Goal: Task Accomplishment & Management: Manage account settings

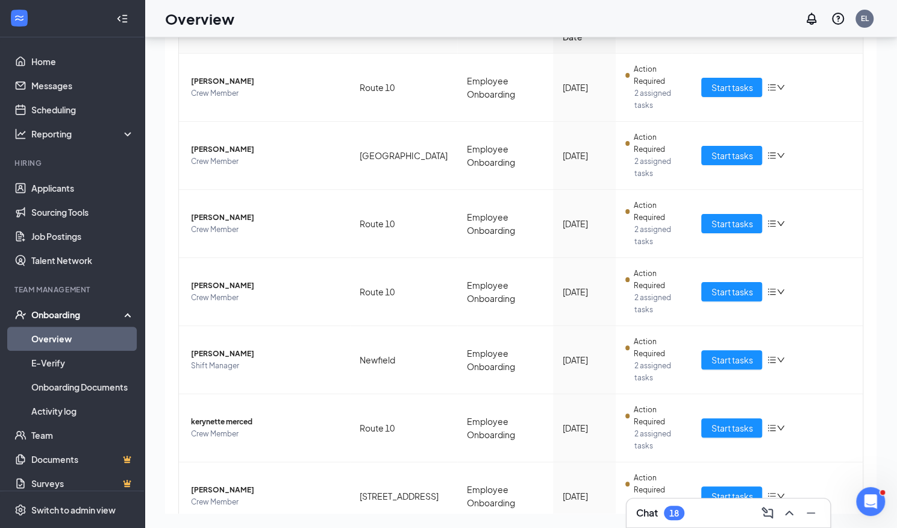
scroll to position [237, 0]
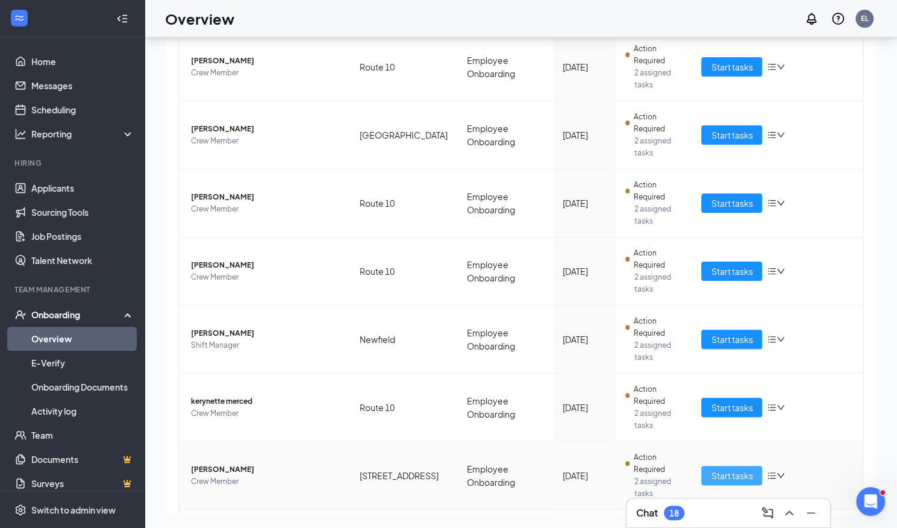
click at [718, 469] on span "Start tasks" at bounding box center [732, 475] width 42 height 13
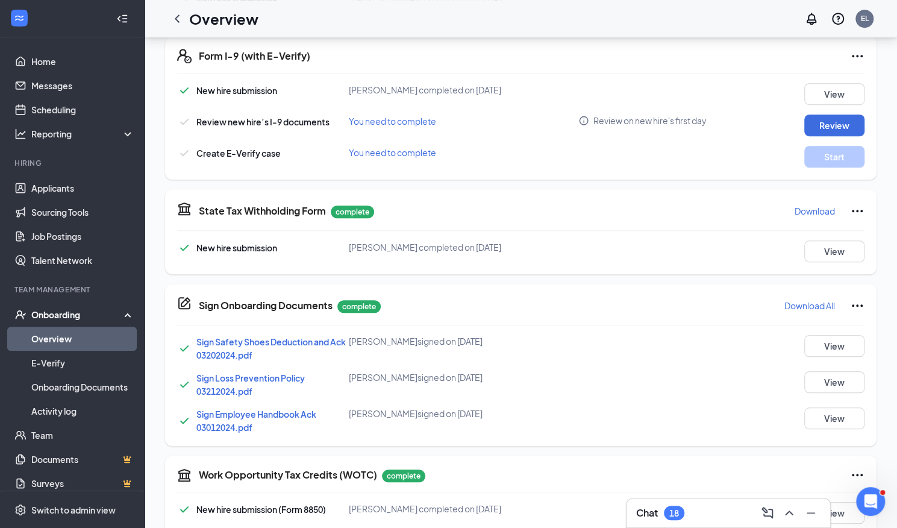
scroll to position [387, 0]
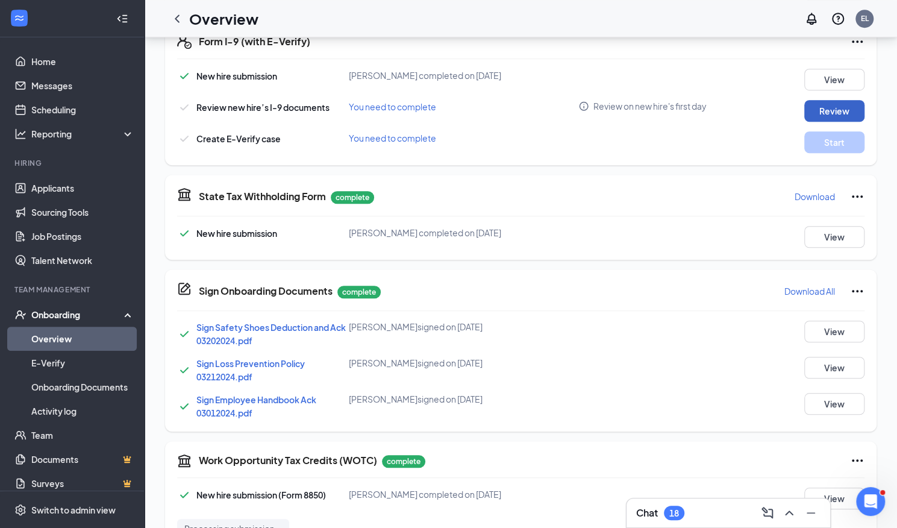
click at [828, 105] on button "Review" at bounding box center [834, 111] width 60 height 22
type input "08/22/2025"
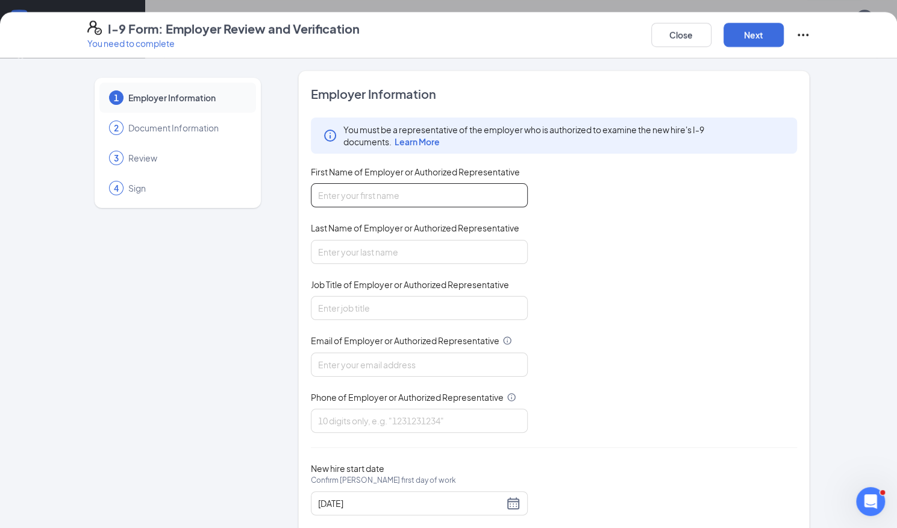
click at [358, 196] on input "First Name of Employer or Authorized Representative" at bounding box center [419, 195] width 217 height 24
type input "Emma"
click at [369, 254] on input "Last Name of Employer or Authorized Representative" at bounding box center [419, 252] width 217 height 24
type input "Lopes"
click at [368, 313] on input "Job Title of Employer or Authorized Representative" at bounding box center [419, 308] width 217 height 24
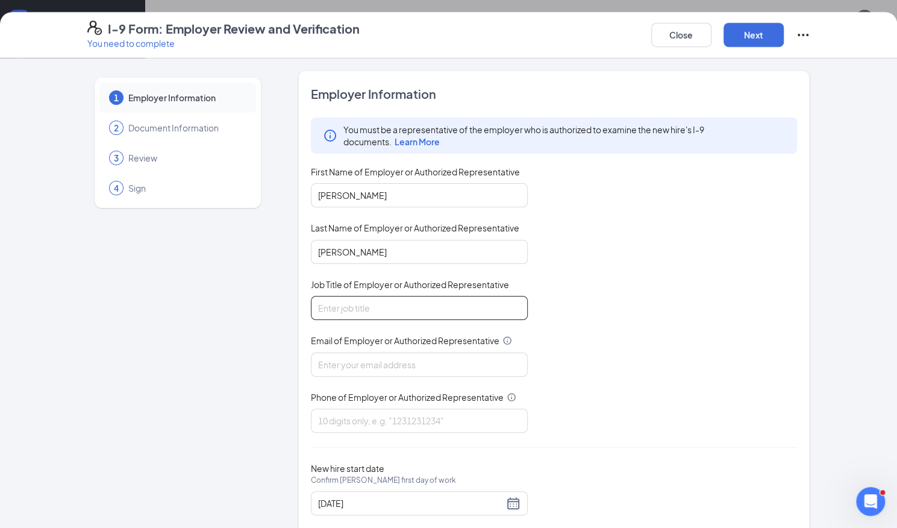
type input "Network Trainer"
click at [381, 364] on input "Email of Employer or Authorized Representative" at bounding box center [419, 364] width 217 height 24
type input "[PERSON_NAME][EMAIL_ADDRESS][PERSON_NAME][DOMAIN_NAME]"
click at [388, 422] on input "Phone of Employer or Authorized Representative" at bounding box center [419, 420] width 217 height 24
type input "8607962748"
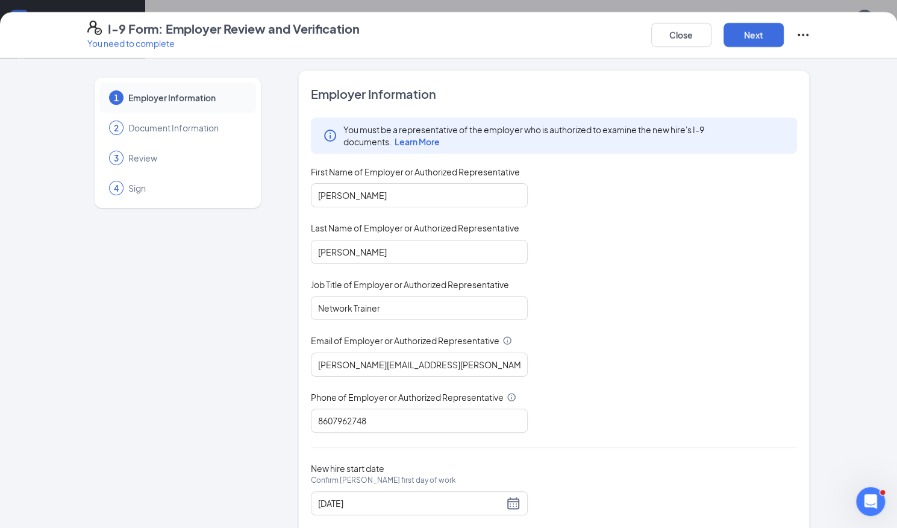
scroll to position [25, 0]
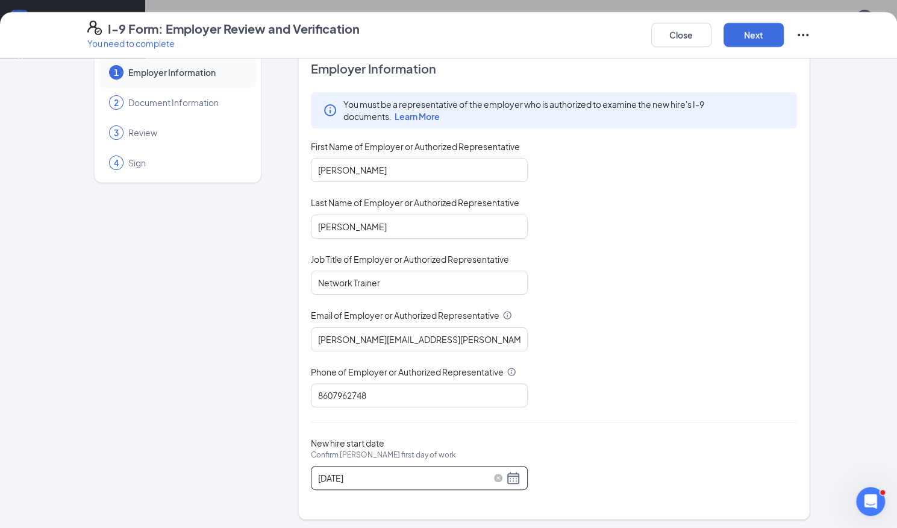
click at [510, 476] on div "08/22/2025" at bounding box center [419, 477] width 202 height 14
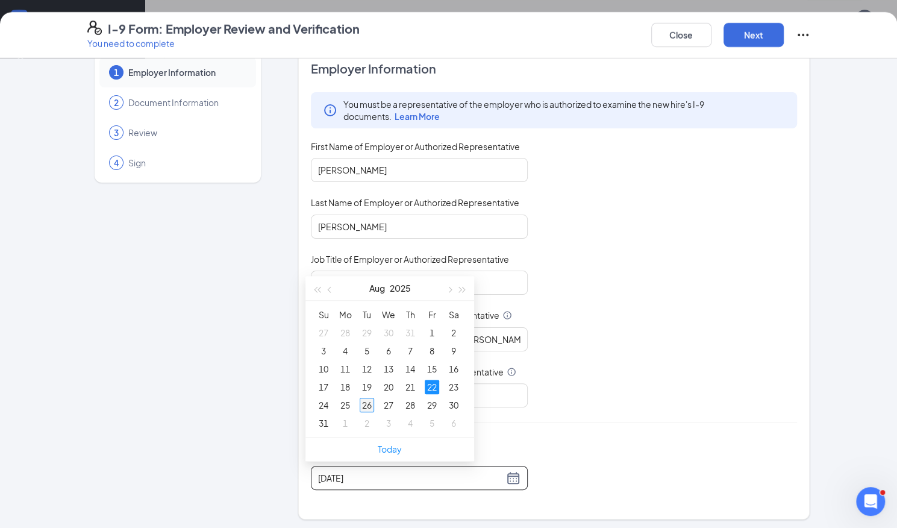
type input "[DATE]"
click at [371, 405] on div "26" at bounding box center [367, 405] width 14 height 14
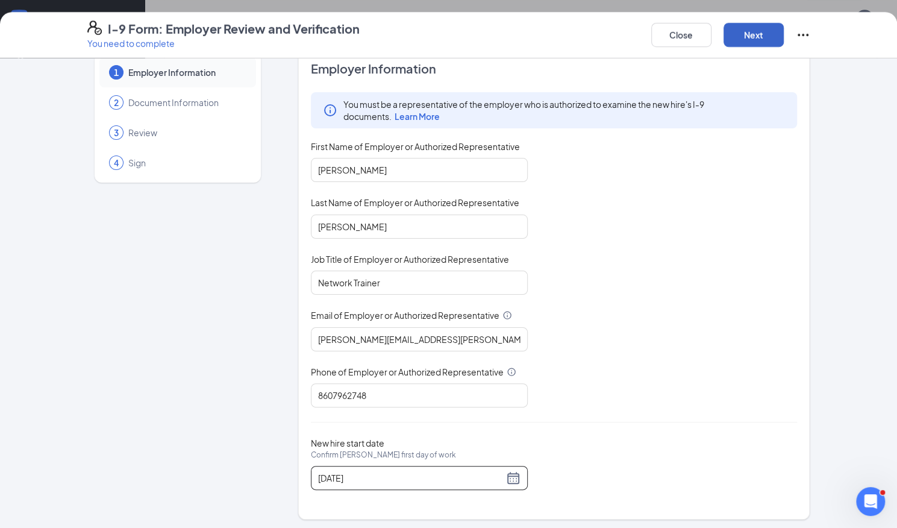
click at [745, 28] on button "Next" at bounding box center [753, 35] width 60 height 24
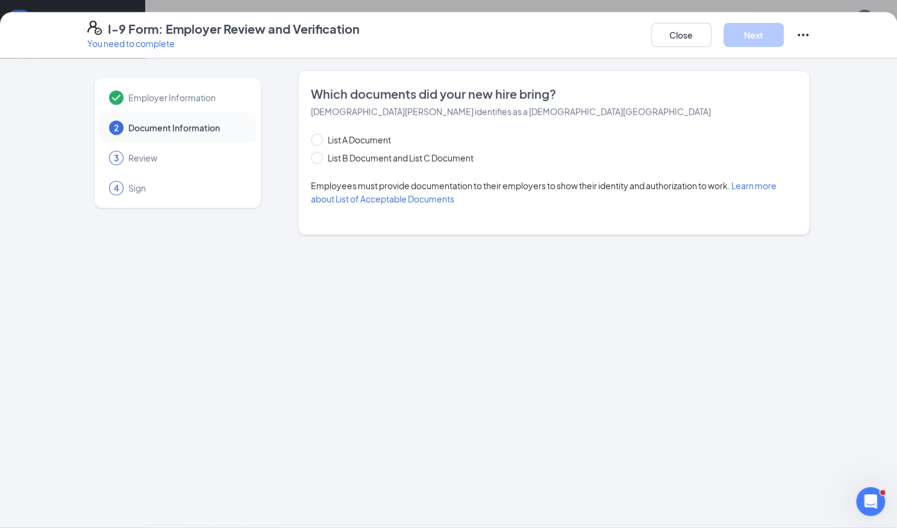
scroll to position [0, 0]
click at [390, 157] on span "List B Document and List C Document" at bounding box center [400, 157] width 155 height 13
click at [319, 157] on input "List B Document and List C Document" at bounding box center [315, 156] width 8 height 8
radio input "true"
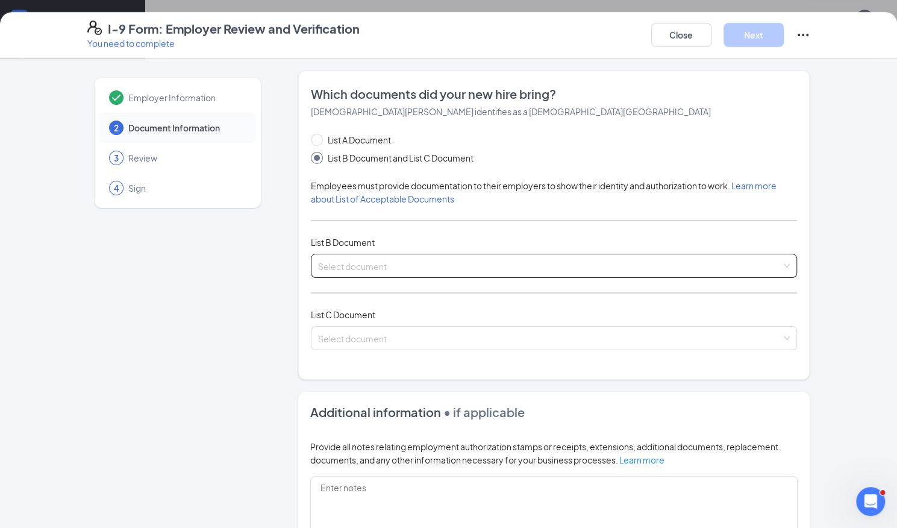
click at [367, 261] on input "search" at bounding box center [550, 263] width 464 height 18
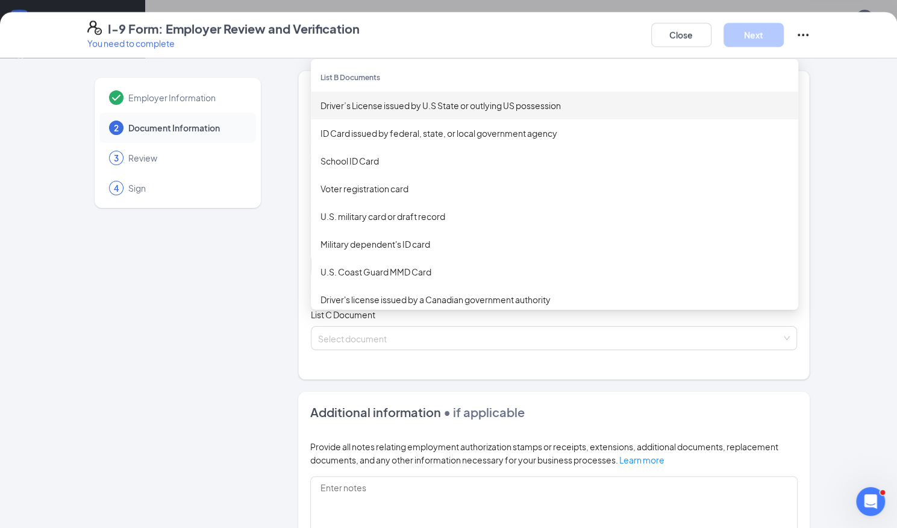
click at [364, 111] on div "Driver’s License issued by U.S State or outlying US possession" at bounding box center [554, 105] width 468 height 13
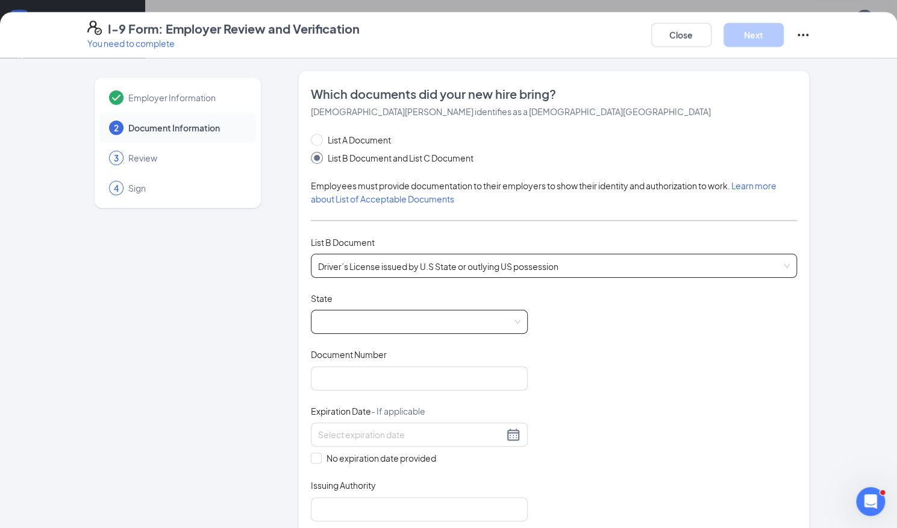
click at [374, 326] on span at bounding box center [419, 321] width 202 height 23
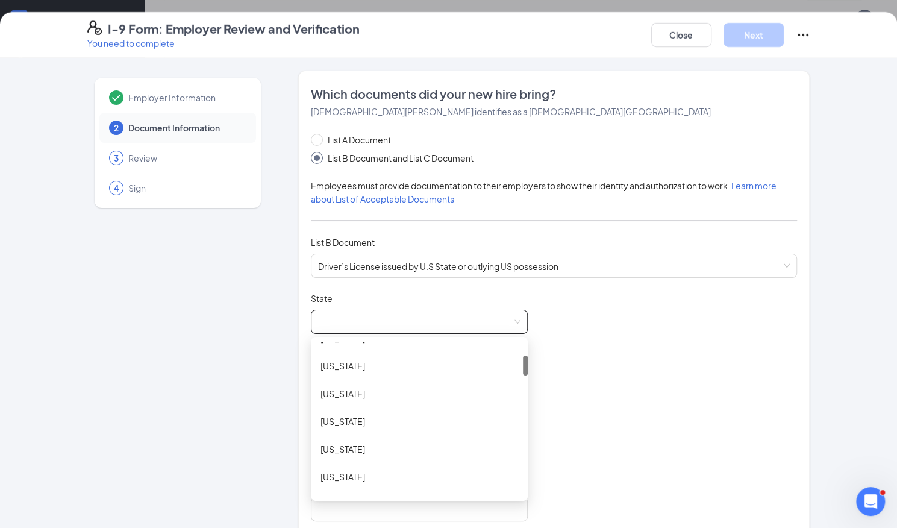
scroll to position [105, 0]
drag, startPoint x: 517, startPoint y: 344, endPoint x: 517, endPoint y: 358, distance: 13.9
click at [523, 358] on div at bounding box center [525, 365] width 5 height 20
click at [367, 442] on div "[US_STATE]" at bounding box center [419, 443] width 198 height 13
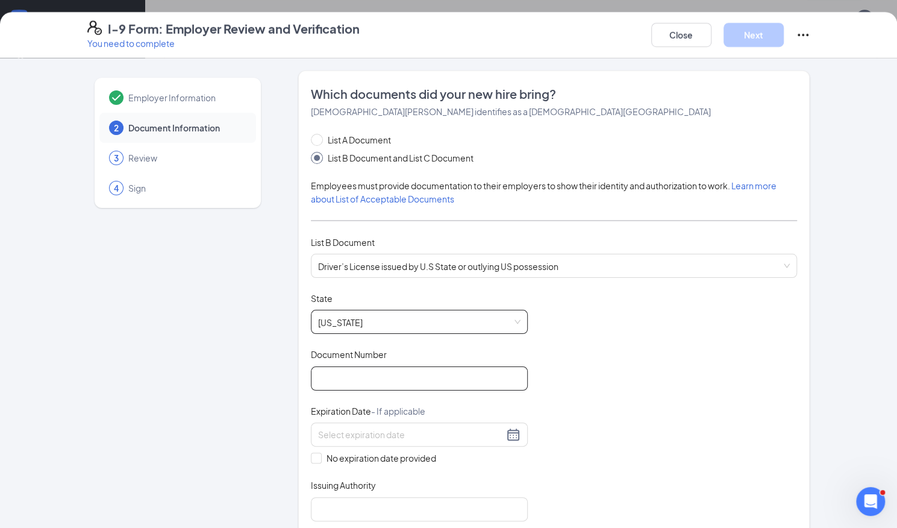
click at [368, 378] on input "Document Number" at bounding box center [419, 378] width 217 height 24
type input "218947741"
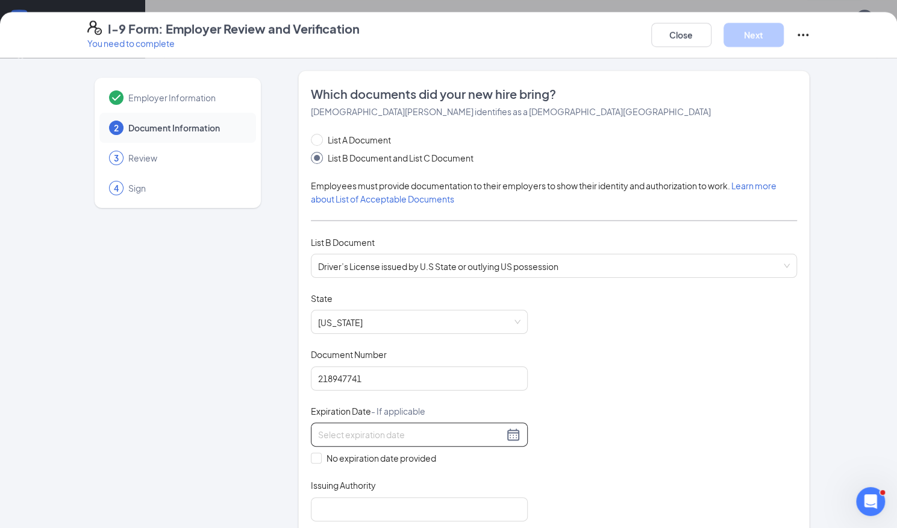
click at [343, 432] on input at bounding box center [411, 434] width 186 height 13
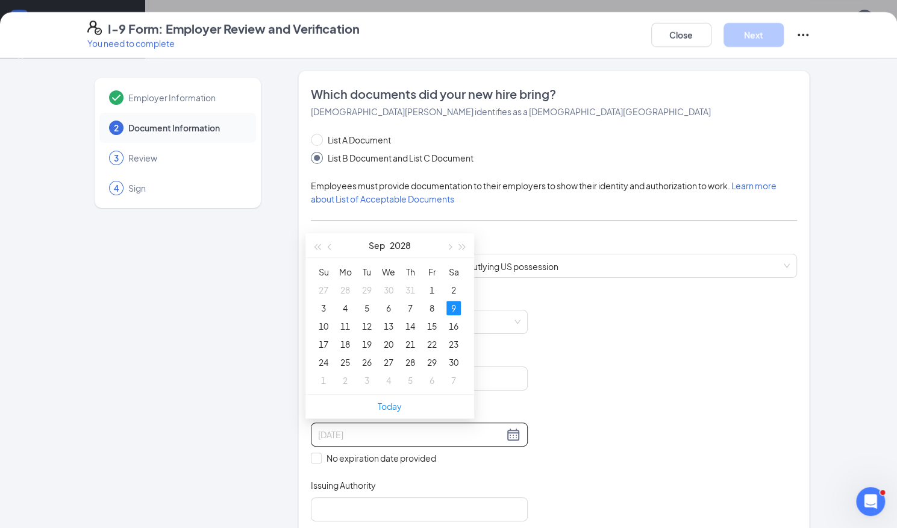
click at [459, 301] on div "9" at bounding box center [453, 308] width 14 height 14
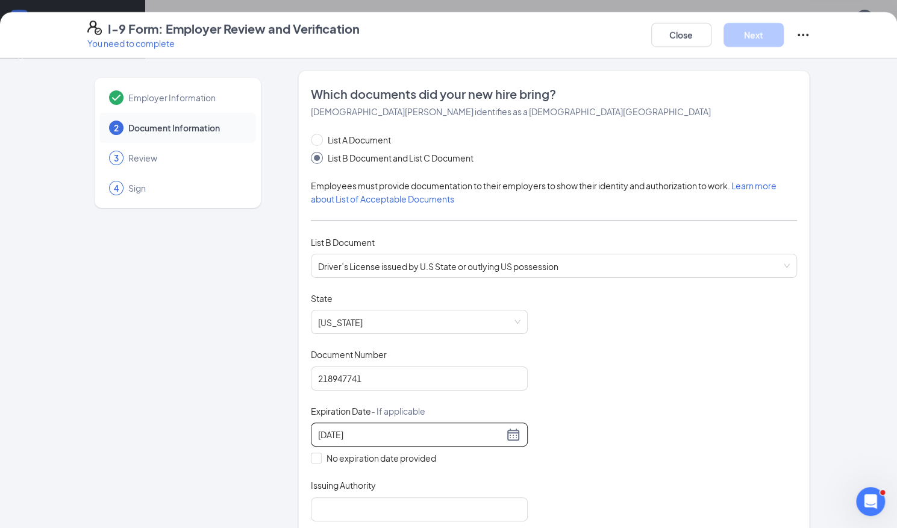
type input "09/09/2028"
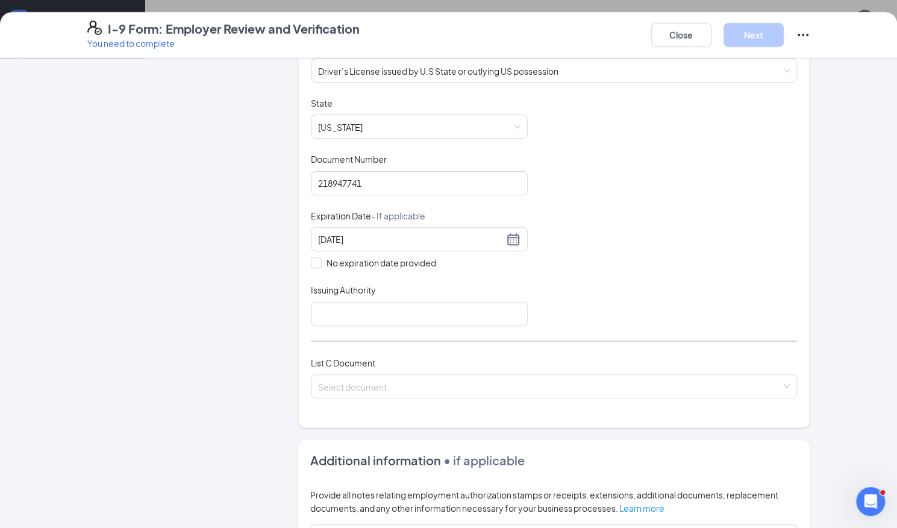
scroll to position [209, 0]
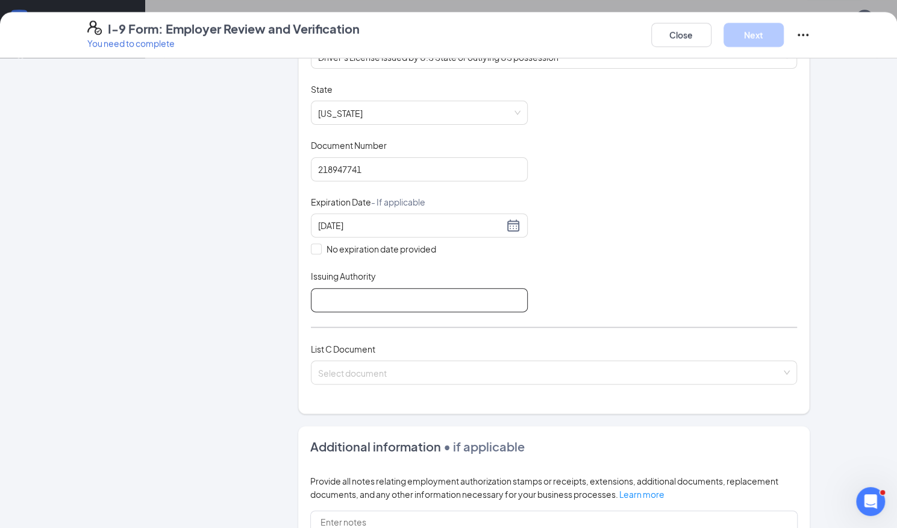
click at [384, 299] on input "Issuing Authority" at bounding box center [419, 300] width 217 height 24
type input "CT"
click at [385, 374] on input "search" at bounding box center [550, 370] width 464 height 18
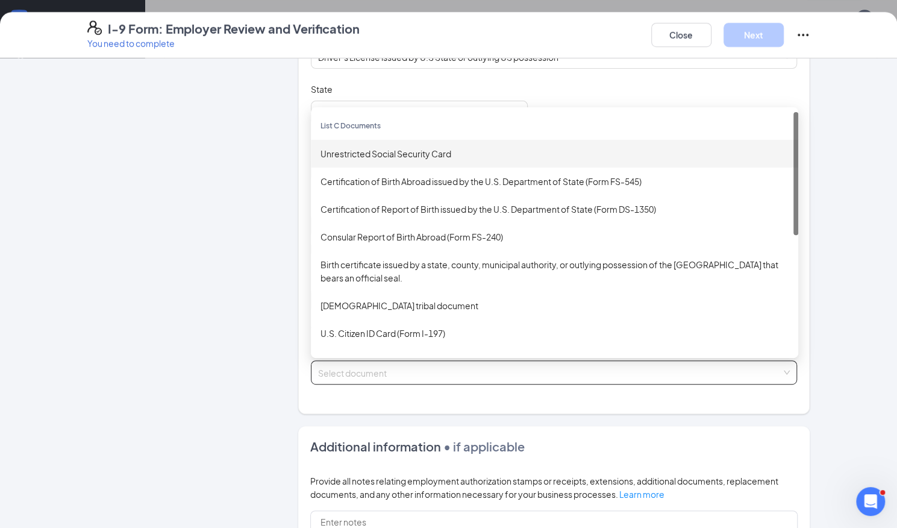
click at [360, 153] on div "Unrestricted Social Security Card" at bounding box center [554, 153] width 468 height 13
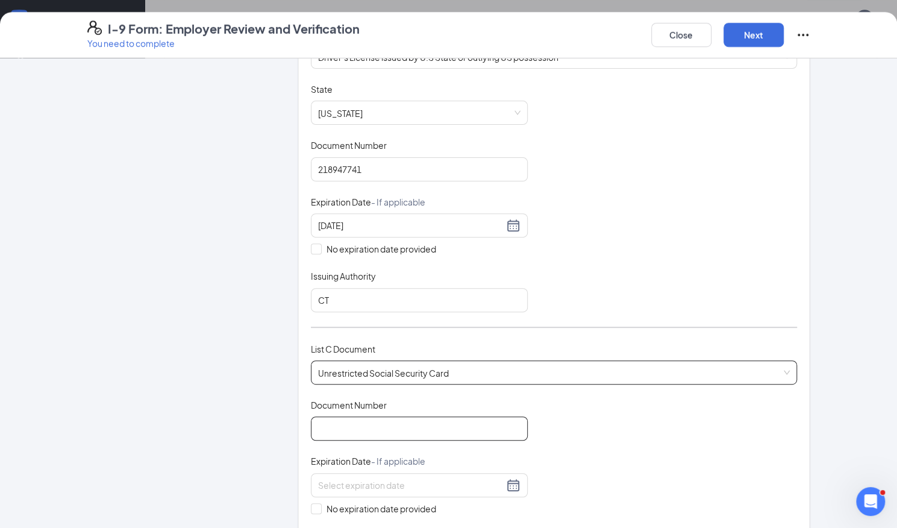
click at [377, 425] on input "Document Number" at bounding box center [419, 428] width 217 height 24
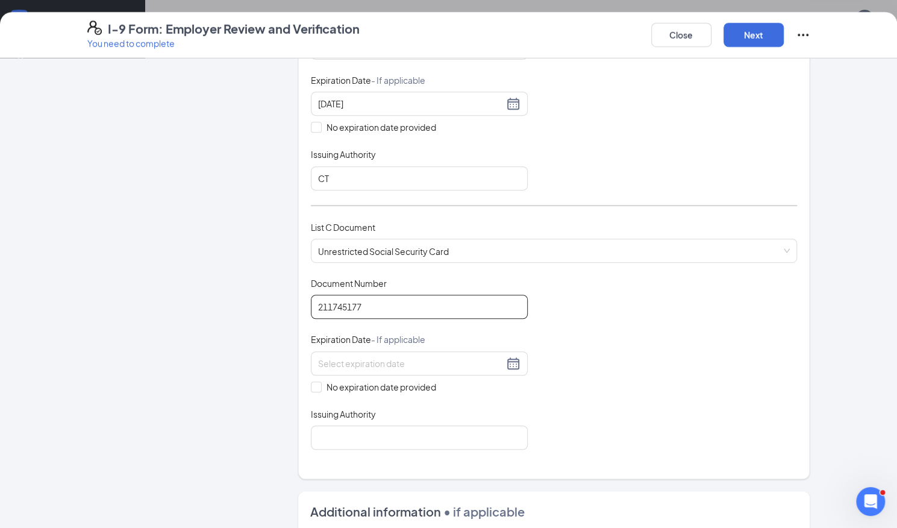
scroll to position [340, 0]
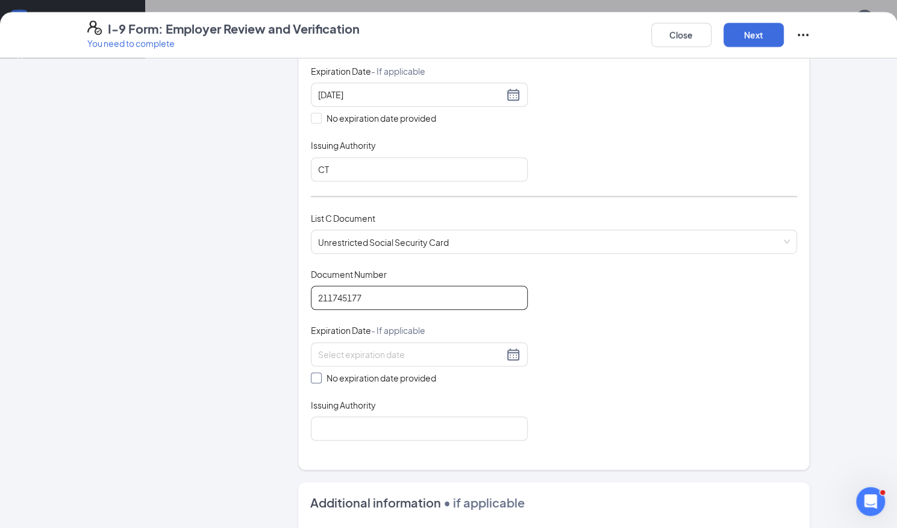
type input "211745177"
click at [315, 372] on span at bounding box center [316, 377] width 11 height 11
click at [315, 372] on input "No expiration date provided" at bounding box center [315, 376] width 8 height 8
checkbox input "true"
click at [402, 423] on input "Issuing Authority" at bounding box center [419, 431] width 217 height 24
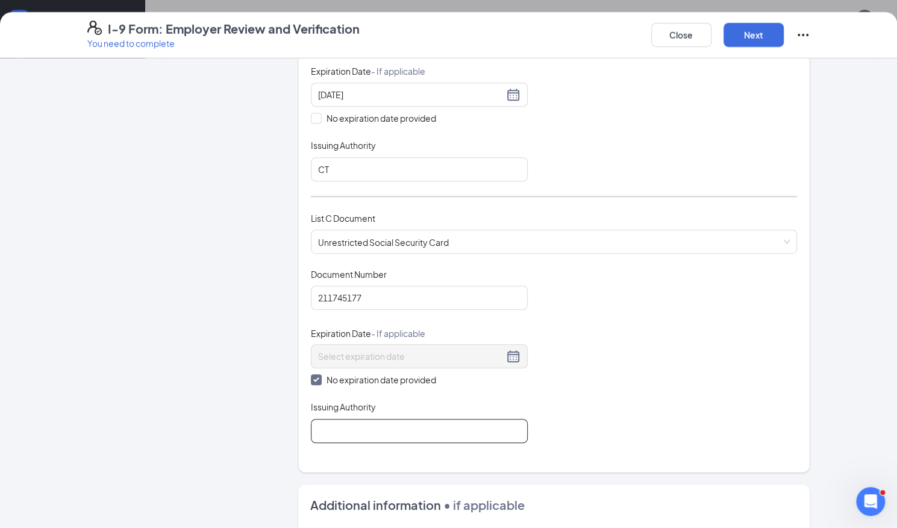
type input "Social Security Administration"
click at [760, 33] on button "Next" at bounding box center [753, 35] width 60 height 24
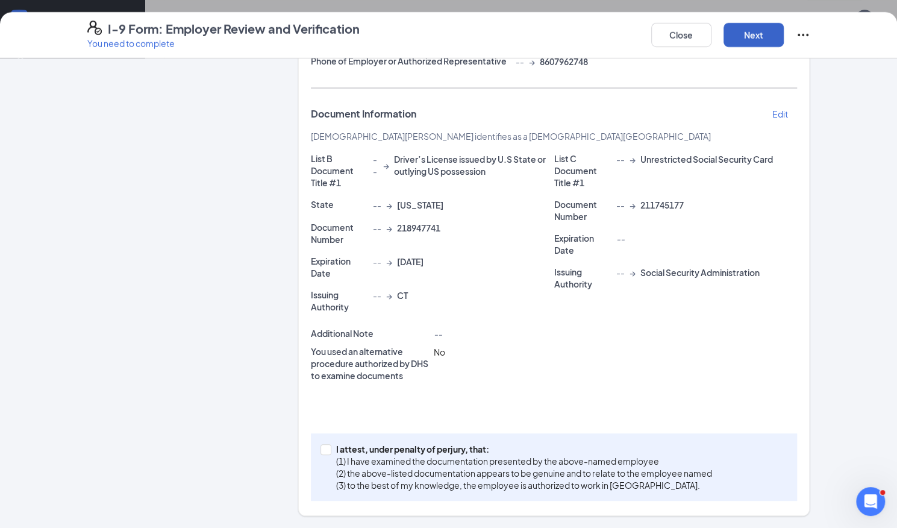
scroll to position [222, 0]
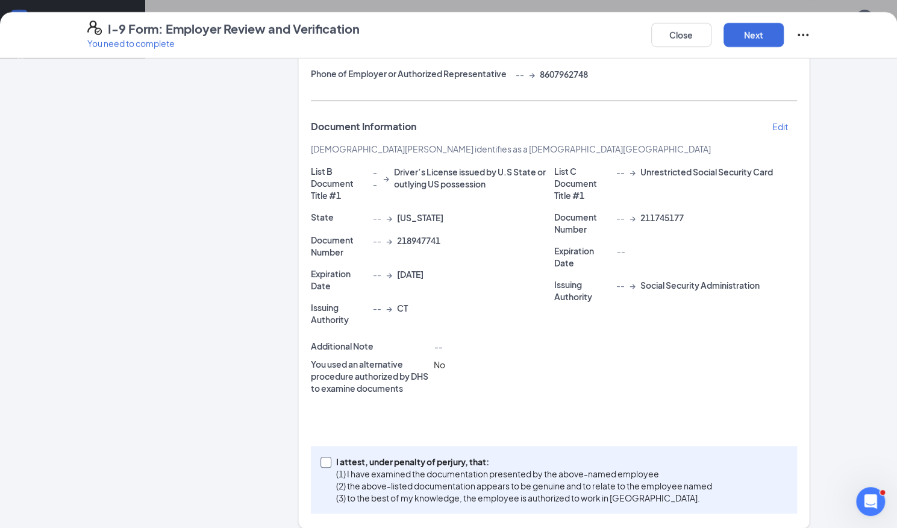
click at [322, 457] on input "I attest, under penalty of perjury, that: (1) I have examined the documentation…" at bounding box center [324, 461] width 8 height 8
checkbox input "true"
click at [767, 46] on button "Next" at bounding box center [753, 35] width 60 height 24
click at [758, 41] on button "button" at bounding box center [753, 35] width 60 height 24
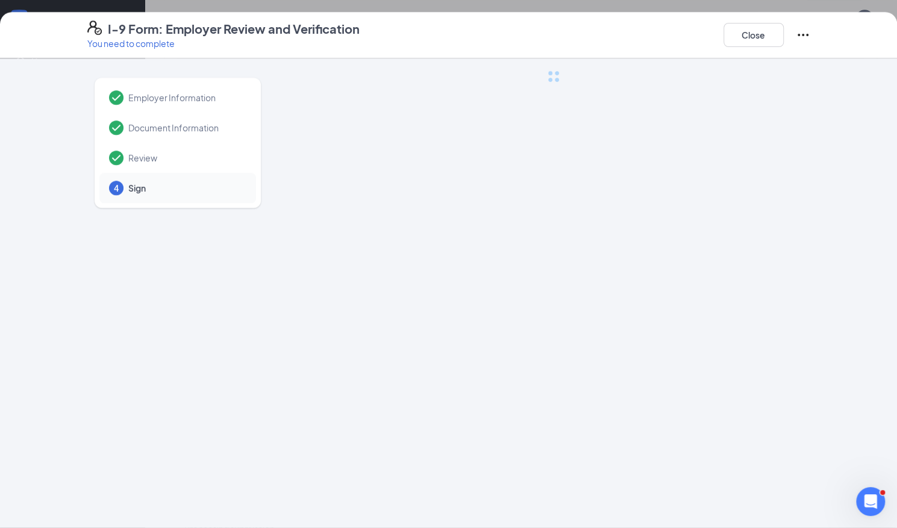
scroll to position [0, 0]
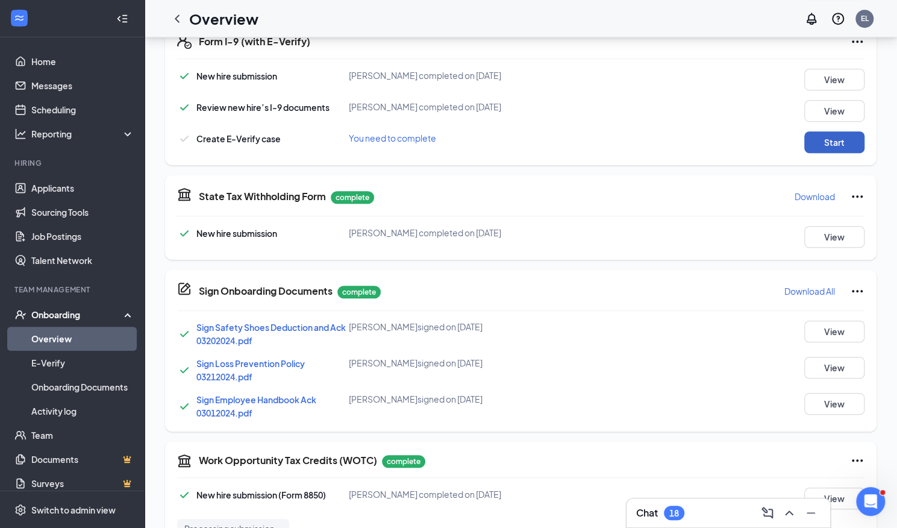
click at [831, 144] on button "Start" at bounding box center [834, 142] width 60 height 22
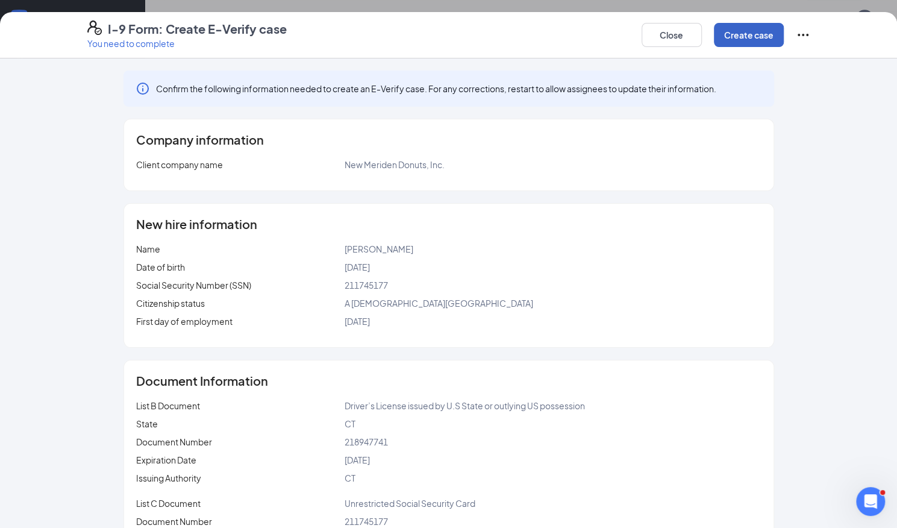
click at [763, 33] on button "Create case" at bounding box center [749, 35] width 70 height 24
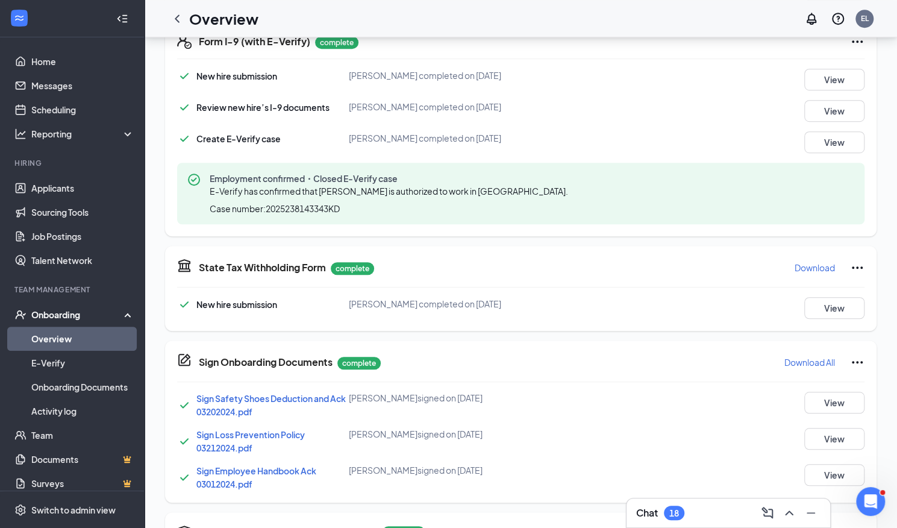
click at [72, 344] on link "Overview" at bounding box center [82, 338] width 103 height 24
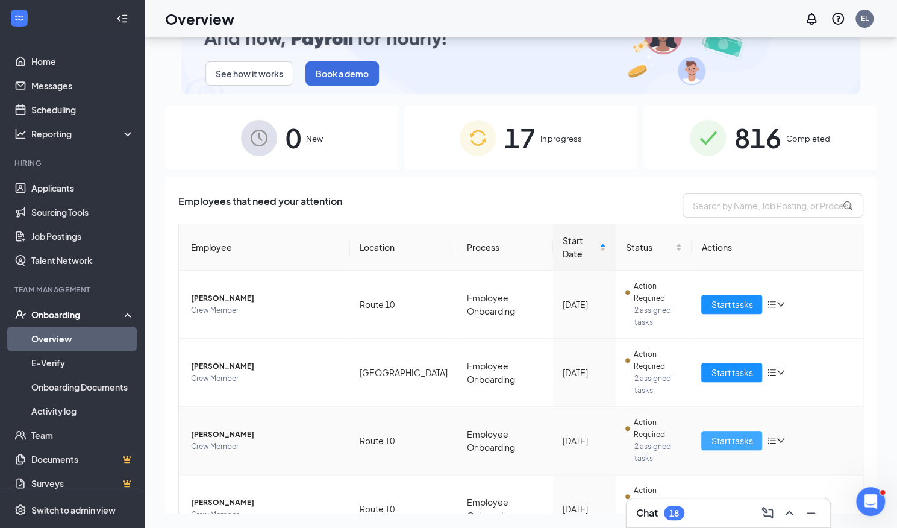
click at [723, 431] on button "Start tasks" at bounding box center [731, 440] width 61 height 19
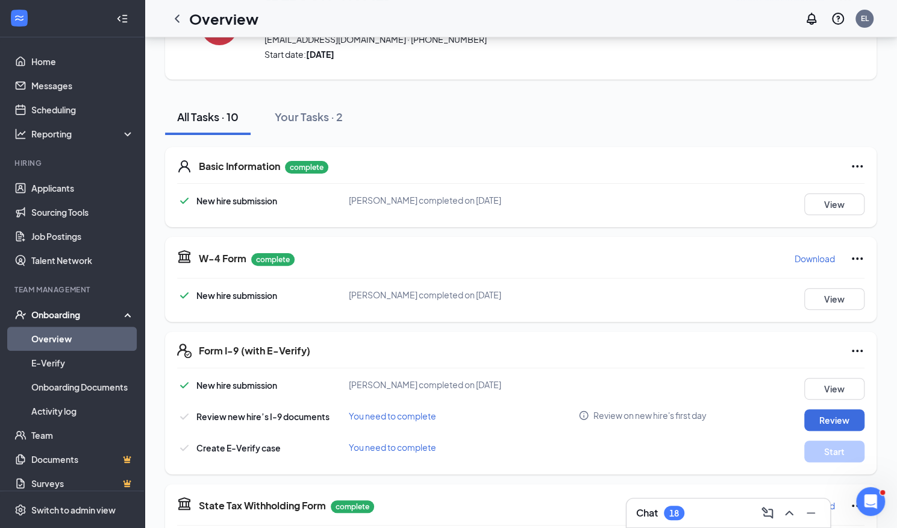
scroll to position [80, 0]
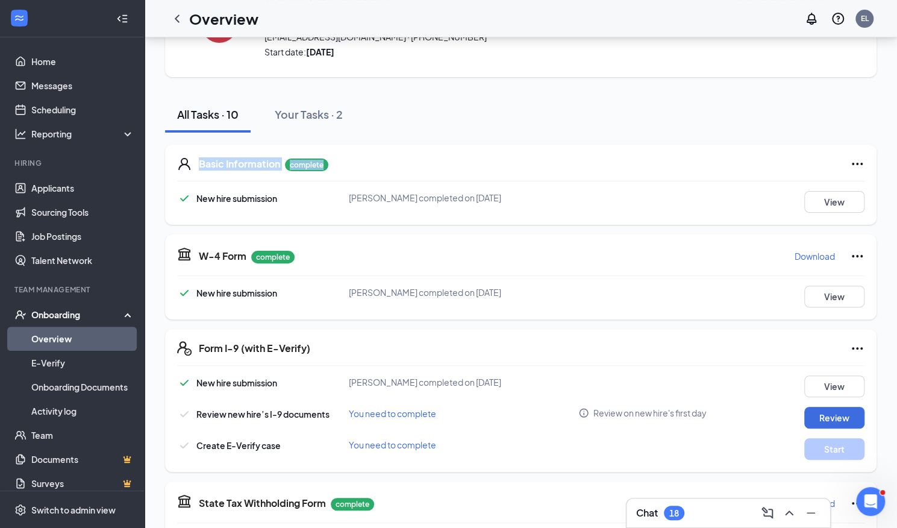
drag, startPoint x: 866, startPoint y: 151, endPoint x: 861, endPoint y: 111, distance: 40.0
click at [861, 111] on div "All Tasks · 10 Your Tasks · 2 Basic Information complete New hire submission Il…" at bounding box center [520, 476] width 711 height 760
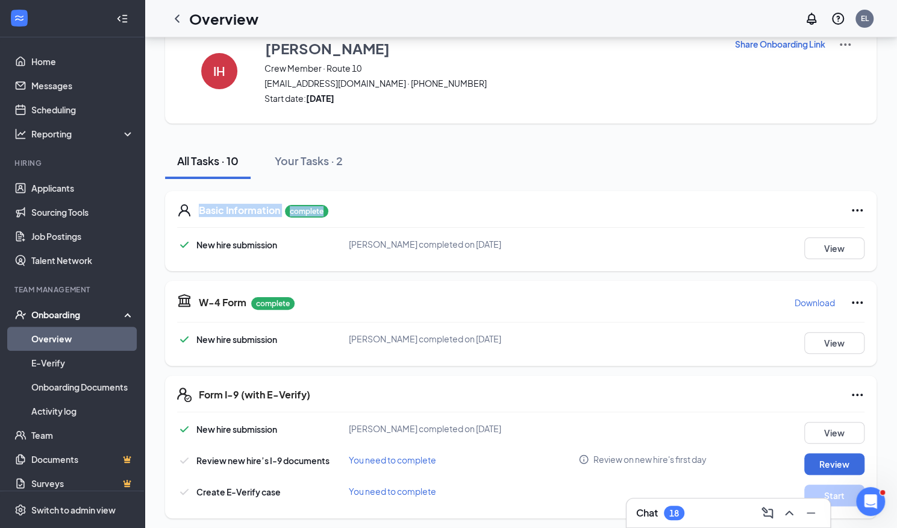
scroll to position [34, 0]
click at [833, 458] on button "Review" at bounding box center [834, 463] width 60 height 22
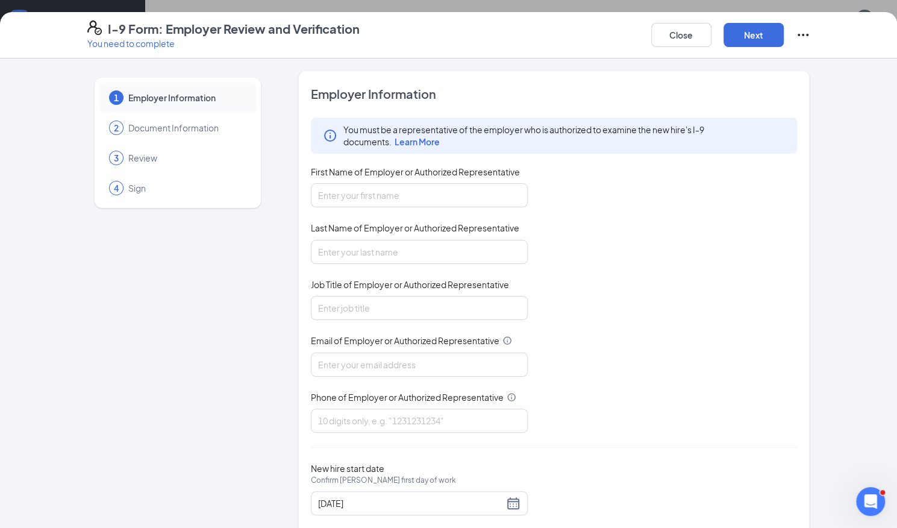
click at [416, 180] on div "First Name of Employer or Authorized Representative" at bounding box center [419, 174] width 217 height 17
click at [392, 193] on input "First Name of Employer or Authorized Representative" at bounding box center [419, 195] width 217 height 24
type input "Emma"
click at [384, 248] on input "Last Name of Employer or Authorized Representative" at bounding box center [419, 252] width 217 height 24
type input "Lopes"
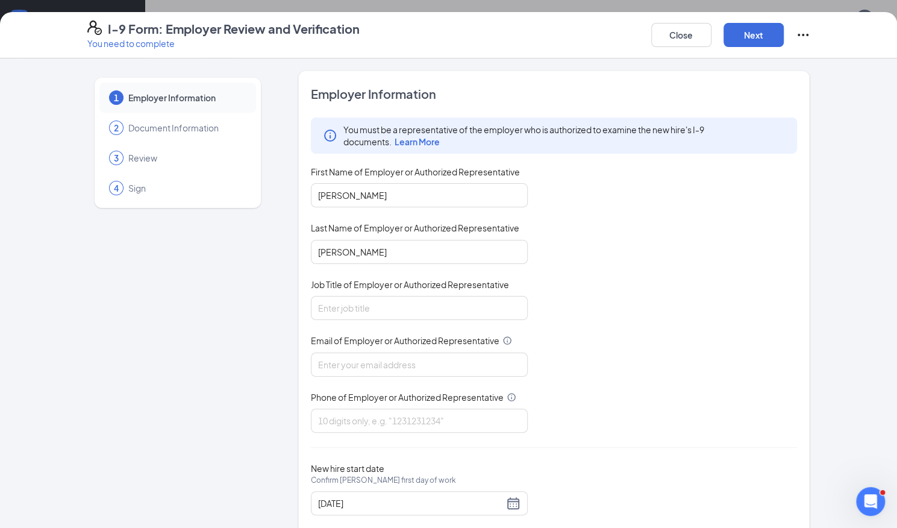
click at [363, 318] on div "You must be a representative of the employer who is authorized to examine the n…" at bounding box center [554, 274] width 487 height 315
click at [348, 307] on input "Job Title of Employer or Authorized Representative" at bounding box center [419, 308] width 217 height 24
type input "Network Trainer"
click at [377, 358] on input "Email of Employer or Authorized Representative" at bounding box center [419, 364] width 217 height 24
type input "[PERSON_NAME][EMAIL_ADDRESS][PERSON_NAME][DOMAIN_NAME]"
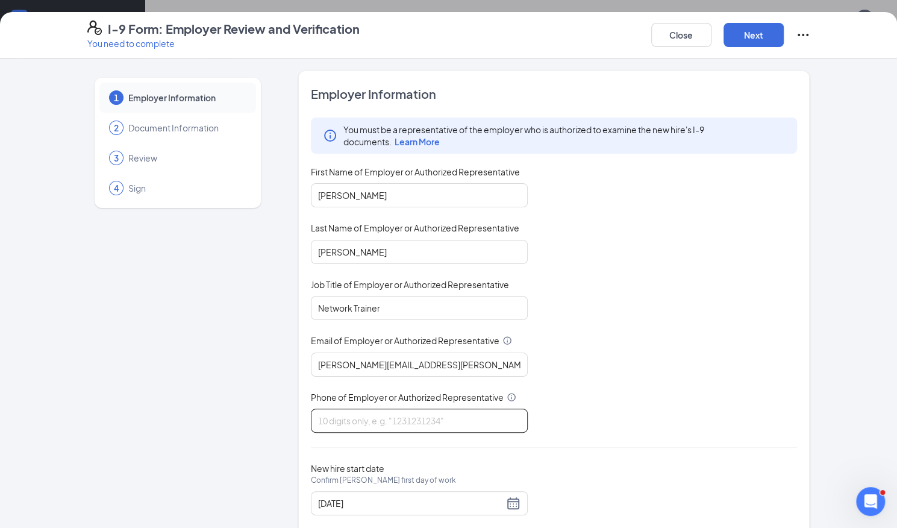
click at [384, 414] on input "Phone of Employer or Authorized Representative" at bounding box center [419, 420] width 217 height 24
type input "8607962748"
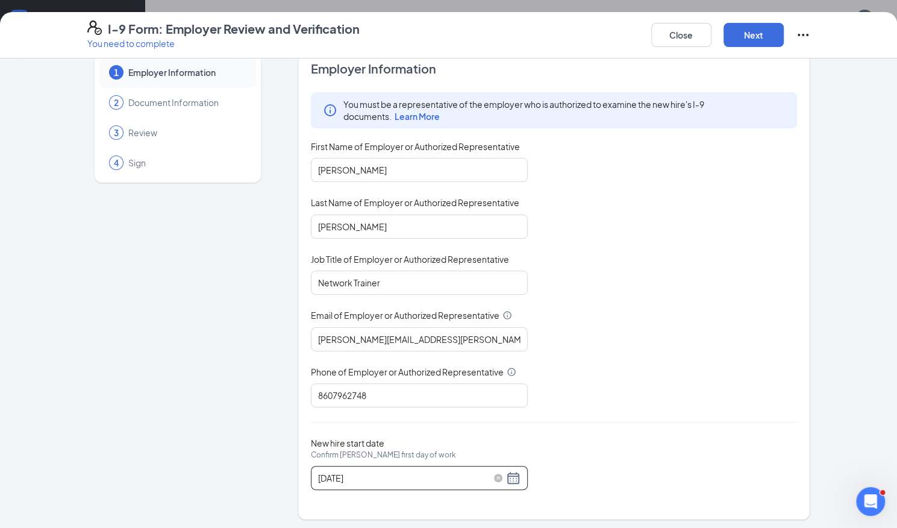
click at [508, 475] on div "08/17/2025" at bounding box center [419, 477] width 202 height 14
click at [513, 480] on div "08/17/2025" at bounding box center [419, 477] width 202 height 14
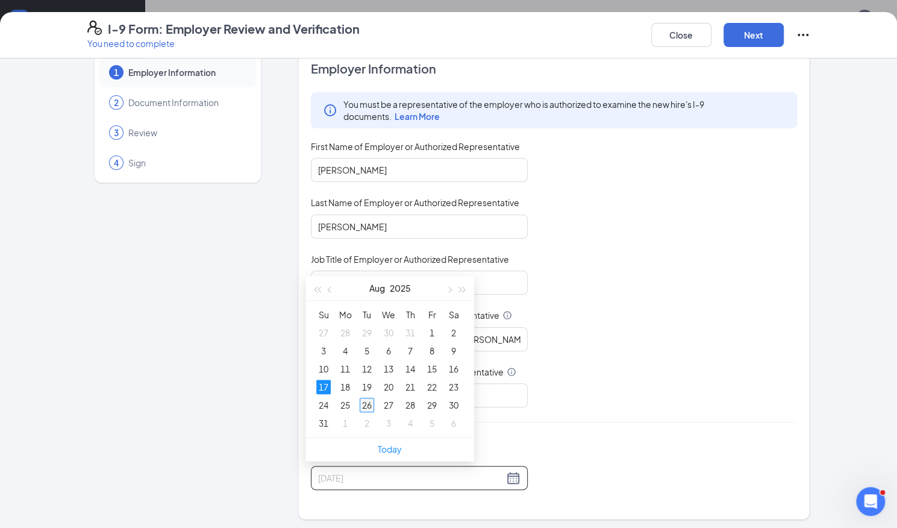
type input "[DATE]"
click at [364, 402] on div "26" at bounding box center [367, 405] width 14 height 14
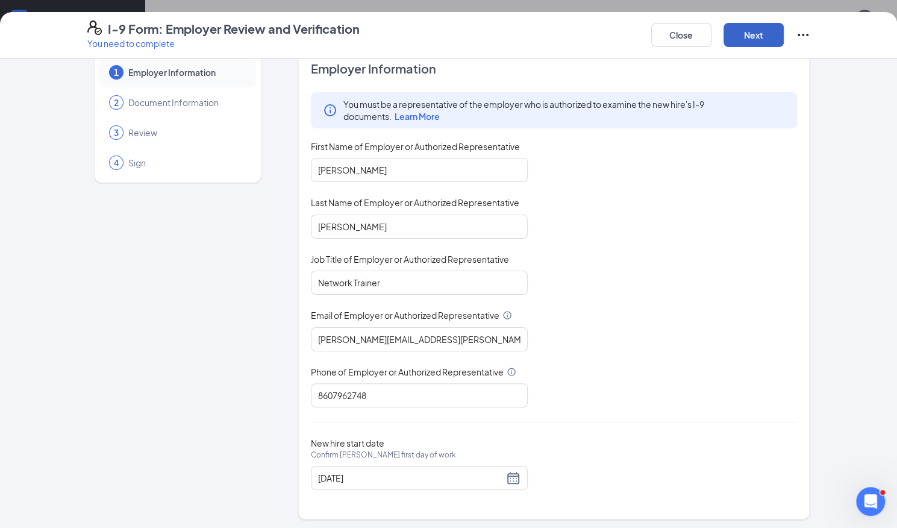
click at [748, 30] on button "Next" at bounding box center [753, 35] width 60 height 24
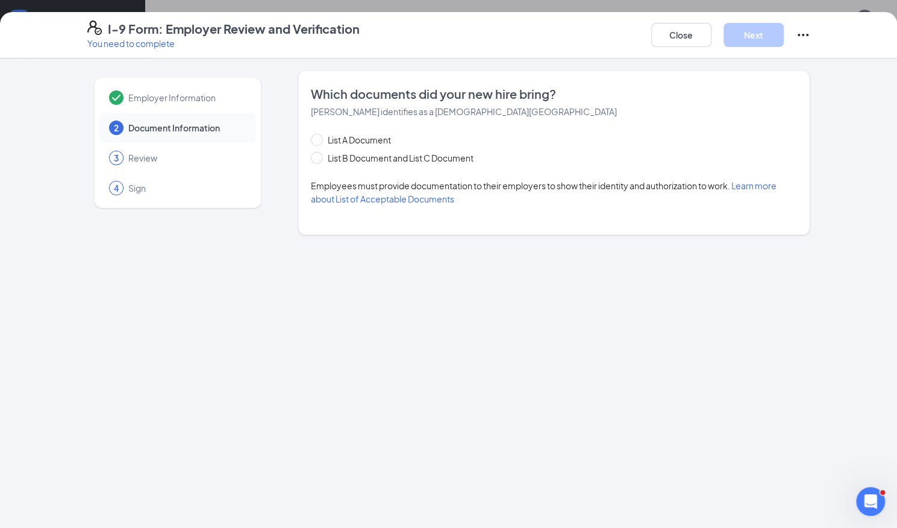
scroll to position [0, 0]
click at [332, 164] on div "List A Document List B Document and List C Document Employees must provide docu…" at bounding box center [554, 169] width 487 height 72
click at [320, 158] on span at bounding box center [317, 158] width 12 height 12
click at [319, 158] on input "List B Document and List C Document" at bounding box center [315, 156] width 8 height 8
radio input "true"
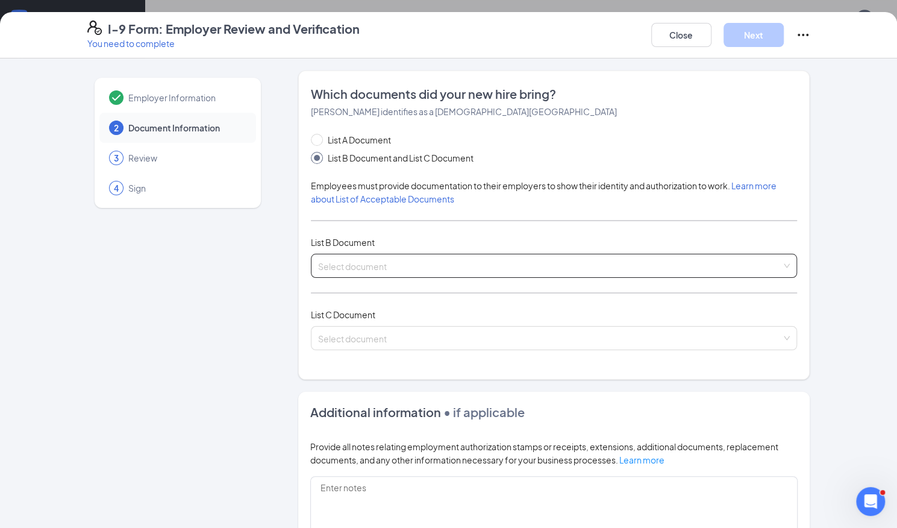
click at [399, 257] on input "search" at bounding box center [550, 263] width 464 height 18
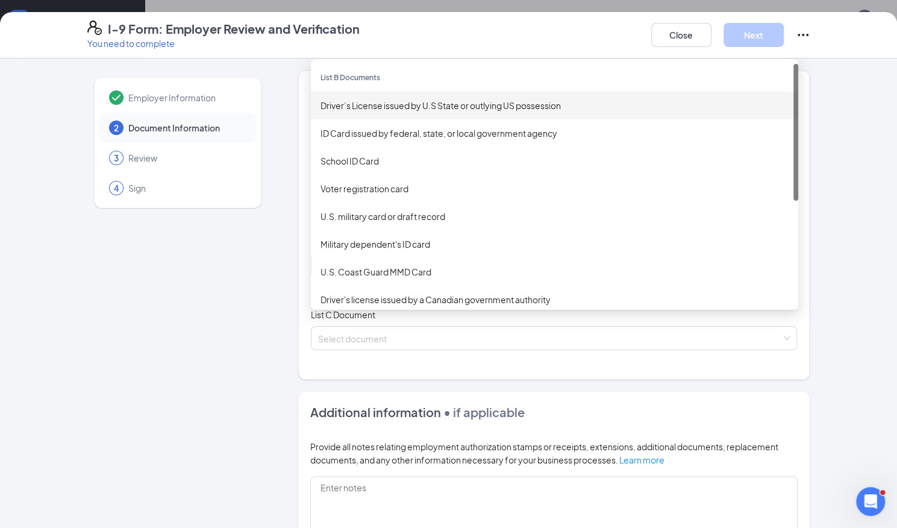
click at [395, 99] on div "Driver’s License issued by U.S State or outlying US possession" at bounding box center [554, 105] width 468 height 13
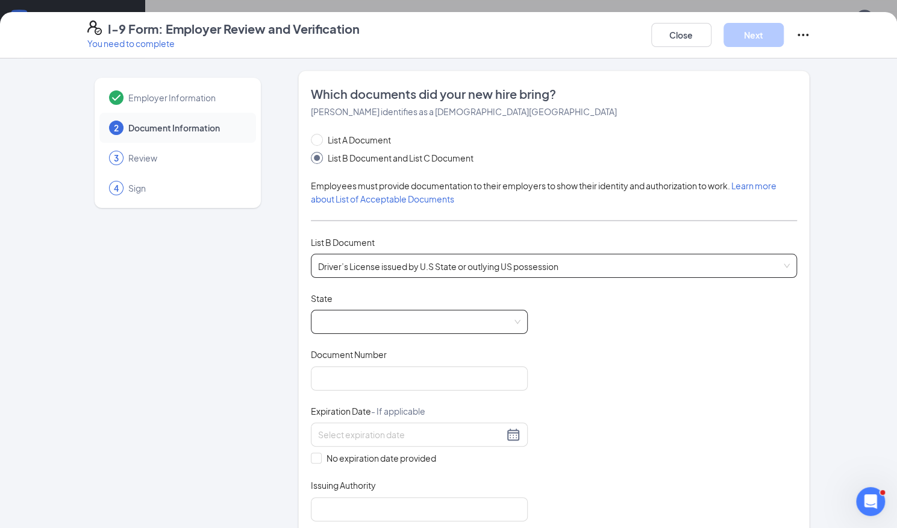
click at [382, 332] on div at bounding box center [419, 322] width 217 height 24
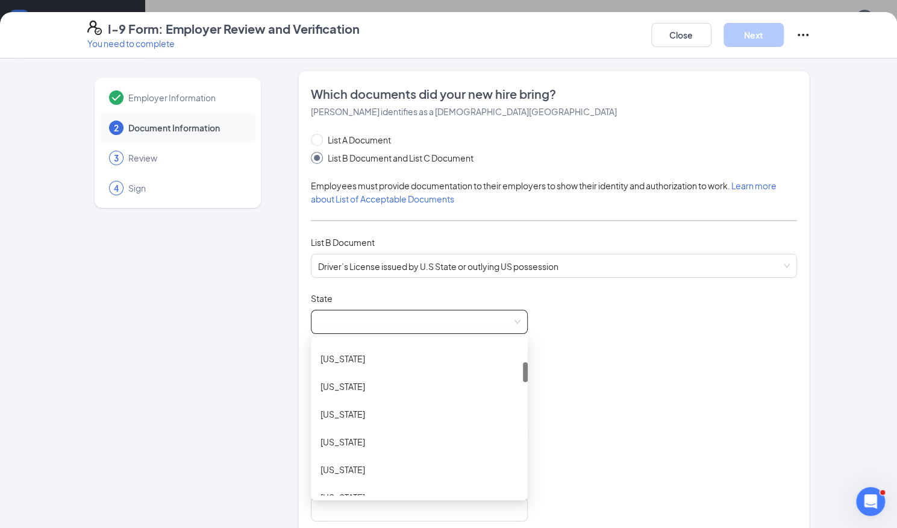
scroll to position [201, 0]
drag, startPoint x: 518, startPoint y: 352, endPoint x: 521, endPoint y: 378, distance: 26.1
click at [523, 378] on div at bounding box center [525, 372] width 5 height 20
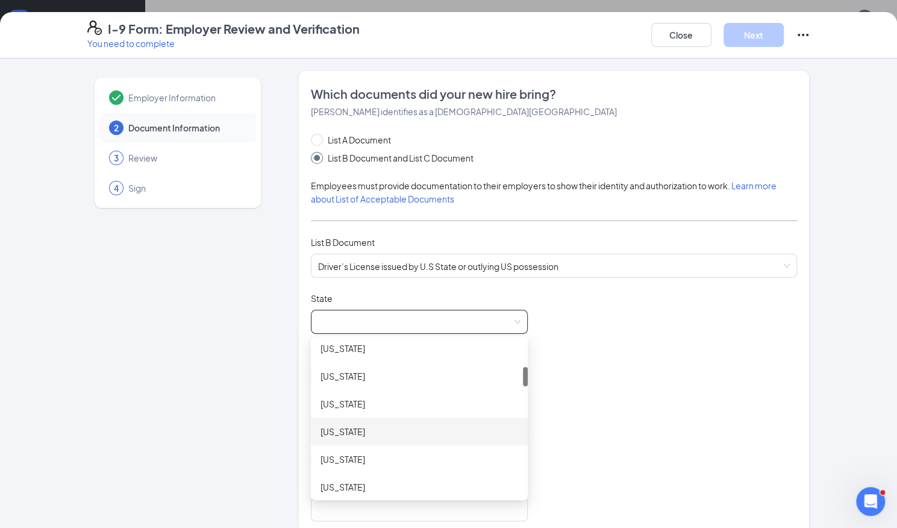
click at [349, 434] on div "Florida" at bounding box center [419, 431] width 198 height 13
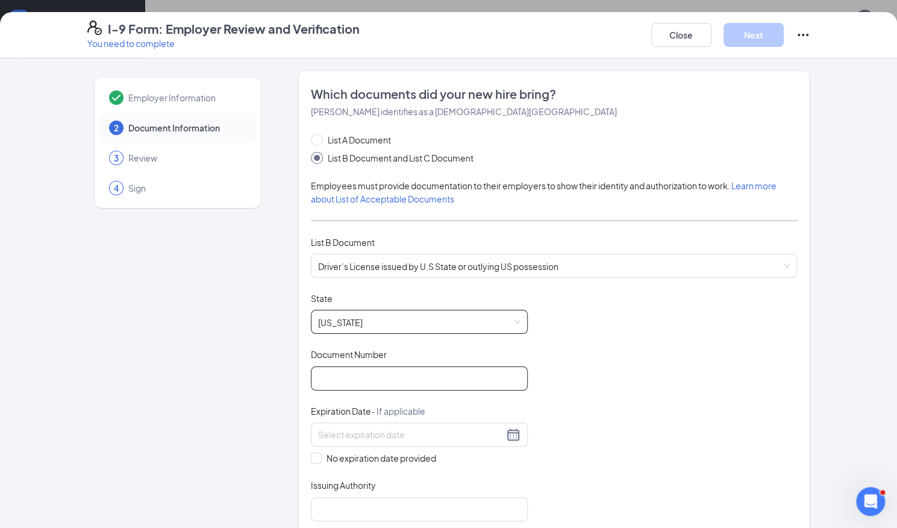
click at [355, 387] on input "Document Number" at bounding box center [419, 378] width 217 height 24
type input "H617567981000"
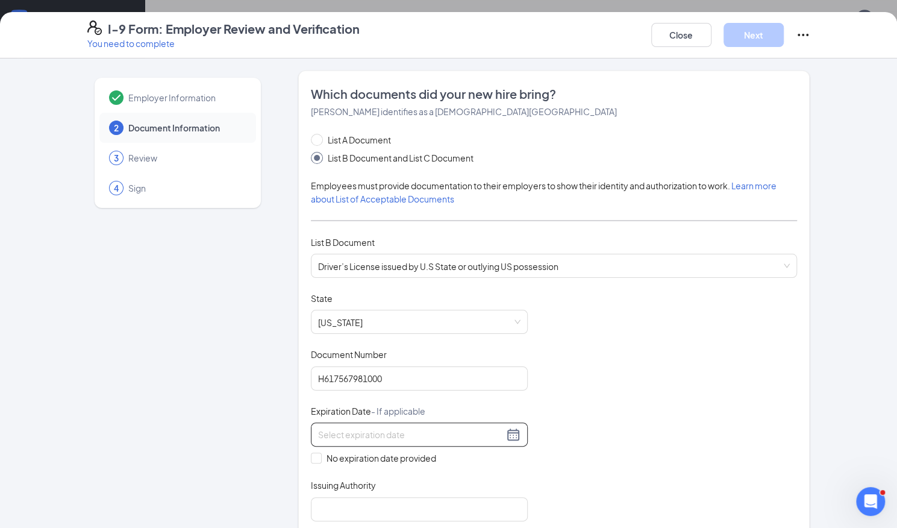
click at [330, 431] on input at bounding box center [411, 434] width 186 height 13
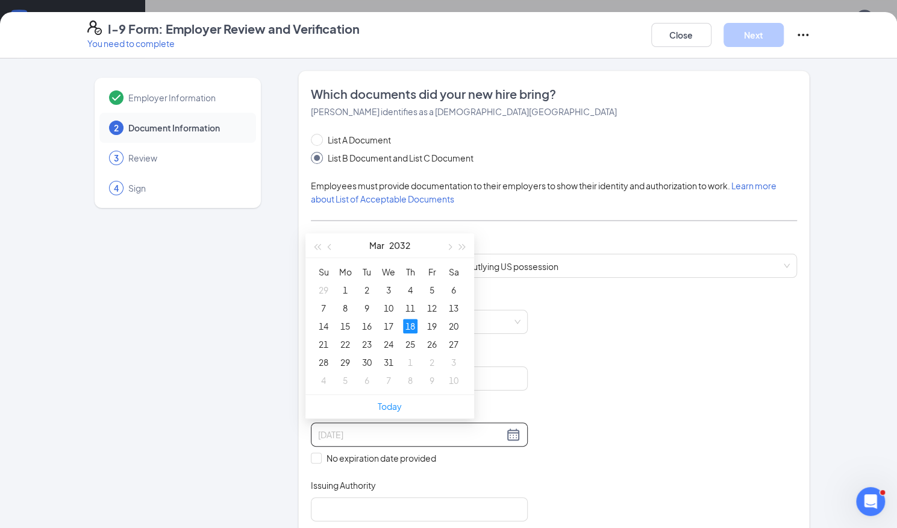
click at [410, 319] on div "18" at bounding box center [410, 326] width 14 height 14
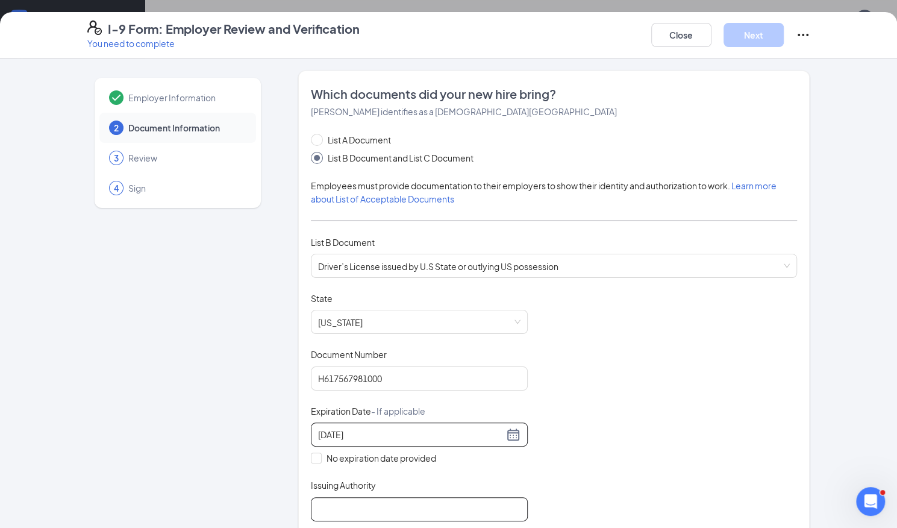
type input "03/18/2032"
click at [343, 499] on input "Issuing Authority" at bounding box center [419, 509] width 217 height 24
type input "Florida"
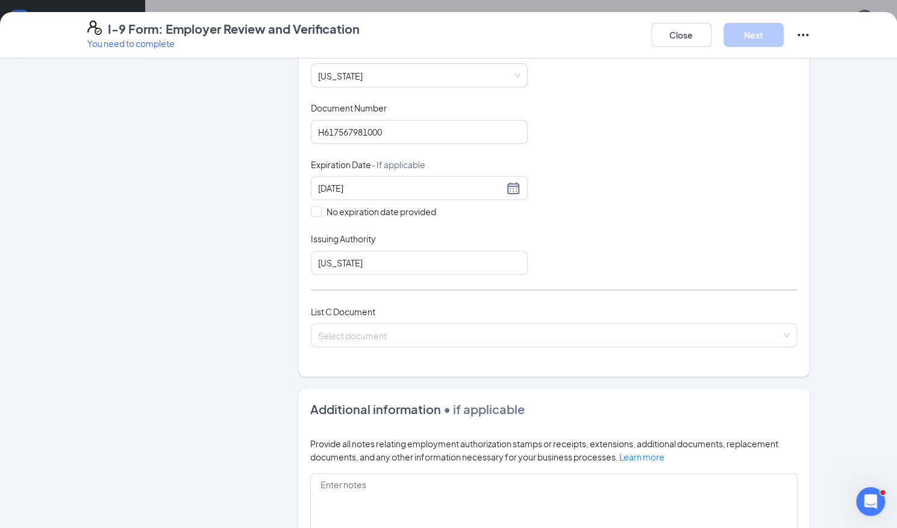
scroll to position [252, 0]
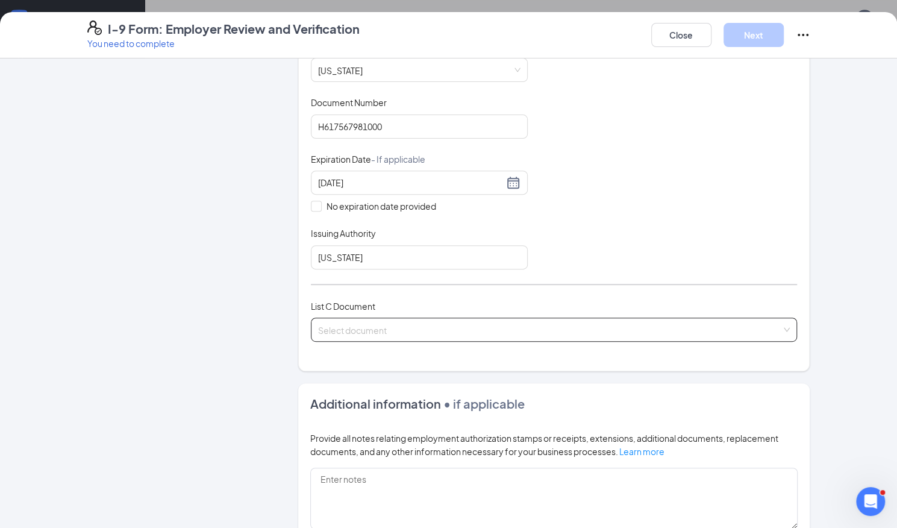
click at [364, 335] on span at bounding box center [550, 329] width 464 height 23
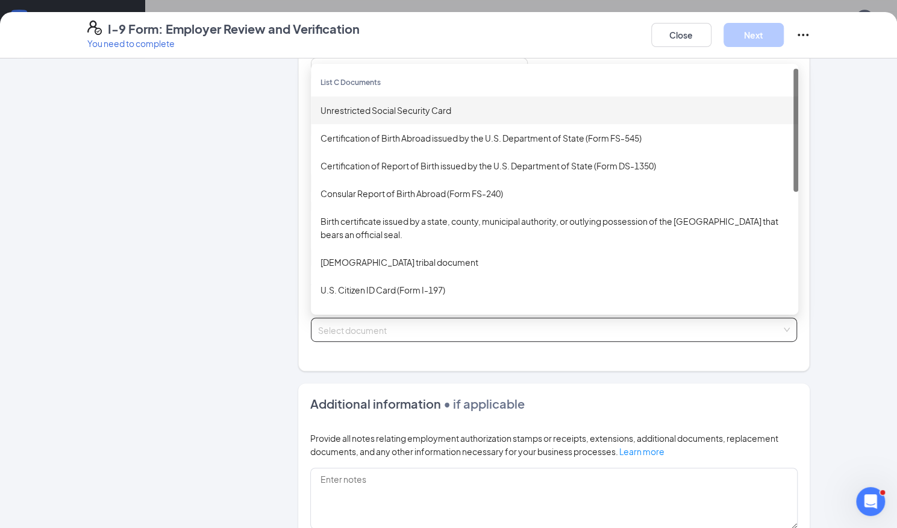
click at [377, 106] on div "Unrestricted Social Security Card" at bounding box center [554, 110] width 468 height 13
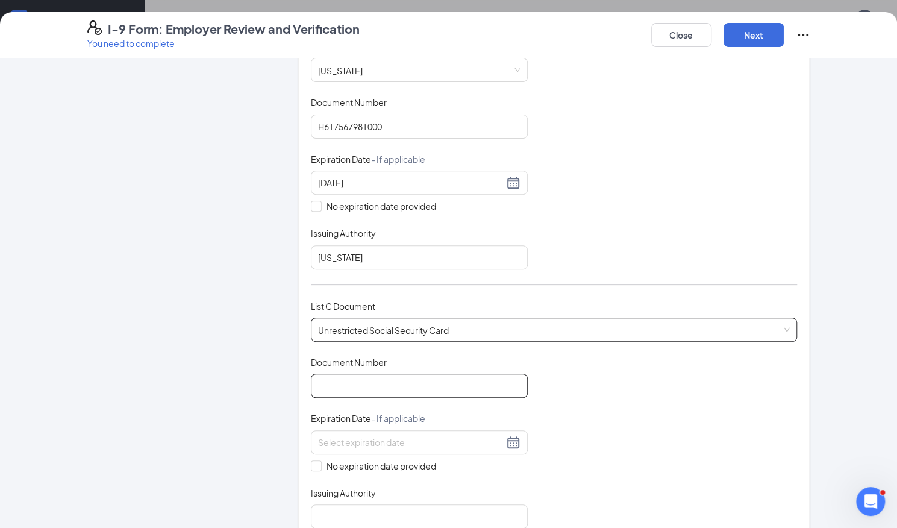
click at [355, 375] on input "Document Number" at bounding box center [419, 385] width 217 height 24
type input "277134758"
click at [322, 459] on span "No expiration date provided" at bounding box center [381, 465] width 119 height 13
click at [319, 460] on input "No expiration date provided" at bounding box center [315, 464] width 8 height 8
checkbox input "true"
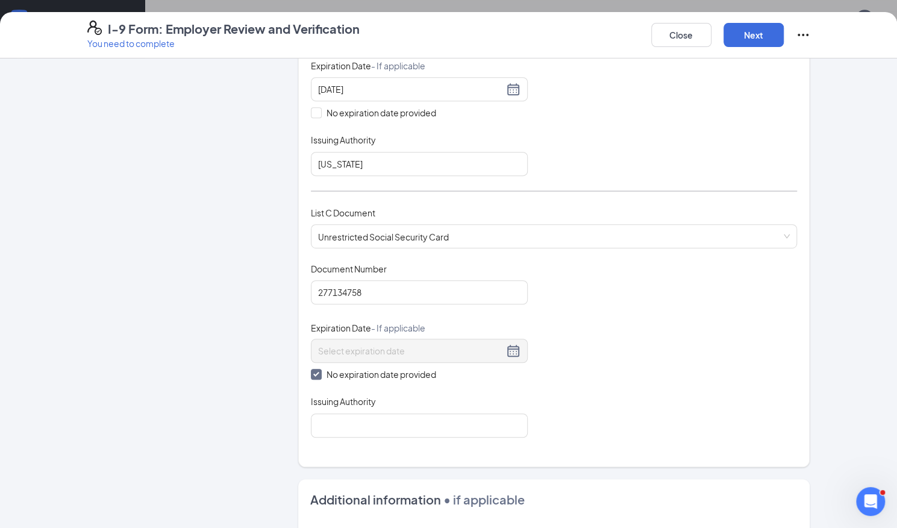
scroll to position [347, 0]
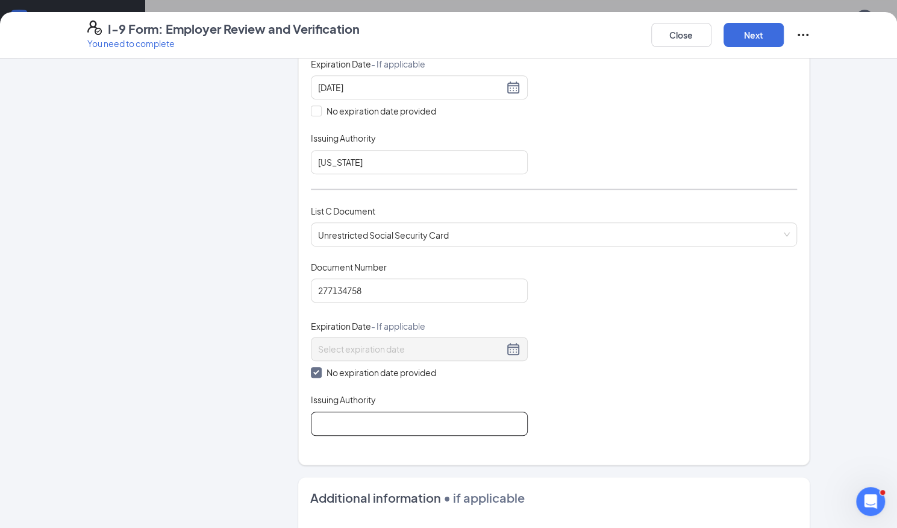
click at [395, 422] on input "Issuing Authority" at bounding box center [419, 423] width 217 height 24
type input "Social Security Administration"
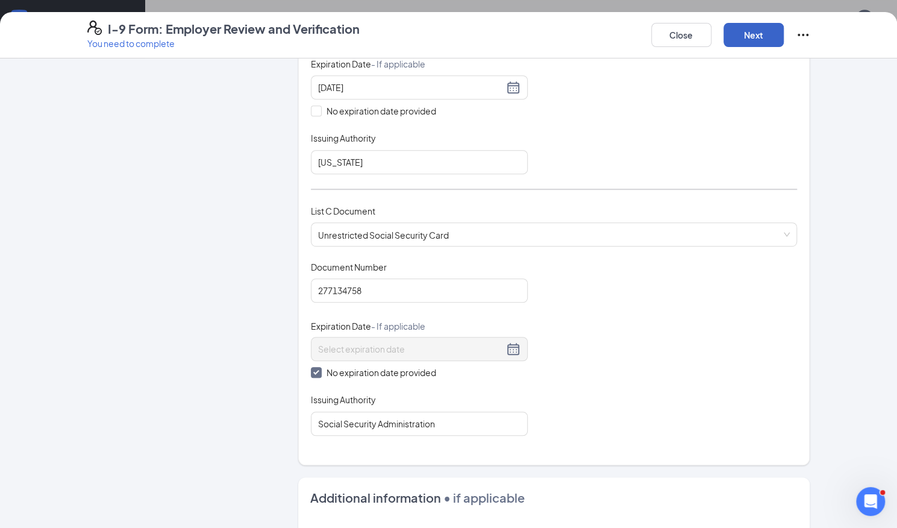
click at [751, 42] on button "Next" at bounding box center [753, 35] width 60 height 24
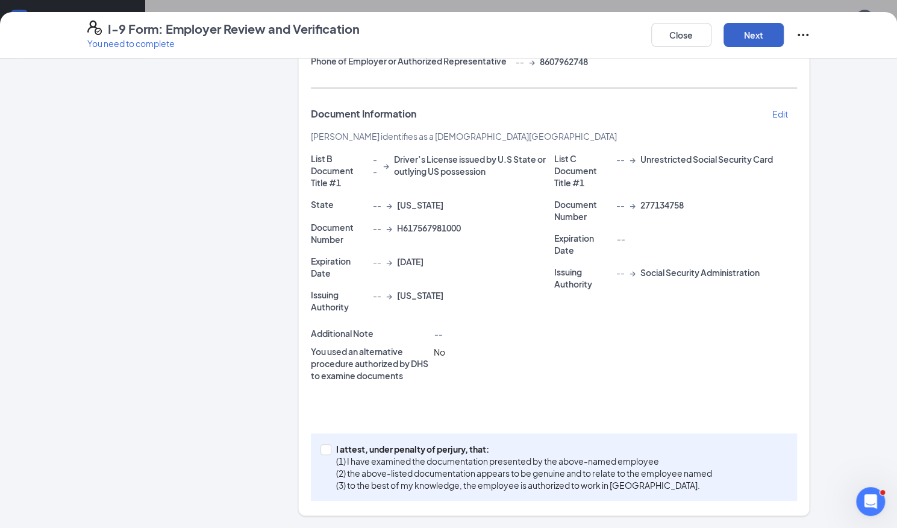
scroll to position [222, 0]
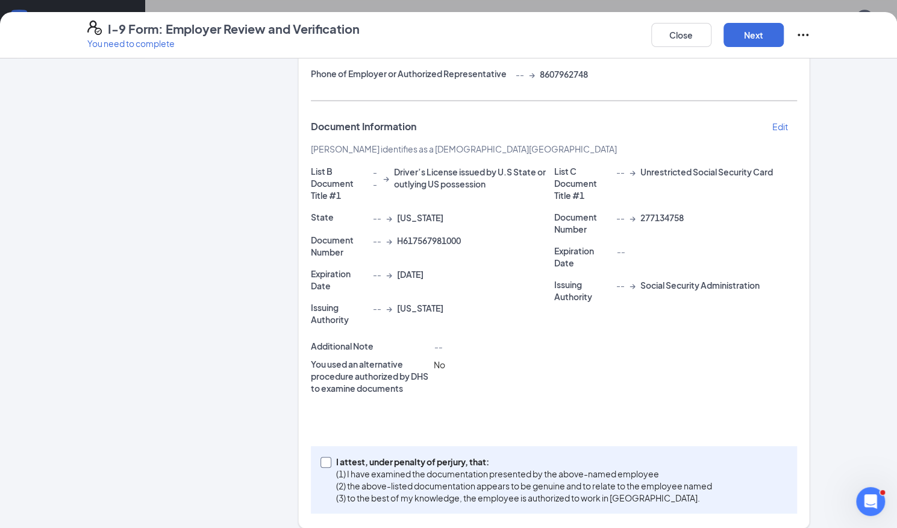
click at [322, 457] on input "I attest, under penalty of perjury, that: (1) I have examined the documentation…" at bounding box center [324, 461] width 8 height 8
checkbox input "true"
click at [749, 36] on button "Next" at bounding box center [753, 35] width 60 height 24
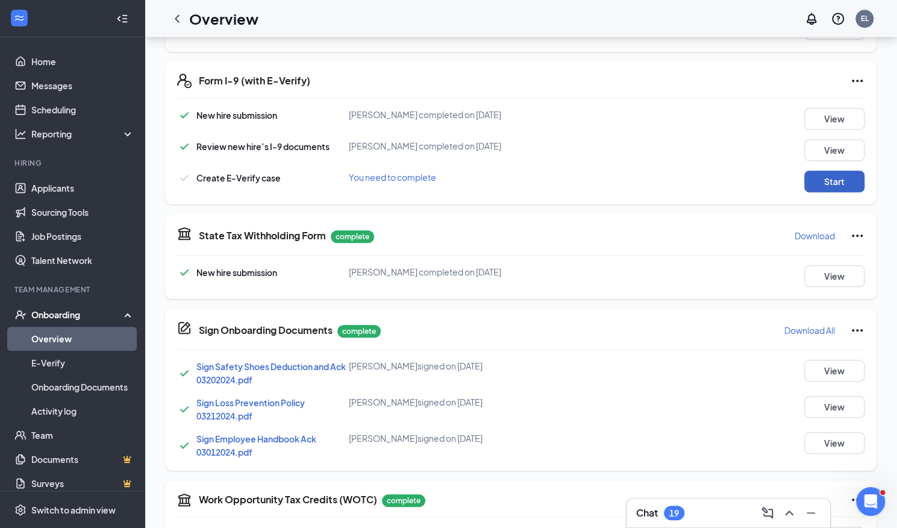
click at [840, 179] on button "Start" at bounding box center [834, 181] width 60 height 22
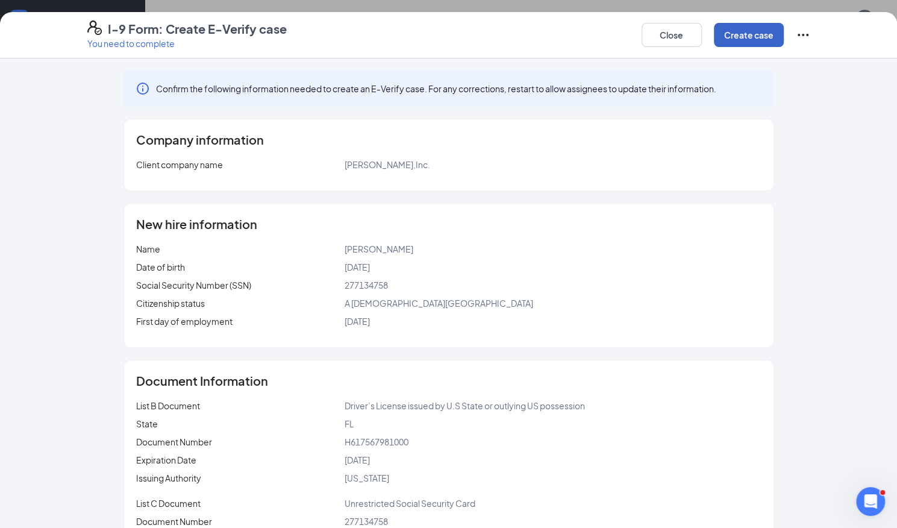
click at [764, 32] on button "Create case" at bounding box center [749, 35] width 70 height 24
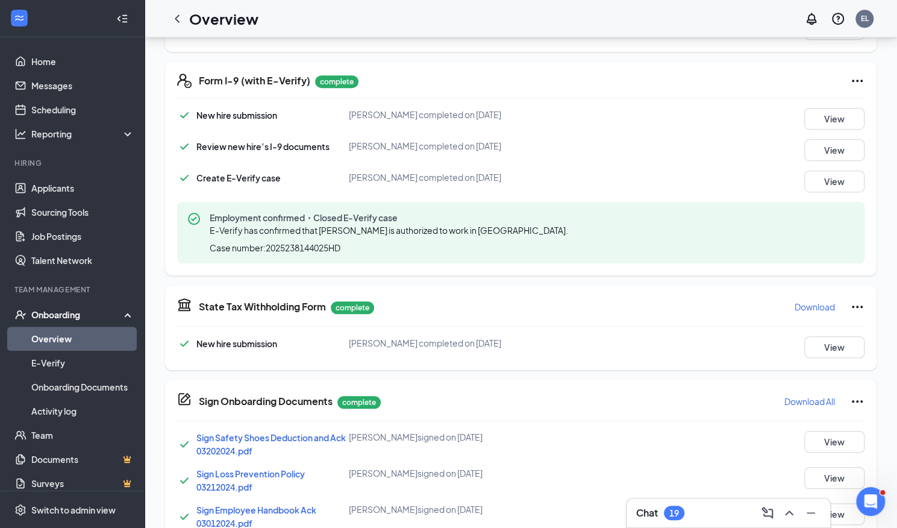
click at [66, 339] on link "Overview" at bounding box center [82, 338] width 103 height 24
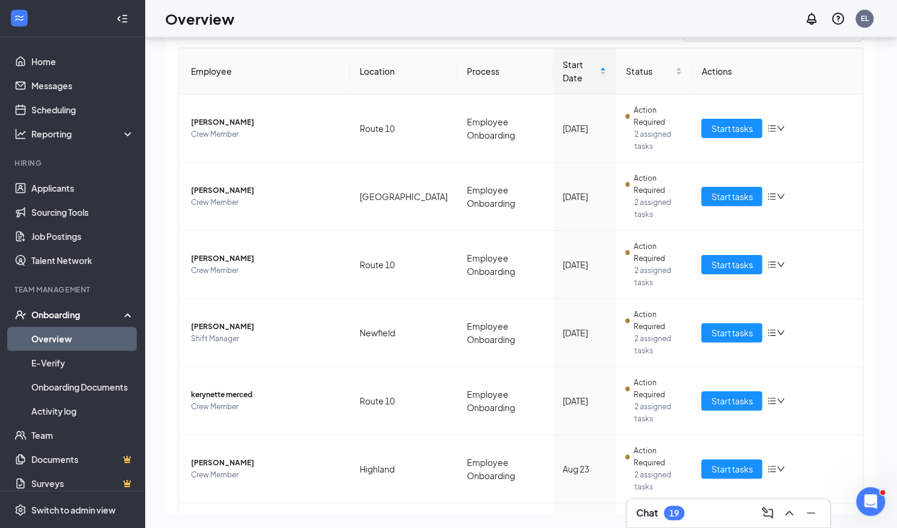
scroll to position [187, 0]
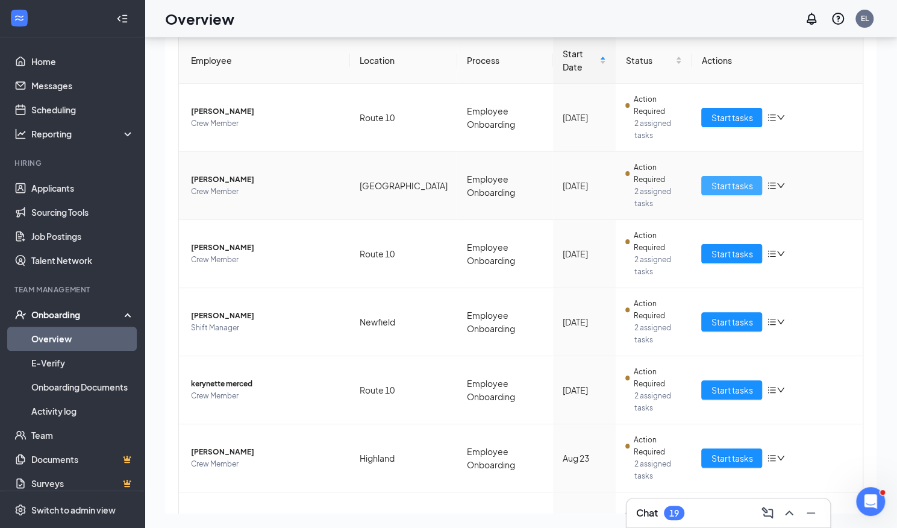
click at [722, 179] on span "Start tasks" at bounding box center [732, 185] width 42 height 13
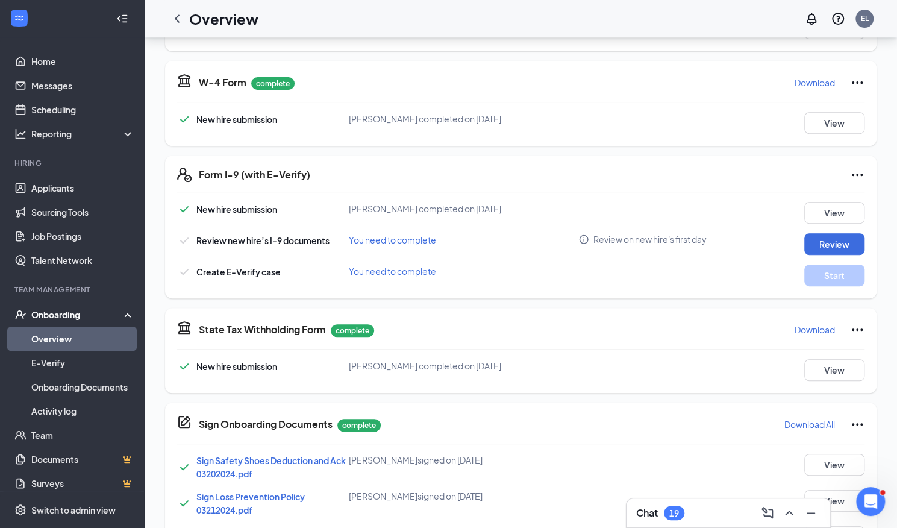
scroll to position [309, 0]
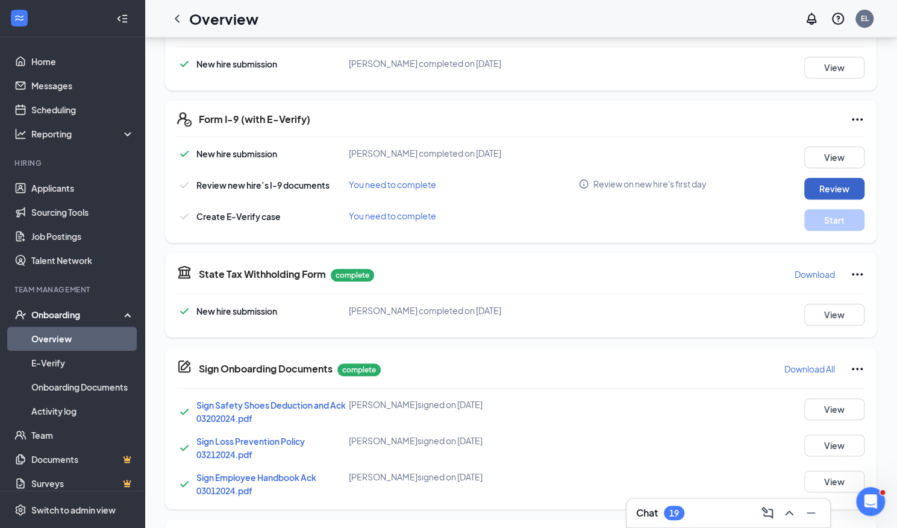
click at [825, 186] on button "Review" at bounding box center [834, 189] width 60 height 22
type input "08/16/2025"
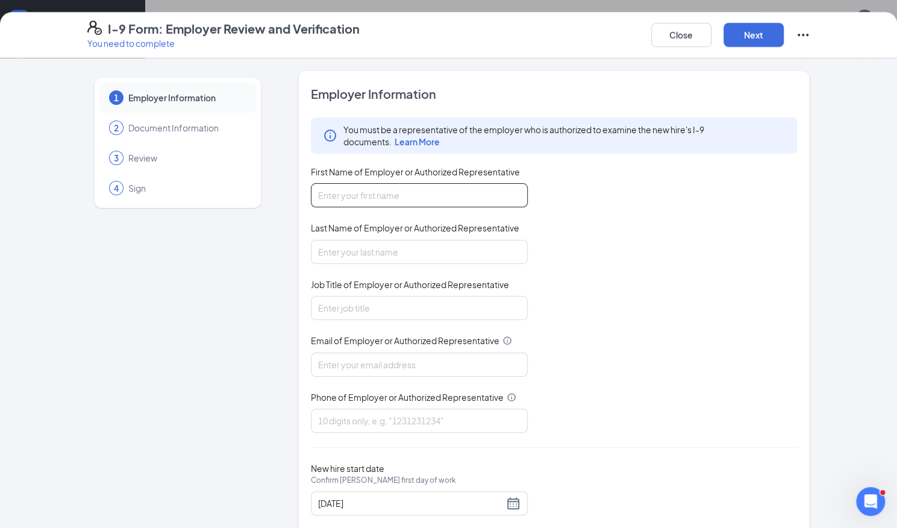
click at [412, 192] on input "First Name of Employer or Authorized Representative" at bounding box center [419, 195] width 217 height 24
type input "Emma"
click at [382, 252] on input "Last Name of Employer or Authorized Representative" at bounding box center [419, 252] width 217 height 24
type input "Lopes"
click at [380, 305] on input "Job Title of Employer or Authorized Representative" at bounding box center [419, 308] width 217 height 24
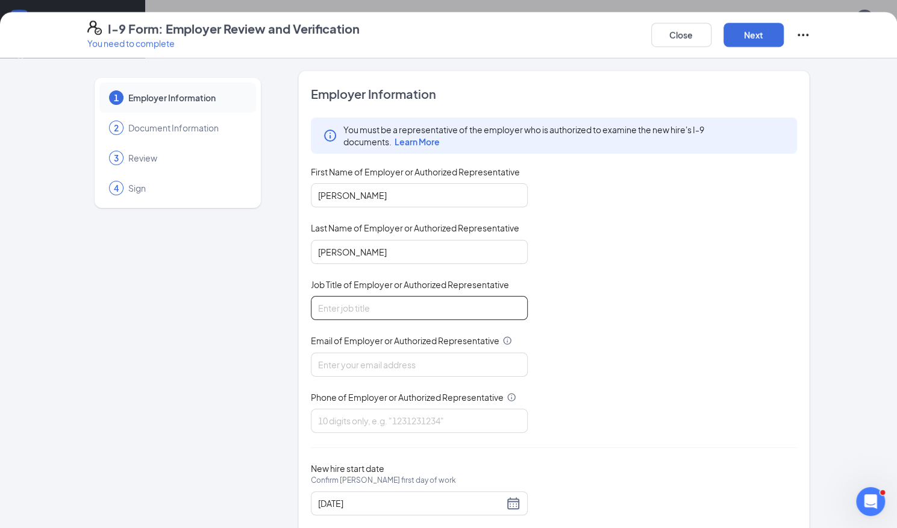
type input "Network Trainer"
click at [383, 366] on input "Email of Employer or Authorized Representative" at bounding box center [419, 364] width 217 height 24
type input "[PERSON_NAME][EMAIL_ADDRESS][PERSON_NAME][DOMAIN_NAME]"
click at [383, 421] on input "Phone of Employer or Authorized Representative" at bounding box center [419, 420] width 217 height 24
type input "8607962748"
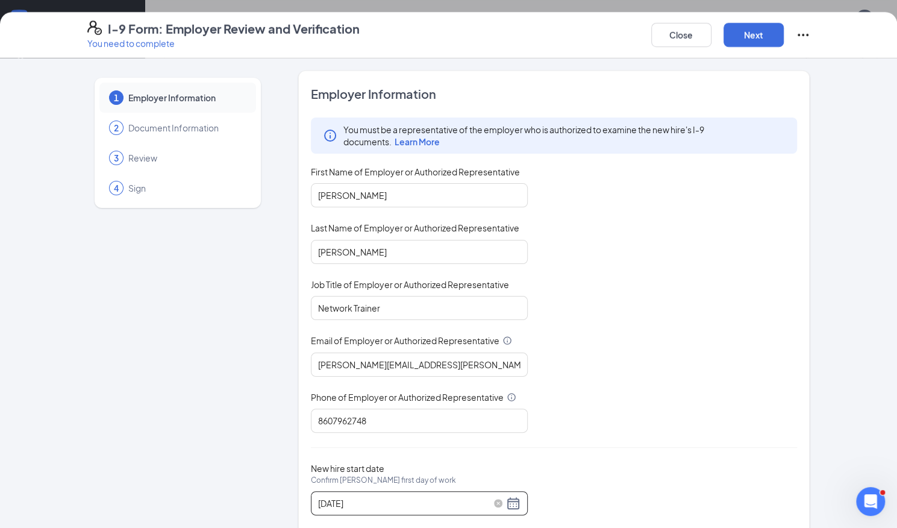
click at [506, 499] on div "08/16/2025" at bounding box center [419, 503] width 202 height 14
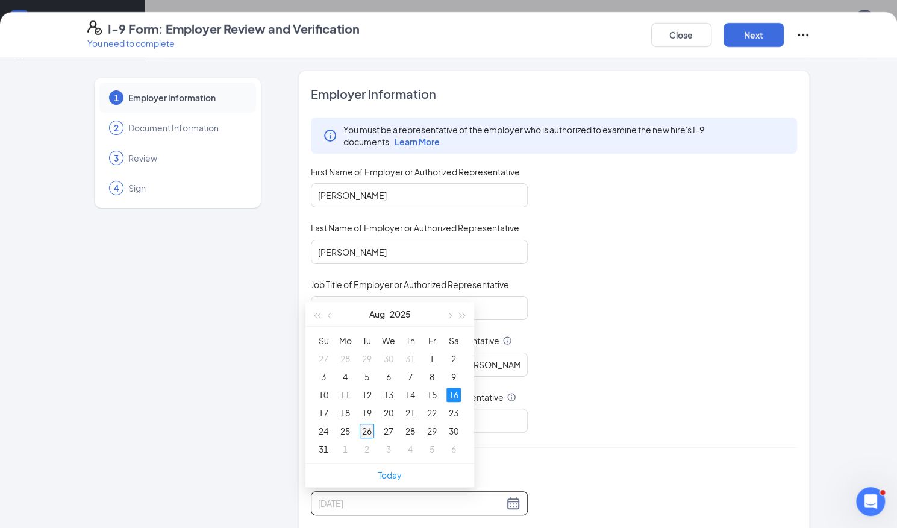
type input "[DATE]"
click at [368, 431] on div "26" at bounding box center [367, 430] width 14 height 14
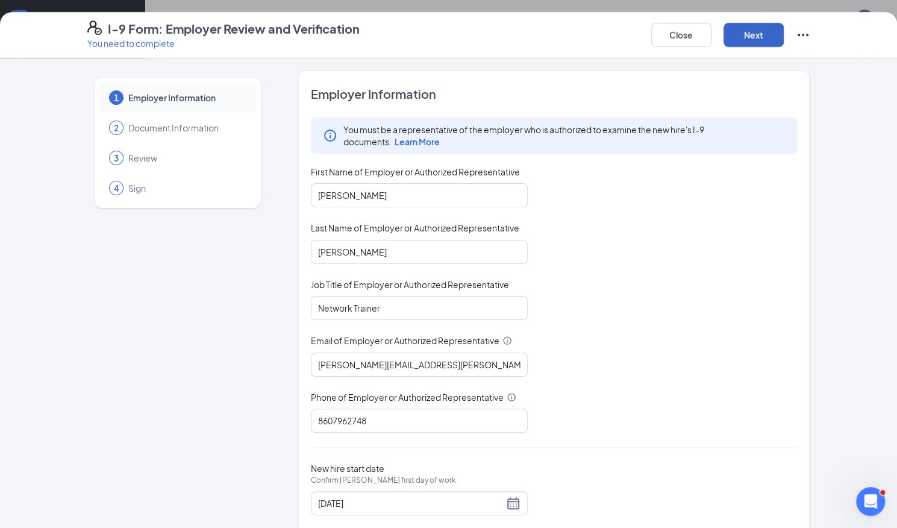
click at [759, 37] on button "Next" at bounding box center [753, 35] width 60 height 24
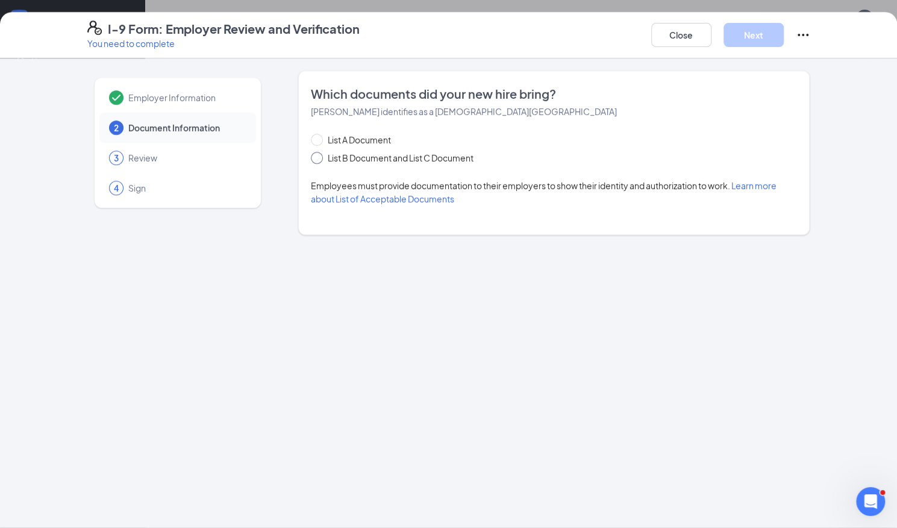
click at [356, 158] on span "List B Document and List C Document" at bounding box center [400, 157] width 155 height 13
click at [319, 158] on input "List B Document and List C Document" at bounding box center [315, 156] width 8 height 8
radio input "true"
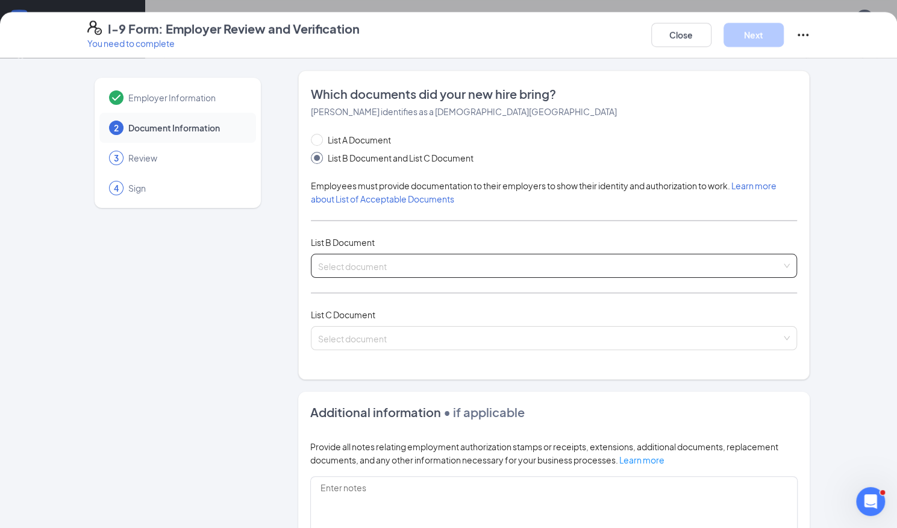
click at [352, 272] on span at bounding box center [550, 265] width 464 height 23
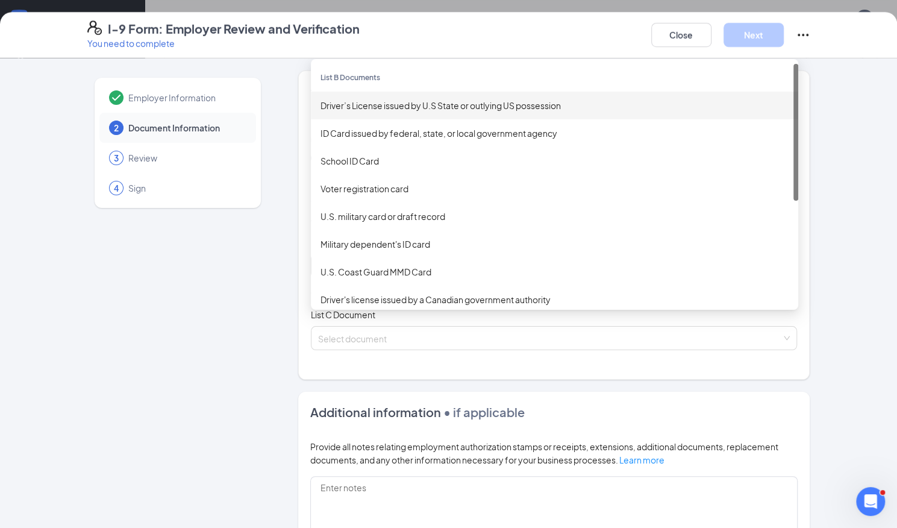
click at [369, 110] on div "Driver’s License issued by U.S State or outlying US possession" at bounding box center [554, 105] width 468 height 13
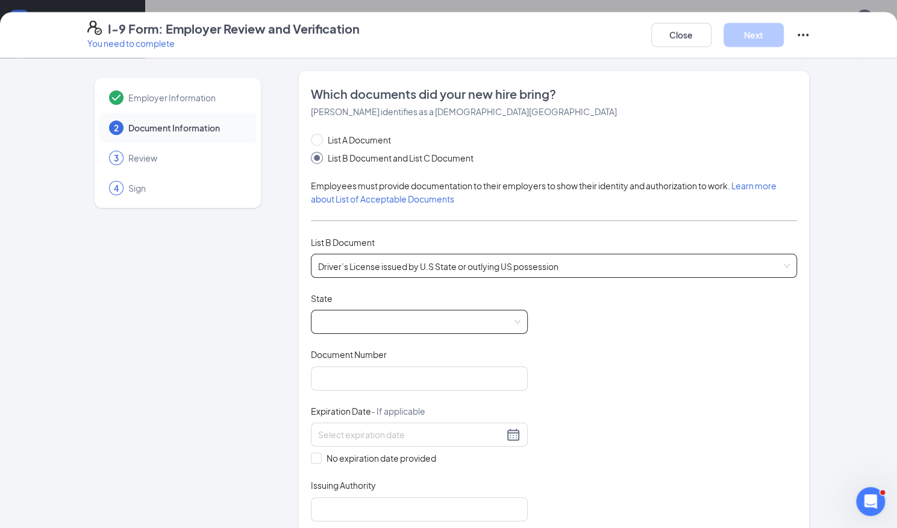
click at [339, 321] on span at bounding box center [419, 321] width 202 height 23
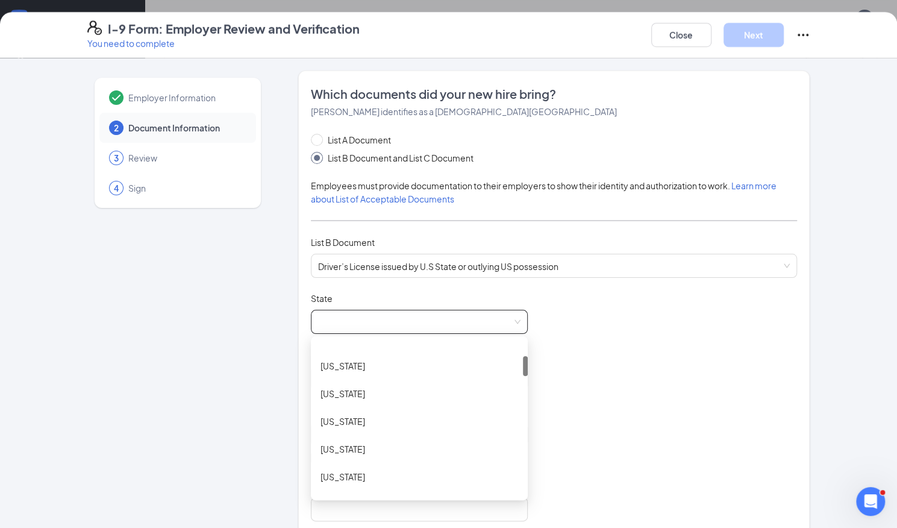
scroll to position [114, 0]
drag, startPoint x: 521, startPoint y: 350, endPoint x: 520, endPoint y: 366, distance: 15.7
click at [523, 366] on div at bounding box center [525, 366] width 5 height 20
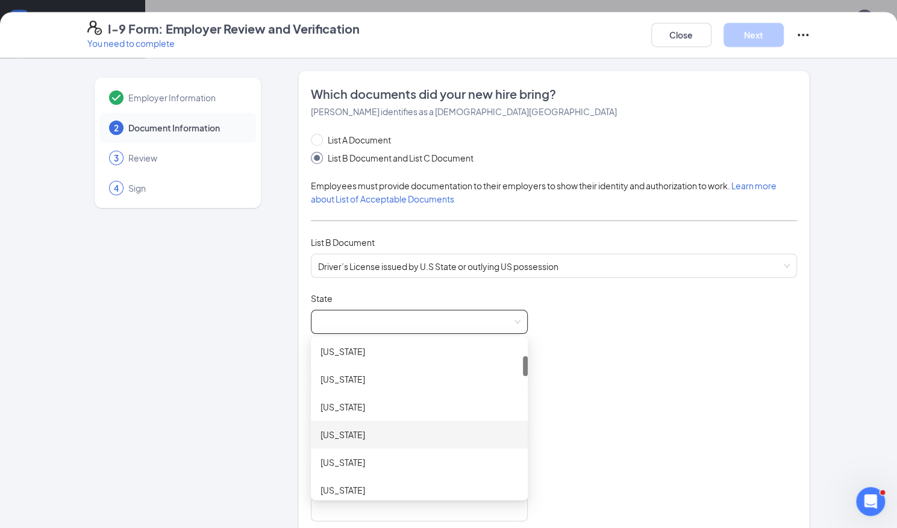
click at [393, 436] on div "[US_STATE]" at bounding box center [419, 434] width 198 height 13
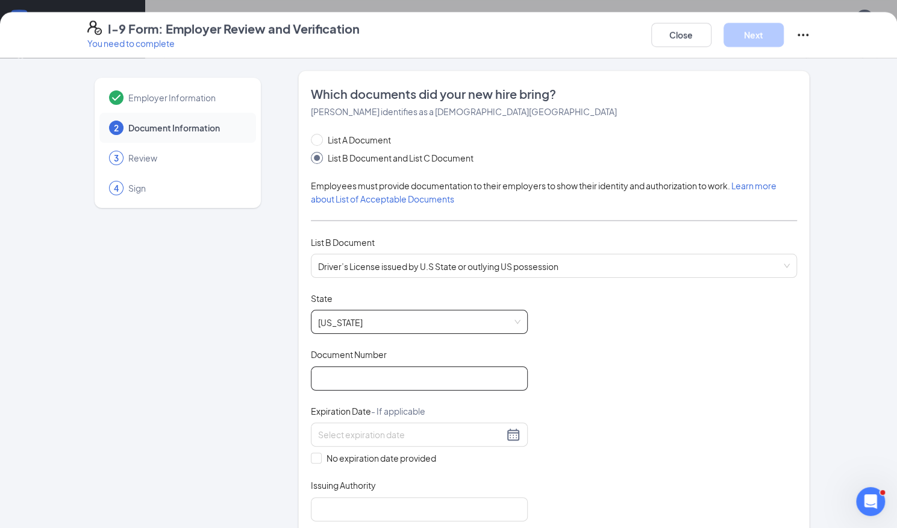
click at [372, 378] on input "Document Number" at bounding box center [419, 378] width 217 height 24
type input "189948010"
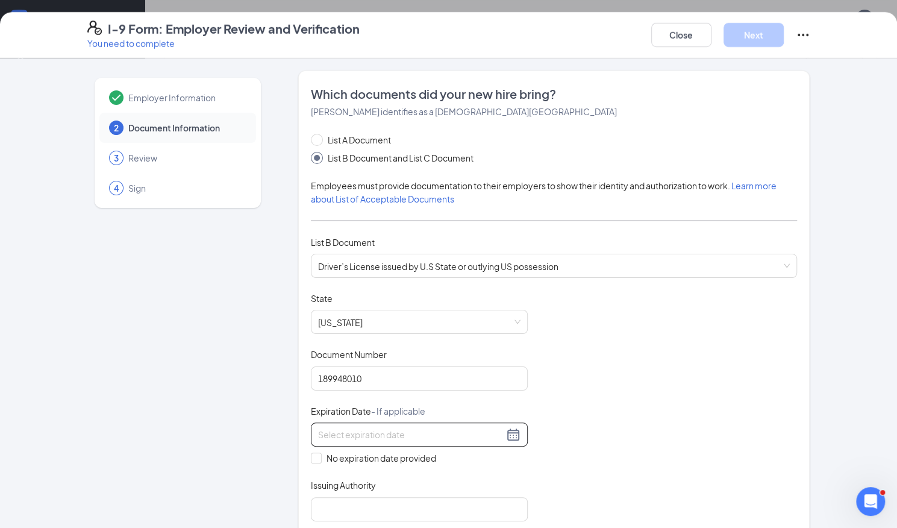
click at [367, 430] on input at bounding box center [411, 434] width 186 height 13
type input "[DATE]"
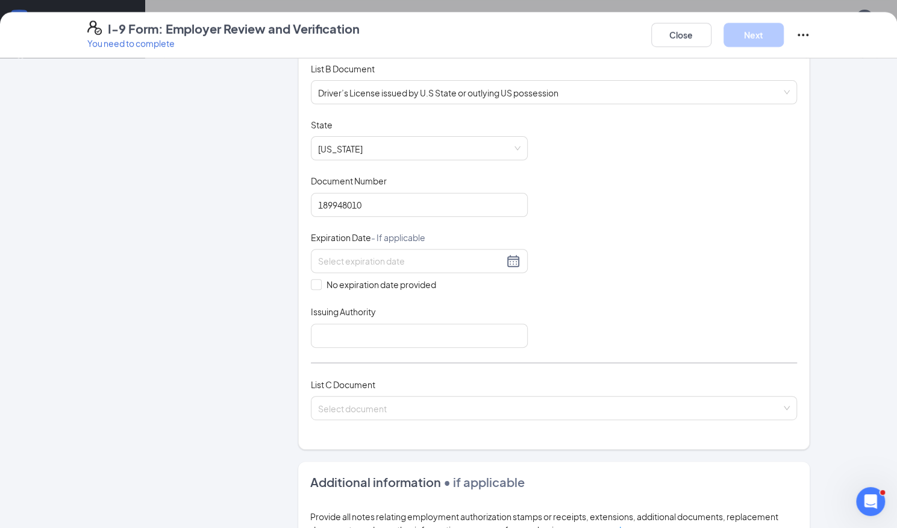
scroll to position [188, 0]
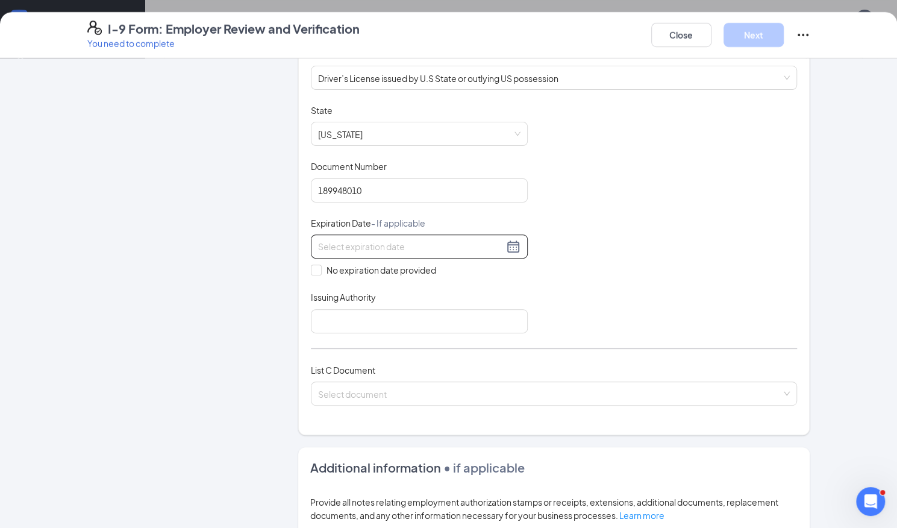
click at [414, 250] on input at bounding box center [411, 246] width 186 height 13
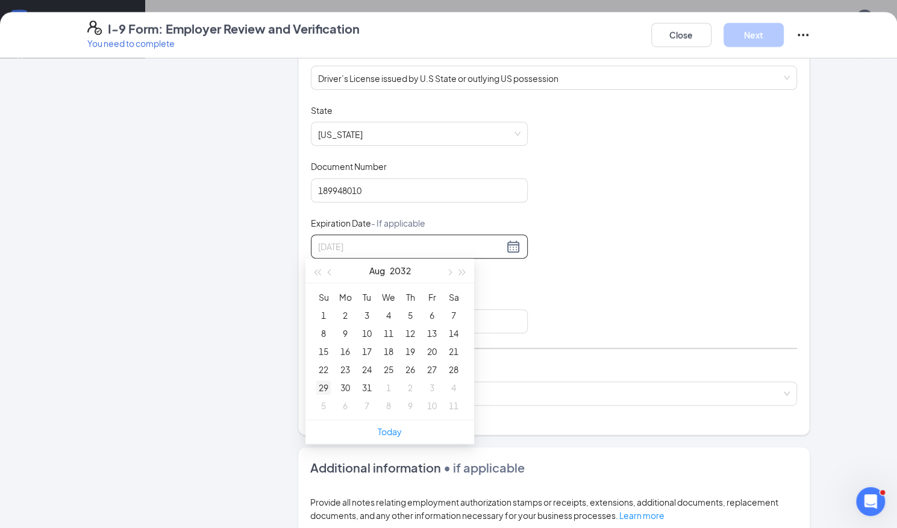
type input "[DATE]"
click at [324, 383] on div "29" at bounding box center [323, 387] width 14 height 14
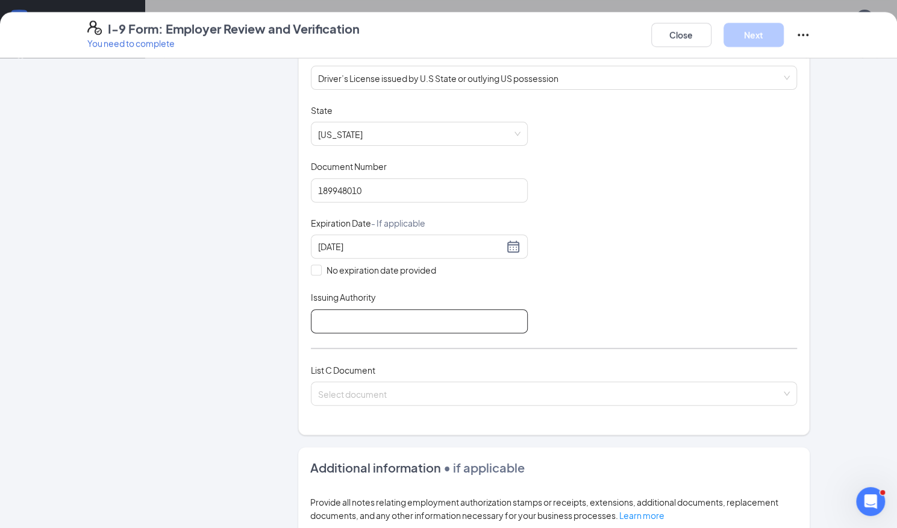
click at [341, 314] on input "Issuing Authority" at bounding box center [419, 321] width 217 height 24
type input "CT"
click at [383, 385] on input "search" at bounding box center [550, 391] width 464 height 18
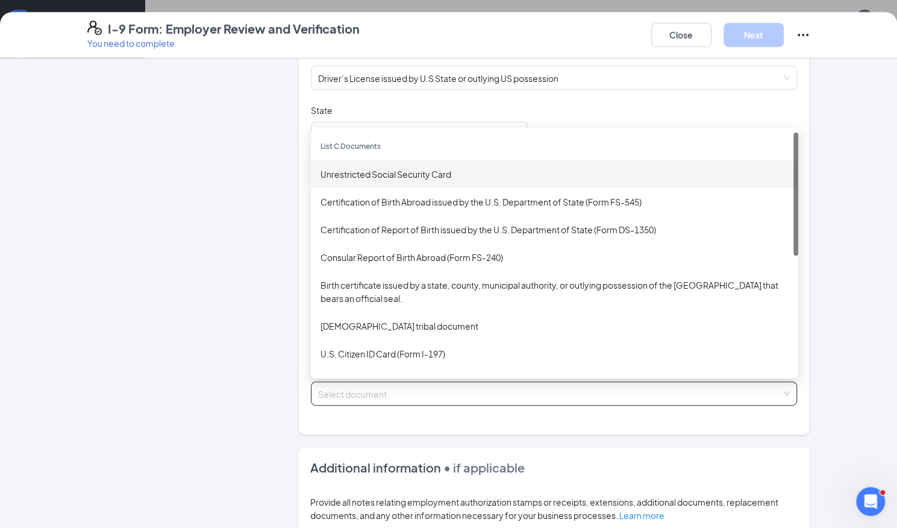
click at [419, 170] on div "Unrestricted Social Security Card" at bounding box center [554, 173] width 468 height 13
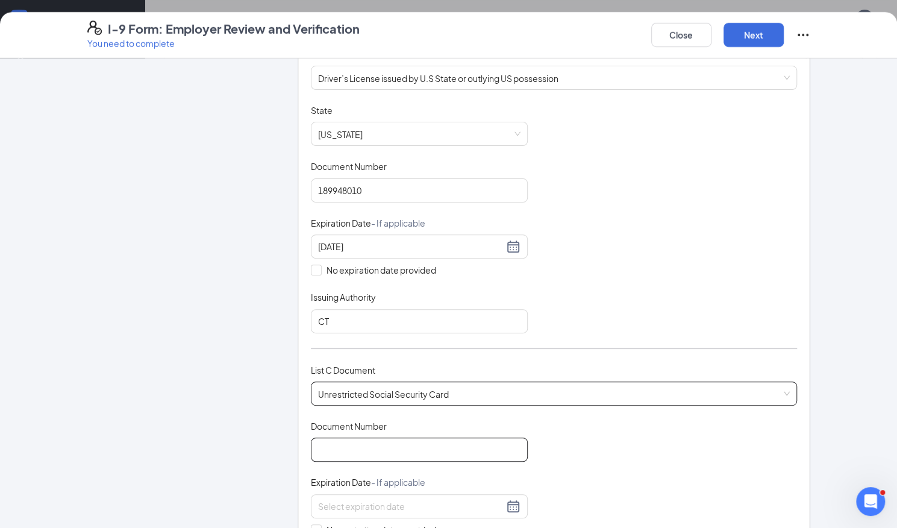
click at [369, 451] on input "Document Number" at bounding box center [419, 449] width 217 height 24
type input "043132429"
click at [314, 524] on span at bounding box center [316, 529] width 11 height 11
click at [314, 524] on input "No expiration date provided" at bounding box center [315, 528] width 8 height 8
checkbox input "true"
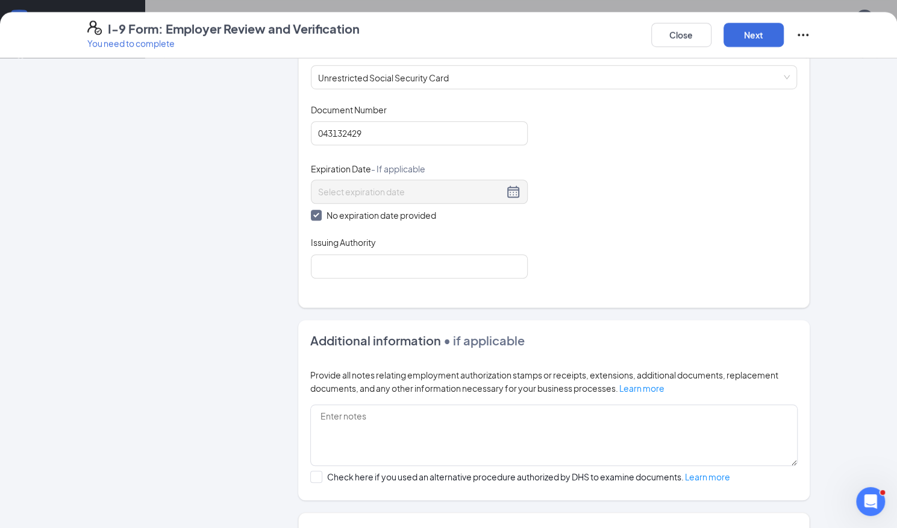
scroll to position [507, 0]
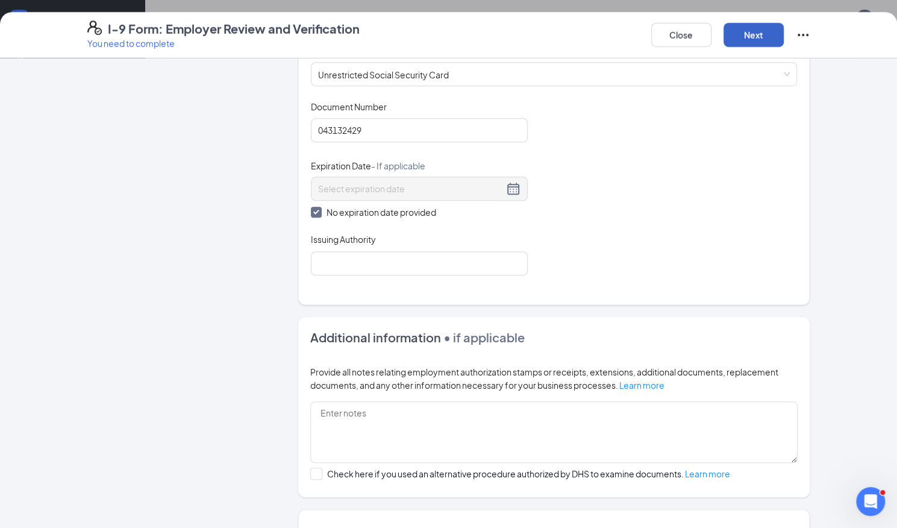
click at [761, 39] on button "Next" at bounding box center [753, 35] width 60 height 24
click at [423, 263] on input "Issuing Authority" at bounding box center [419, 263] width 217 height 24
type input "Social Security Administration"
click at [762, 39] on button "Next" at bounding box center [753, 35] width 60 height 24
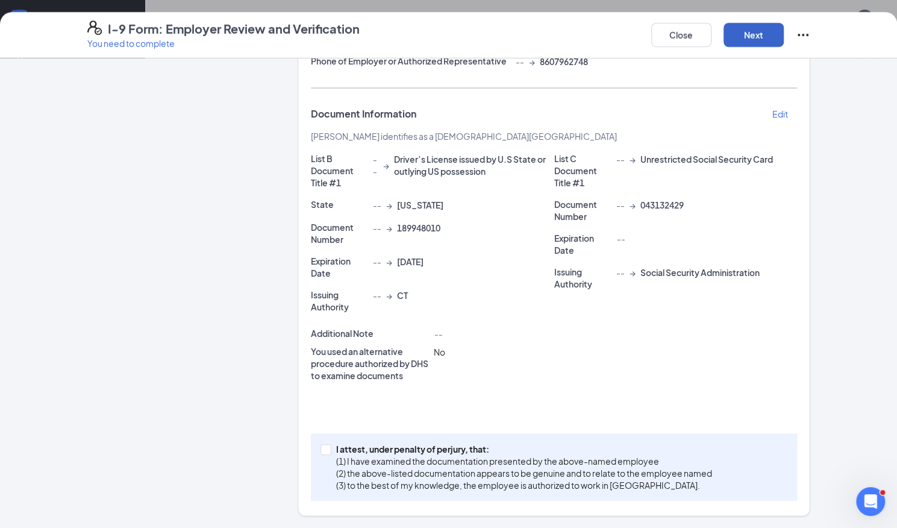
scroll to position [222, 0]
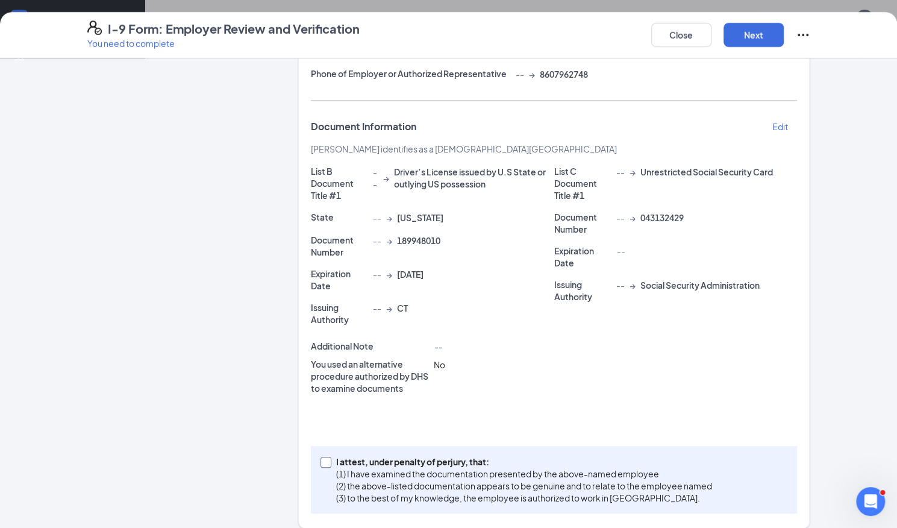
click at [324, 457] on span at bounding box center [325, 462] width 11 height 11
click at [324, 457] on input "I attest, under penalty of perjury, that: (1) I have examined the documentation…" at bounding box center [324, 461] width 8 height 8
checkbox input "true"
click at [757, 32] on button "Next" at bounding box center [753, 35] width 60 height 24
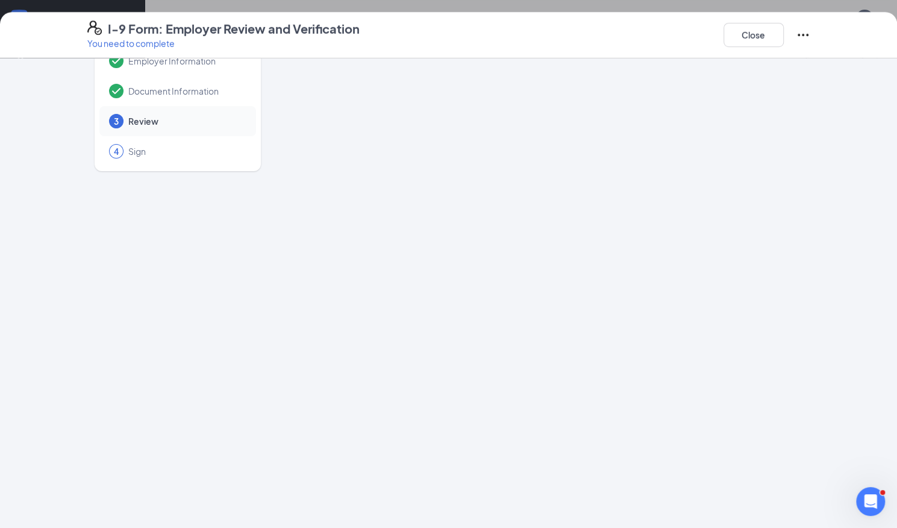
scroll to position [0, 0]
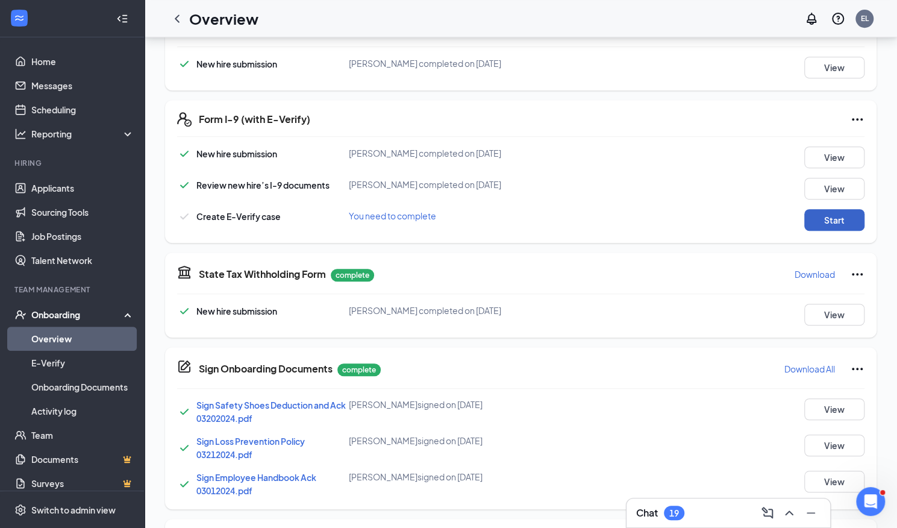
click at [835, 222] on button "Start" at bounding box center [834, 220] width 60 height 22
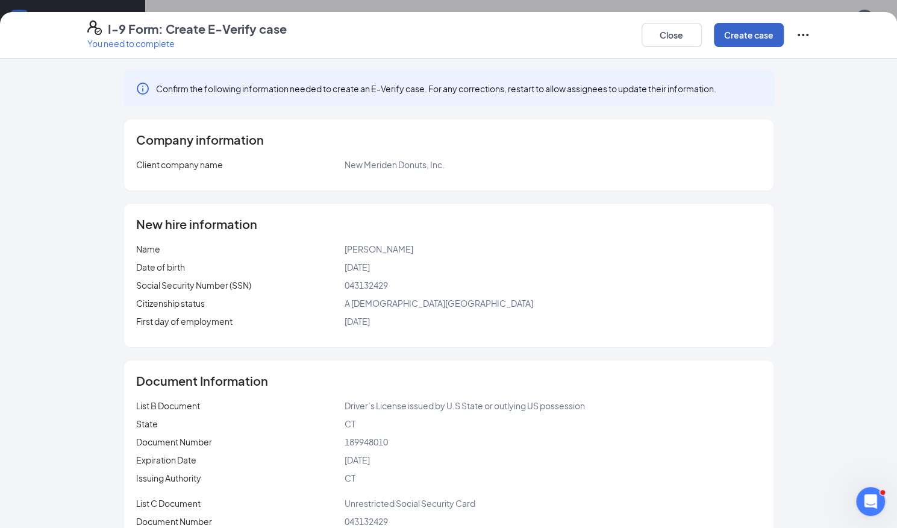
click at [749, 37] on button "Create case" at bounding box center [749, 35] width 70 height 24
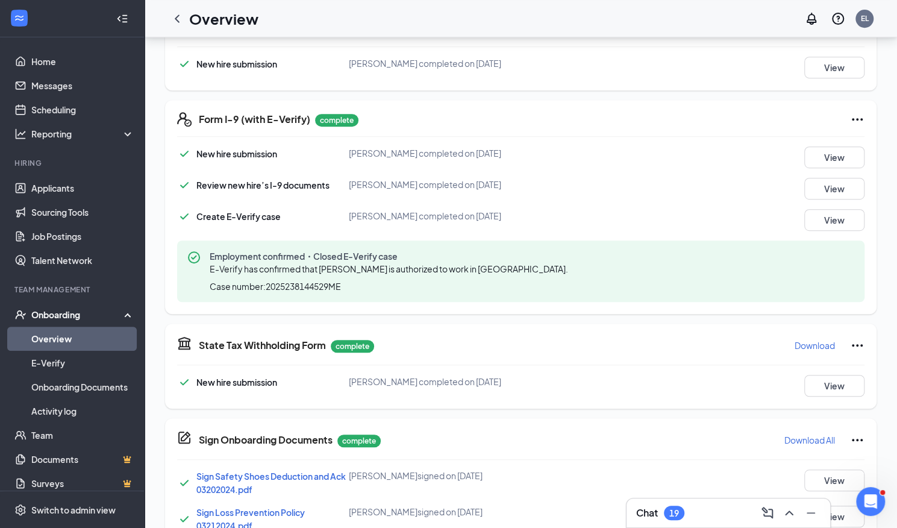
click at [71, 332] on link "Overview" at bounding box center [82, 338] width 103 height 24
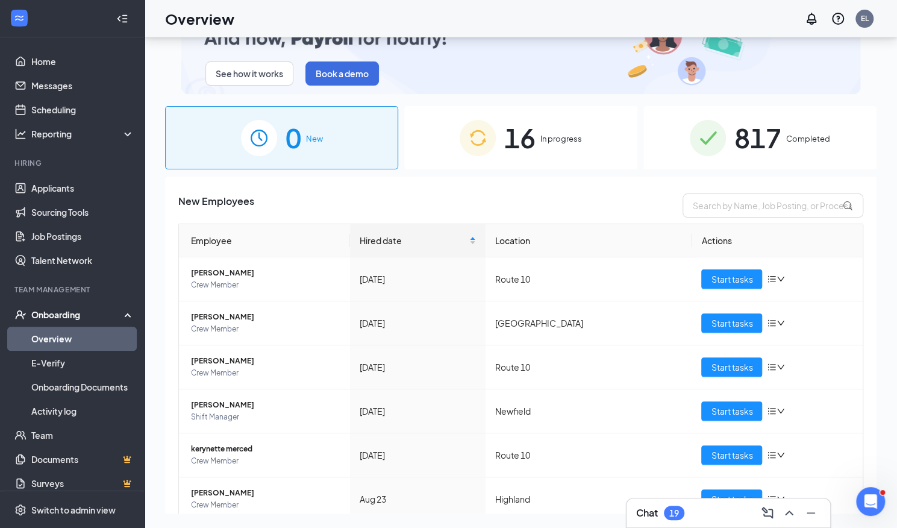
scroll to position [54, 0]
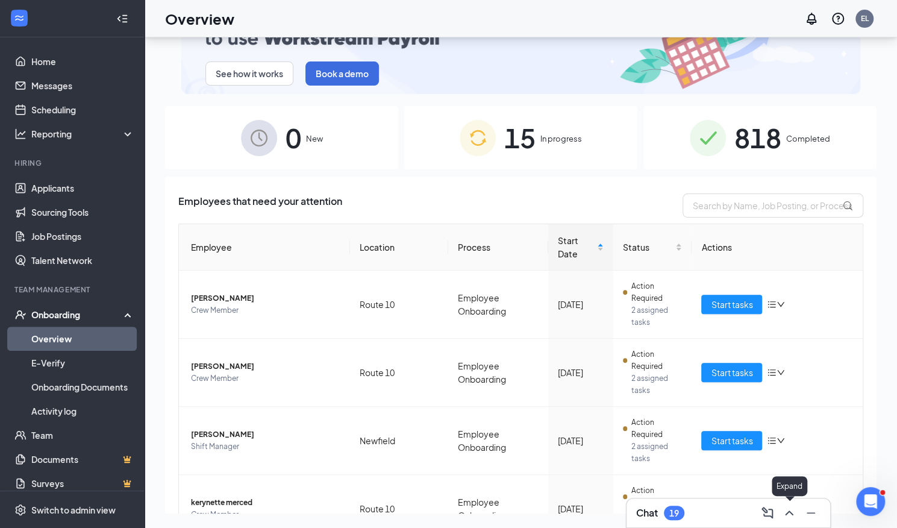
click at [791, 511] on icon "ChevronUp" at bounding box center [789, 512] width 14 height 14
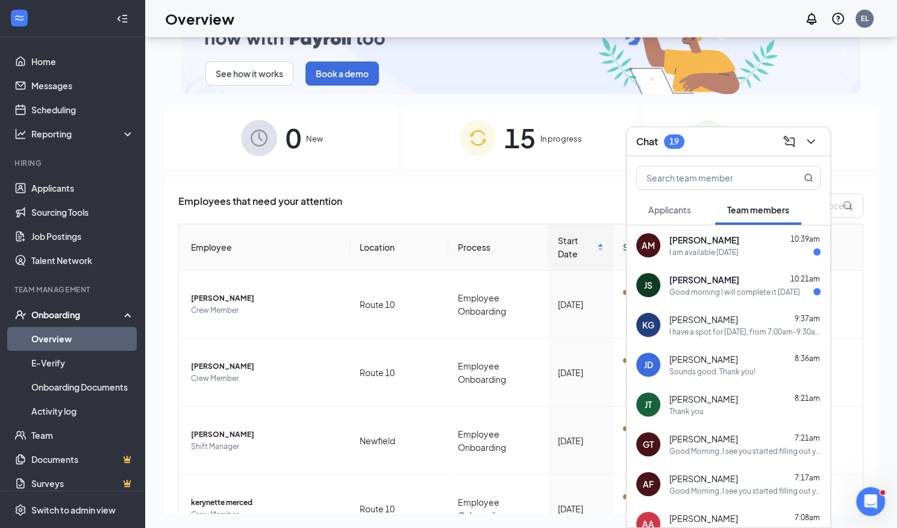
click at [725, 252] on div "I am available tomorrow" at bounding box center [703, 252] width 69 height 10
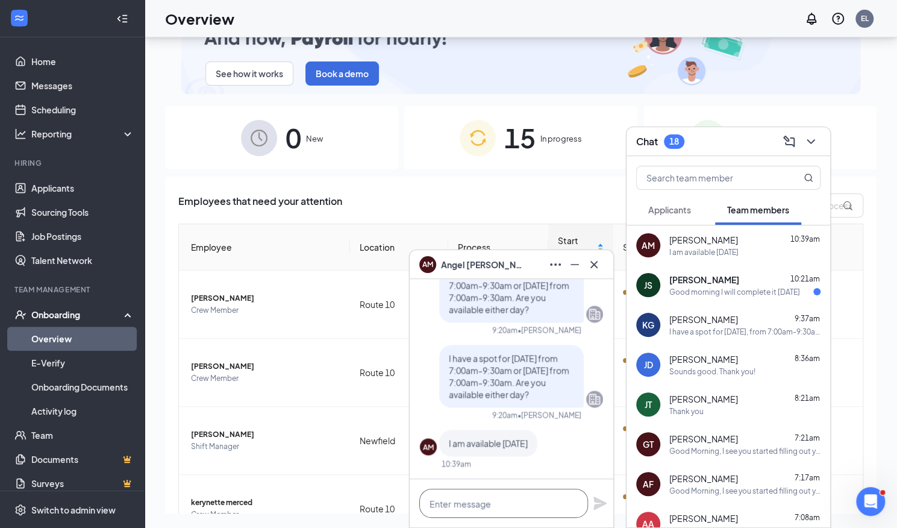
click at [500, 507] on textarea at bounding box center [503, 503] width 169 height 29
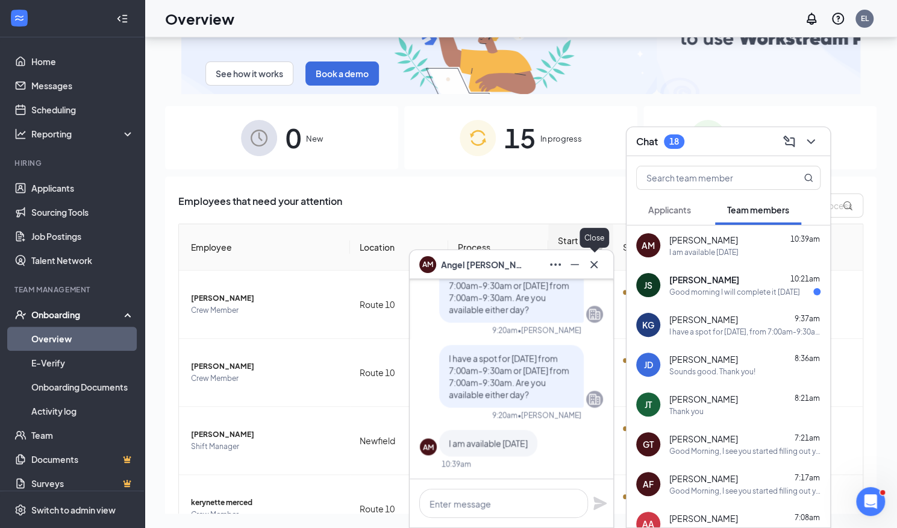
click at [592, 264] on icon "Cross" at bounding box center [594, 264] width 14 height 14
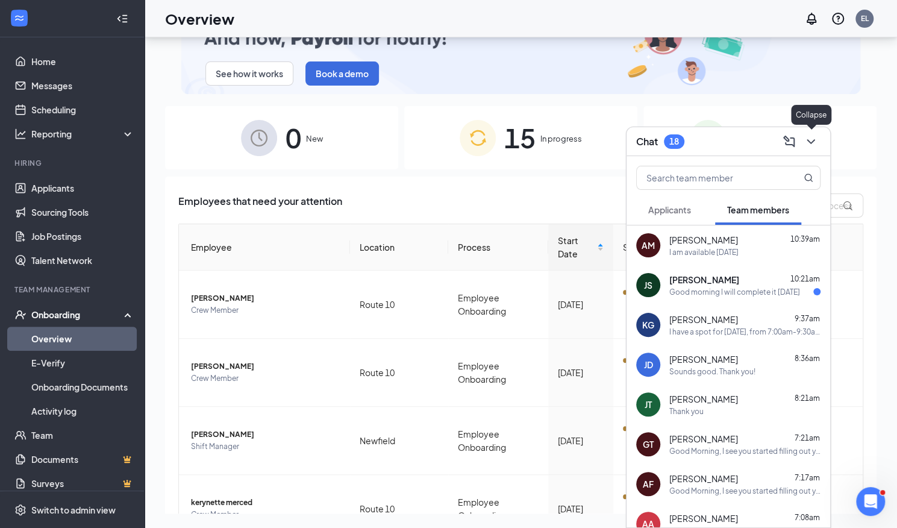
click at [819, 140] on button at bounding box center [810, 141] width 19 height 19
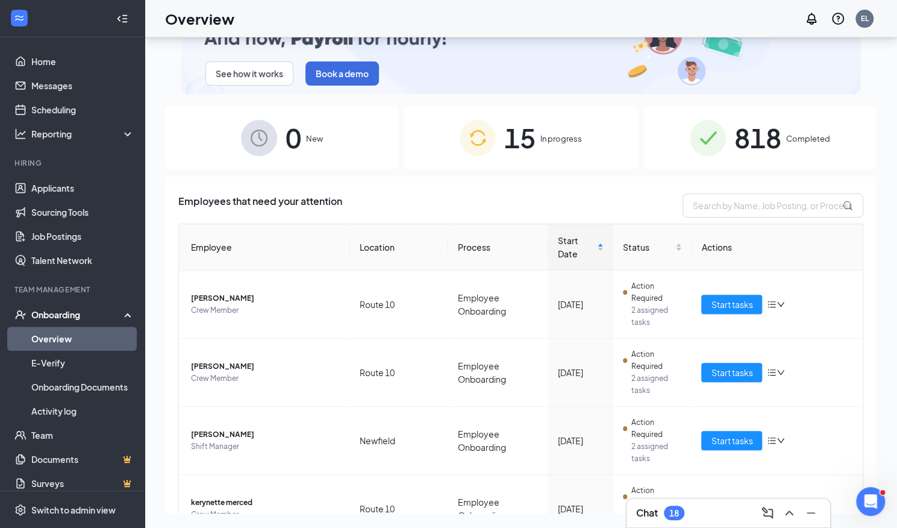
scroll to position [263, 0]
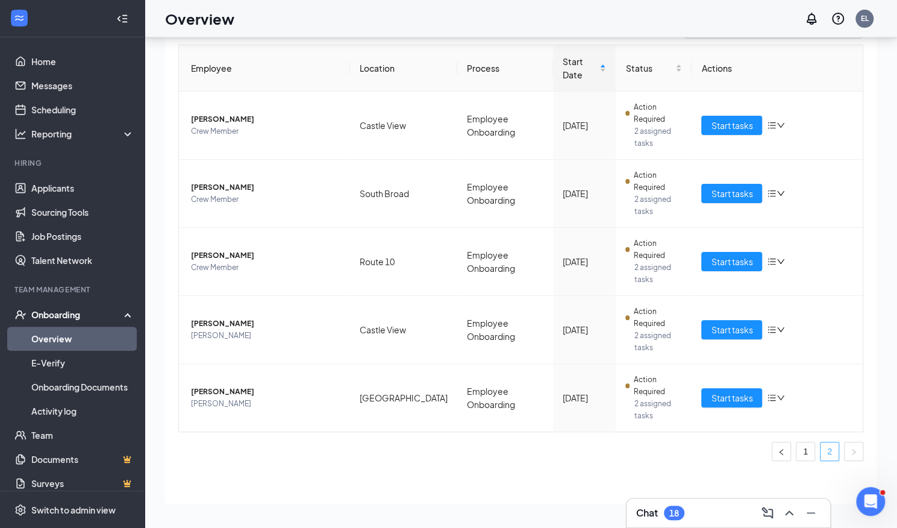
scroll to position [43, 0]
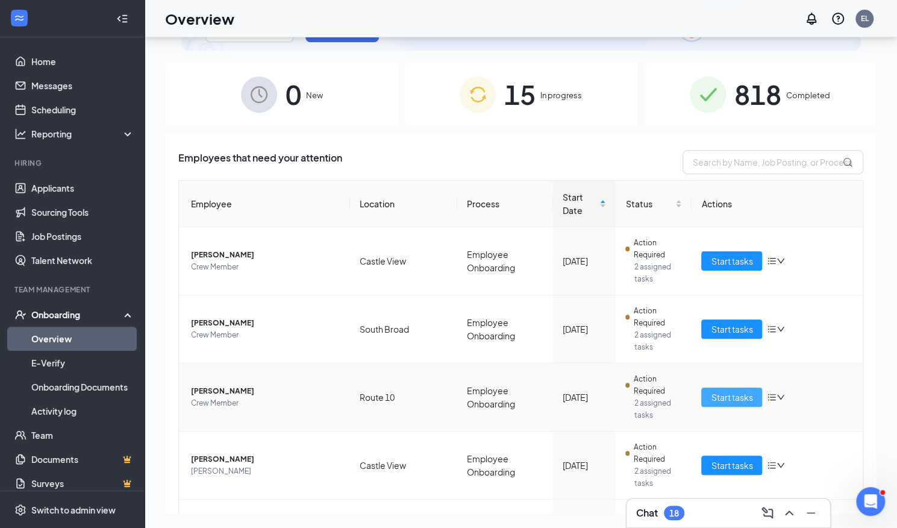
click at [712, 390] on span "Start tasks" at bounding box center [732, 396] width 42 height 13
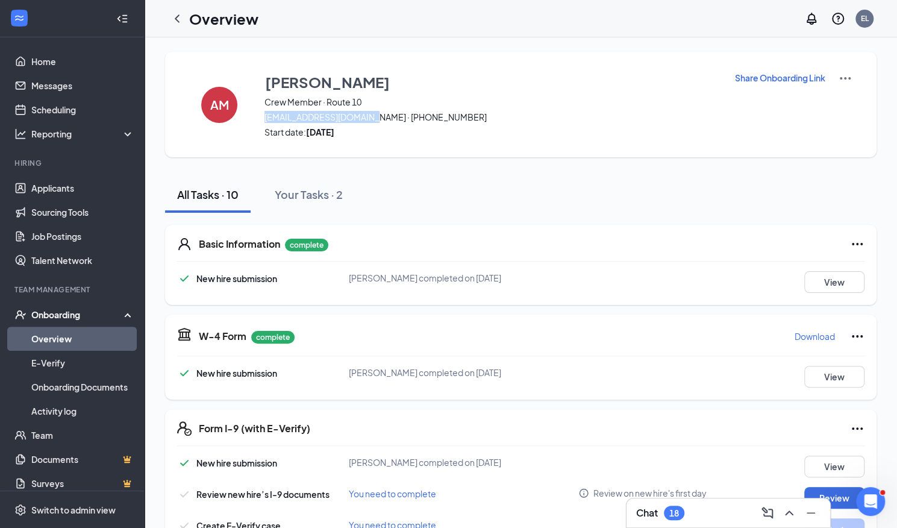
drag, startPoint x: 260, startPoint y: 117, endPoint x: 371, endPoint y: 119, distance: 110.8
click at [371, 119] on div "AM Angel Martínez - Malavet Crew Member · Route 10 angelvvs0223@gmail.com · (47…" at bounding box center [520, 104] width 711 height 105
copy span "angelvvs0223@gmail.com"
click at [791, 514] on icon "ChevronUp" at bounding box center [789, 512] width 8 height 5
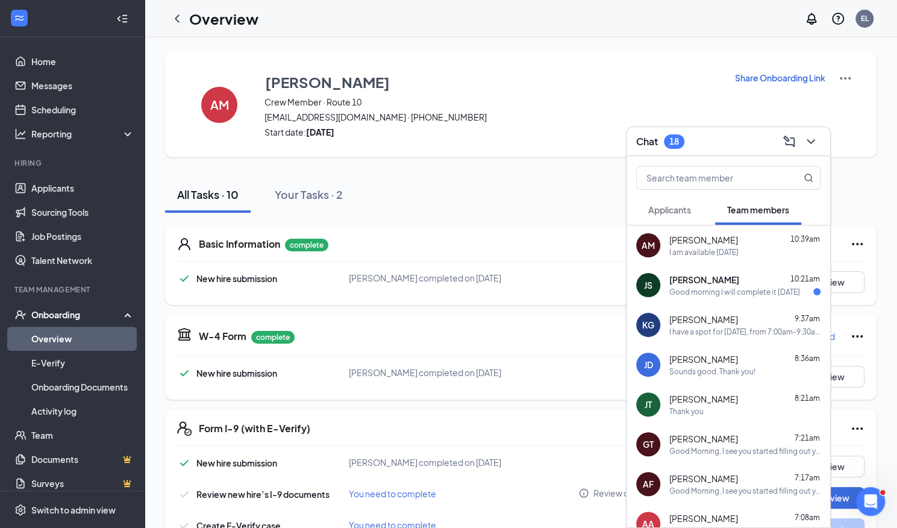
click at [733, 259] on div "AM Angel Martínez - Malavet 10:39am I am available tomorrow" at bounding box center [728, 245] width 204 height 40
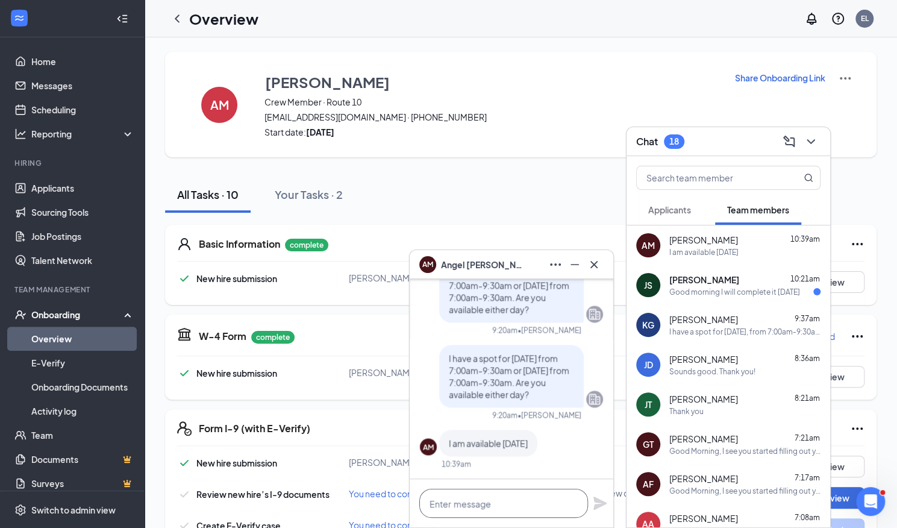
click at [461, 497] on textarea at bounding box center [503, 503] width 169 height 29
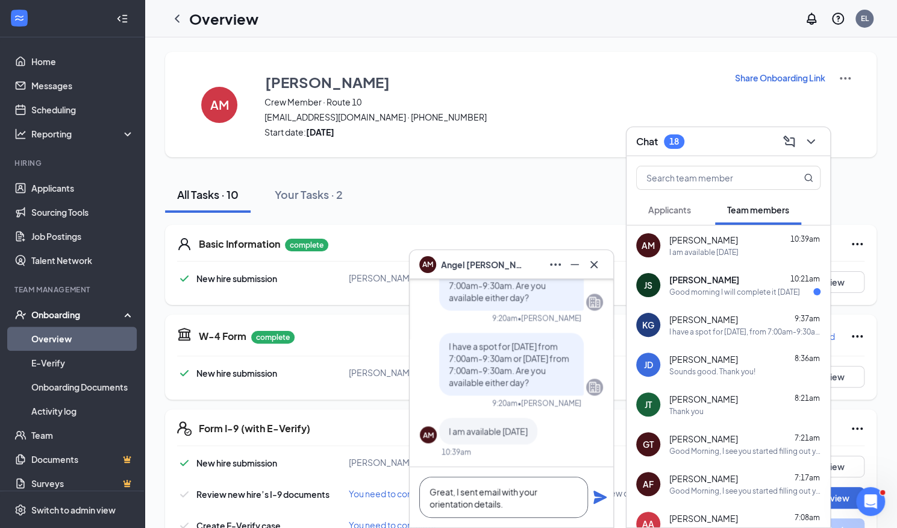
type textarea "Great, I sent email with your orientation details."
click at [602, 498] on icon "Plane" at bounding box center [599, 496] width 13 height 13
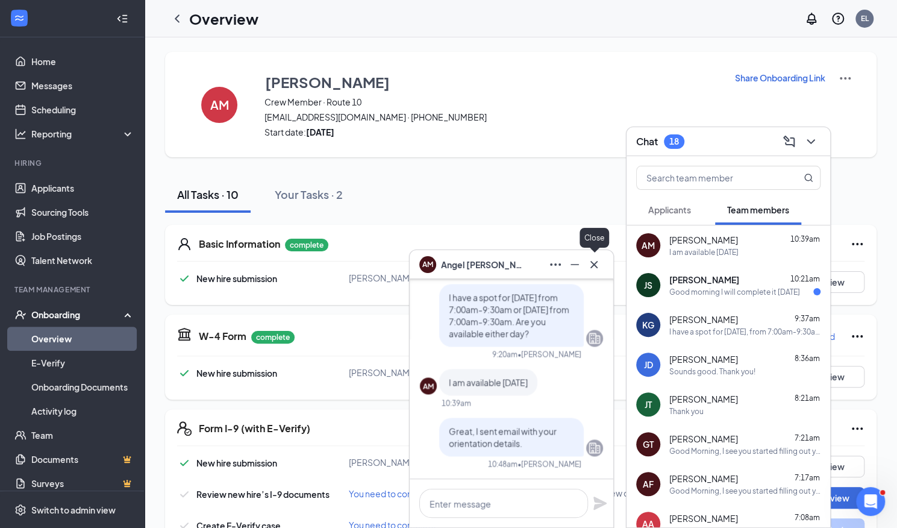
click at [595, 267] on icon "Cross" at bounding box center [594, 264] width 14 height 14
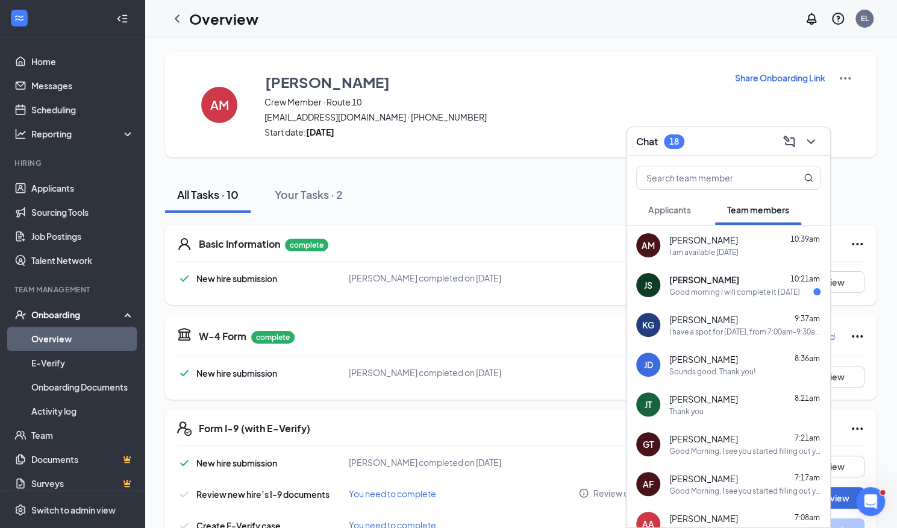
click at [804, 149] on div at bounding box center [810, 141] width 22 height 19
click at [813, 145] on icon "ChevronDown" at bounding box center [811, 141] width 14 height 14
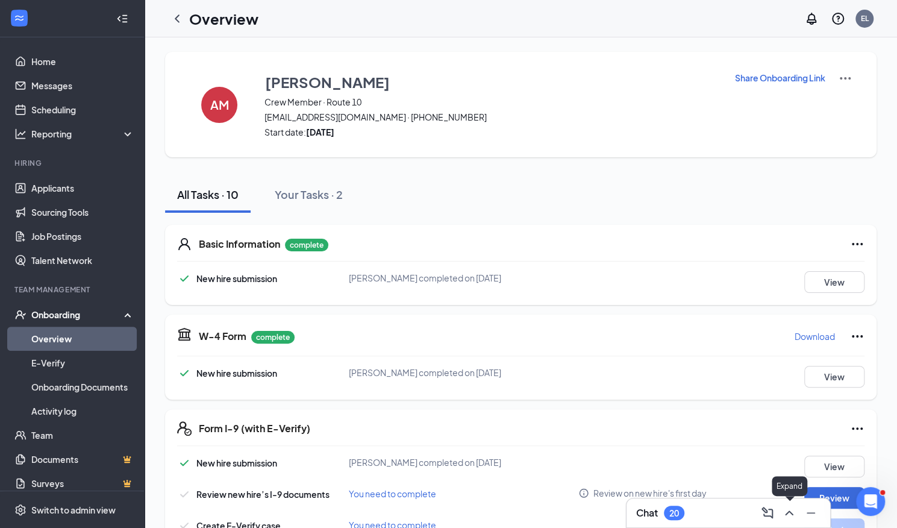
click at [793, 515] on icon "ChevronUp" at bounding box center [789, 512] width 14 height 14
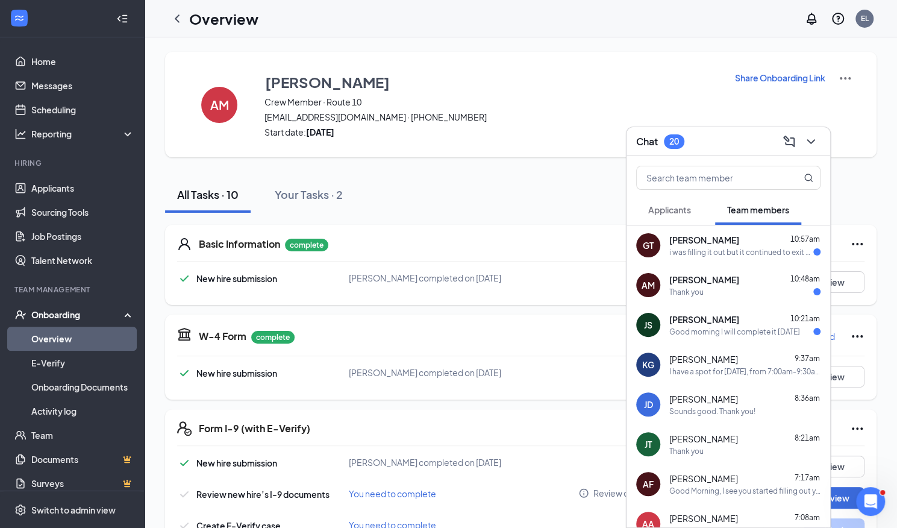
click at [795, 269] on div "AM Angel Martínez - Malavet 10:48am Thank you" at bounding box center [728, 285] width 204 height 40
click at [712, 278] on span "[PERSON_NAME]" at bounding box center [704, 279] width 70 height 12
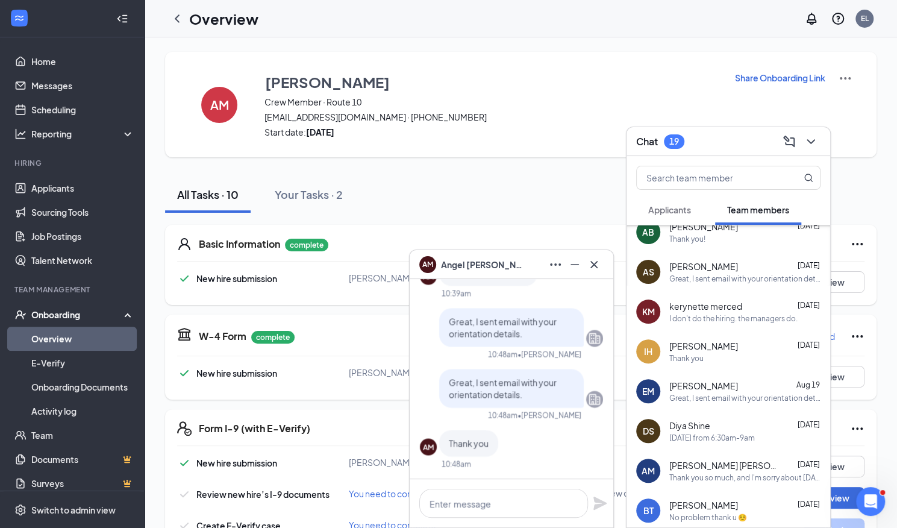
scroll to position [484, 0]
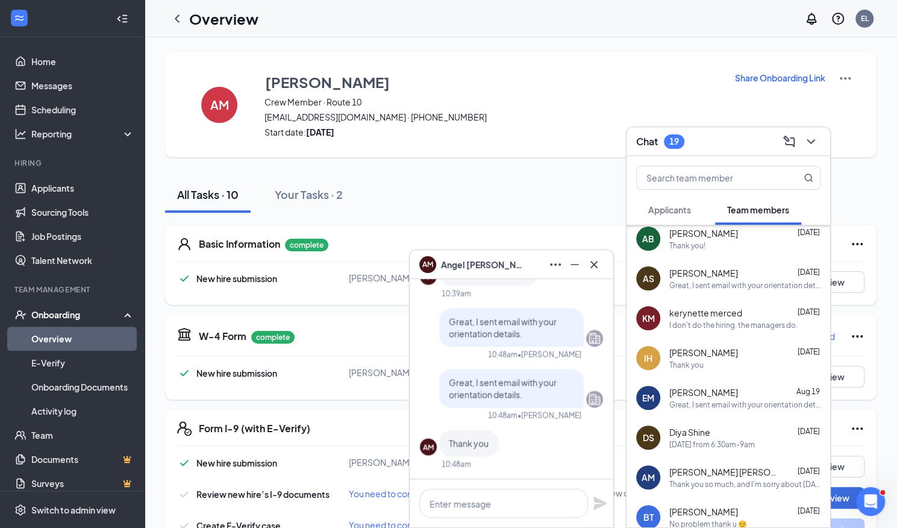
click at [713, 323] on div "I don't do the hiring. the managers do." at bounding box center [733, 325] width 128 height 10
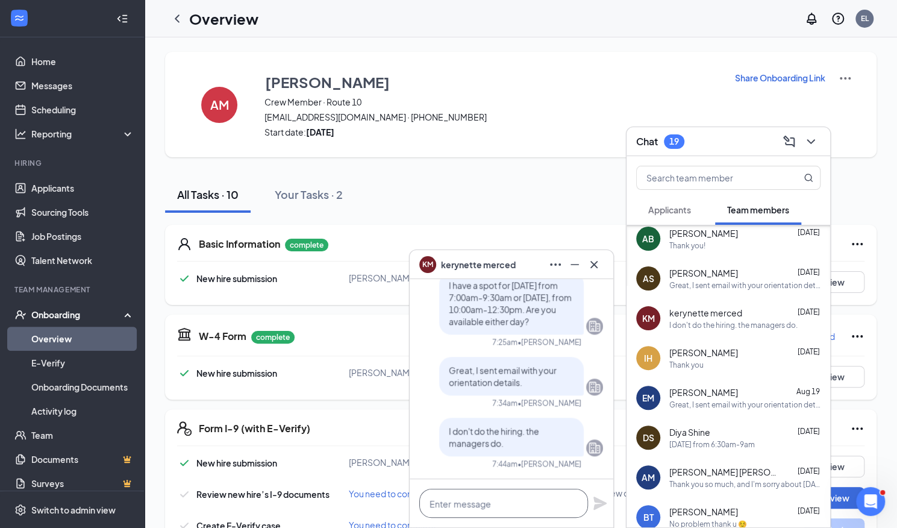
click at [457, 498] on textarea at bounding box center [503, 503] width 169 height 29
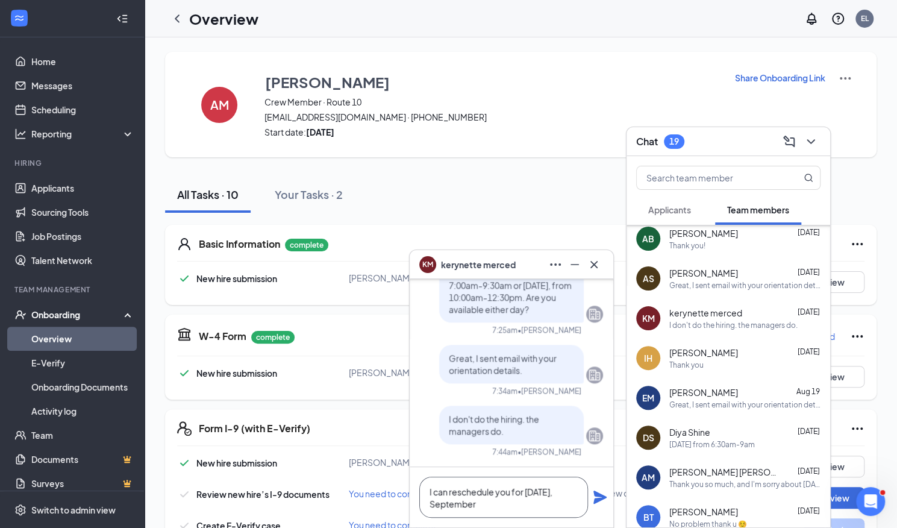
click at [483, 503] on textarea "I can reschedule you for Thursday, September" at bounding box center [503, 496] width 169 height 41
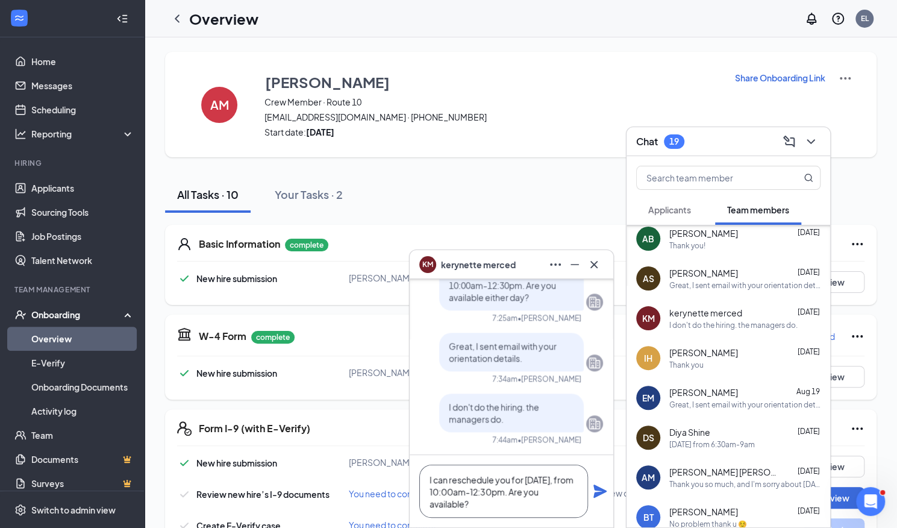
type textarea "I can reschedule you for [DATE], from 10:00am-12:30pm. Are you available?"
click at [595, 491] on icon "Plane" at bounding box center [600, 491] width 14 height 14
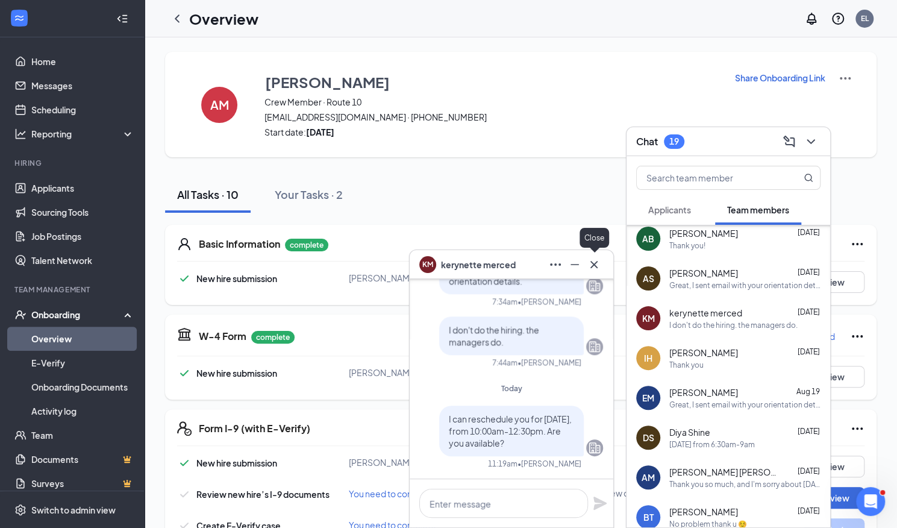
click at [595, 268] on icon "Cross" at bounding box center [594, 264] width 14 height 14
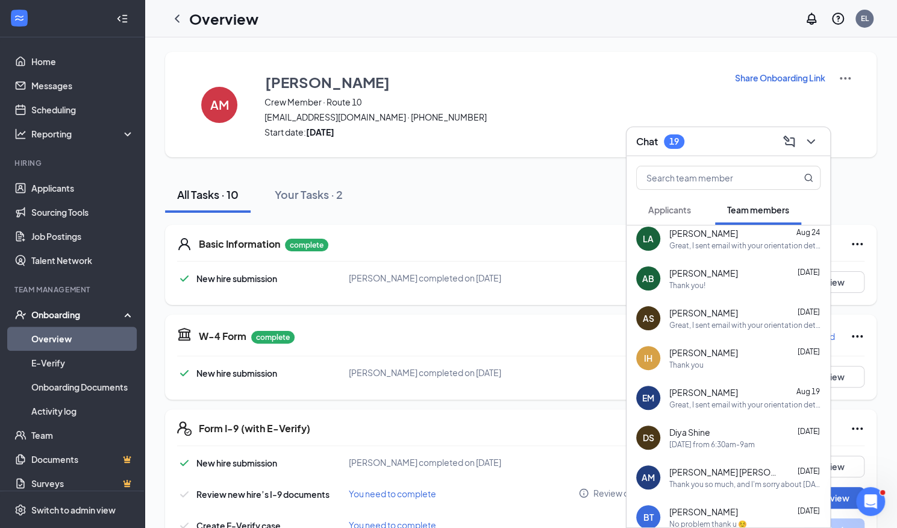
scroll to position [0, 0]
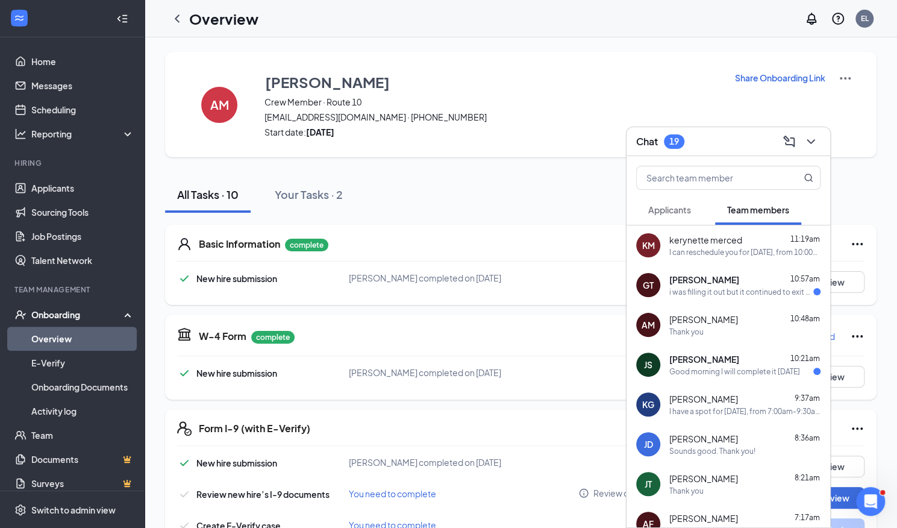
click at [70, 340] on link "Overview" at bounding box center [82, 338] width 103 height 24
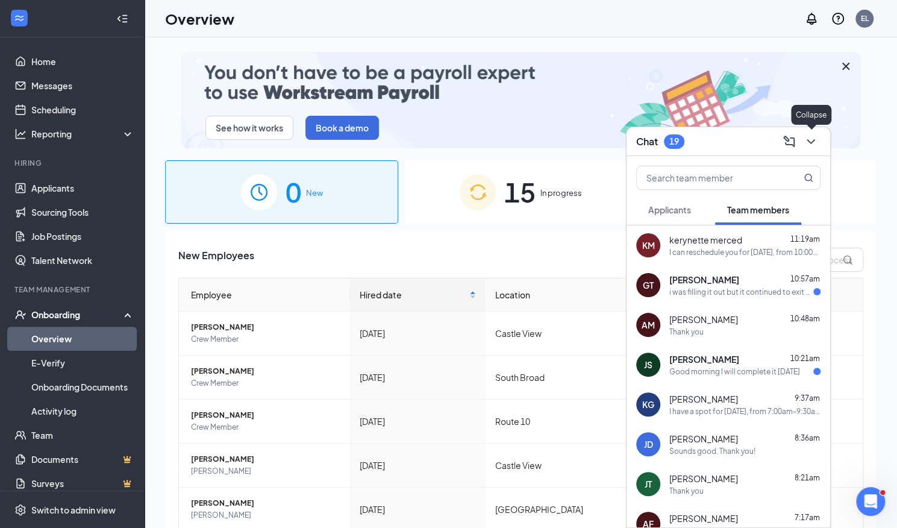
click at [816, 143] on icon "ChevronDown" at bounding box center [811, 141] width 14 height 14
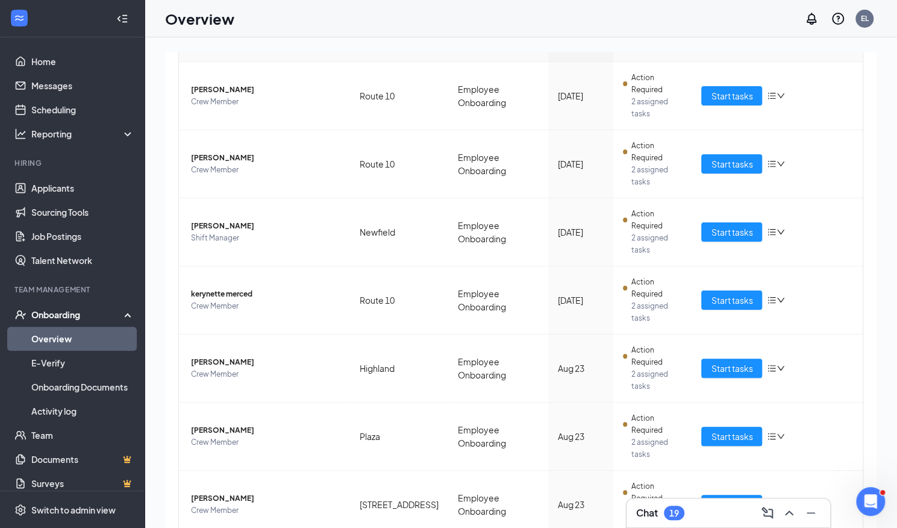
scroll to position [54, 0]
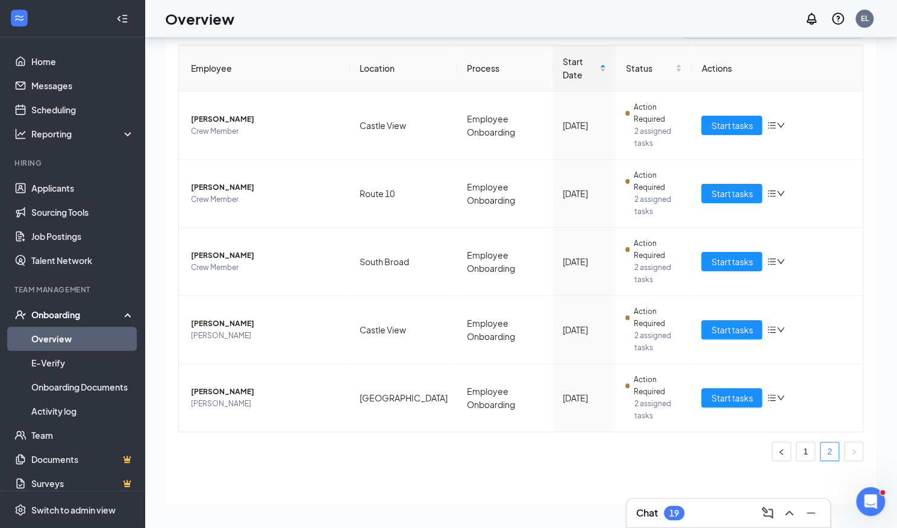
scroll to position [43, 0]
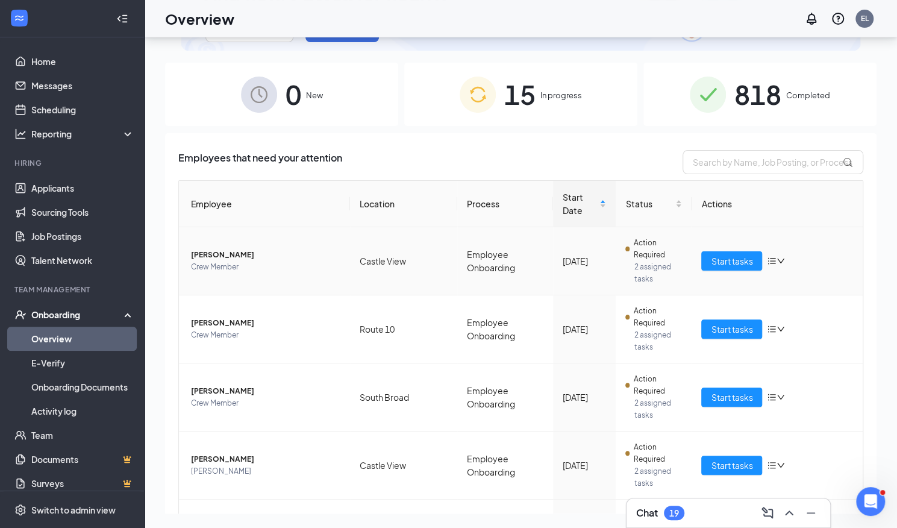
drag, startPoint x: 186, startPoint y: 228, endPoint x: 277, endPoint y: 225, distance: 91.6
click at [277, 227] on td "Analeise Salgado Crew Member" at bounding box center [264, 261] width 171 height 68
copy span "Analeise Salgado"
click at [534, 117] on div "15 In progress" at bounding box center [520, 94] width 233 height 63
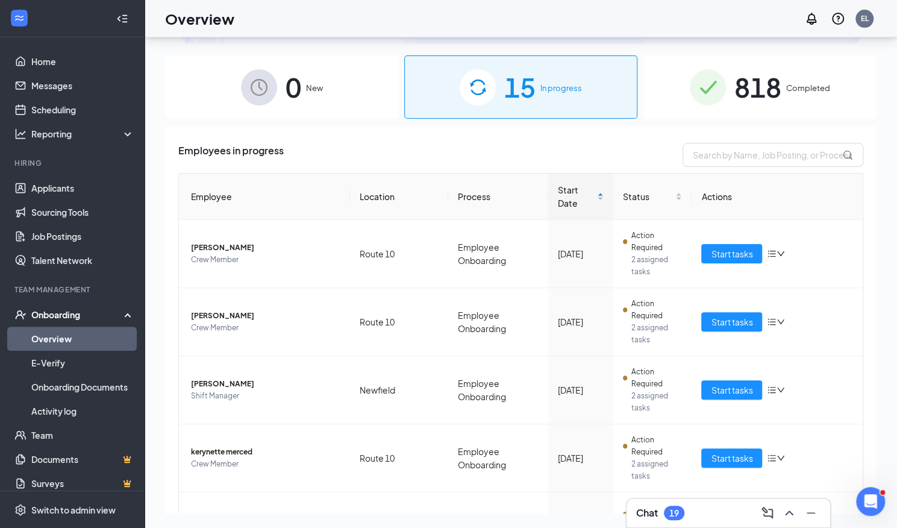
scroll to position [263, 0]
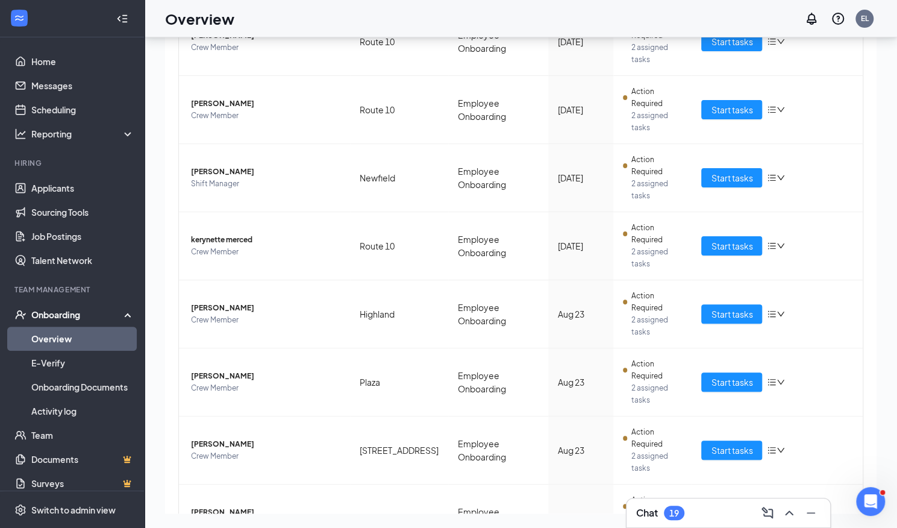
drag, startPoint x: 273, startPoint y: 361, endPoint x: 185, endPoint y: 363, distance: 88.6
copy span "[US_STATE][PERSON_NAME]"
click at [416, 476] on div "Employees in progress Employee Location Process Start Date Status Actions Brytt…" at bounding box center [520, 337] width 711 height 846
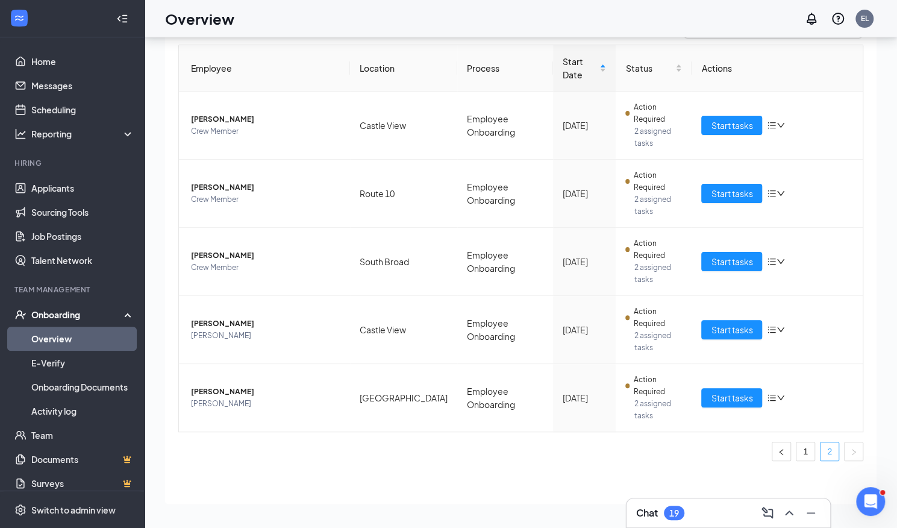
scroll to position [43, 0]
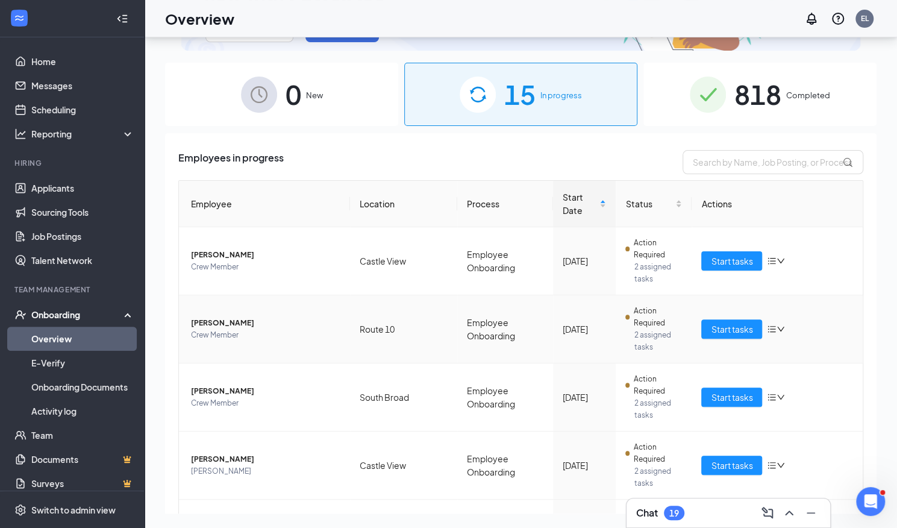
drag, startPoint x: 290, startPoint y: 264, endPoint x: 178, endPoint y: 266, distance: 112.1
click at [179, 295] on td "Angel Martínez - Malavet Crew Member" at bounding box center [264, 329] width 171 height 68
copy span "[PERSON_NAME]"
click at [264, 472] on div "Employees in progress Employee Location Process Start Date Status Actions Anale…" at bounding box center [520, 386] width 711 height 506
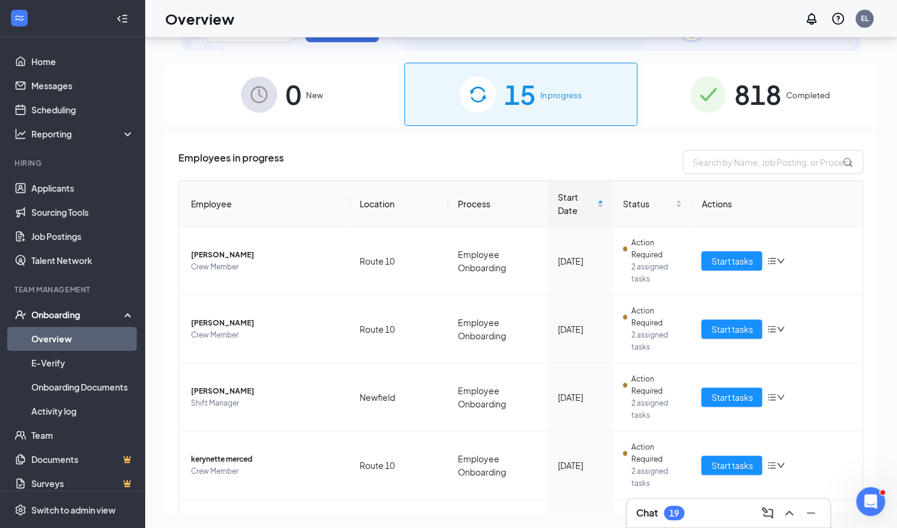
drag, startPoint x: 245, startPoint y: 487, endPoint x: 190, endPoint y: 491, distance: 54.3
copy span "[PERSON_NAME]"
click at [788, 514] on icon "ChevronUp" at bounding box center [789, 512] width 14 height 14
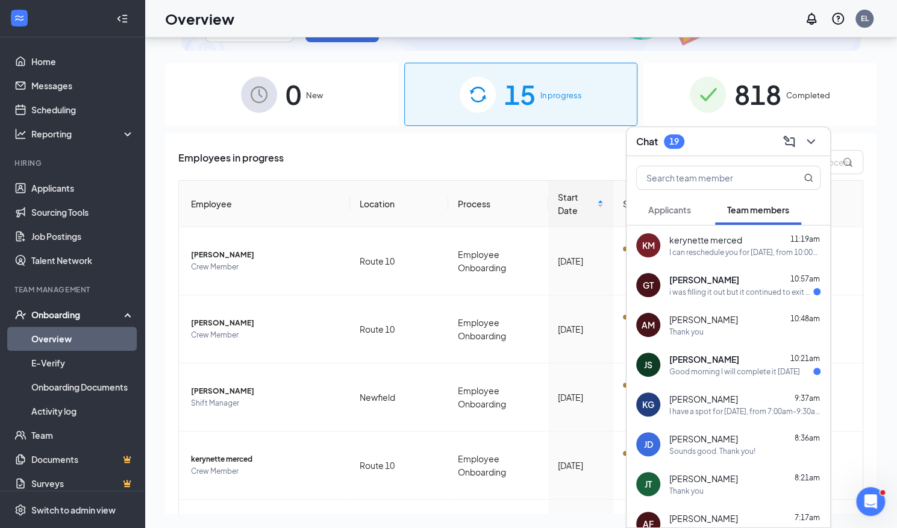
click at [728, 366] on div "Good morning I will complete it [DATE]" at bounding box center [734, 371] width 131 height 10
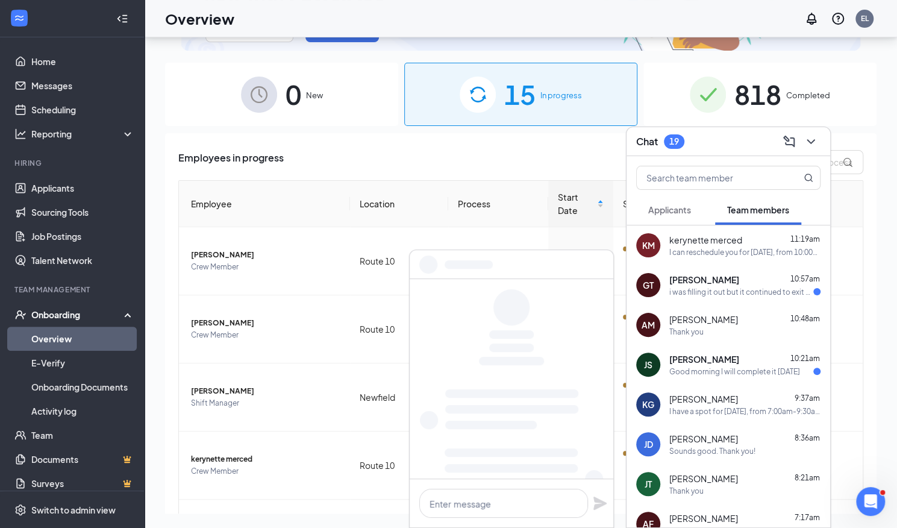
click at [723, 290] on div "i was filling it out but it continued to exit me out and have me re start for s…" at bounding box center [741, 292] width 144 height 10
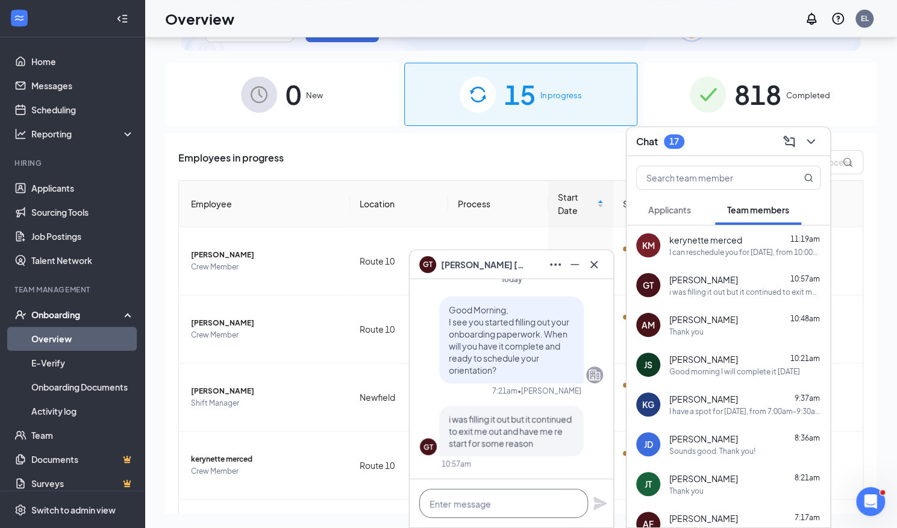
click at [449, 504] on textarea at bounding box center [503, 503] width 169 height 29
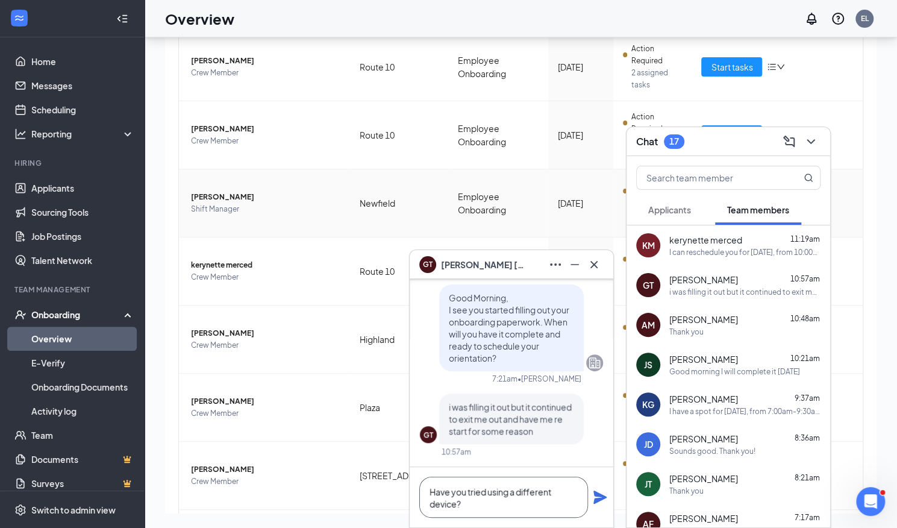
scroll to position [263, 0]
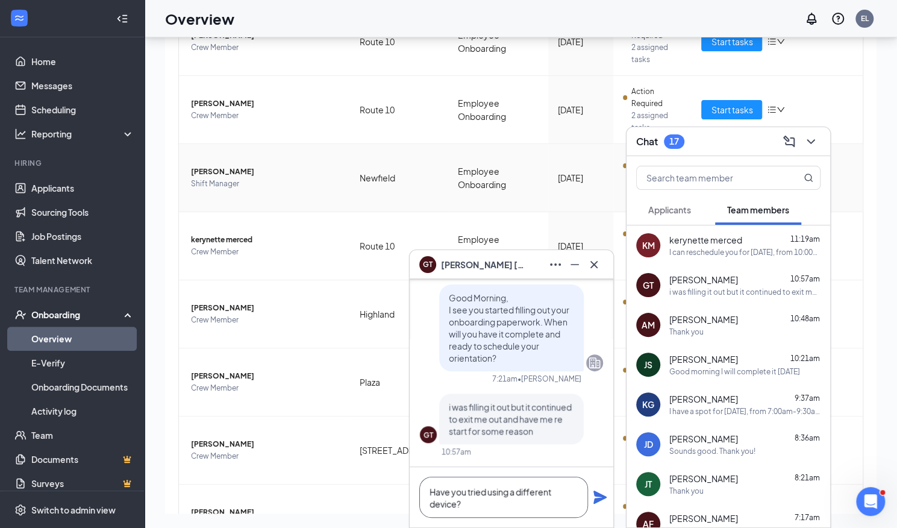
type textarea "Have you tried using a different device?"
click at [811, 141] on icon "ChevronDown" at bounding box center [811, 141] width 14 height 14
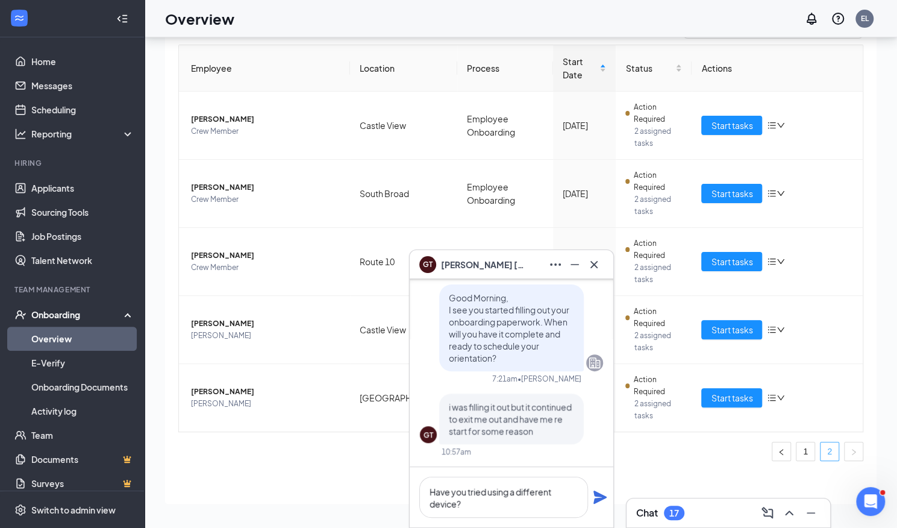
scroll to position [43, 0]
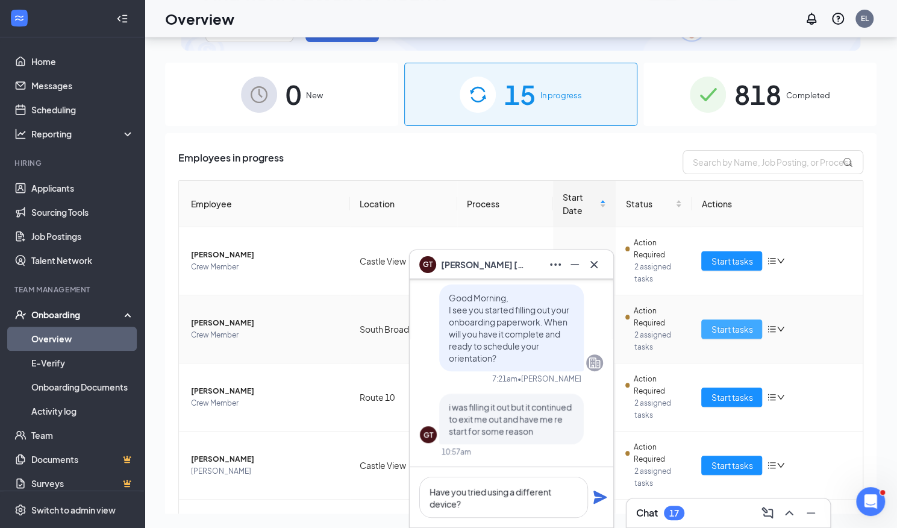
click at [732, 319] on button "Start tasks" at bounding box center [731, 328] width 61 height 19
click at [735, 276] on div "See how it works Book a demo 0 New 15 In progress 818 Completed Employees in pr…" at bounding box center [521, 255] width 752 height 545
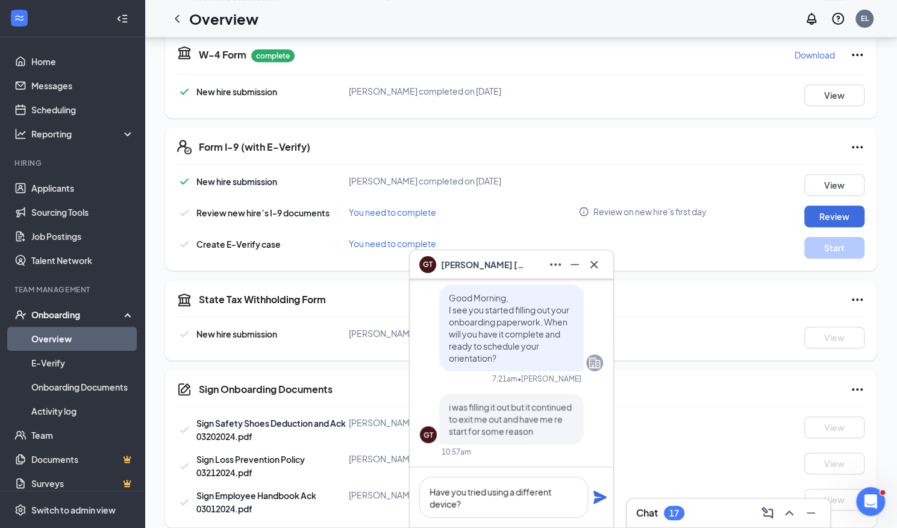
scroll to position [383, 0]
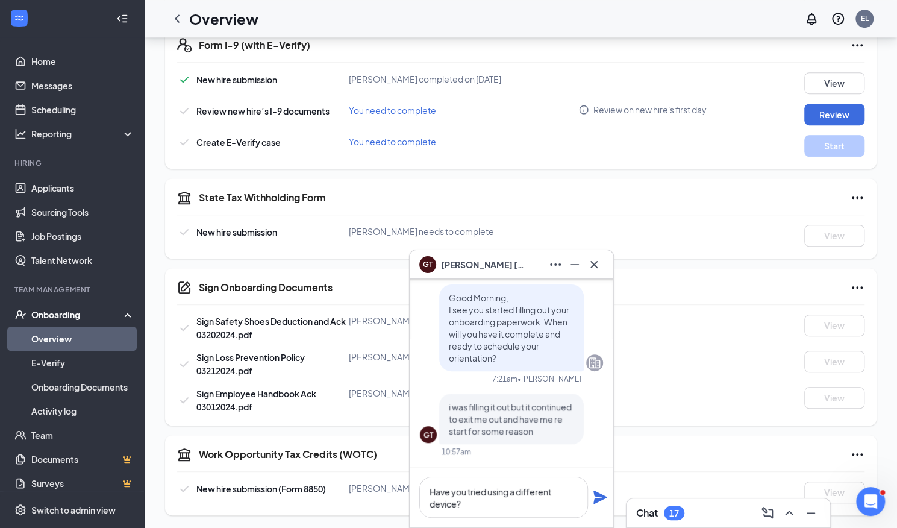
click at [605, 496] on icon "Plane" at bounding box center [600, 497] width 14 height 14
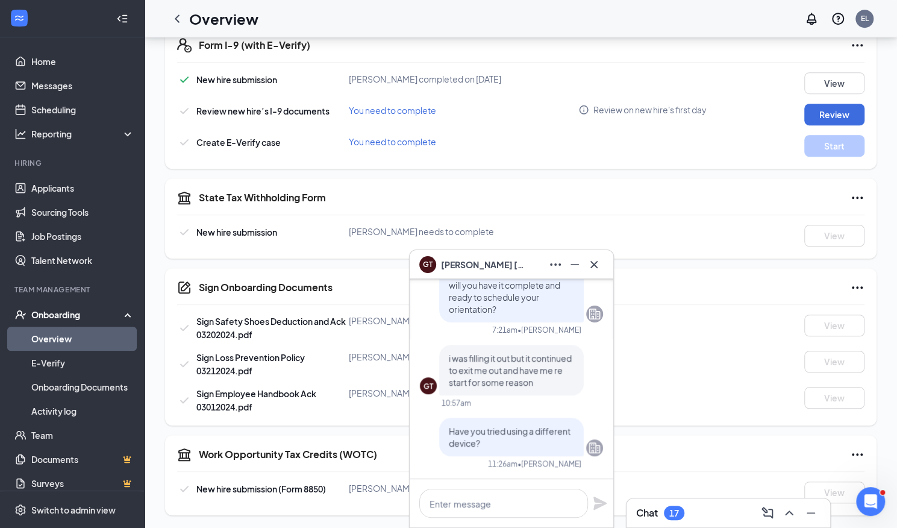
click at [596, 270] on icon "Cross" at bounding box center [594, 264] width 14 height 14
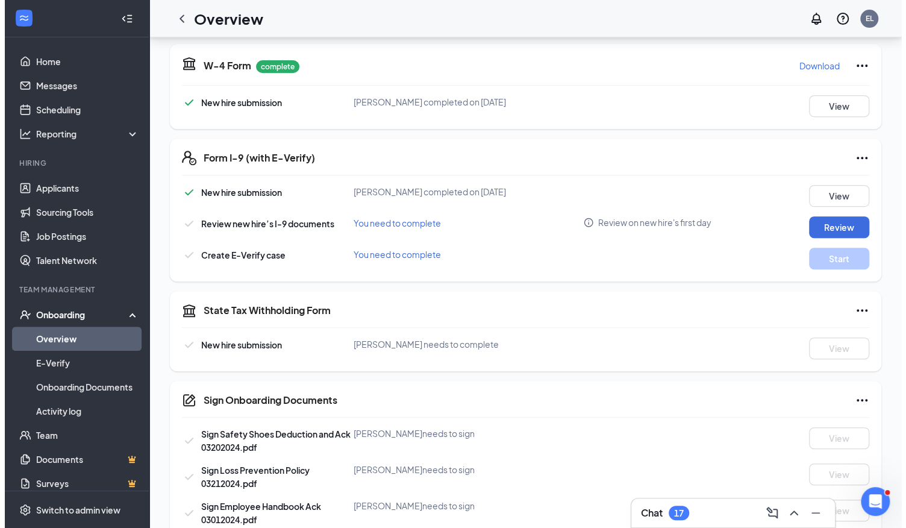
scroll to position [0, 0]
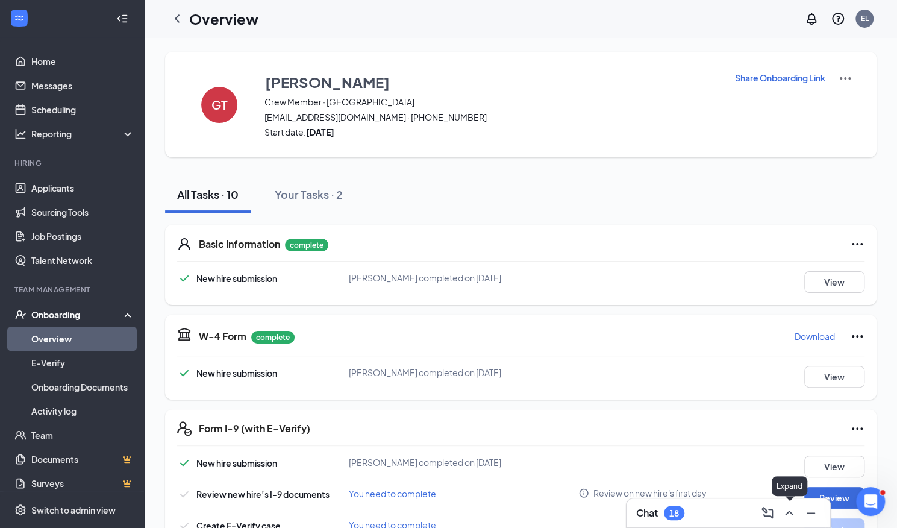
click at [796, 511] on button at bounding box center [788, 512] width 19 height 19
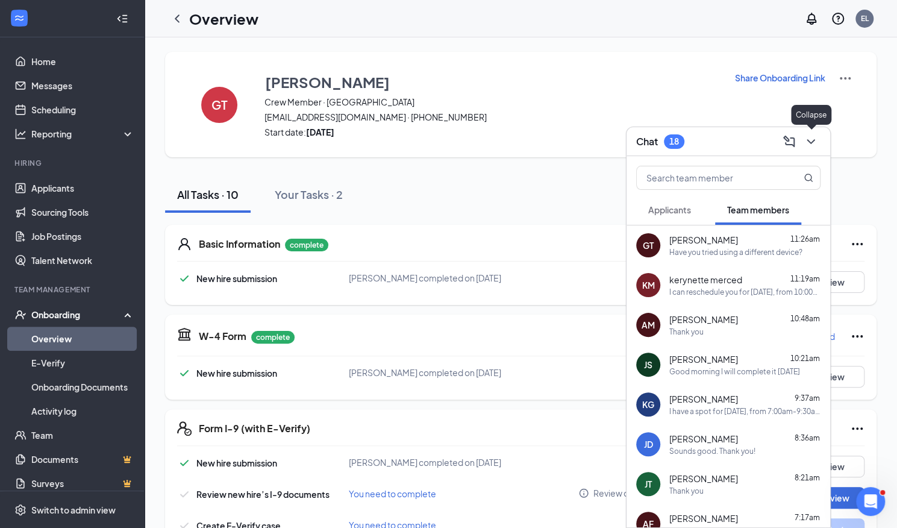
click at [816, 143] on icon "ChevronDown" at bounding box center [811, 141] width 14 height 14
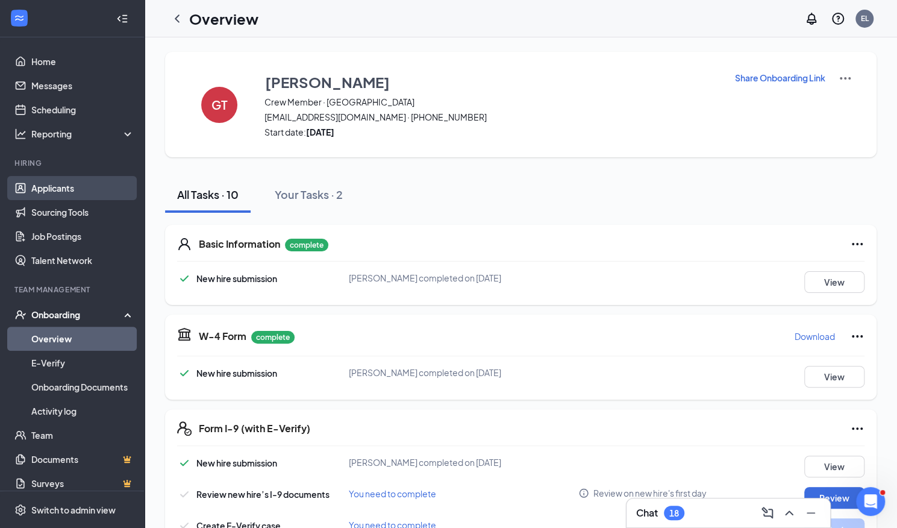
click at [63, 191] on link "Applicants" at bounding box center [82, 188] width 103 height 24
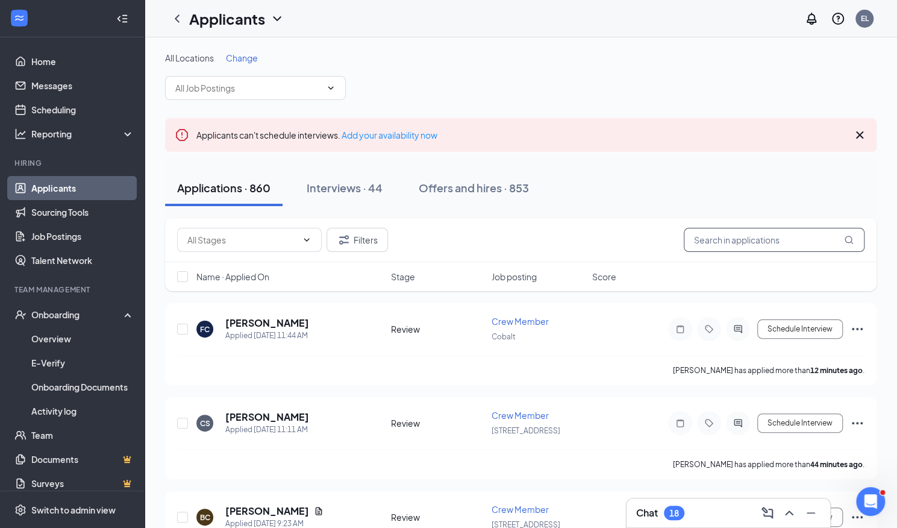
paste input "Julian Jette"
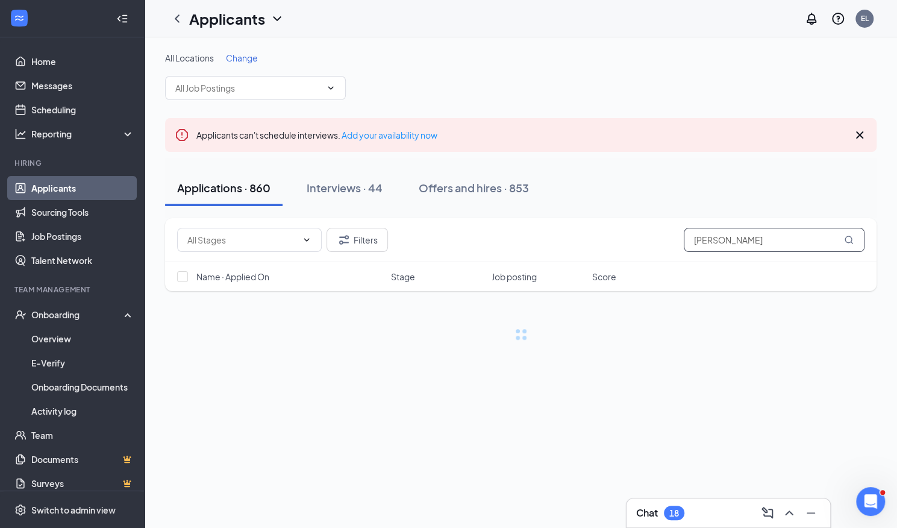
type input "Julian Jette"
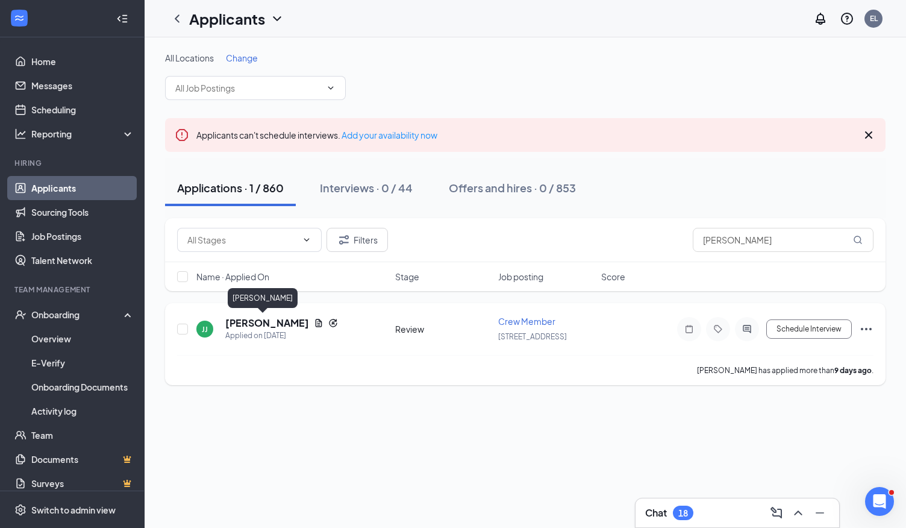
click at [252, 319] on h5 "Julian Jette" at bounding box center [267, 322] width 84 height 13
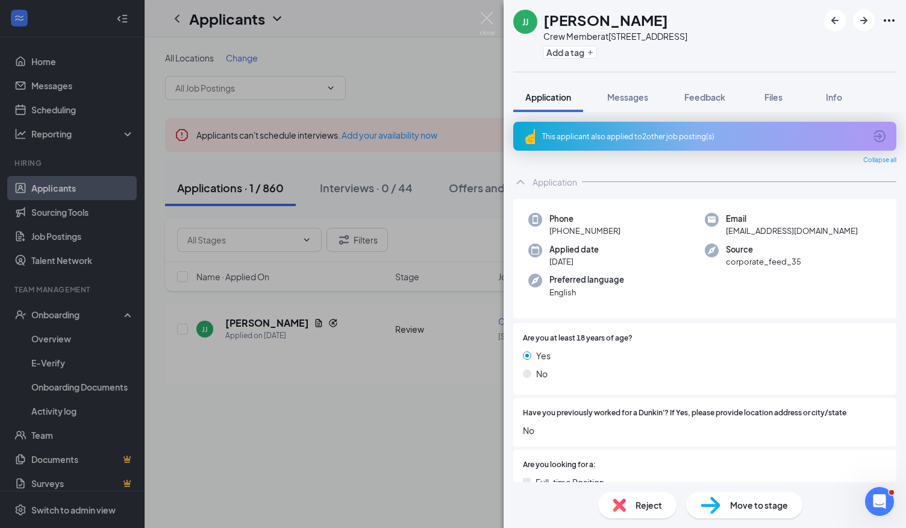
click at [649, 133] on div "This applicant also applied to 2 other job posting(s)" at bounding box center [703, 136] width 323 height 10
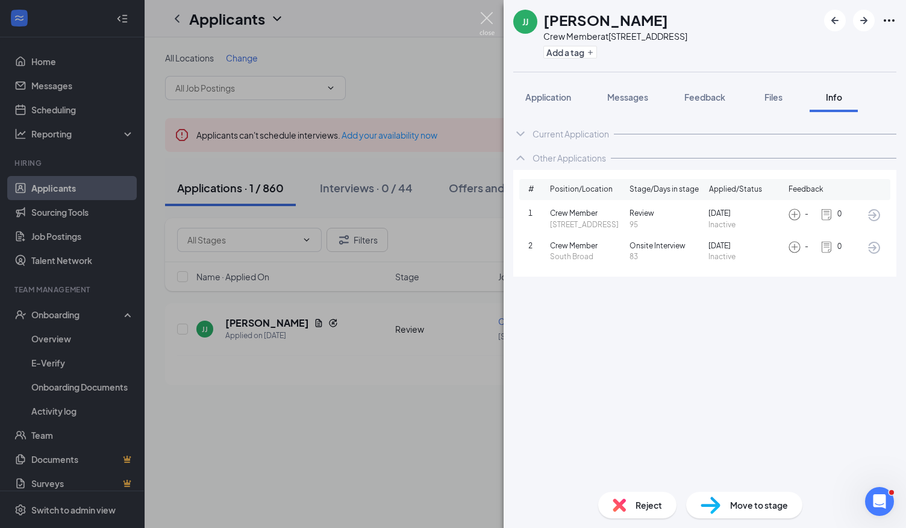
click at [487, 14] on img at bounding box center [486, 23] width 15 height 23
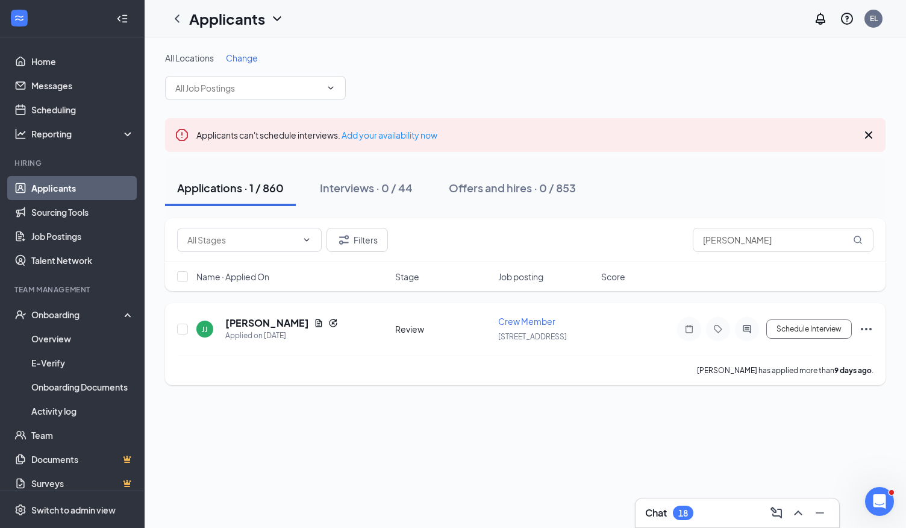
click at [872, 326] on icon "Ellipses" at bounding box center [866, 329] width 14 height 14
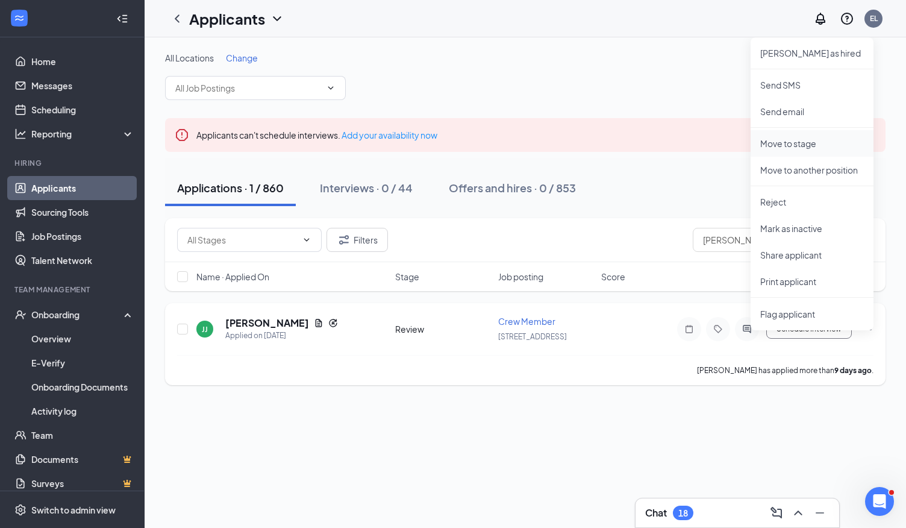
click at [798, 140] on p "Move to stage" at bounding box center [812, 143] width 104 height 12
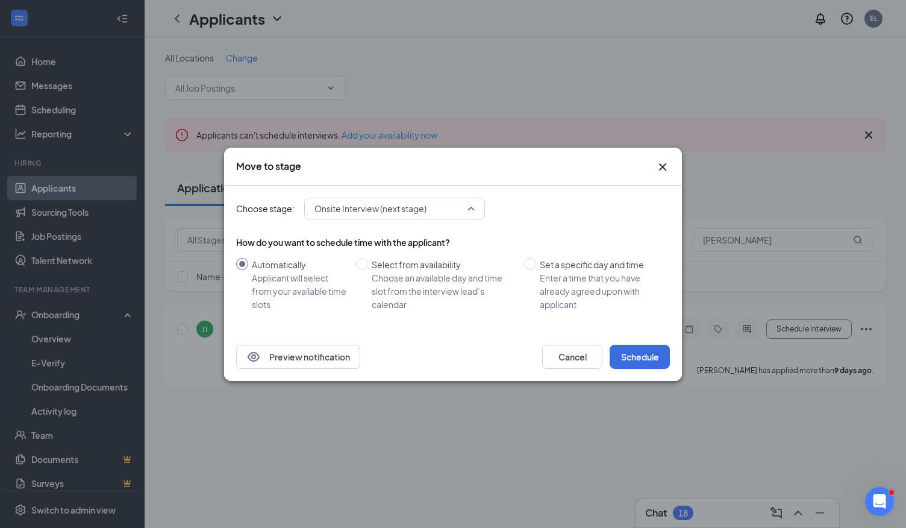
click at [472, 211] on span "Onsite Interview (next stage)" at bounding box center [394, 208] width 160 height 18
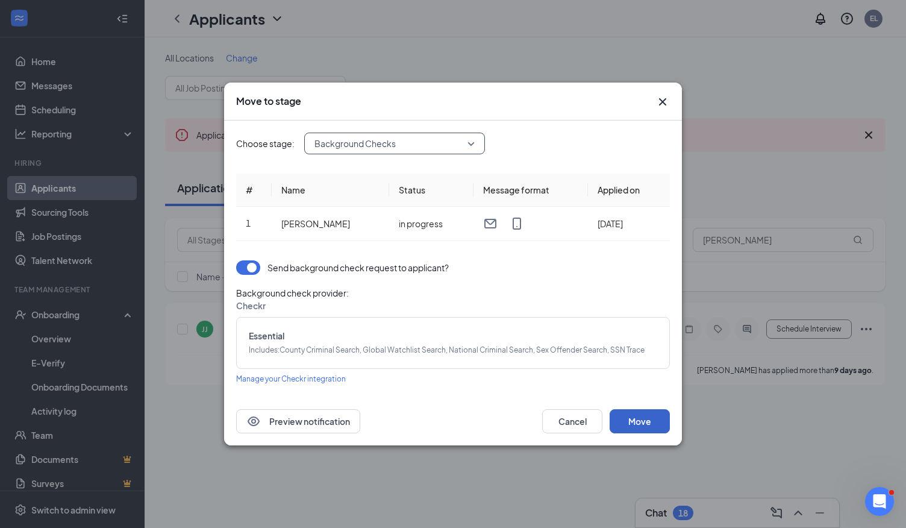
click at [632, 416] on button "Move" at bounding box center [640, 421] width 60 height 24
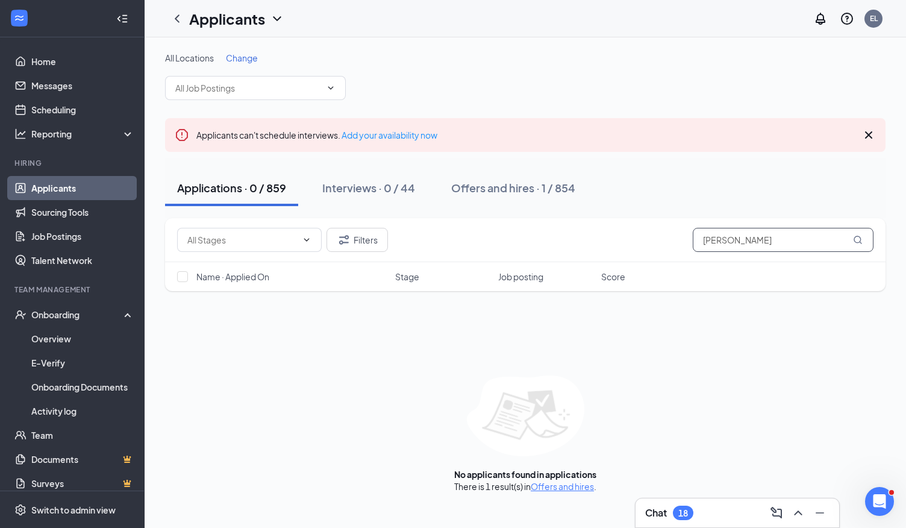
drag, startPoint x: 764, startPoint y: 243, endPoint x: 540, endPoint y: 251, distance: 223.6
click at [540, 251] on div "Filters Julian Jette" at bounding box center [525, 240] width 696 height 24
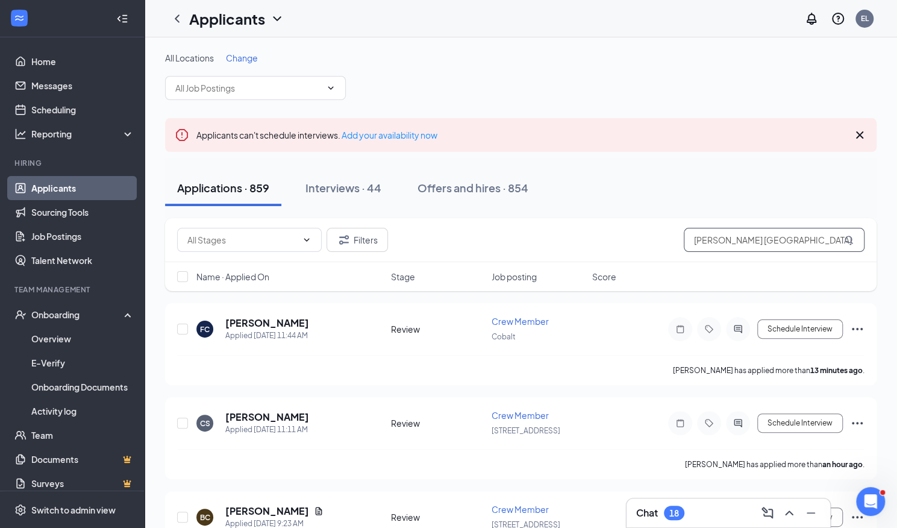
type input "Kory London"
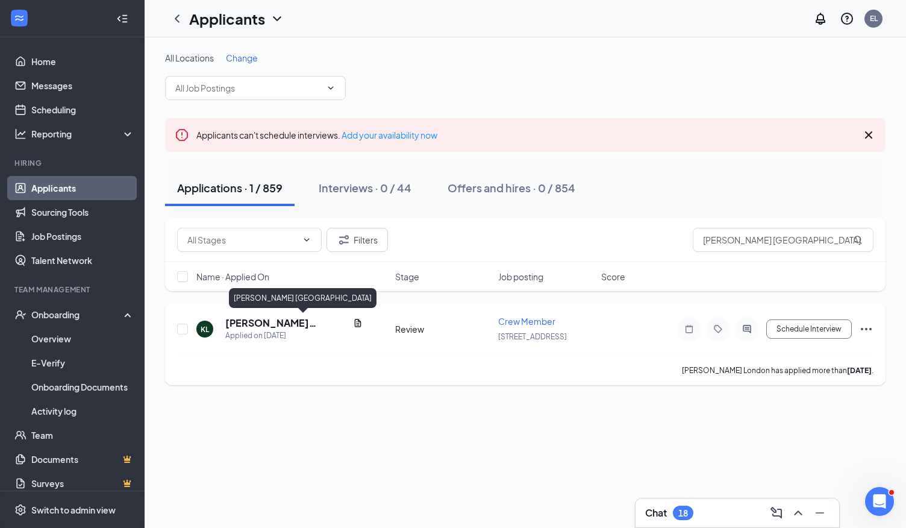
click at [248, 317] on h5 "Kory London" at bounding box center [286, 322] width 123 height 13
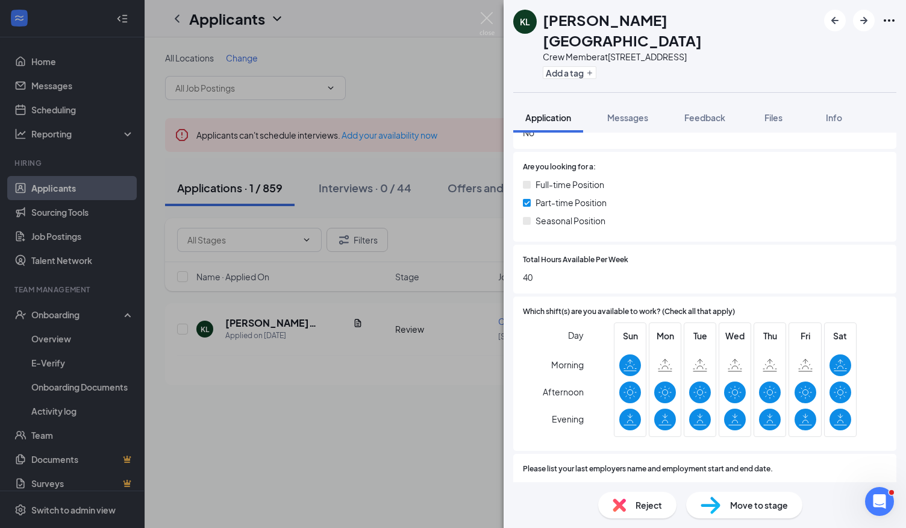
scroll to position [387, 0]
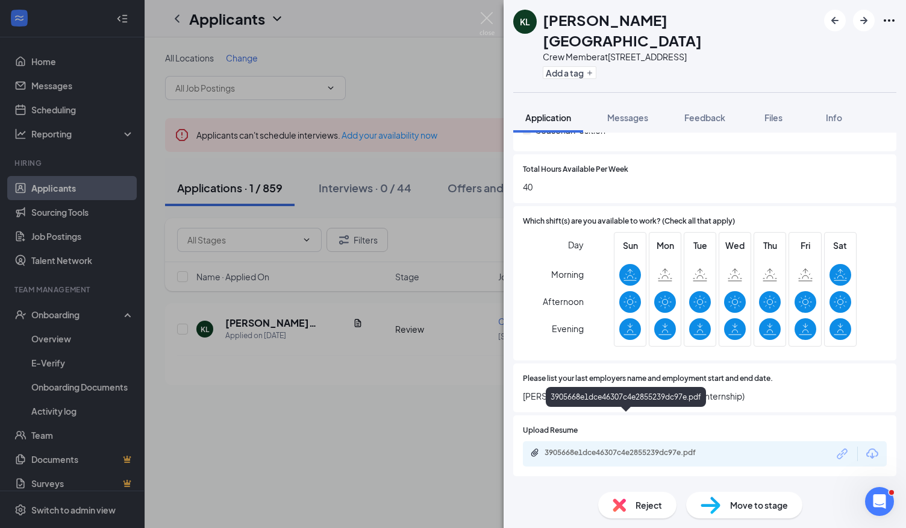
click at [605, 448] on div "3905668e1dce46307c4e2855239dc97e.pdf" at bounding box center [629, 453] width 169 height 10
click at [487, 19] on img at bounding box center [486, 23] width 15 height 23
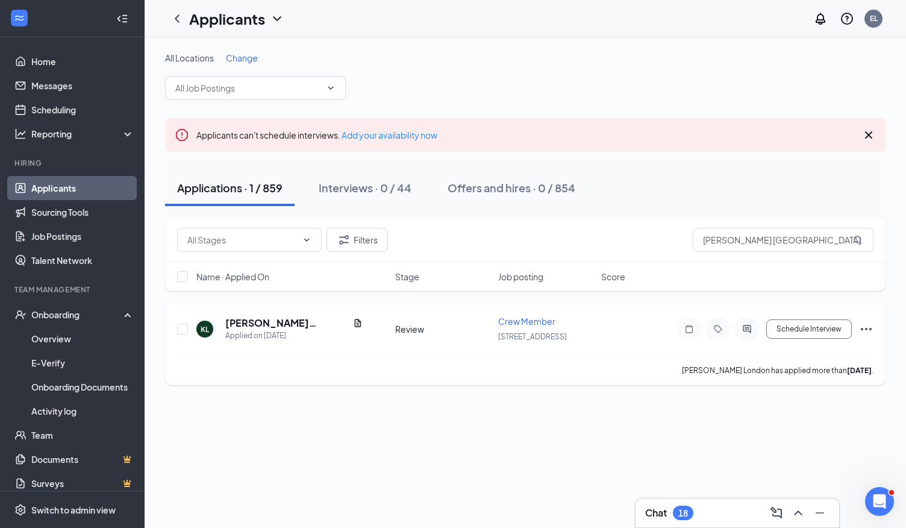
click at [866, 332] on icon "Ellipses" at bounding box center [866, 329] width 14 height 14
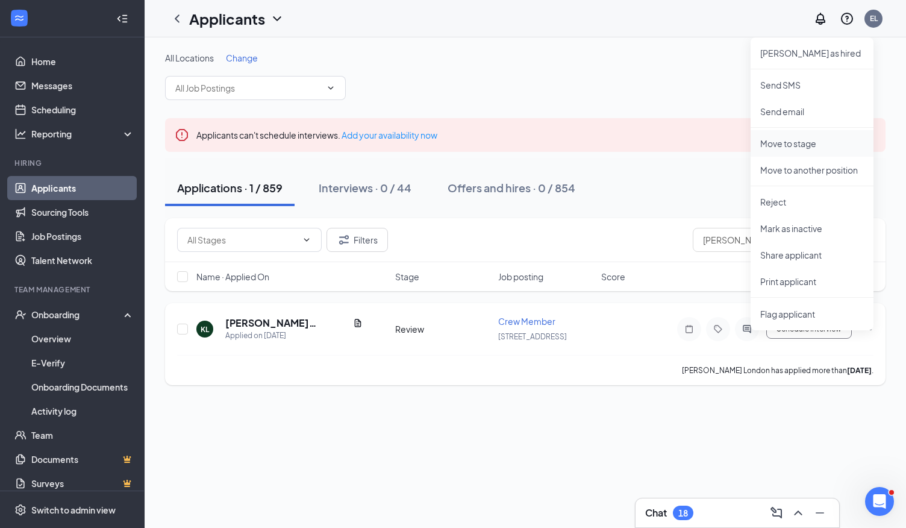
click at [793, 145] on p "Move to stage" at bounding box center [812, 143] width 104 height 12
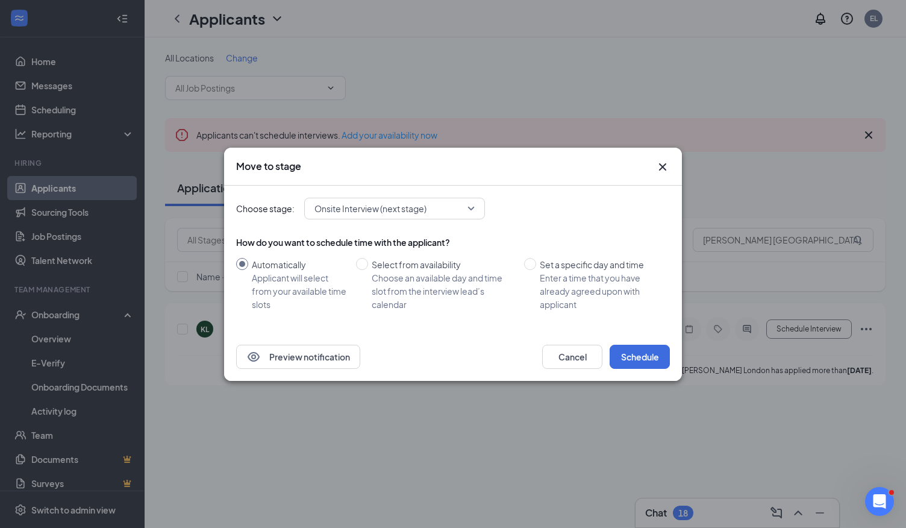
click at [661, 173] on icon "Cross" at bounding box center [662, 167] width 14 height 14
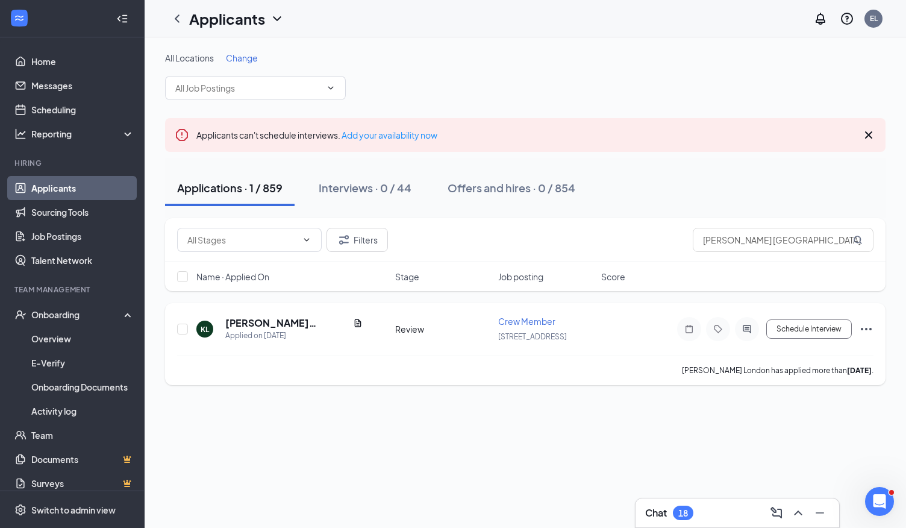
click at [864, 330] on icon "Ellipses" at bounding box center [866, 329] width 14 height 14
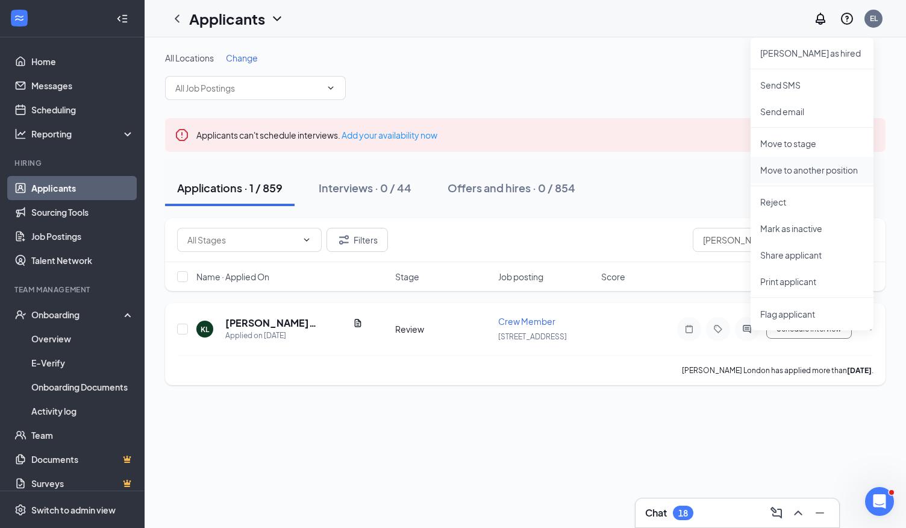
click at [836, 164] on p "Move to another position" at bounding box center [812, 170] width 104 height 12
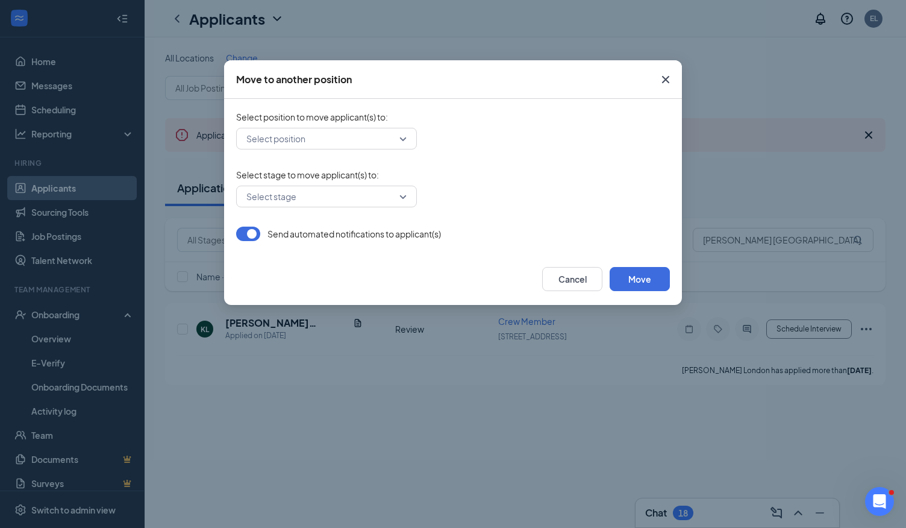
click at [400, 141] on input "search" at bounding box center [322, 138] width 158 height 20
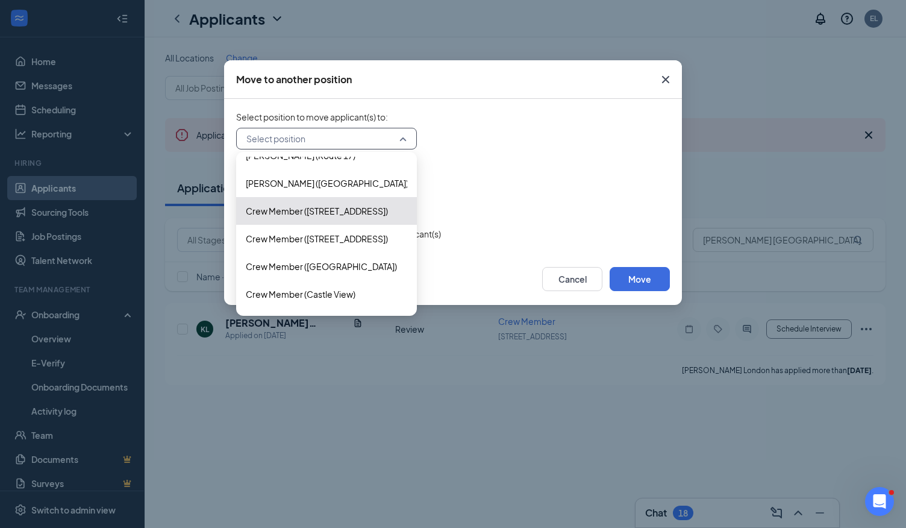
scroll to position [973, 0]
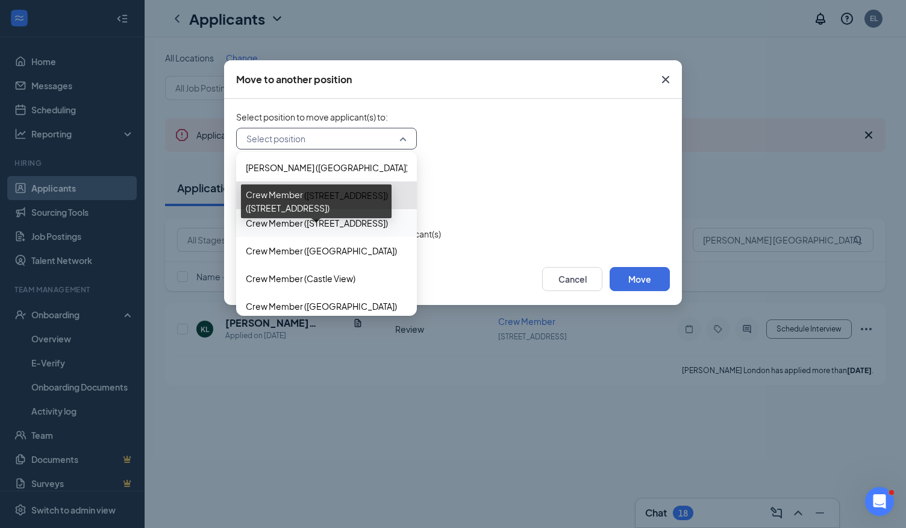
click at [340, 222] on span "Crew Member (893 East Main)" at bounding box center [317, 222] width 142 height 13
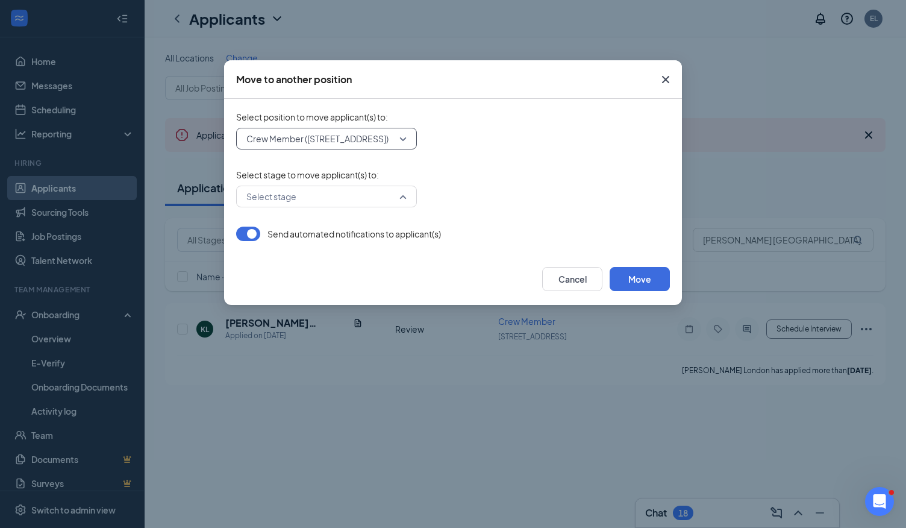
click at [361, 199] on input "search" at bounding box center [322, 196] width 158 height 20
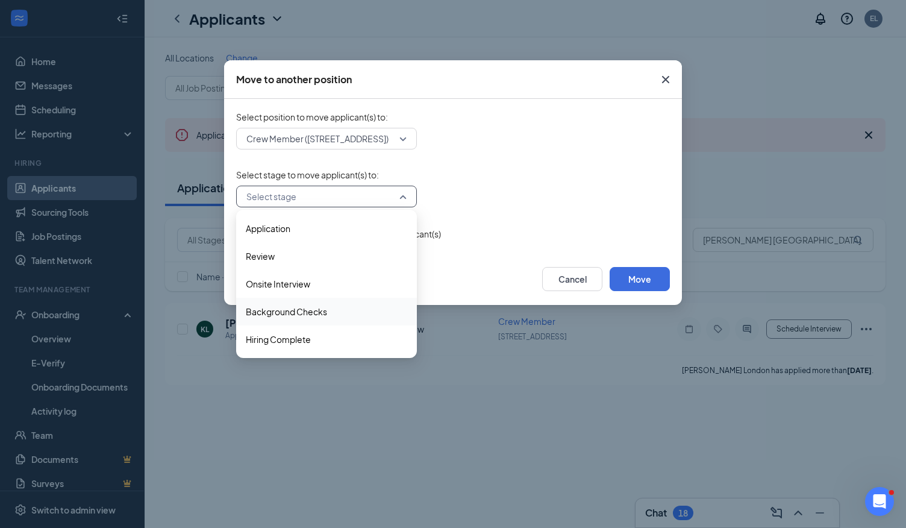
click at [313, 310] on span "Background Checks" at bounding box center [286, 311] width 81 height 13
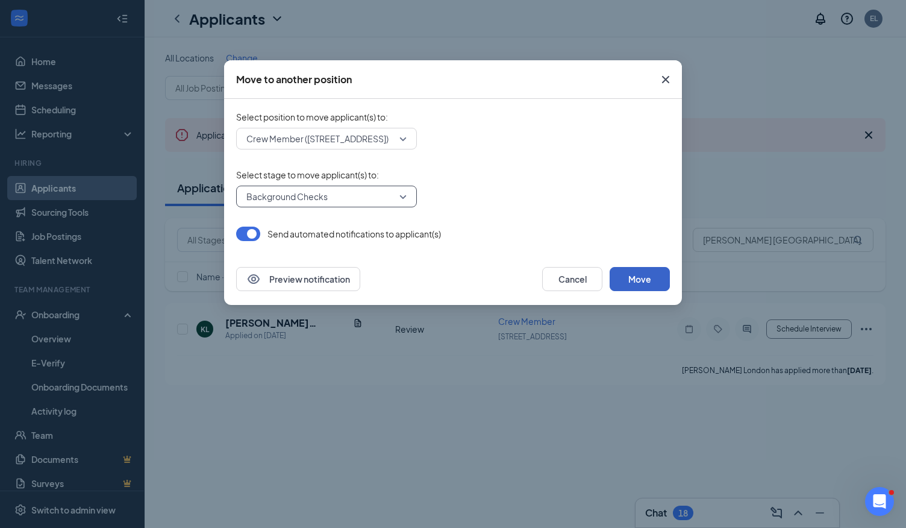
click at [641, 275] on button "Move" at bounding box center [640, 279] width 60 height 24
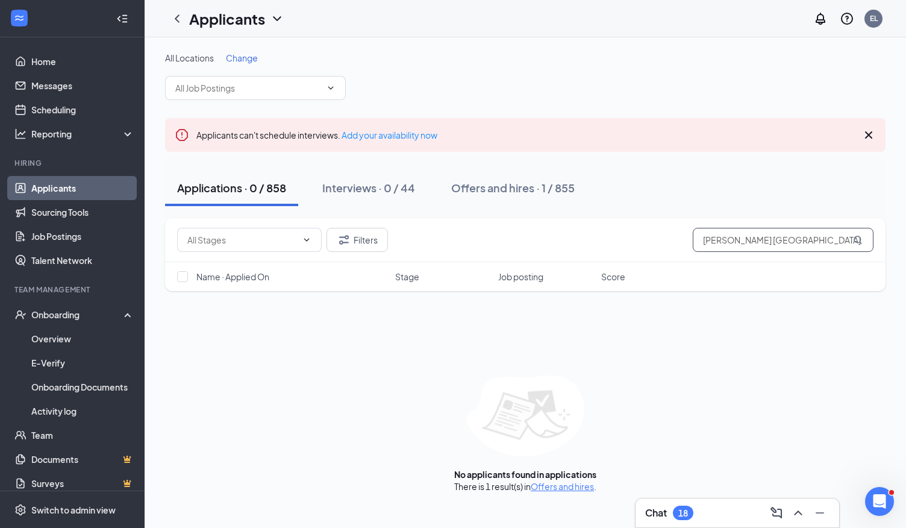
drag, startPoint x: 788, startPoint y: 245, endPoint x: 595, endPoint y: 258, distance: 193.2
click at [595, 258] on div "Filters Kory London" at bounding box center [525, 240] width 720 height 44
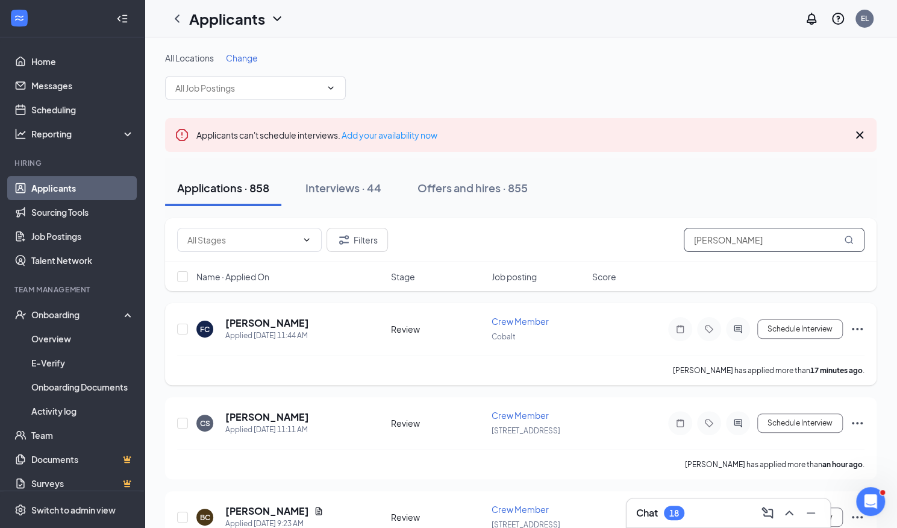
type input "Devon Henderson"
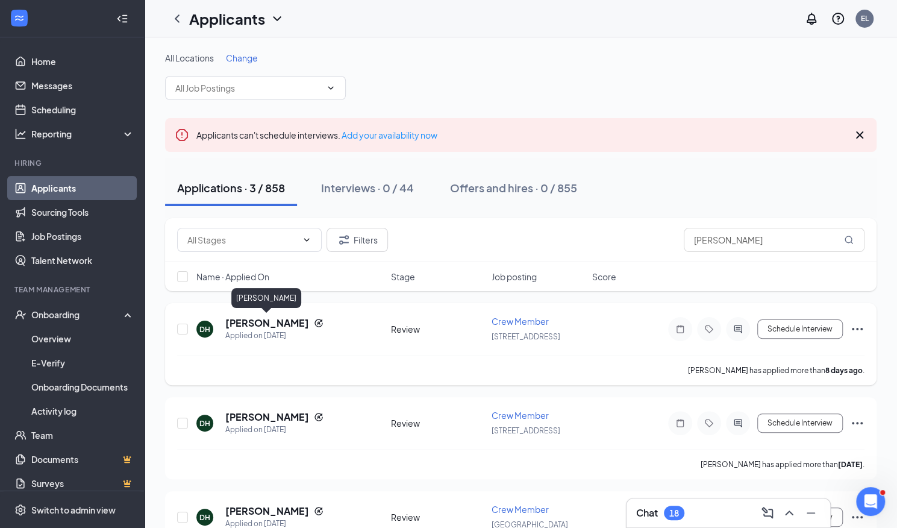
click at [251, 320] on h5 "Devon Henderson" at bounding box center [267, 322] width 84 height 13
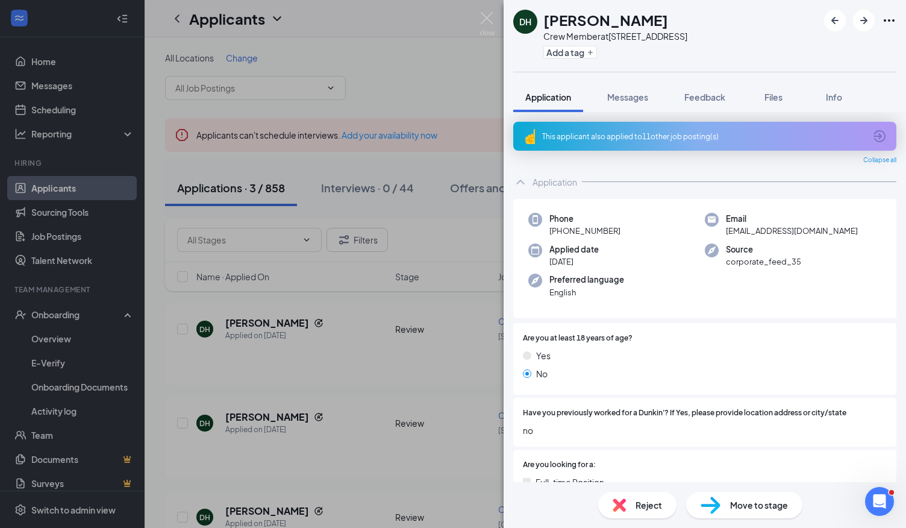
click at [602, 143] on div "This applicant also applied to 11 other job posting(s)" at bounding box center [704, 136] width 383 height 29
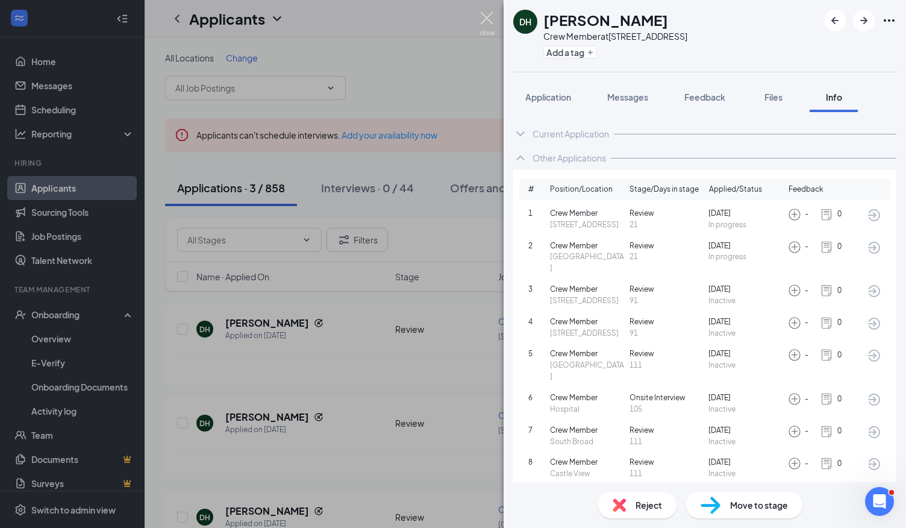
click at [489, 14] on img at bounding box center [486, 23] width 15 height 23
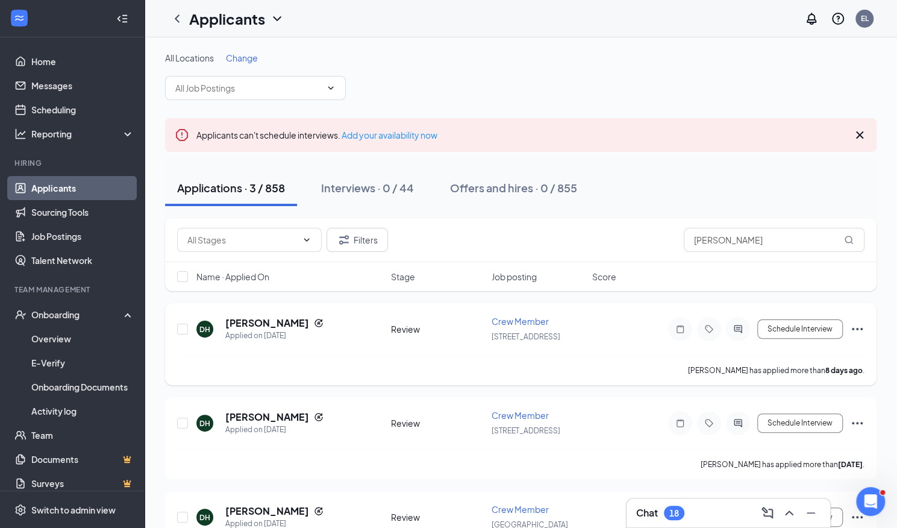
click at [861, 326] on icon "Ellipses" at bounding box center [857, 329] width 14 height 14
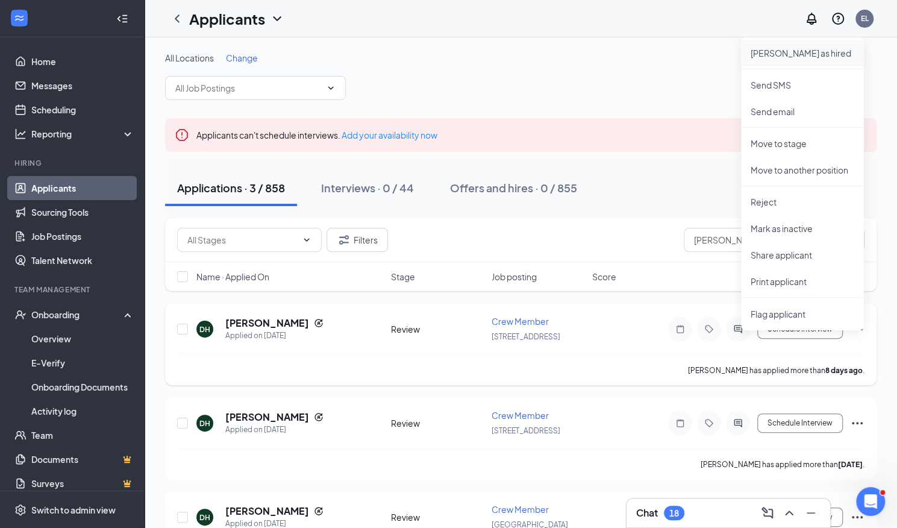
click at [804, 51] on p "Mark as hired" at bounding box center [803, 53] width 104 height 12
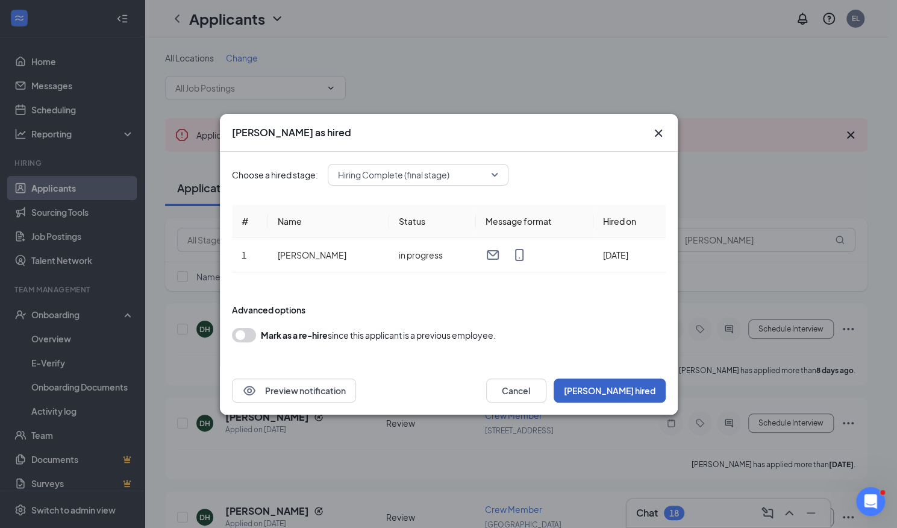
click at [629, 389] on button "Mark hired" at bounding box center [610, 390] width 112 height 24
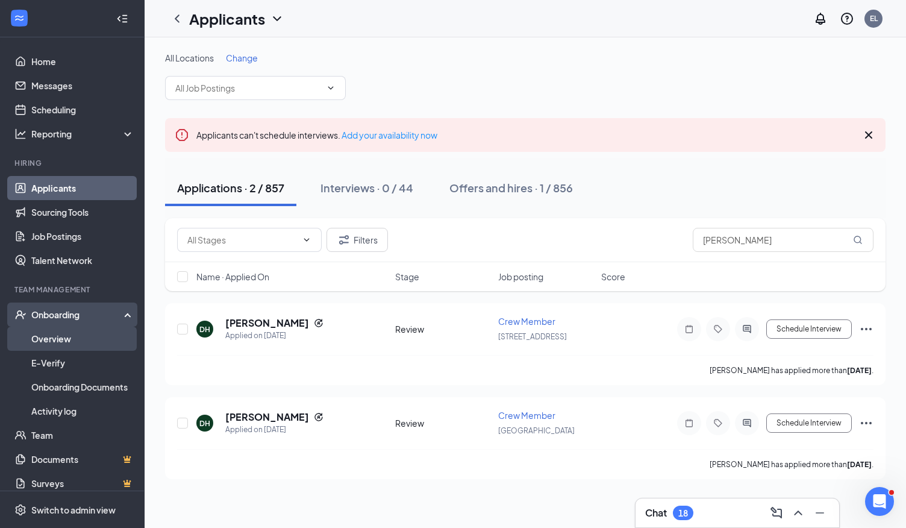
click at [72, 332] on link "Overview" at bounding box center [82, 338] width 103 height 24
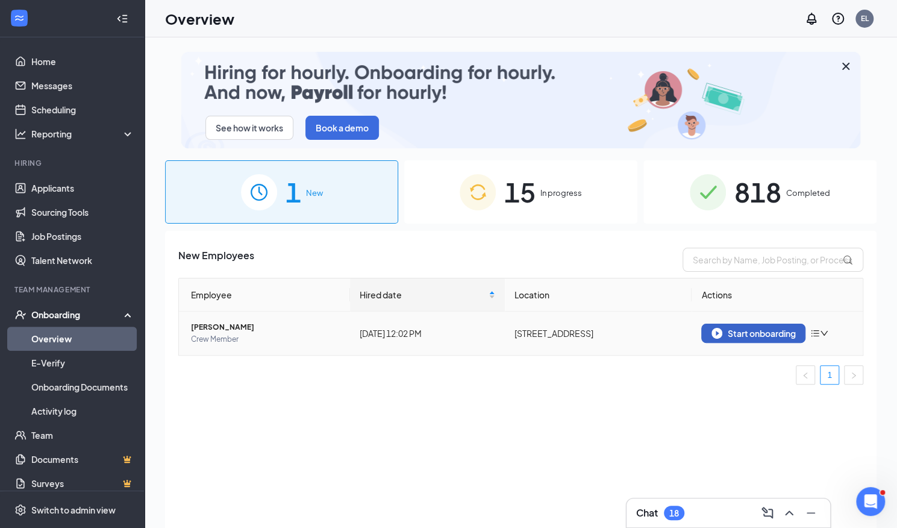
click at [751, 334] on div "Start onboarding" at bounding box center [753, 333] width 84 height 11
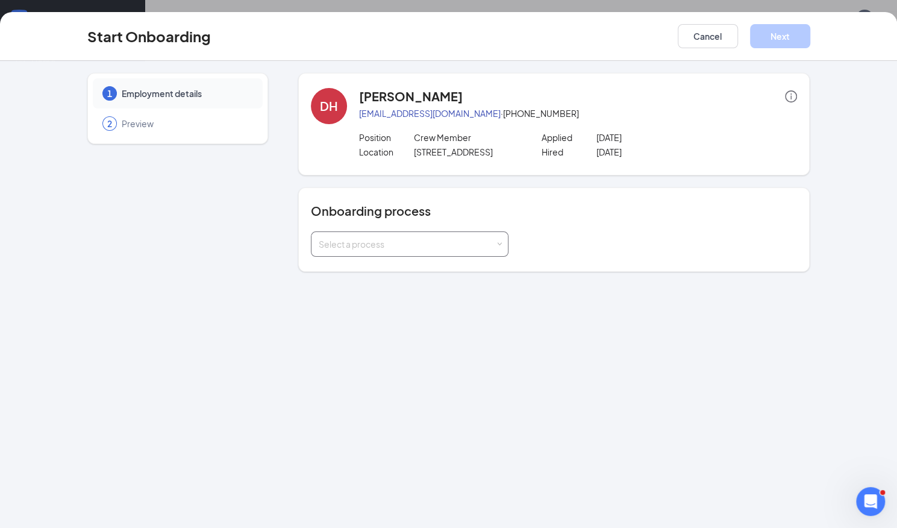
click at [493, 239] on div "Select a process" at bounding box center [407, 244] width 176 height 12
click at [410, 266] on li "Employee Onboarding" at bounding box center [409, 269] width 198 height 22
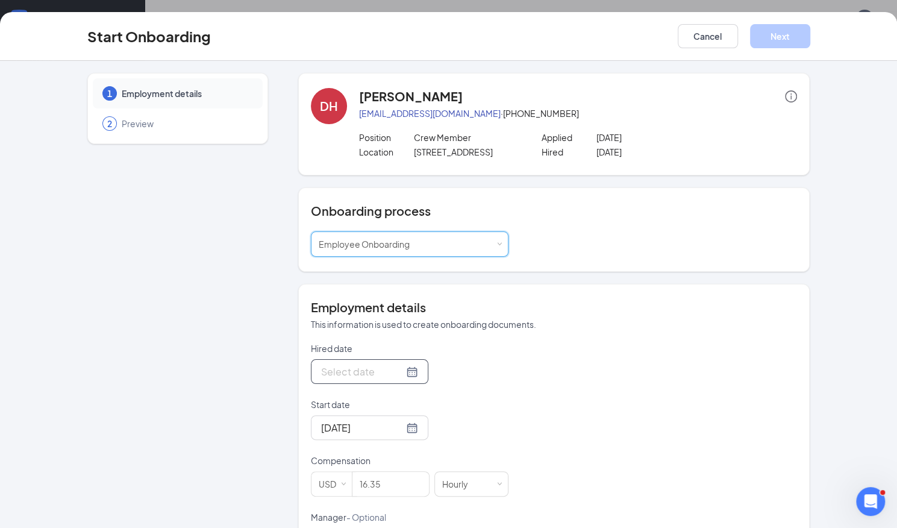
click at [396, 367] on div at bounding box center [369, 371] width 97 height 15
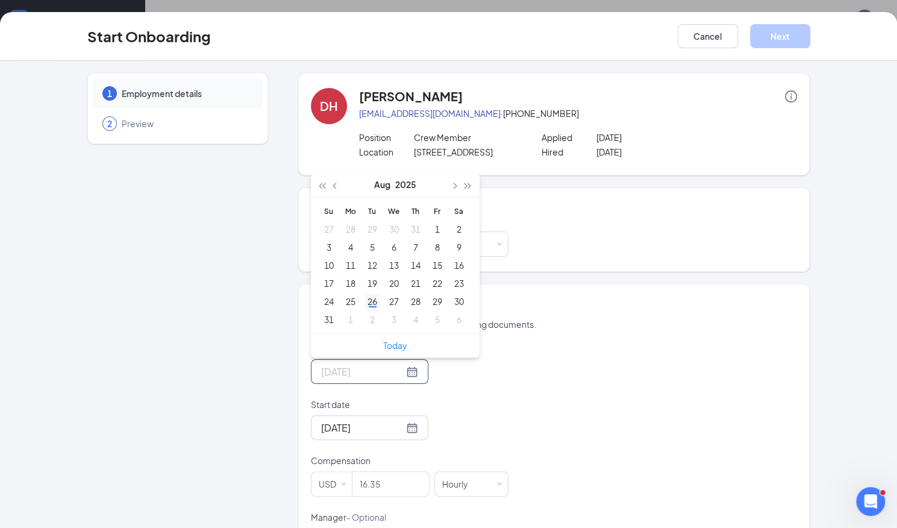
type input "Aug 26, 2025"
click at [365, 296] on div "26" at bounding box center [372, 301] width 14 height 14
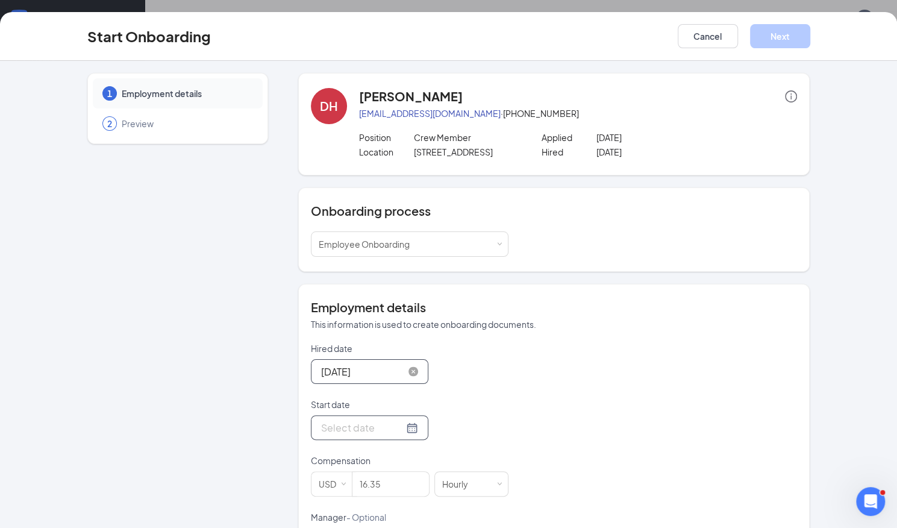
click at [364, 420] on input "Start date" at bounding box center [362, 427] width 83 height 15
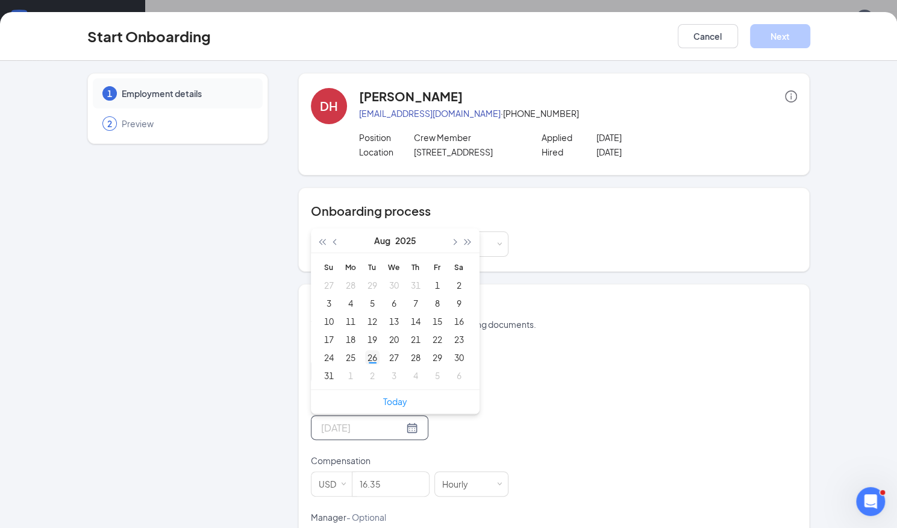
type input "Aug 26, 2025"
click at [367, 357] on div "26" at bounding box center [372, 357] width 14 height 14
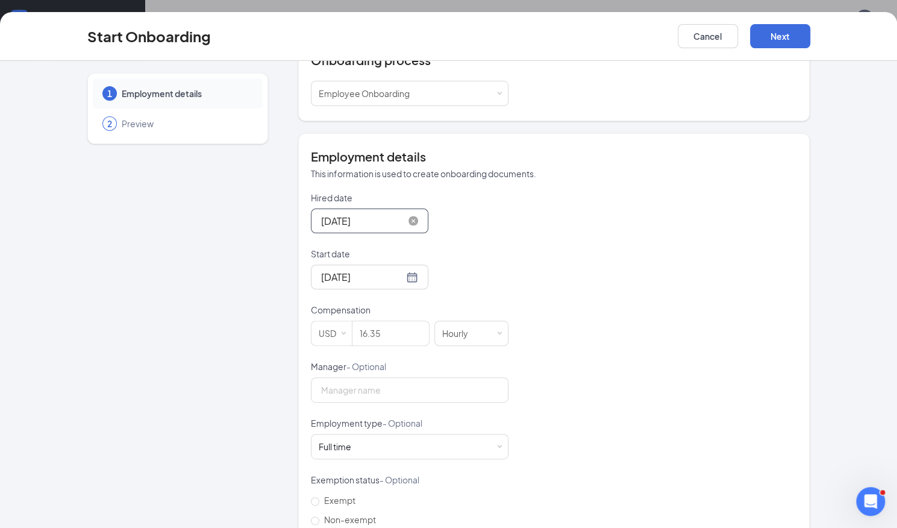
scroll to position [158, 0]
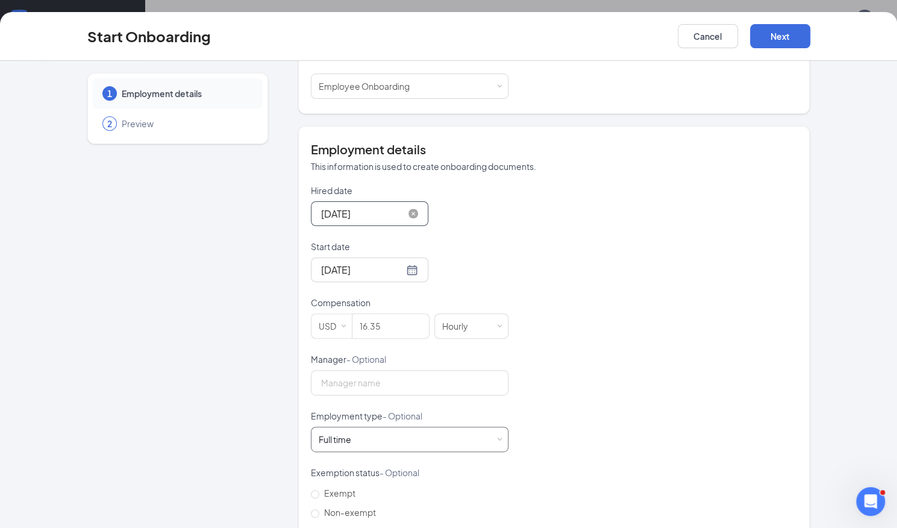
click at [398, 443] on div "Full time Works 30+ hours per week and is reasonably expected to work" at bounding box center [410, 439] width 182 height 24
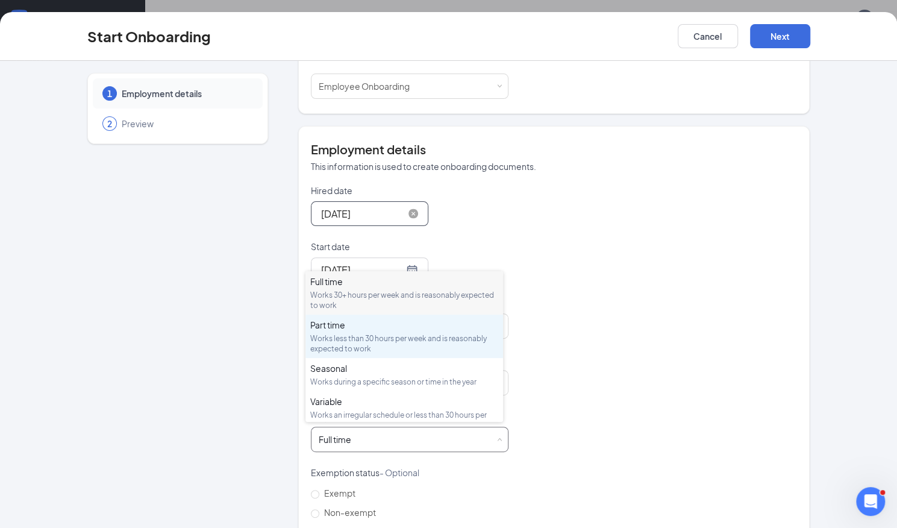
click at [352, 336] on div "Works less than 30 hours per week and is reasonably expected to work" at bounding box center [404, 343] width 188 height 20
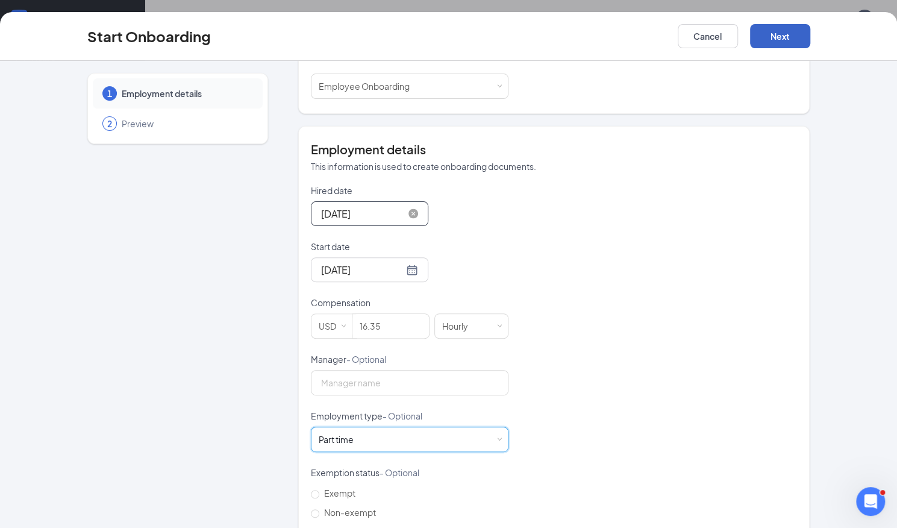
click at [781, 34] on button "Next" at bounding box center [780, 36] width 60 height 24
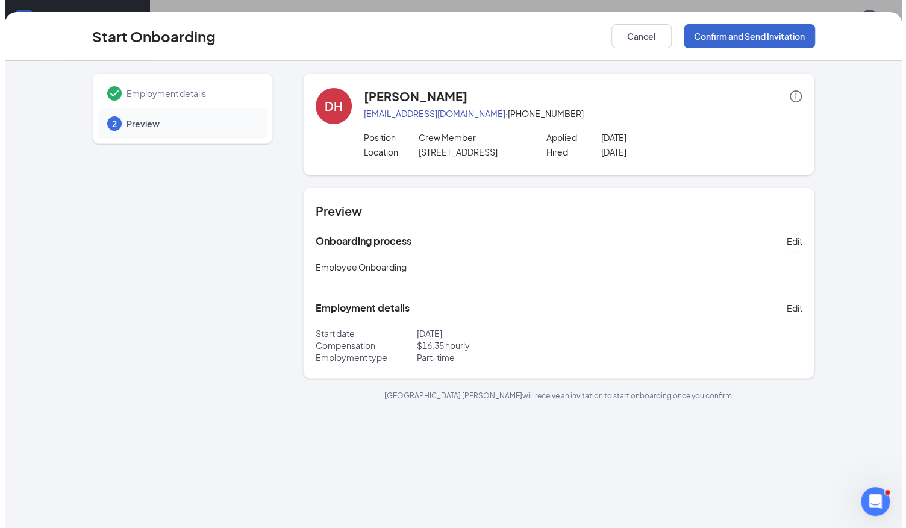
scroll to position [0, 0]
click at [781, 34] on button "Confirm and Send Invitation" at bounding box center [744, 36] width 131 height 24
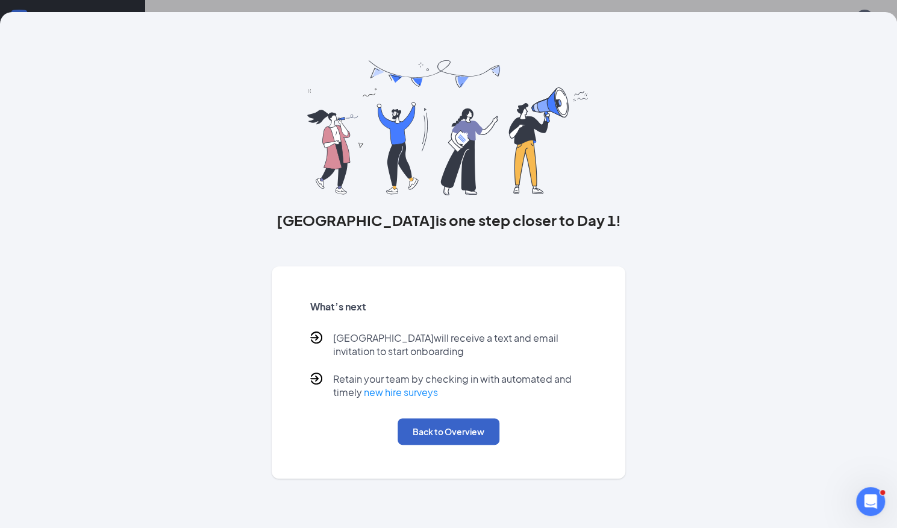
click at [468, 432] on button "Back to Overview" at bounding box center [449, 431] width 102 height 27
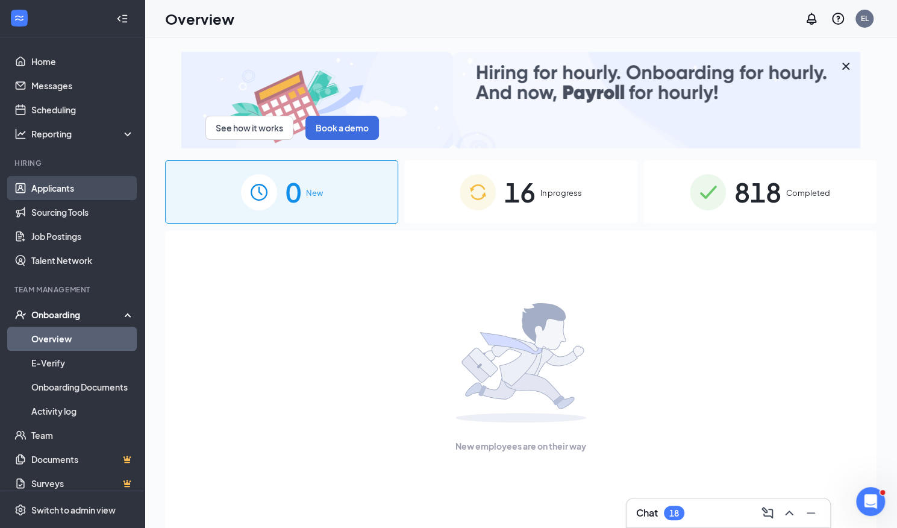
click at [58, 187] on link "Applicants" at bounding box center [82, 188] width 103 height 24
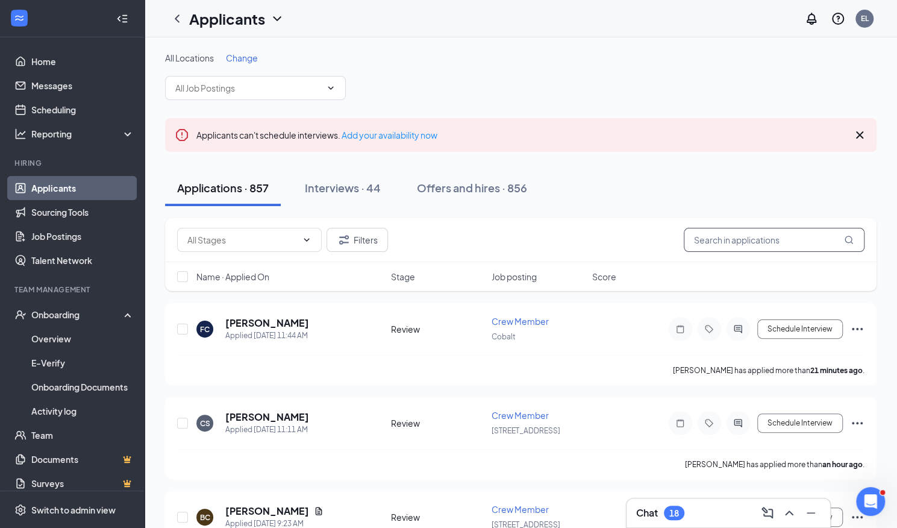
paste input "Brandon Jackson"
type input "Brandon Jackson"
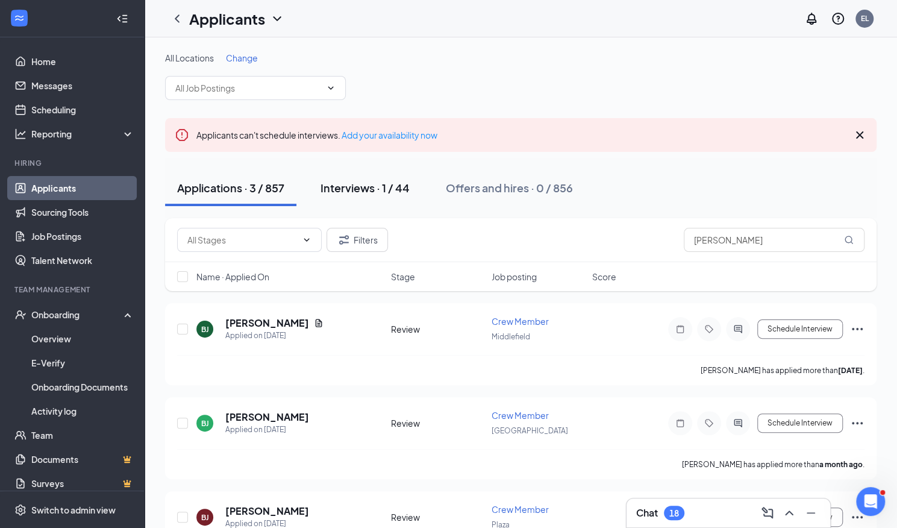
click at [377, 176] on button "Interviews · 1 / 44" at bounding box center [364, 188] width 113 height 36
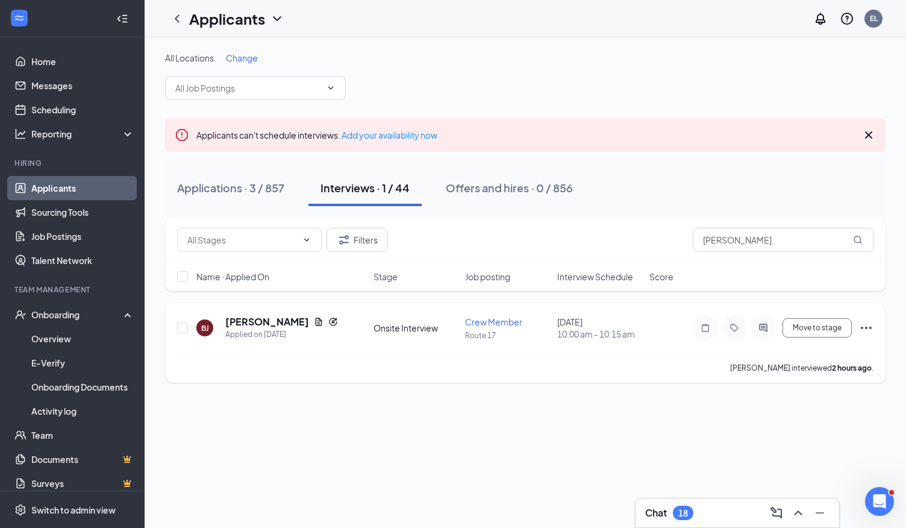
click at [867, 327] on icon "Ellipses" at bounding box center [866, 327] width 11 height 2
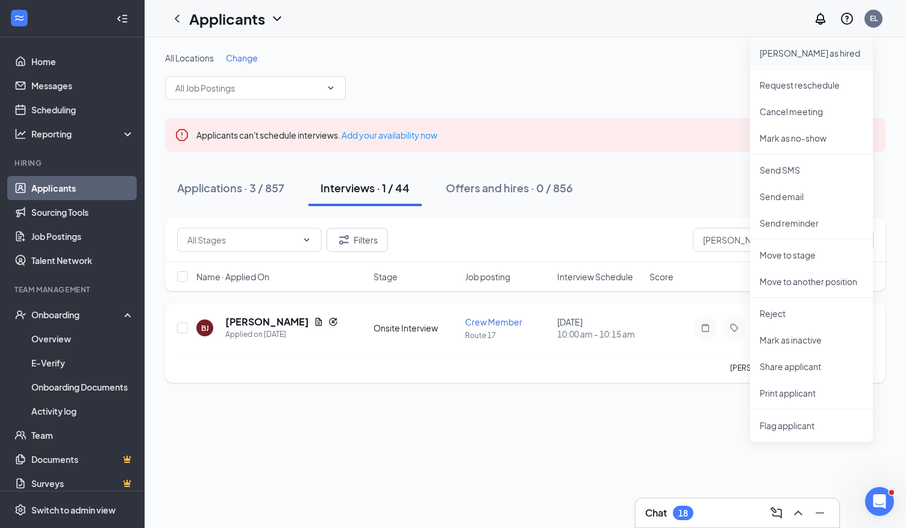
click at [793, 58] on p "Mark as hired" at bounding box center [812, 53] width 104 height 12
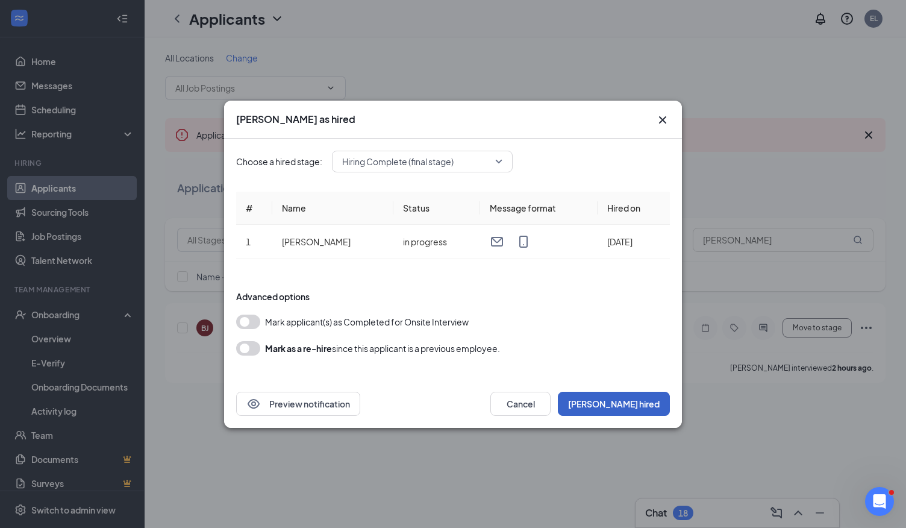
click at [636, 407] on button "Mark hired" at bounding box center [614, 404] width 112 height 24
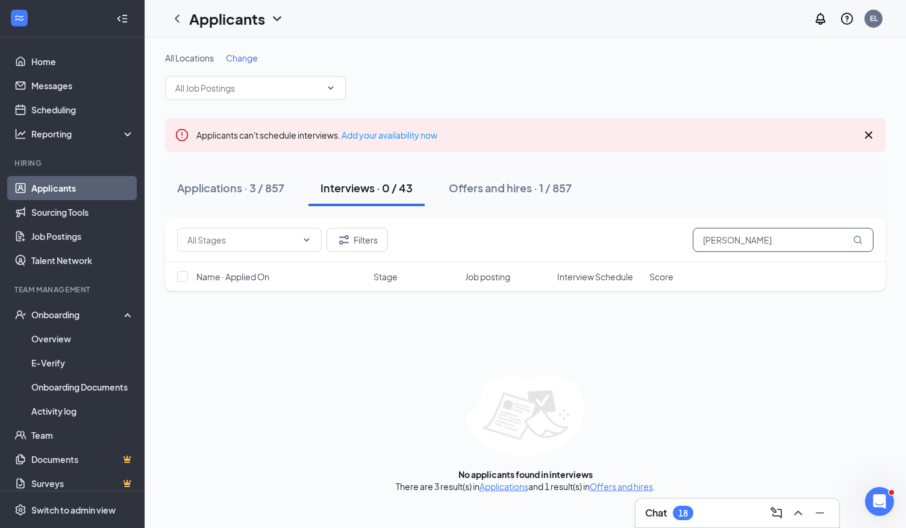
drag, startPoint x: 780, startPoint y: 244, endPoint x: 576, endPoint y: 247, distance: 203.6
click at [576, 247] on div "Filters Brandon Jackson" at bounding box center [525, 240] width 696 height 24
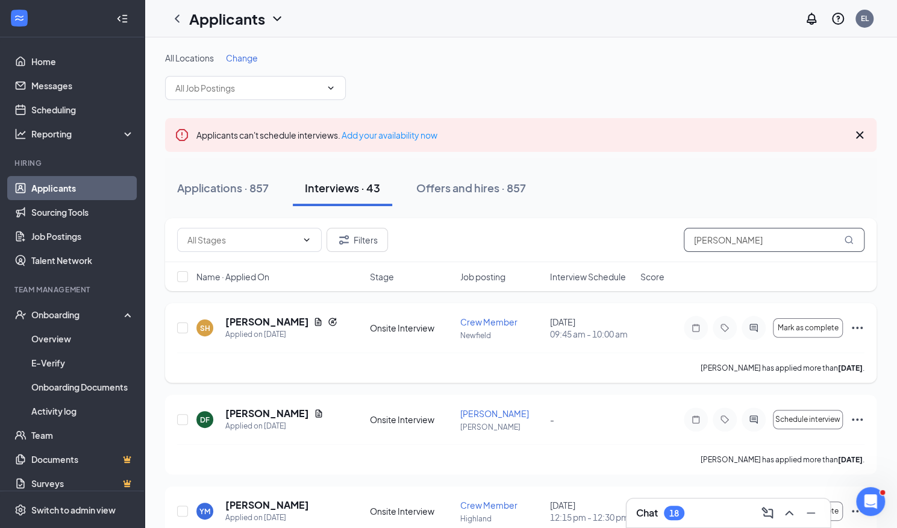
type input "Dion Hill"
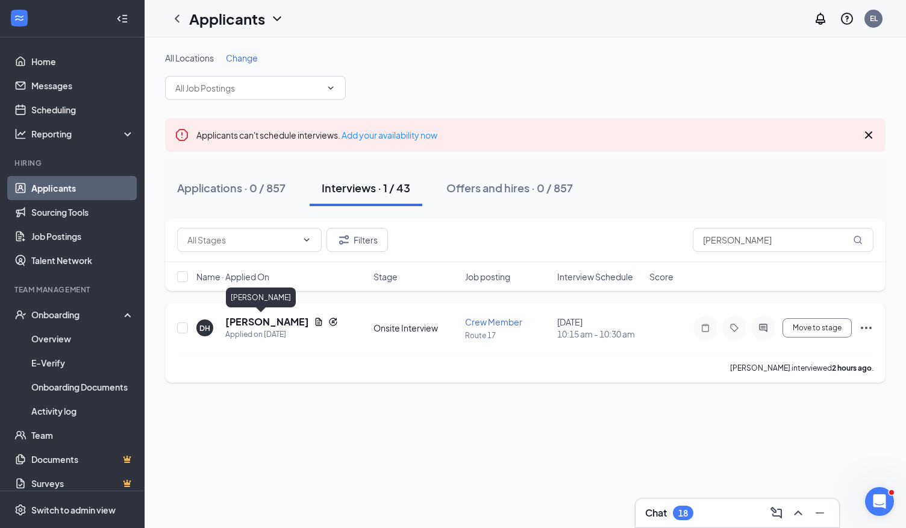
click at [246, 321] on h5 "Dion Hill" at bounding box center [267, 321] width 84 height 13
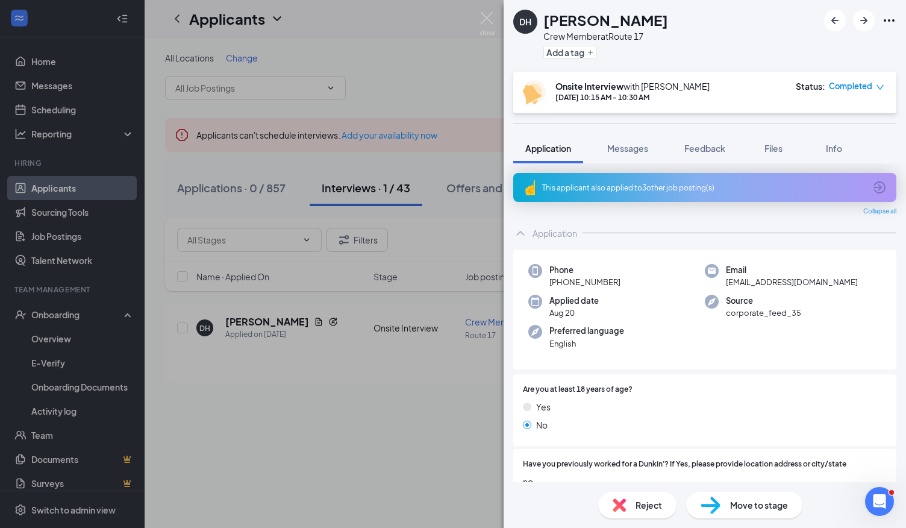
click at [676, 183] on div "This applicant also applied to 3 other job posting(s)" at bounding box center [703, 188] width 323 height 10
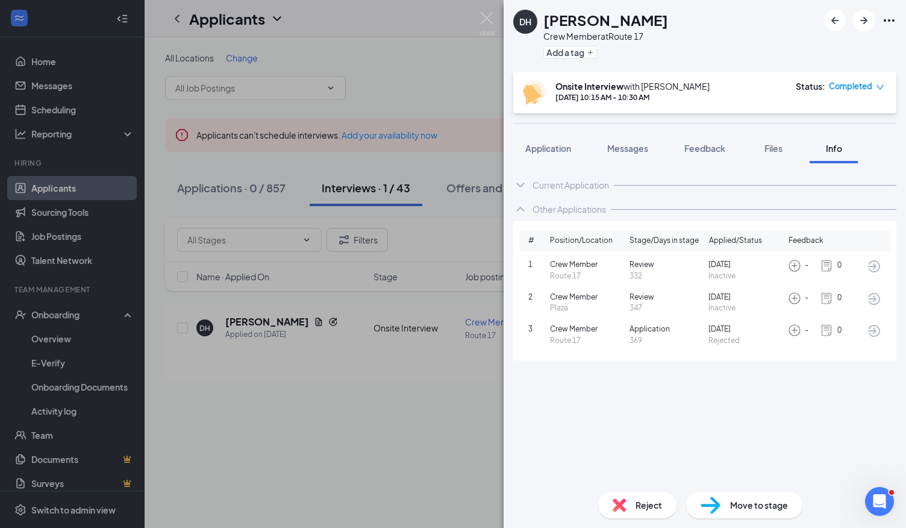
click at [489, 17] on img at bounding box center [486, 23] width 15 height 23
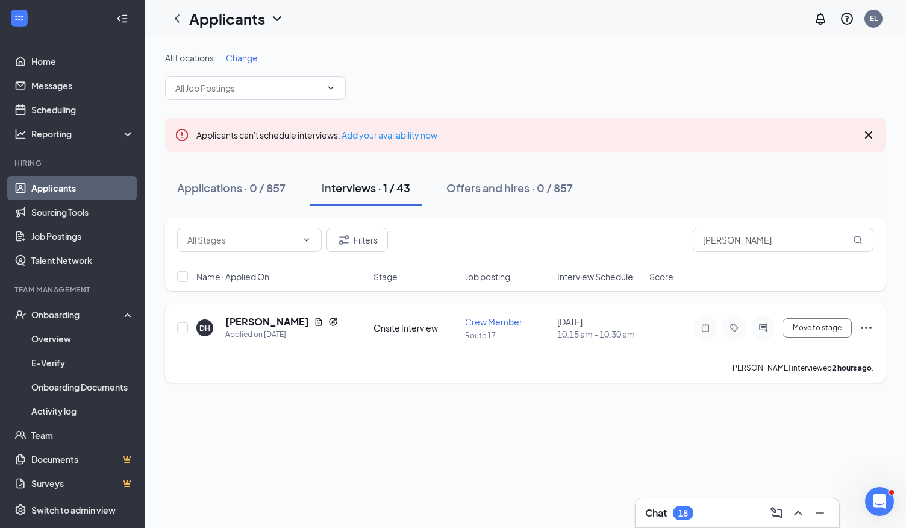
click at [866, 324] on icon "Ellipses" at bounding box center [866, 327] width 14 height 14
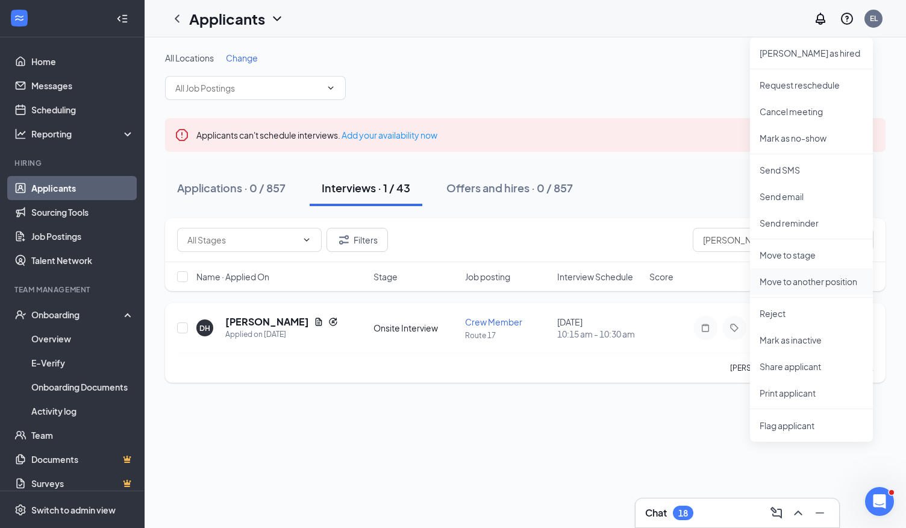
click at [816, 278] on p "Move to another position" at bounding box center [812, 281] width 104 height 12
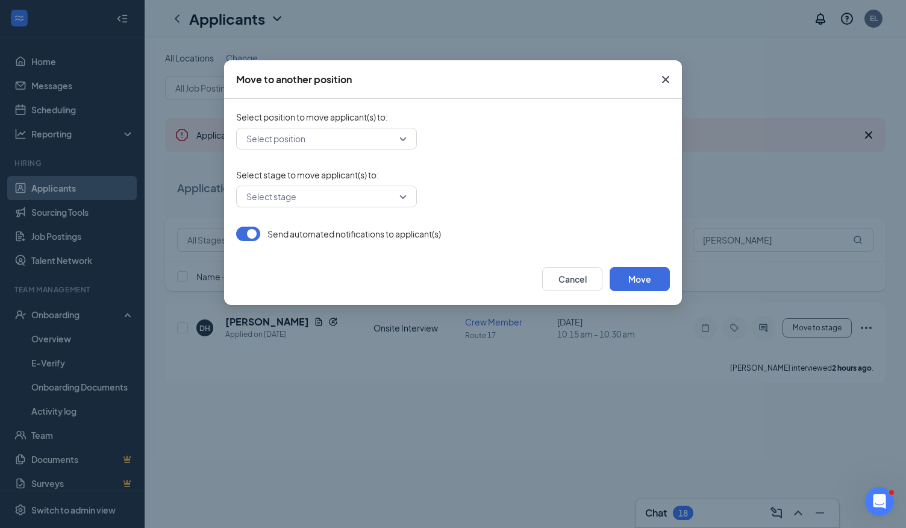
click at [405, 139] on div "Select position" at bounding box center [326, 139] width 181 height 22
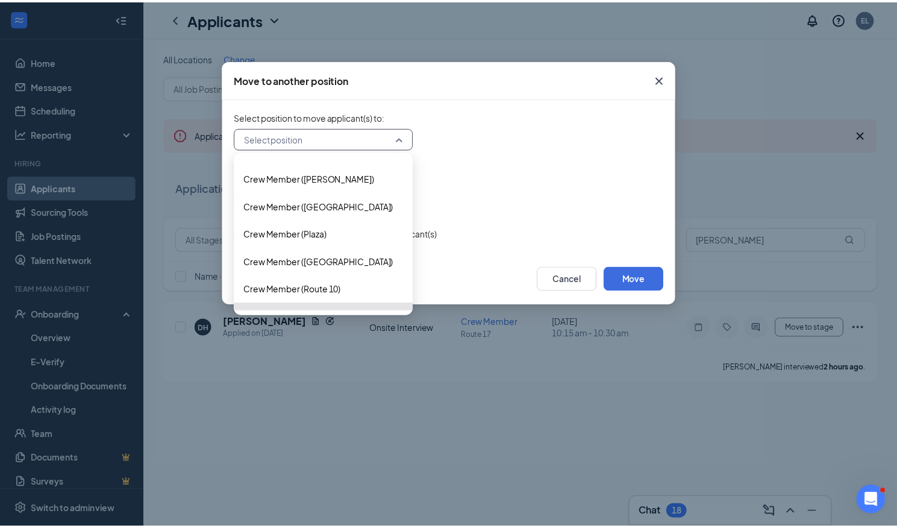
scroll to position [1330, 0]
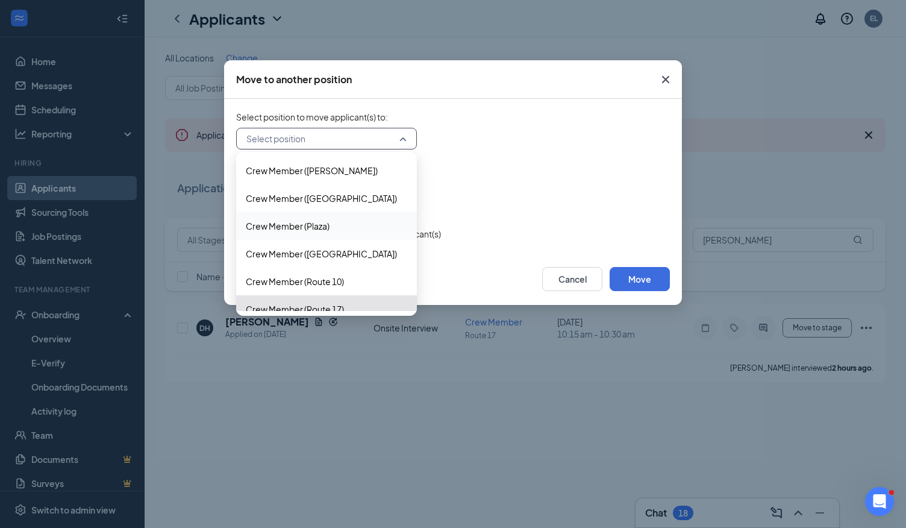
click at [340, 228] on span "Crew Member (Plaza)" at bounding box center [326, 225] width 161 height 13
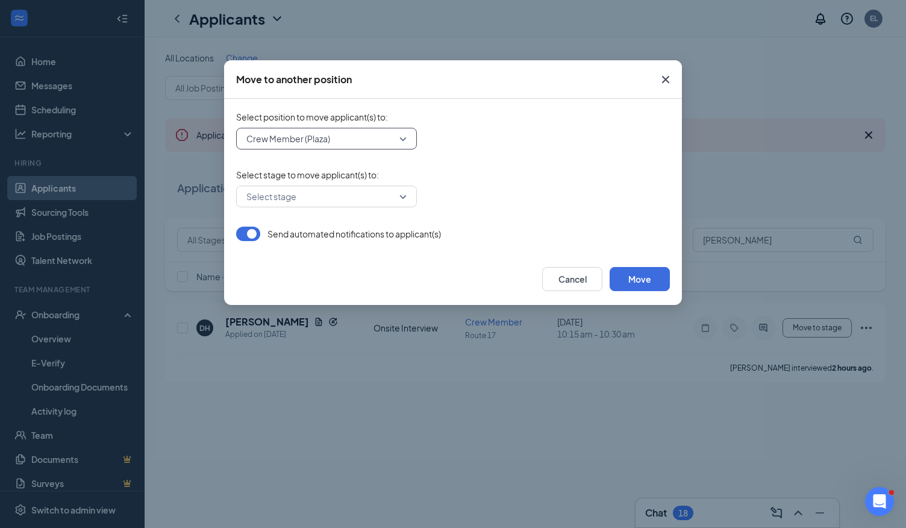
click at [340, 205] on input "search" at bounding box center [322, 196] width 158 height 20
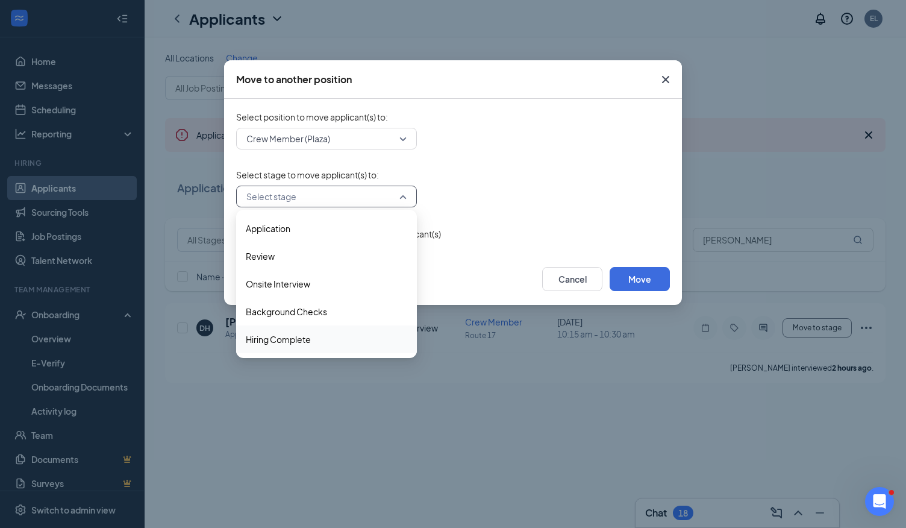
click at [308, 337] on span "Hiring Complete" at bounding box center [278, 338] width 65 height 13
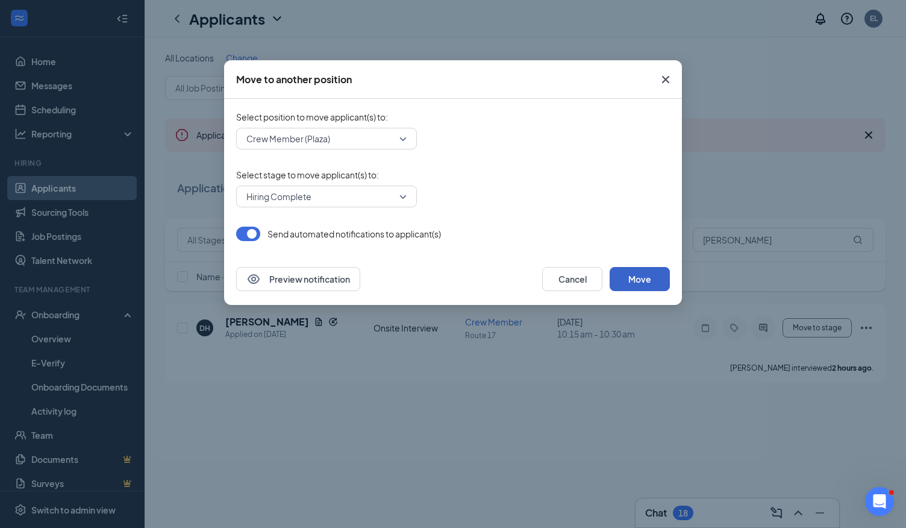
click at [648, 276] on button "Move" at bounding box center [640, 279] width 60 height 24
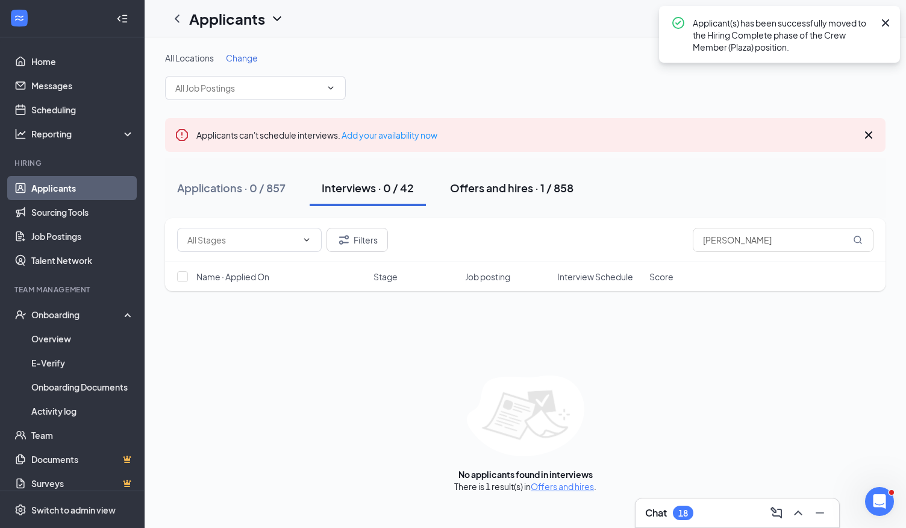
click at [540, 187] on div "Offers and hires · 1 / 858" at bounding box center [511, 187] width 123 height 15
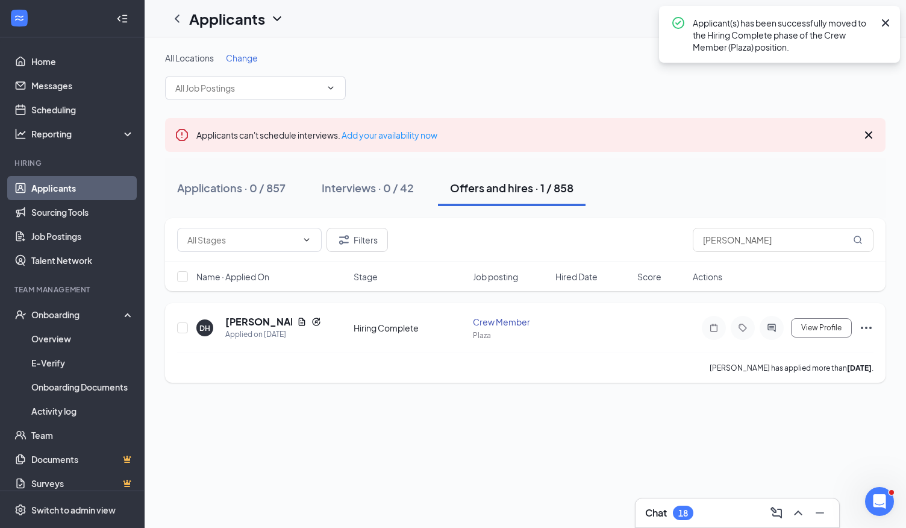
click at [865, 328] on icon "Ellipses" at bounding box center [866, 327] width 14 height 14
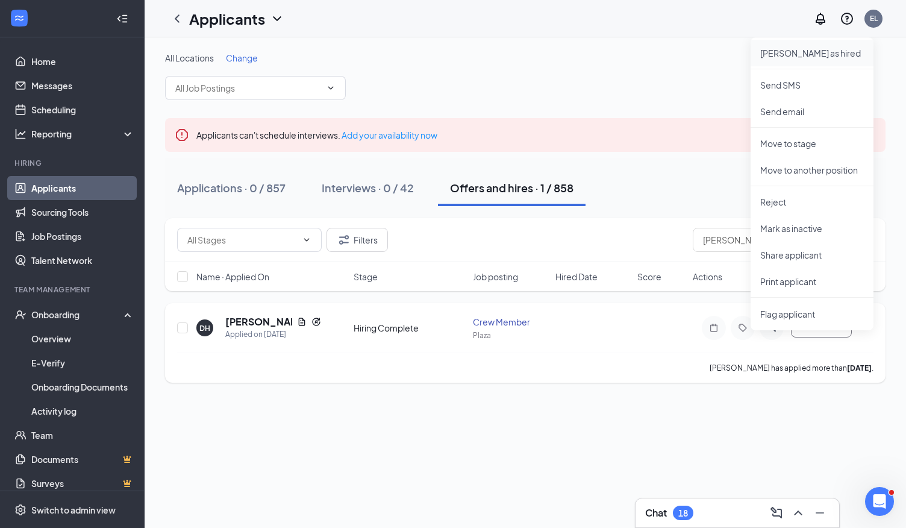
click at [799, 55] on p "Mark as hired" at bounding box center [812, 53] width 104 height 12
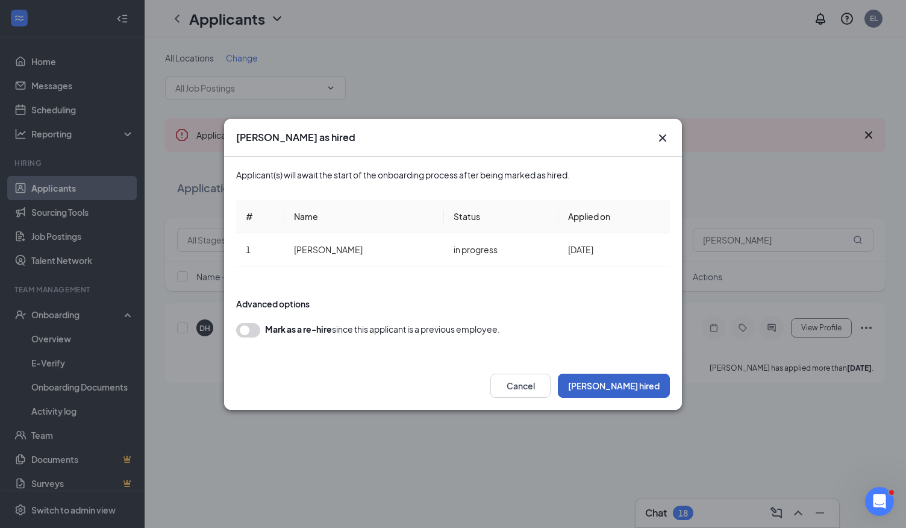
click at [650, 380] on button "Mark hired" at bounding box center [614, 385] width 112 height 24
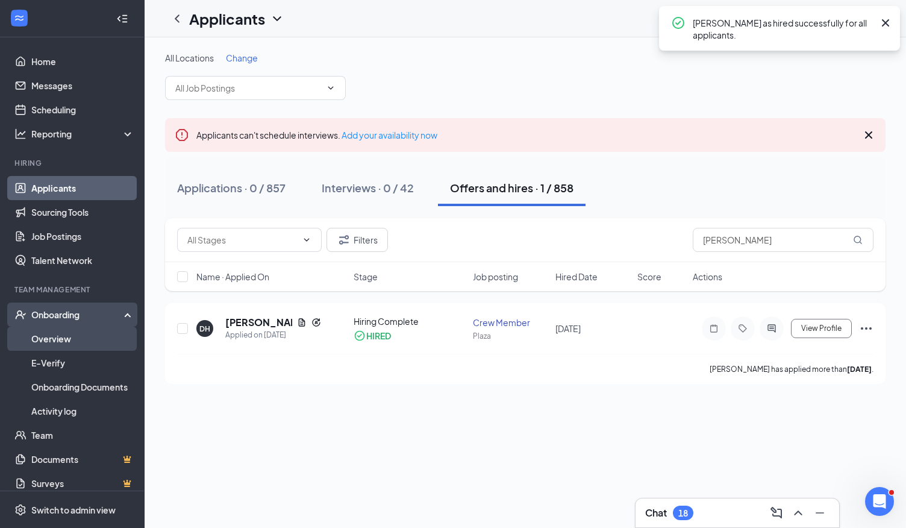
click at [57, 334] on link "Overview" at bounding box center [82, 338] width 103 height 24
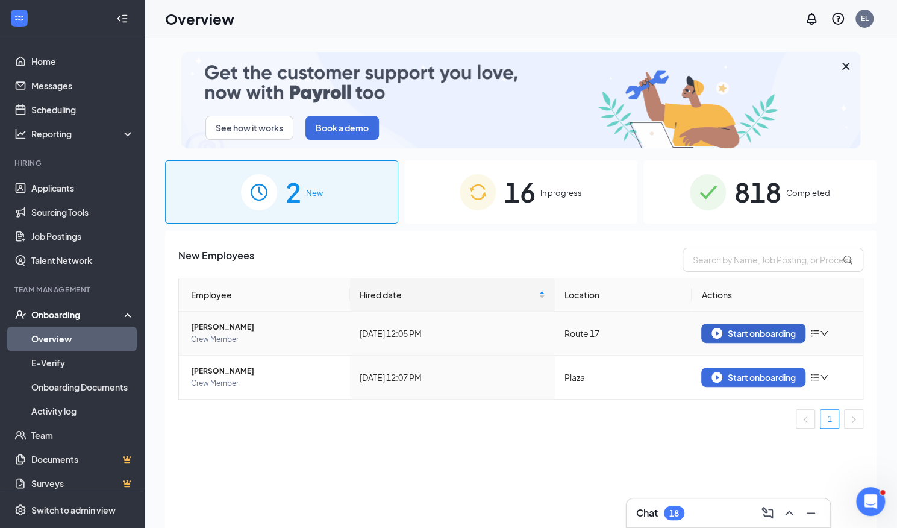
click at [734, 332] on div "Start onboarding" at bounding box center [753, 333] width 84 height 11
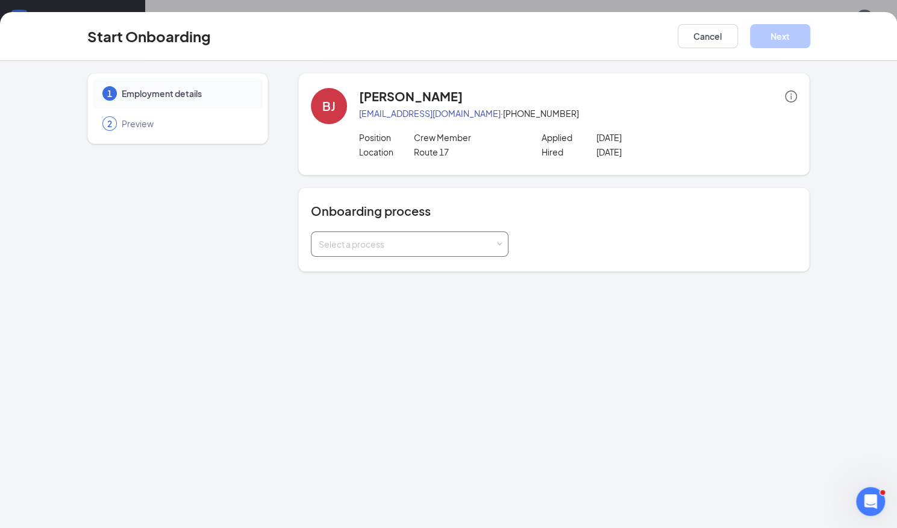
click at [493, 243] on div "Select a process" at bounding box center [407, 244] width 176 height 12
click at [428, 266] on li "Employee Onboarding" at bounding box center [409, 269] width 198 height 22
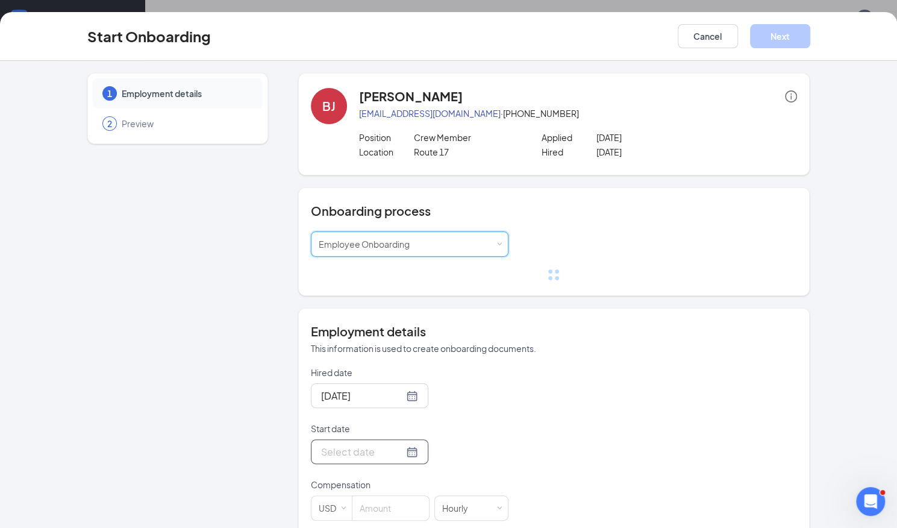
click at [404, 451] on div at bounding box center [369, 451] width 117 height 25
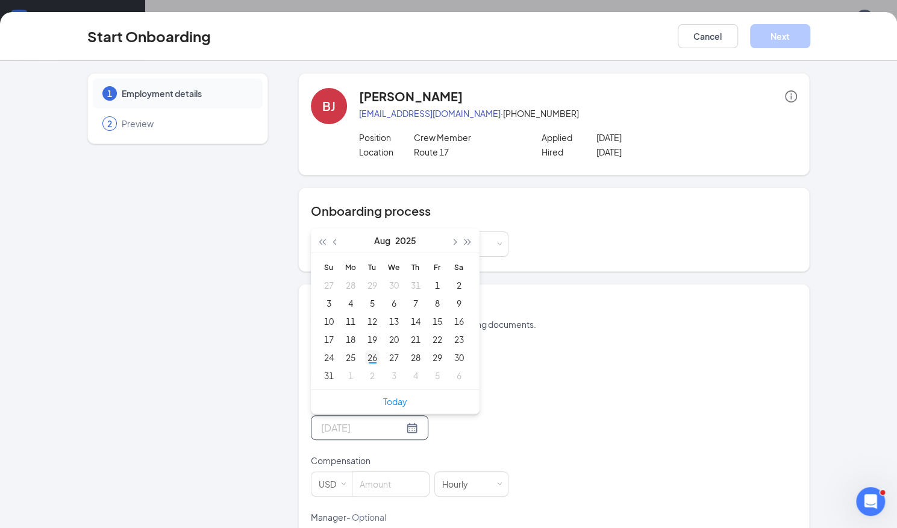
type input "Aug 26, 2025"
click at [369, 358] on div "26" at bounding box center [372, 357] width 14 height 14
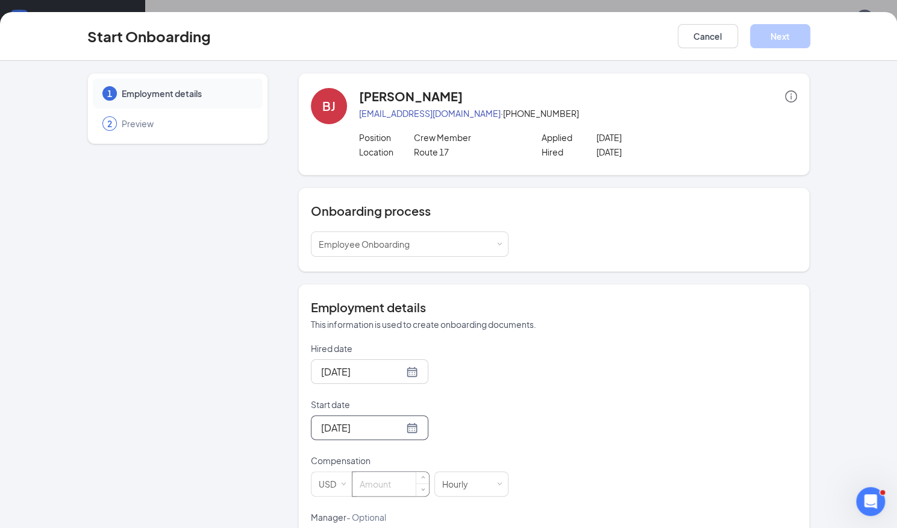
click at [378, 482] on input at bounding box center [390, 484] width 76 height 24
click at [389, 480] on input at bounding box center [390, 484] width 76 height 24
click at [370, 480] on input at bounding box center [390, 484] width 76 height 24
type input "16.35"
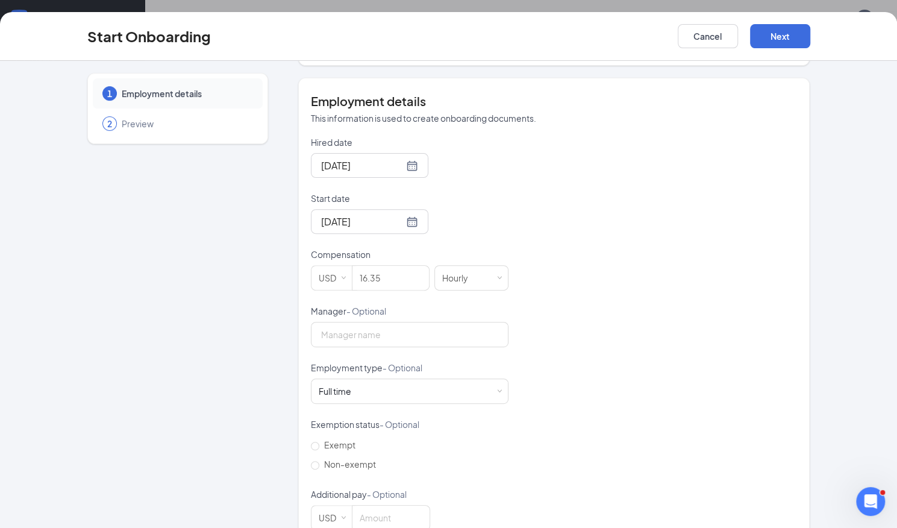
scroll to position [233, 0]
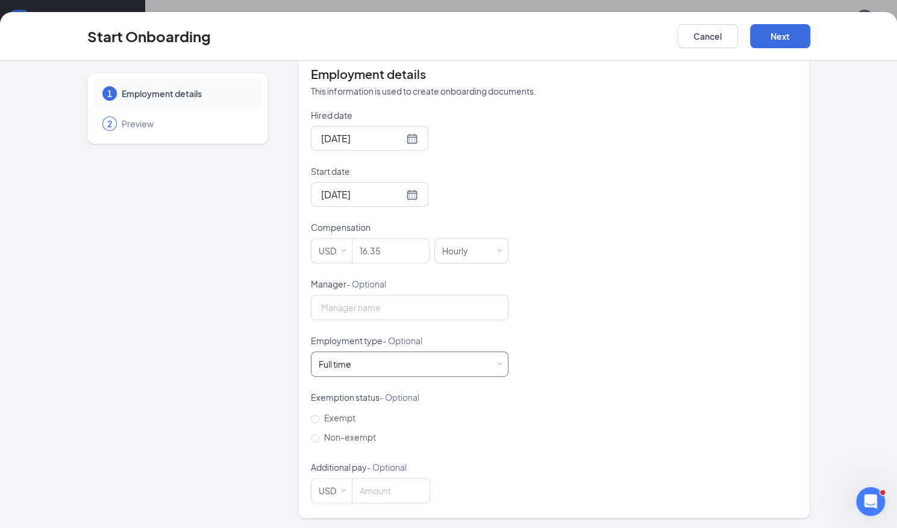
click at [469, 361] on div "Full time Works 30+ hours per week and is reasonably expected to work" at bounding box center [410, 364] width 182 height 24
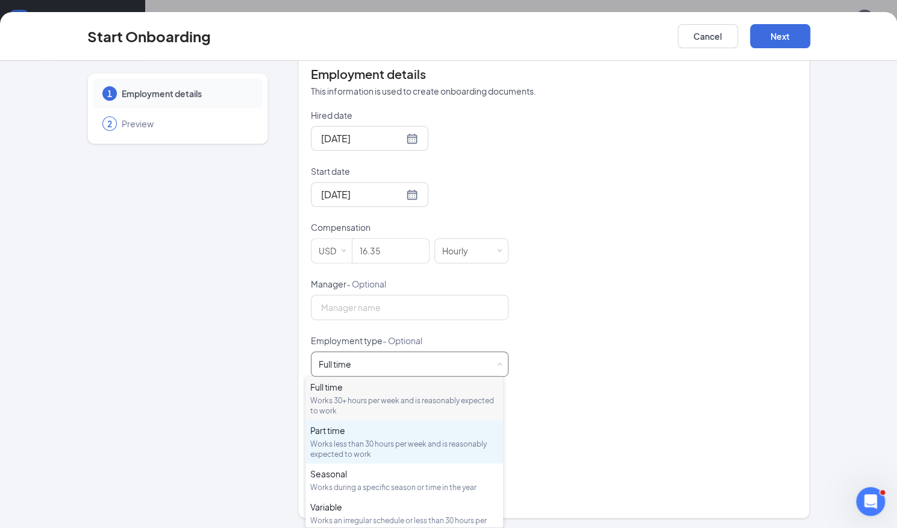
click at [382, 444] on div "Works less than 30 hours per week and is reasonably expected to work" at bounding box center [404, 449] width 188 height 20
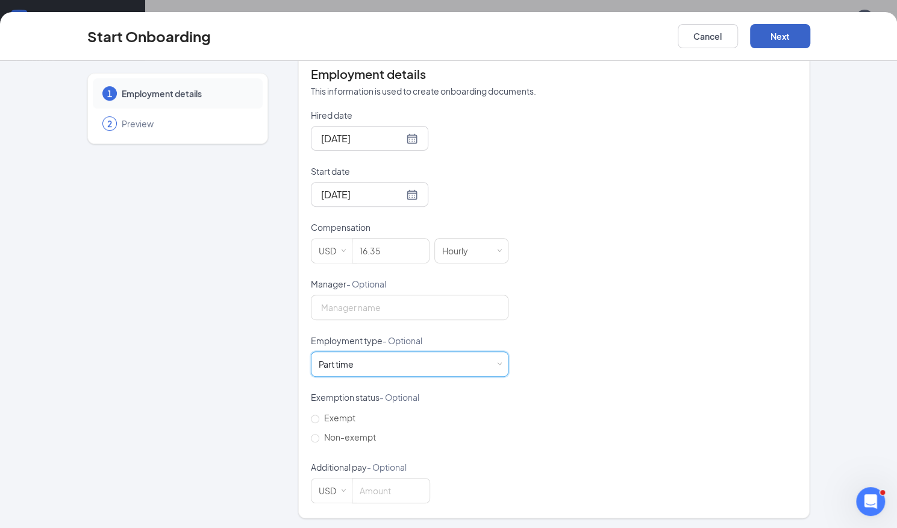
click at [775, 40] on button "Next" at bounding box center [780, 36] width 60 height 24
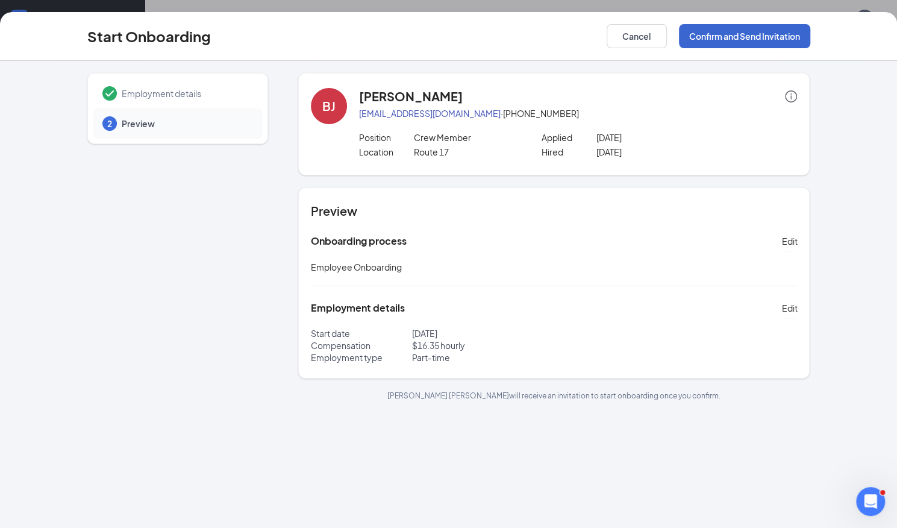
scroll to position [0, 0]
click at [775, 40] on button "Confirm and Send Invitation" at bounding box center [744, 36] width 131 height 24
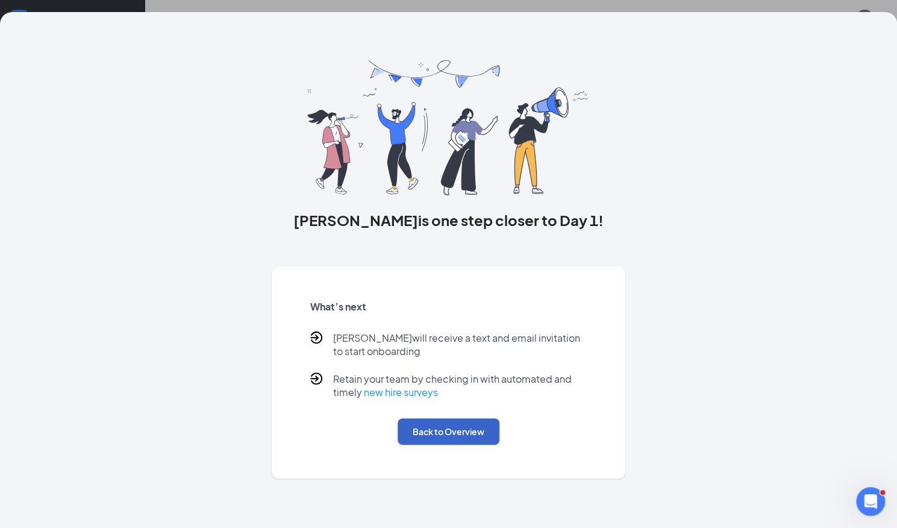
click at [466, 441] on button "Back to Overview" at bounding box center [449, 431] width 102 height 27
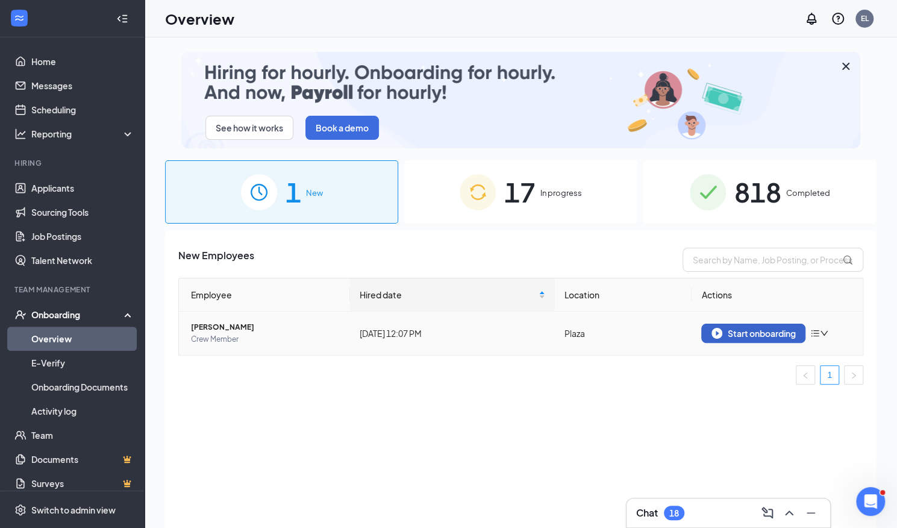
click at [751, 336] on div "Start onboarding" at bounding box center [753, 333] width 84 height 11
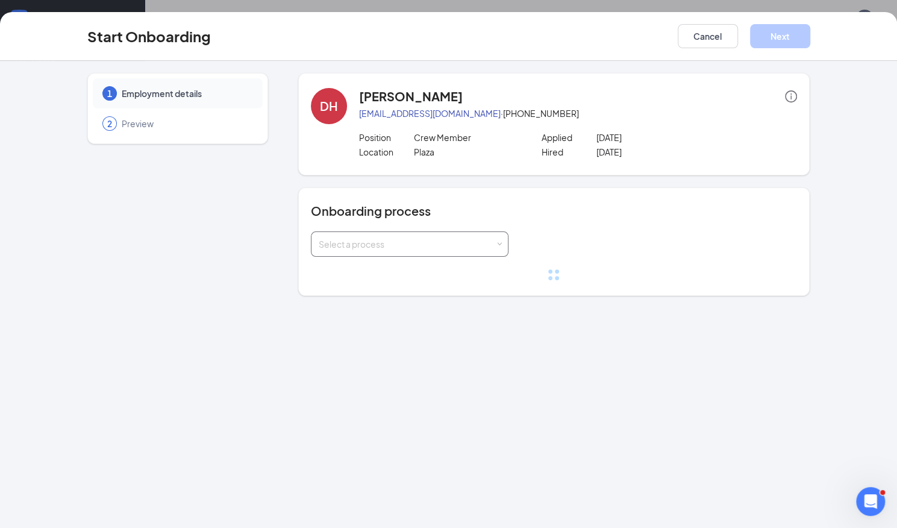
click at [497, 242] on span at bounding box center [498, 244] width 5 height 5
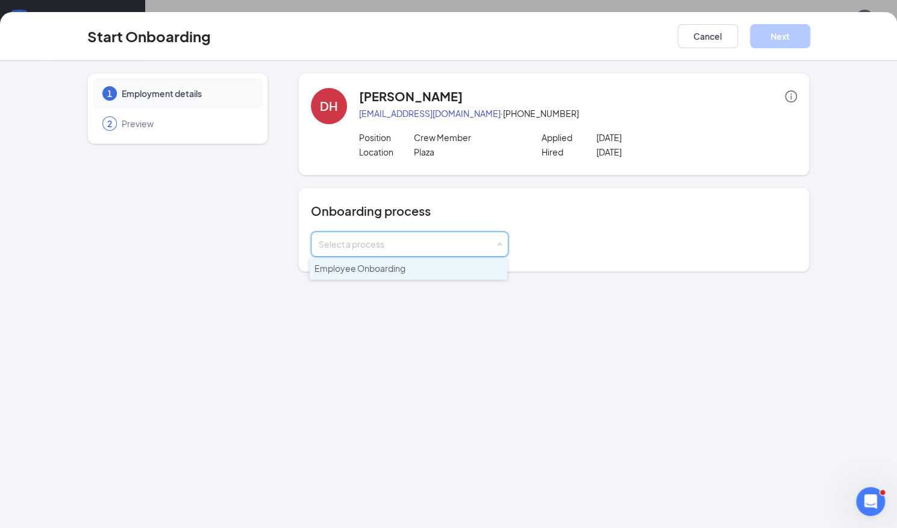
click at [430, 272] on li "Employee Onboarding" at bounding box center [409, 269] width 198 height 22
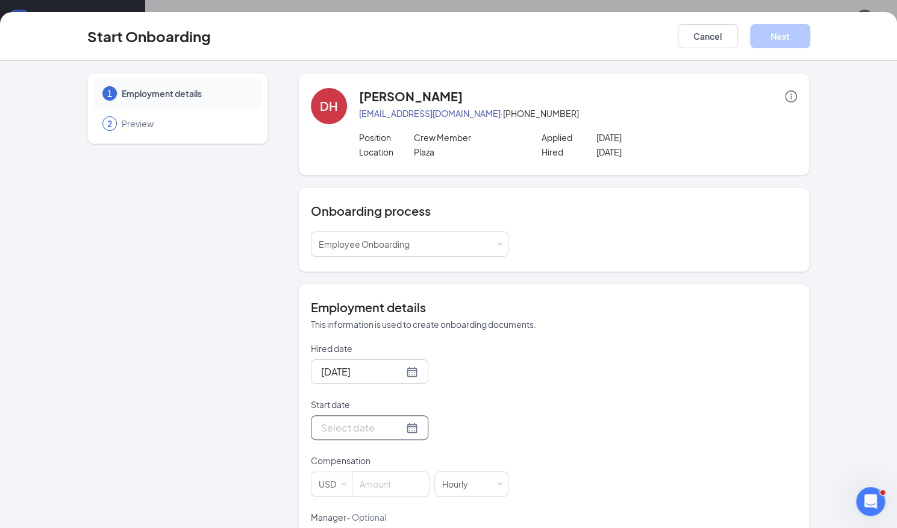
click at [390, 428] on div at bounding box center [369, 427] width 97 height 15
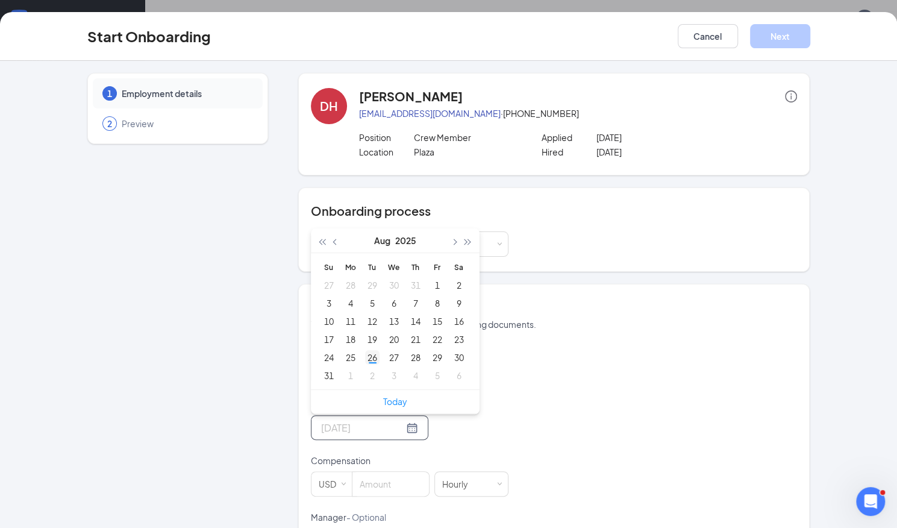
type input "Aug 26, 2025"
click at [367, 358] on div "26" at bounding box center [372, 357] width 14 height 14
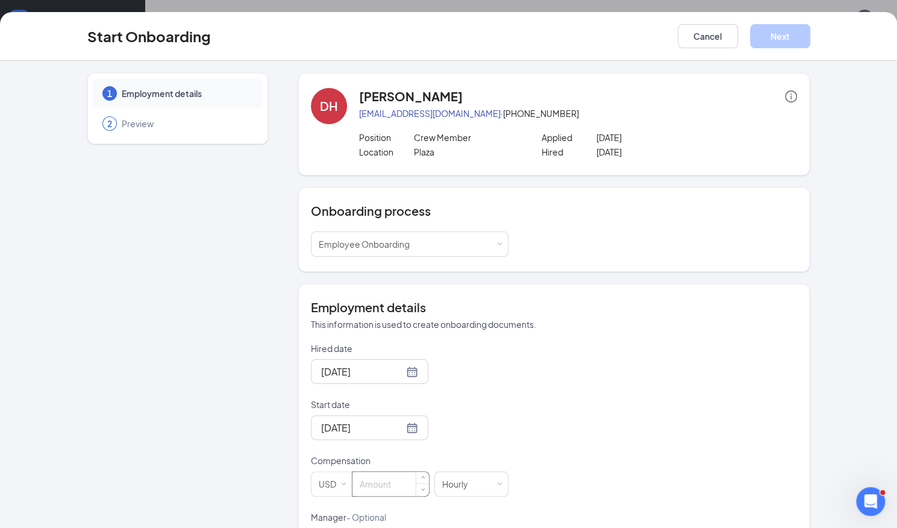
click at [380, 486] on input at bounding box center [390, 484] width 76 height 24
type input "16.35"
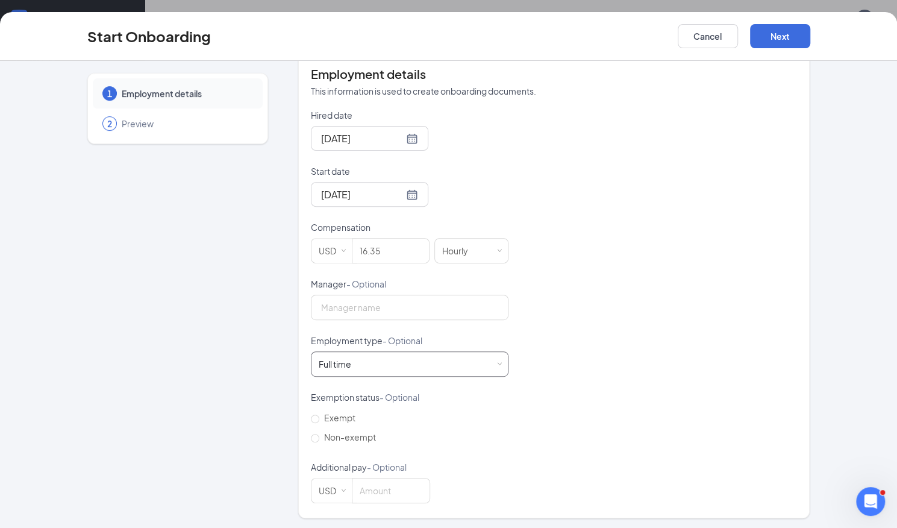
click at [489, 367] on div "Full time Works 30+ hours per week and is reasonably expected to work" at bounding box center [410, 364] width 182 height 24
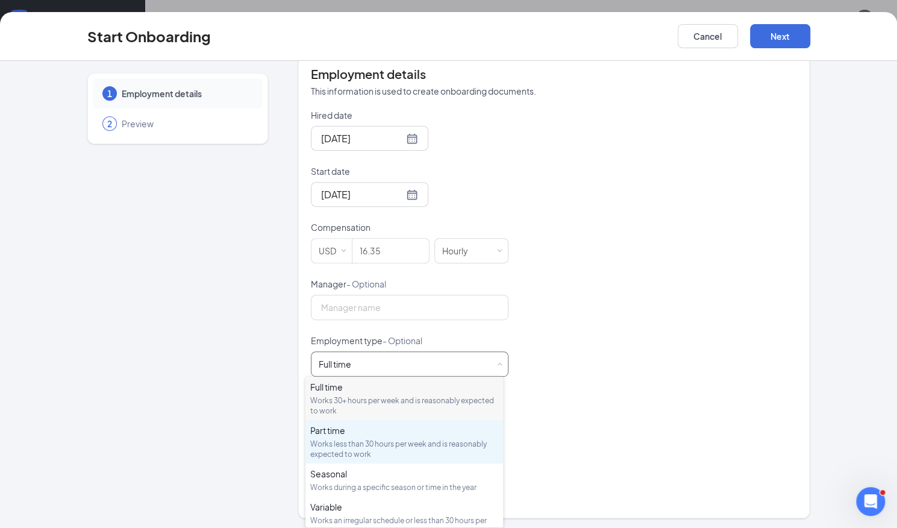
click at [377, 441] on div "Works less than 30 hours per week and is reasonably expected to work" at bounding box center [404, 449] width 188 height 20
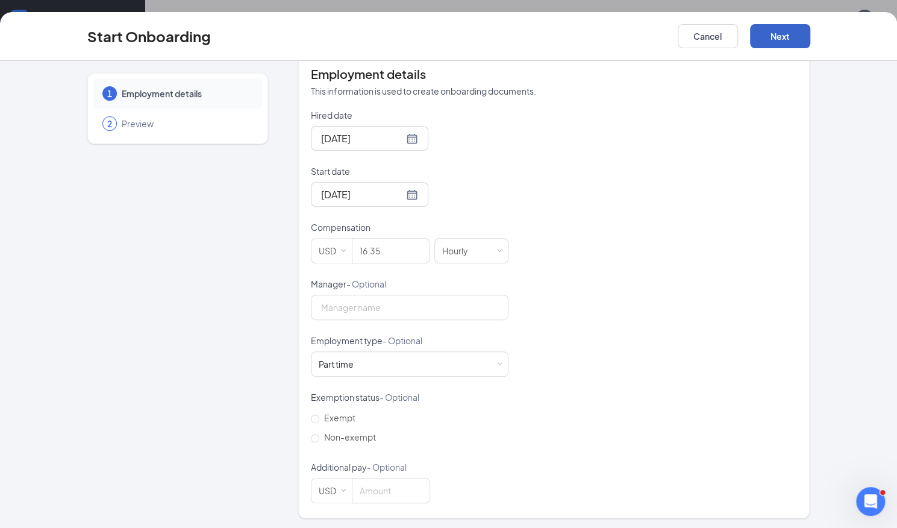
click at [781, 36] on button "Next" at bounding box center [780, 36] width 60 height 24
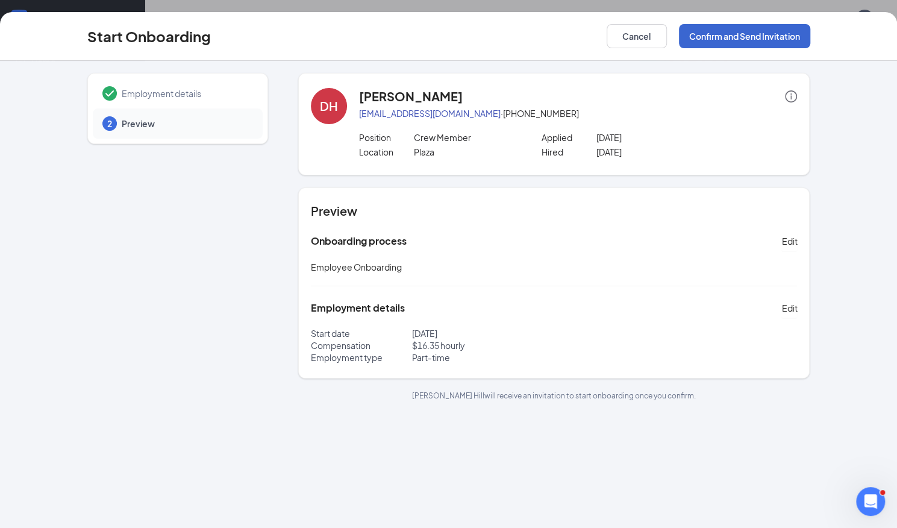
scroll to position [0, 0]
click at [781, 36] on button "Confirm and Send Invitation" at bounding box center [744, 36] width 131 height 24
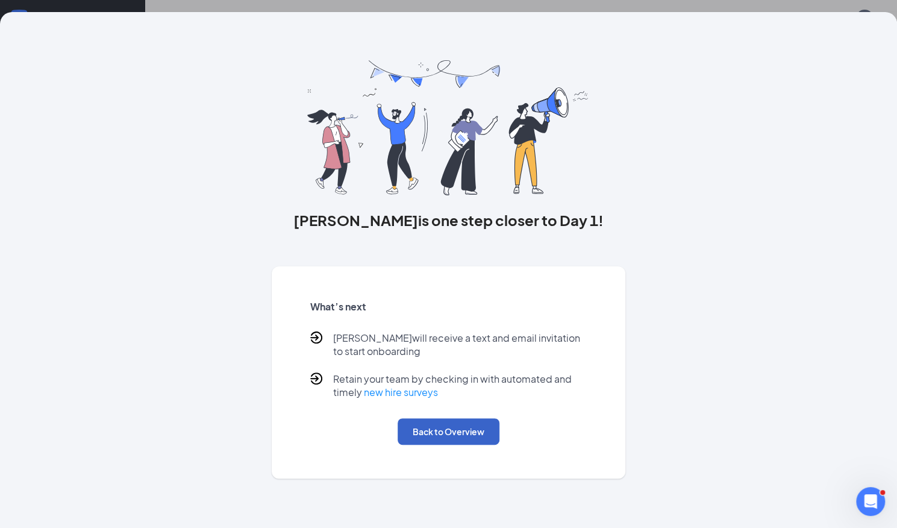
click at [431, 429] on button "Back to Overview" at bounding box center [449, 431] width 102 height 27
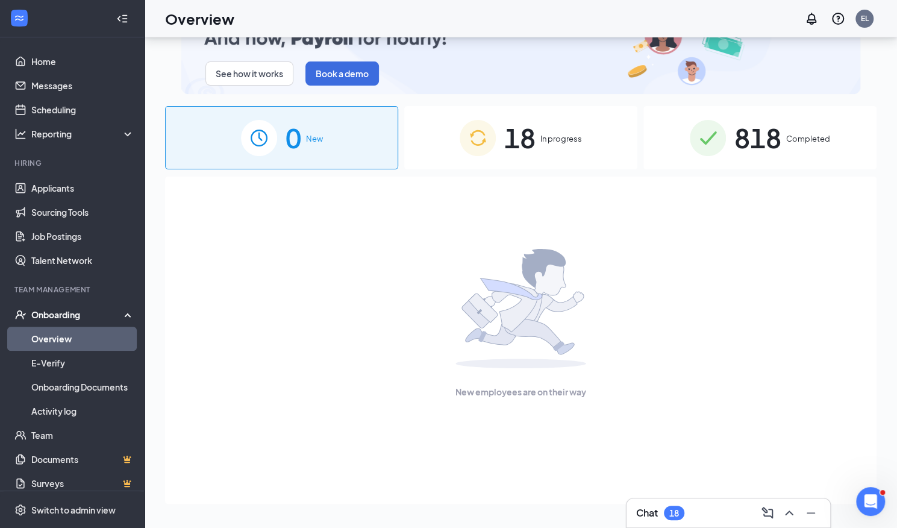
click at [757, 162] on div "818 Completed" at bounding box center [759, 137] width 233 height 63
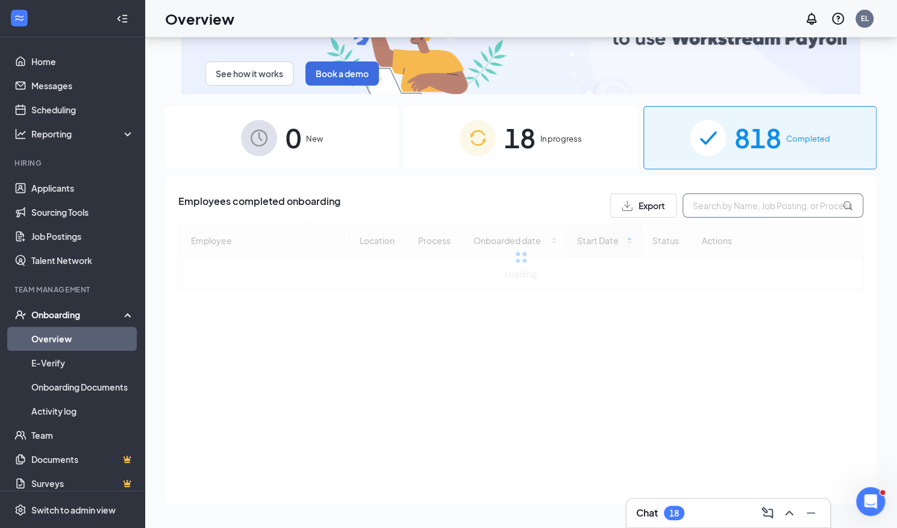
click at [723, 209] on input "text" at bounding box center [772, 205] width 181 height 24
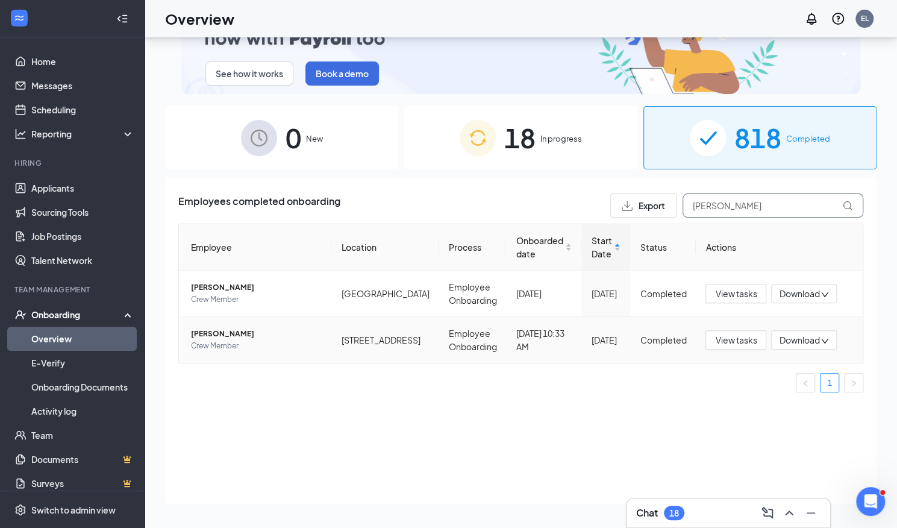
type input "kris"
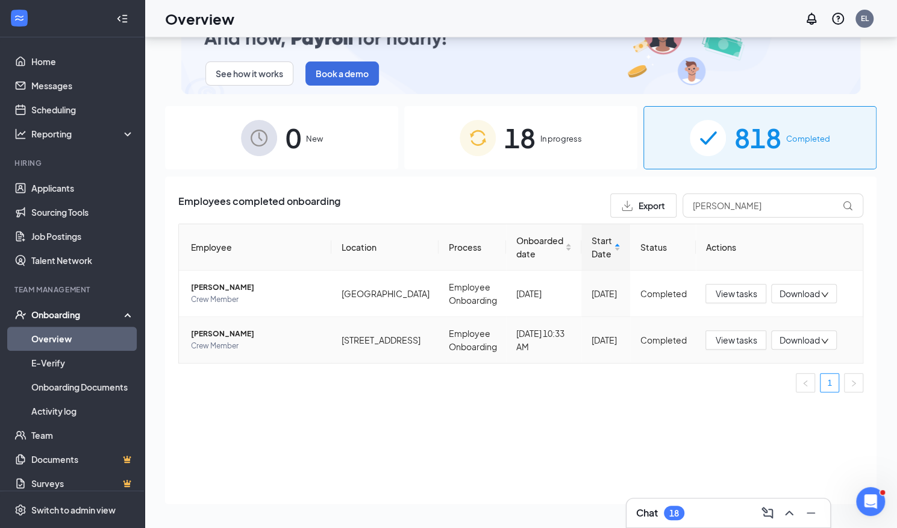
click at [239, 334] on span "Kristen E Montone" at bounding box center [256, 334] width 131 height 12
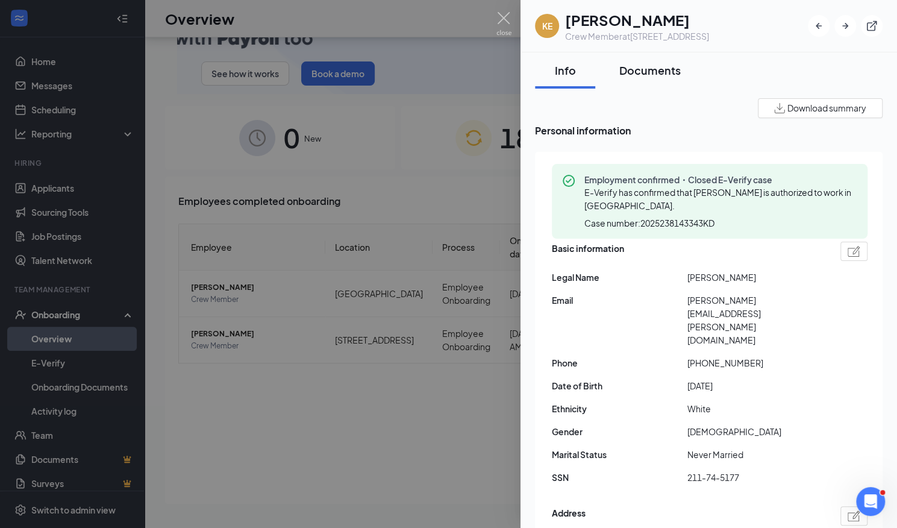
click at [648, 69] on div "Documents" at bounding box center [649, 70] width 61 height 15
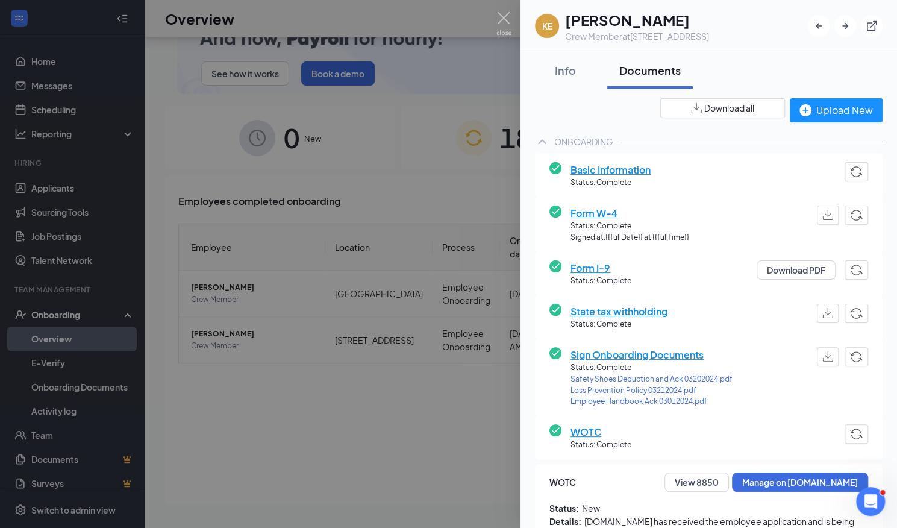
click at [588, 262] on span "Form I-9" at bounding box center [600, 267] width 61 height 15
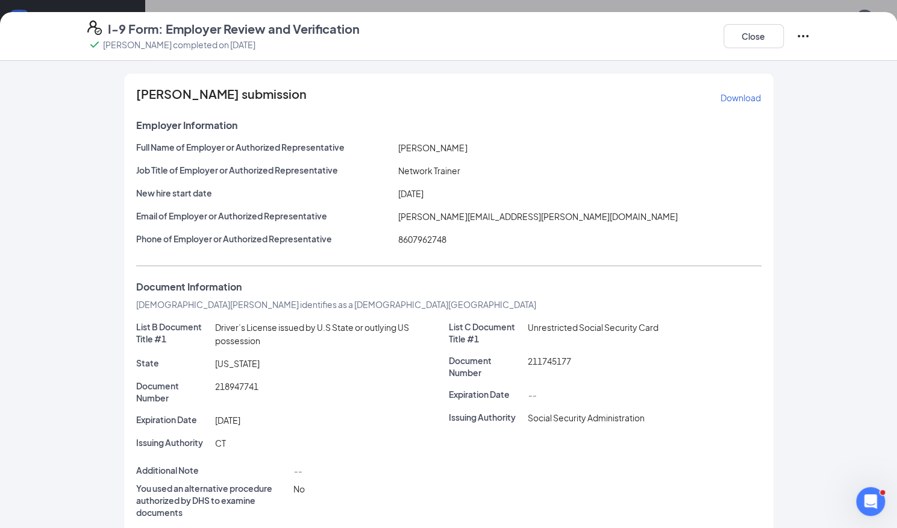
click at [741, 93] on p "Download" at bounding box center [740, 98] width 40 height 12
click at [743, 32] on button "Close" at bounding box center [753, 36] width 60 height 24
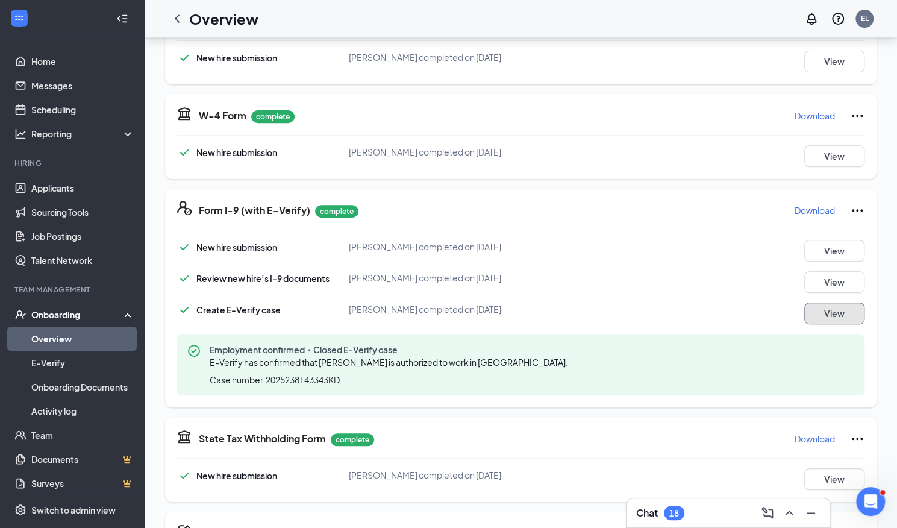
click at [838, 311] on button "View" at bounding box center [834, 313] width 60 height 22
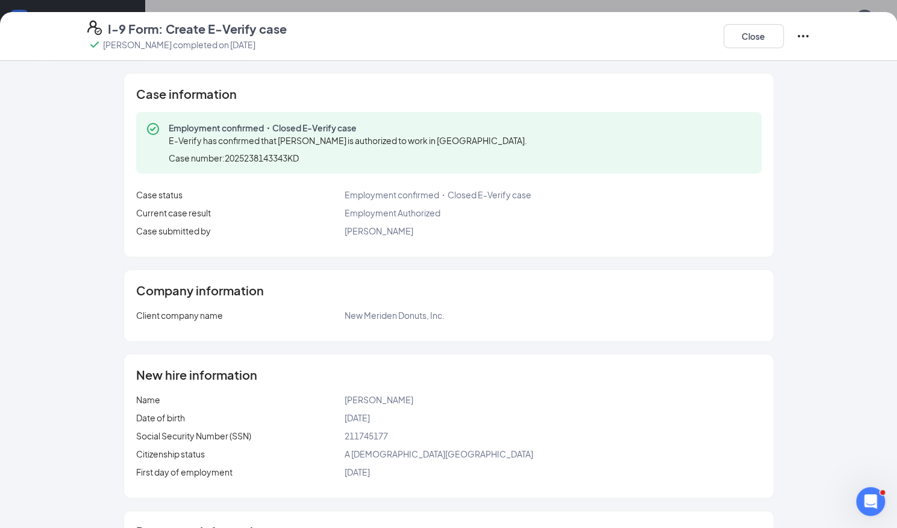
scroll to position [221, 0]
click at [767, 39] on button "Close" at bounding box center [753, 36] width 60 height 24
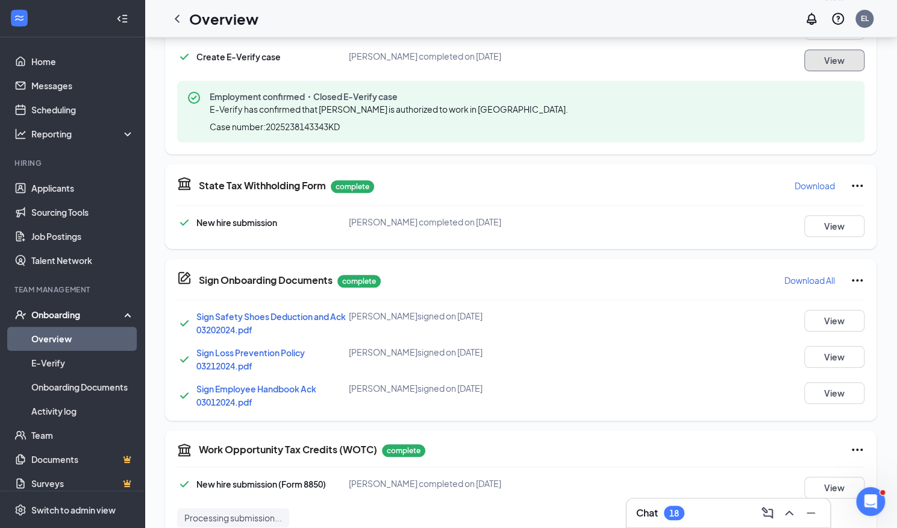
scroll to position [498, 0]
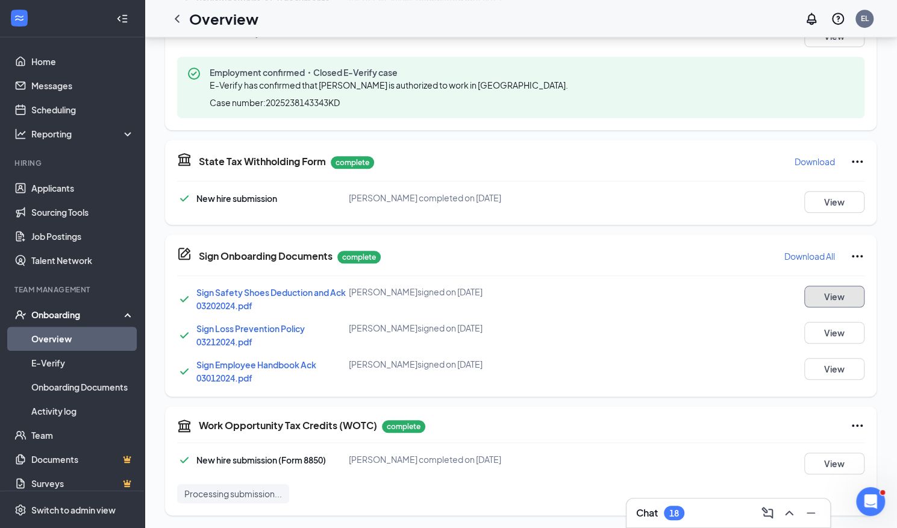
click at [831, 295] on button "View" at bounding box center [834, 297] width 60 height 22
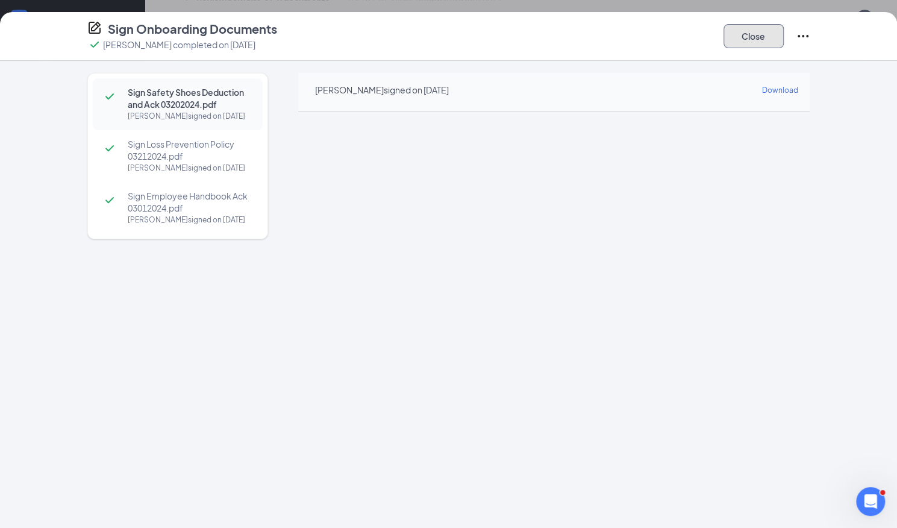
click at [745, 33] on button "Close" at bounding box center [753, 36] width 60 height 24
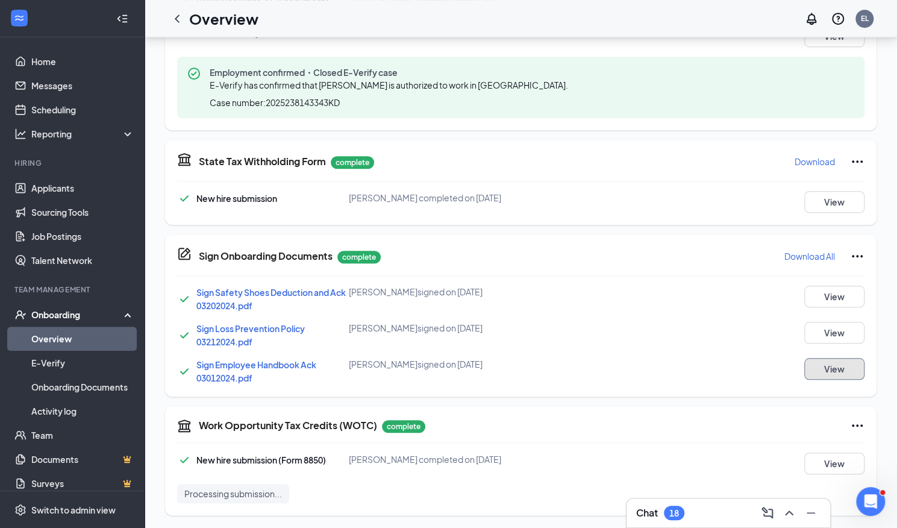
click at [842, 367] on button "View" at bounding box center [834, 369] width 60 height 22
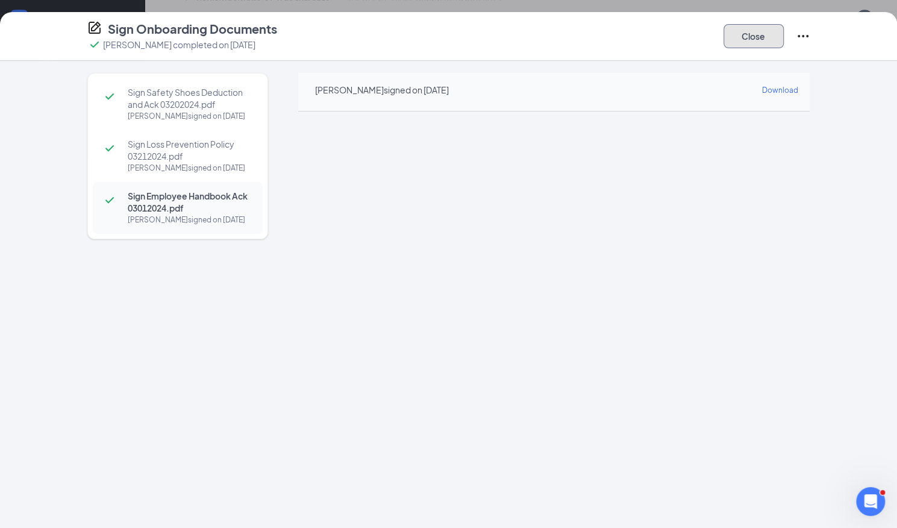
click at [746, 30] on button "Close" at bounding box center [753, 36] width 60 height 24
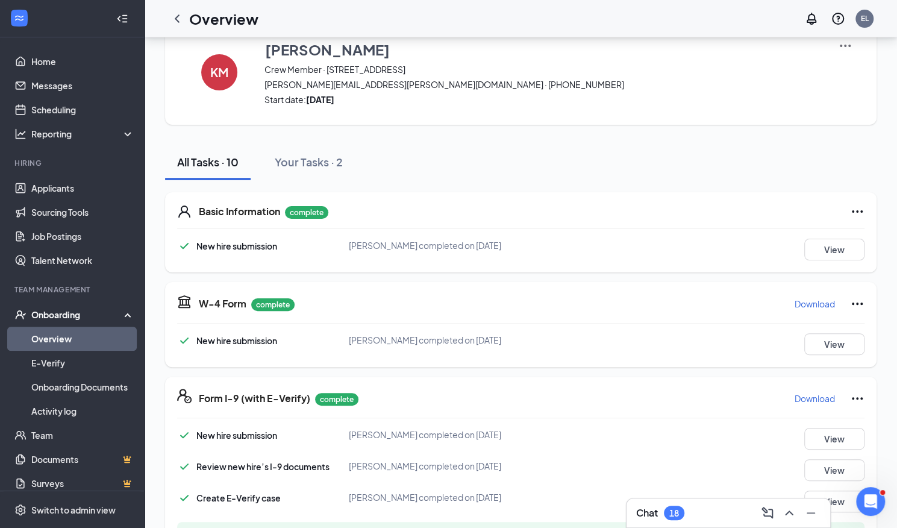
scroll to position [0, 0]
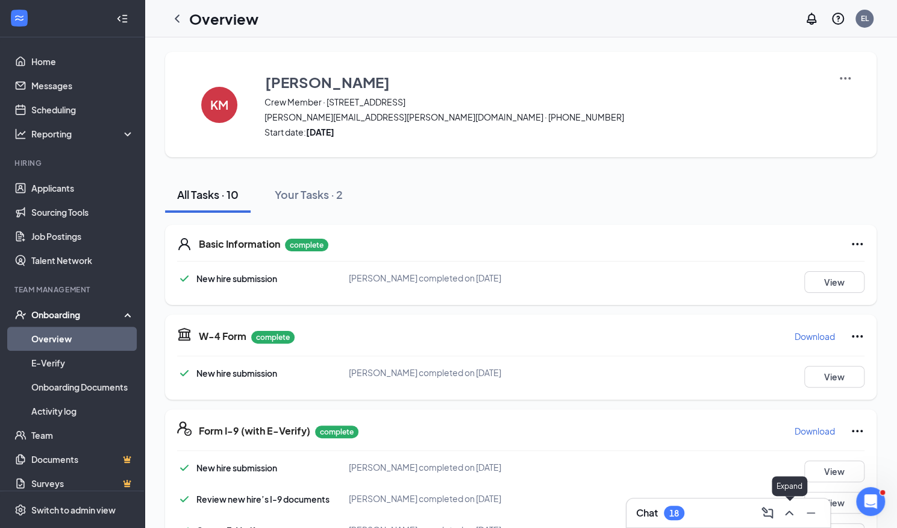
click at [793, 514] on icon "ChevronUp" at bounding box center [789, 512] width 14 height 14
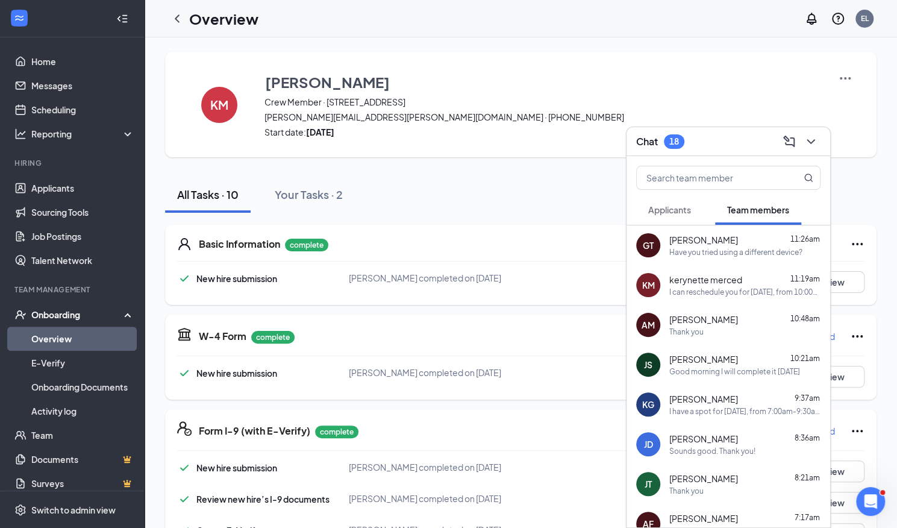
click at [794, 514] on span "7:17am" at bounding box center [806, 517] width 25 height 9
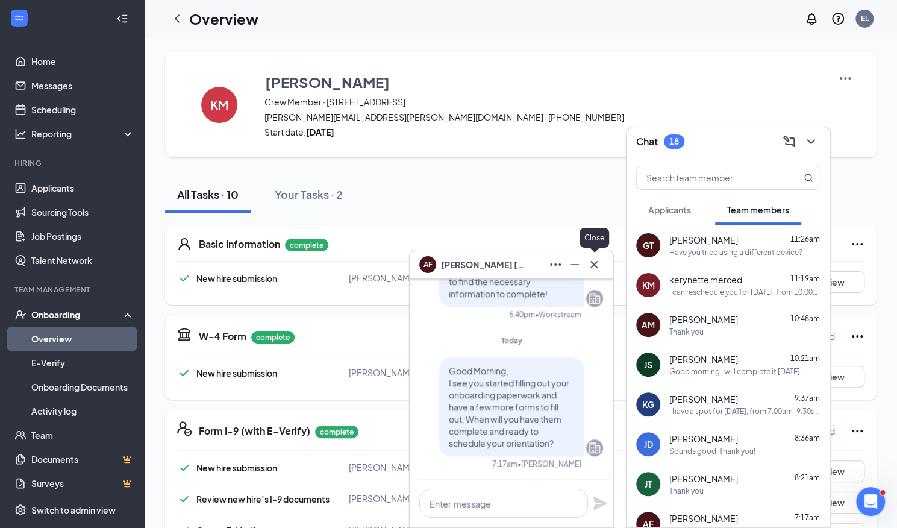
click at [594, 267] on icon "Cross" at bounding box center [594, 264] width 14 height 14
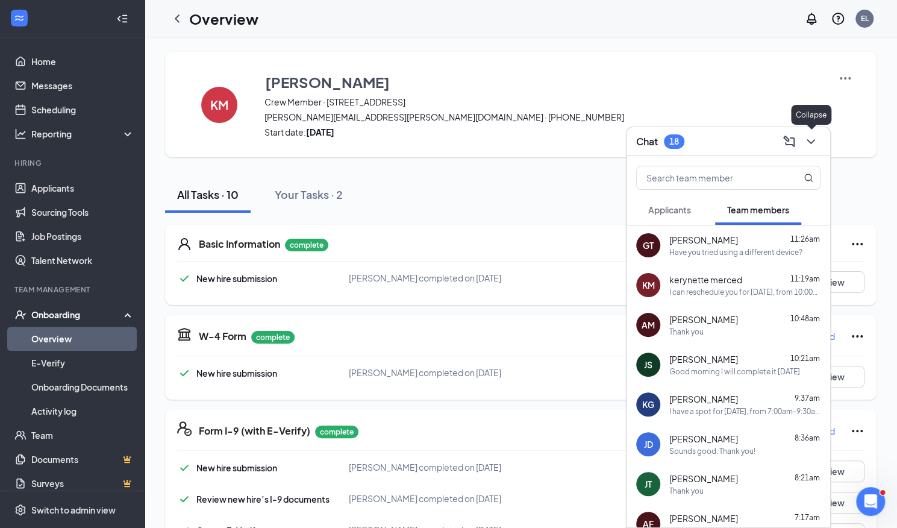
click at [812, 136] on icon "ChevronDown" at bounding box center [811, 141] width 14 height 14
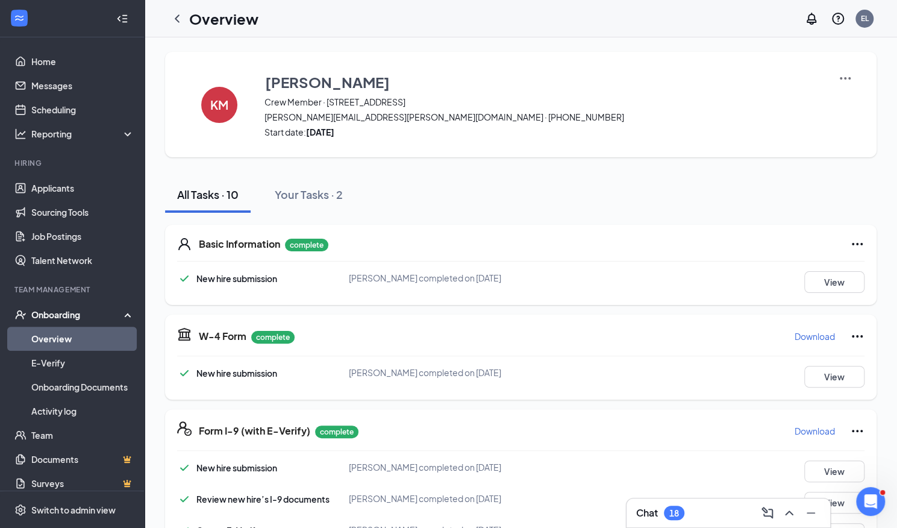
click at [72, 343] on link "Overview" at bounding box center [82, 338] width 103 height 24
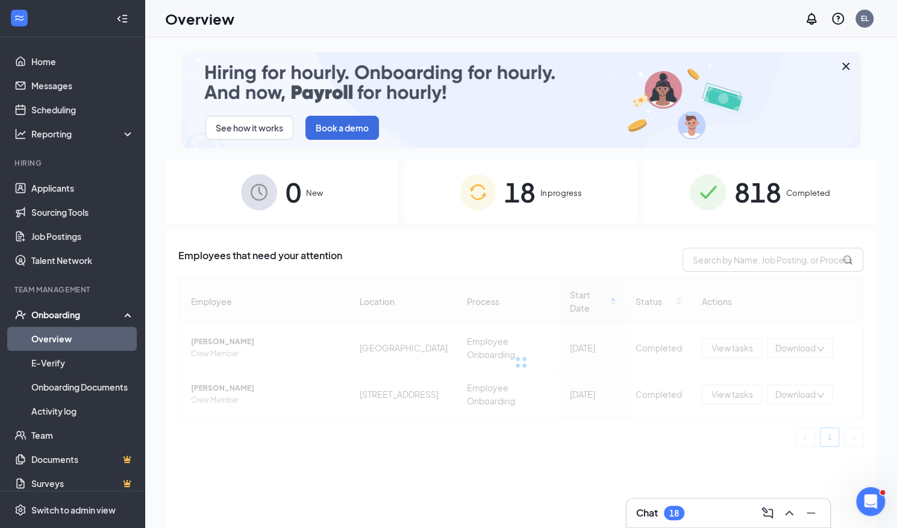
click at [750, 193] on span "818" at bounding box center [757, 192] width 47 height 42
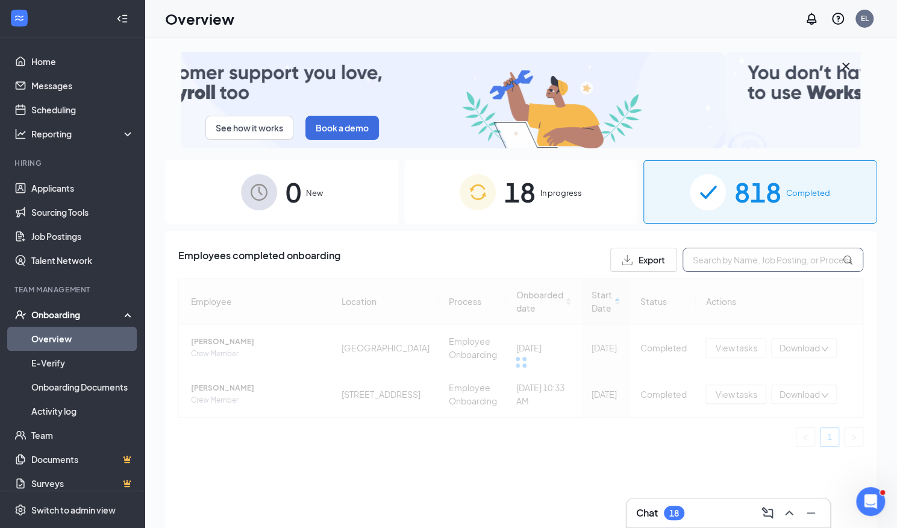
click at [724, 263] on input "text" at bounding box center [772, 260] width 181 height 24
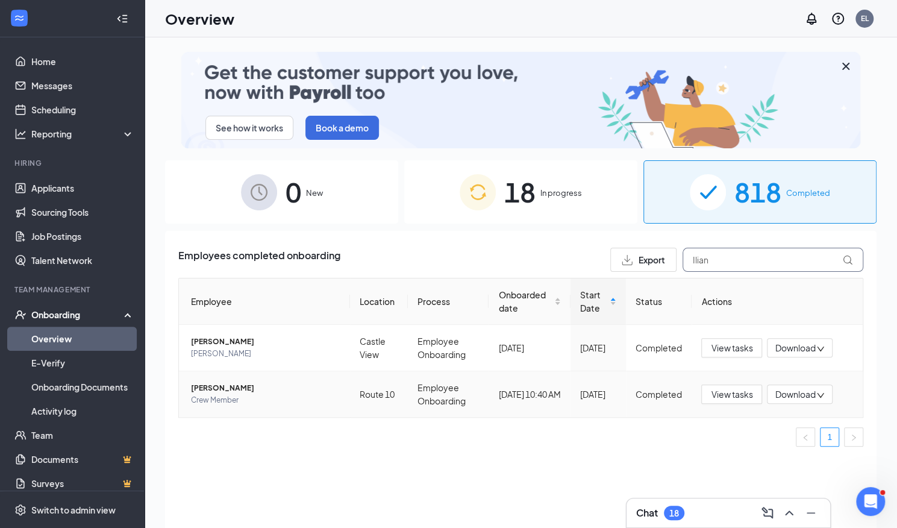
type input "Ilian"
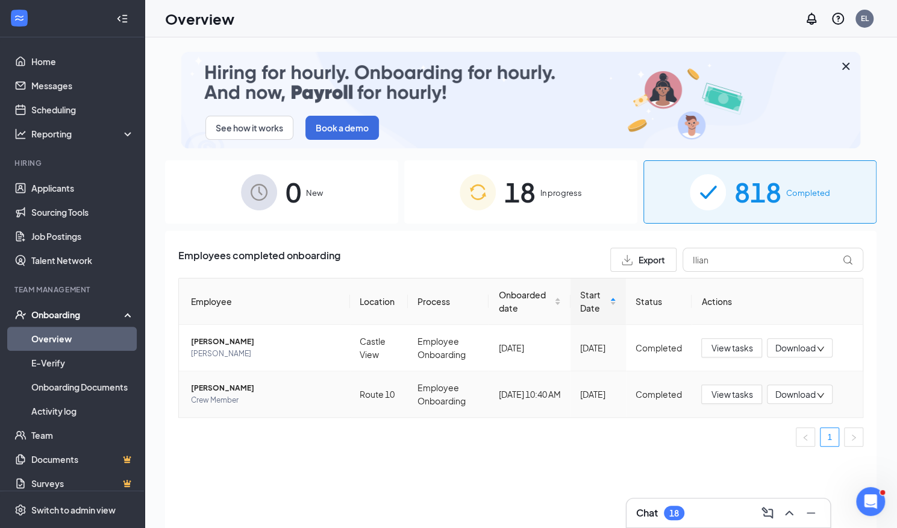
click at [226, 390] on span "Iliana A Hall" at bounding box center [265, 388] width 149 height 12
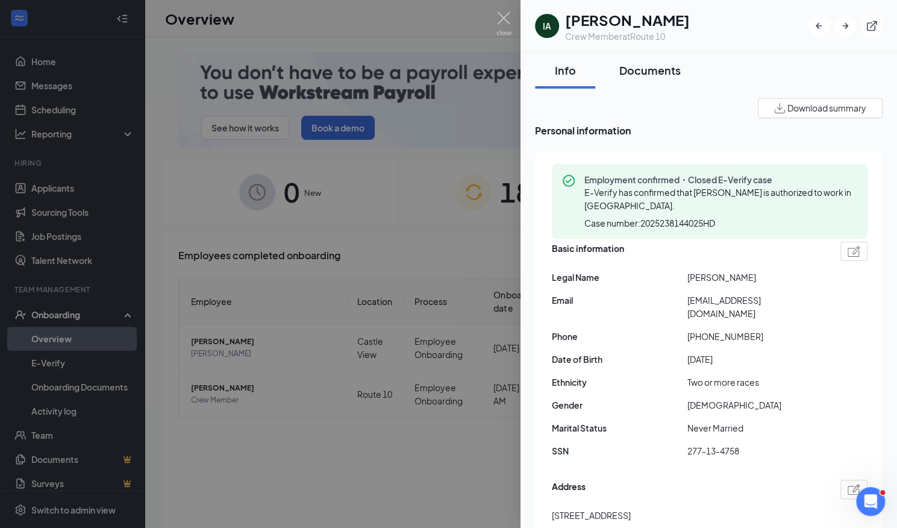
click at [649, 69] on div "Documents" at bounding box center [649, 70] width 61 height 15
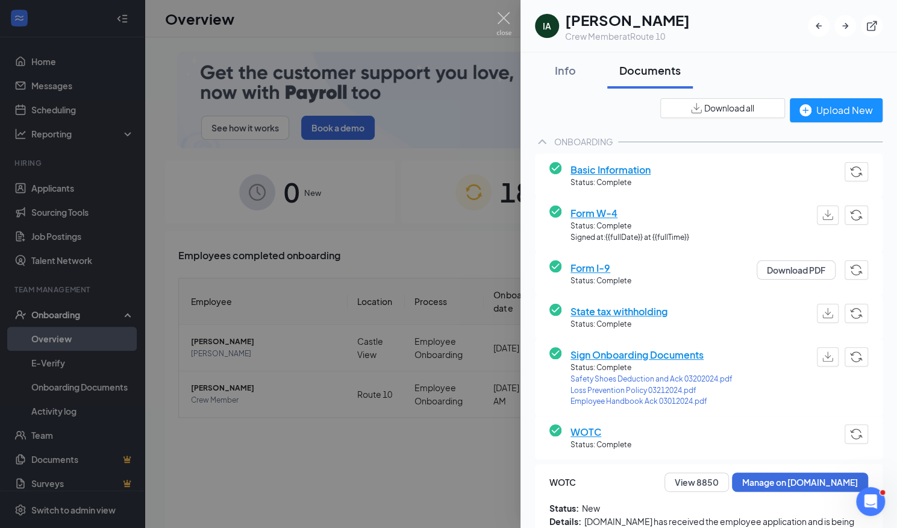
click at [584, 268] on span "Form I-9" at bounding box center [600, 267] width 61 height 15
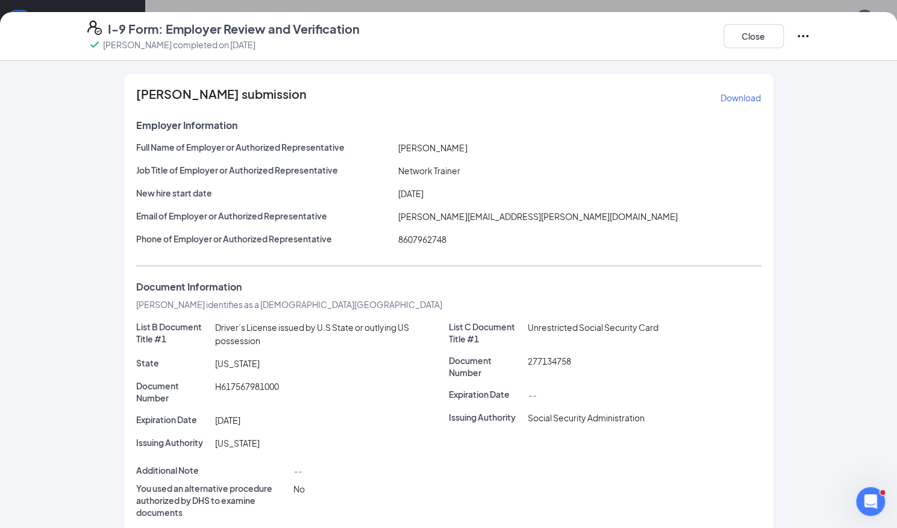
click at [724, 98] on p "Download" at bounding box center [740, 98] width 40 height 12
click at [737, 25] on button "Close" at bounding box center [753, 36] width 60 height 24
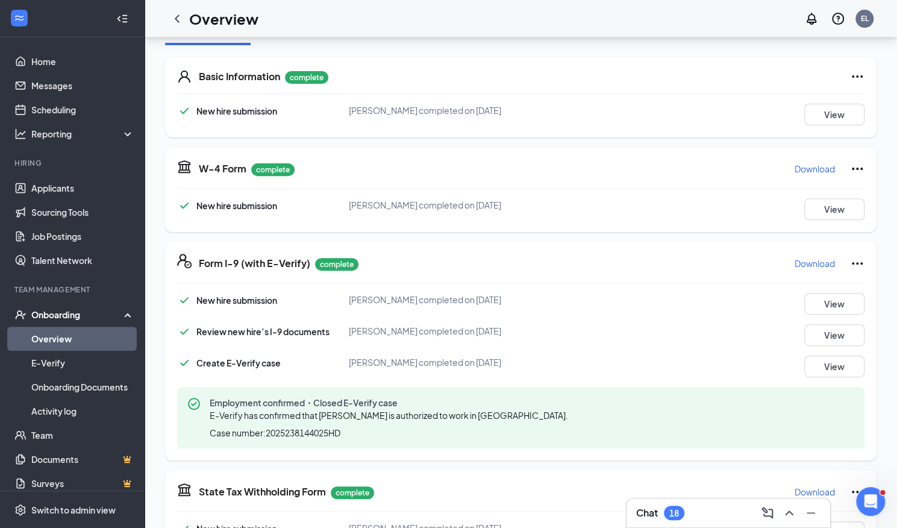
scroll to position [208, 0]
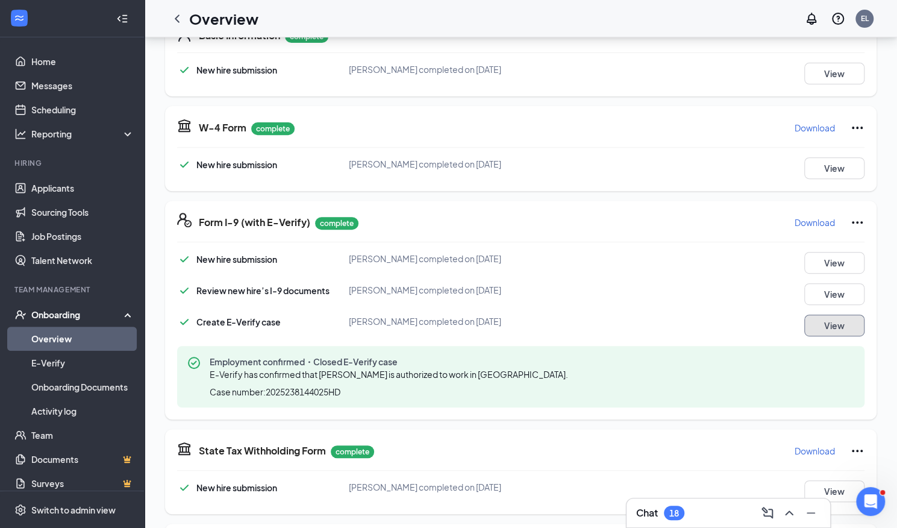
click at [832, 320] on button "View" at bounding box center [834, 325] width 60 height 22
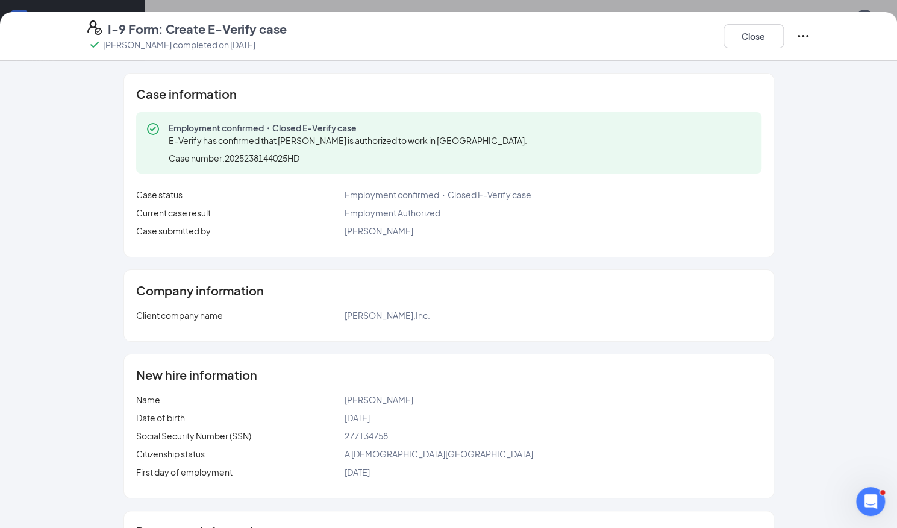
scroll to position [209, 0]
click at [763, 33] on button "Close" at bounding box center [753, 36] width 60 height 24
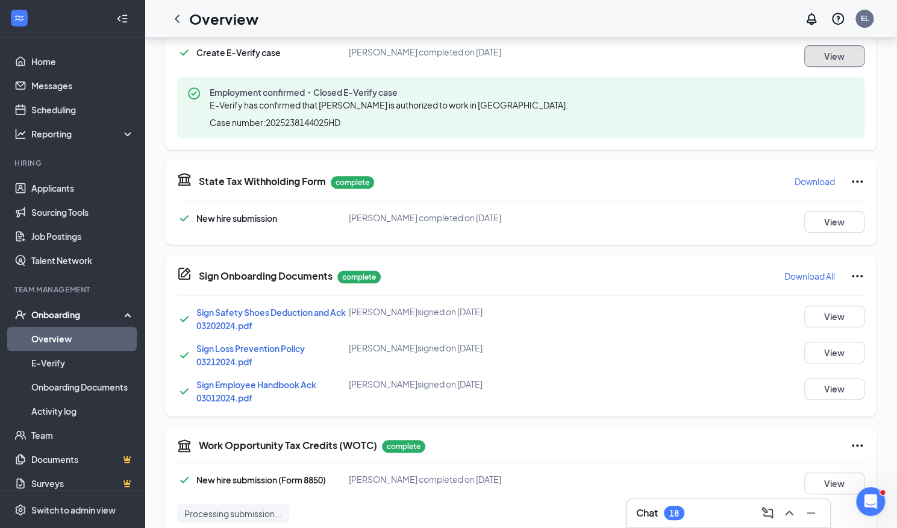
scroll to position [498, 0]
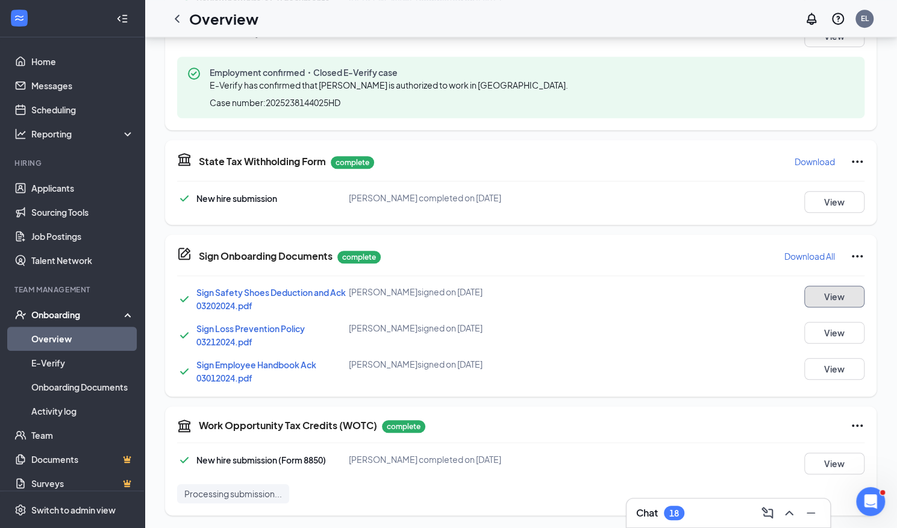
click at [839, 296] on button "View" at bounding box center [834, 297] width 60 height 22
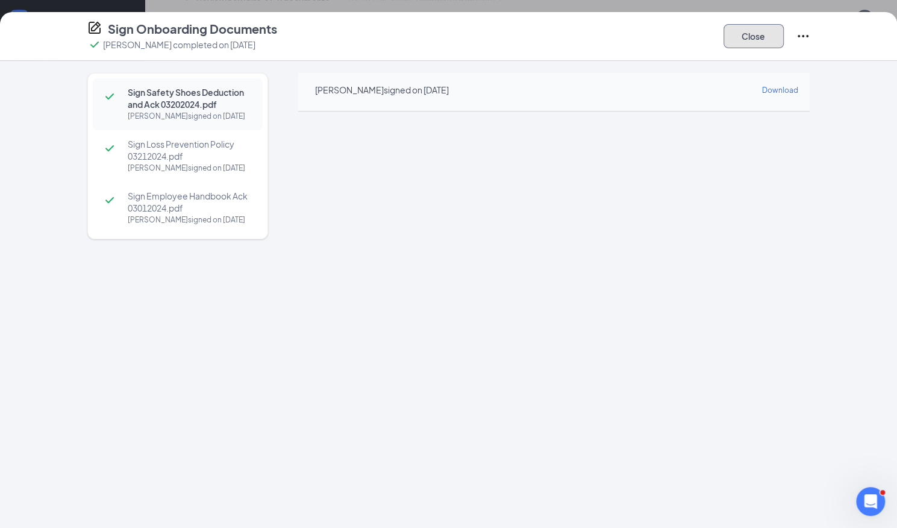
click at [743, 33] on button "Close" at bounding box center [753, 36] width 60 height 24
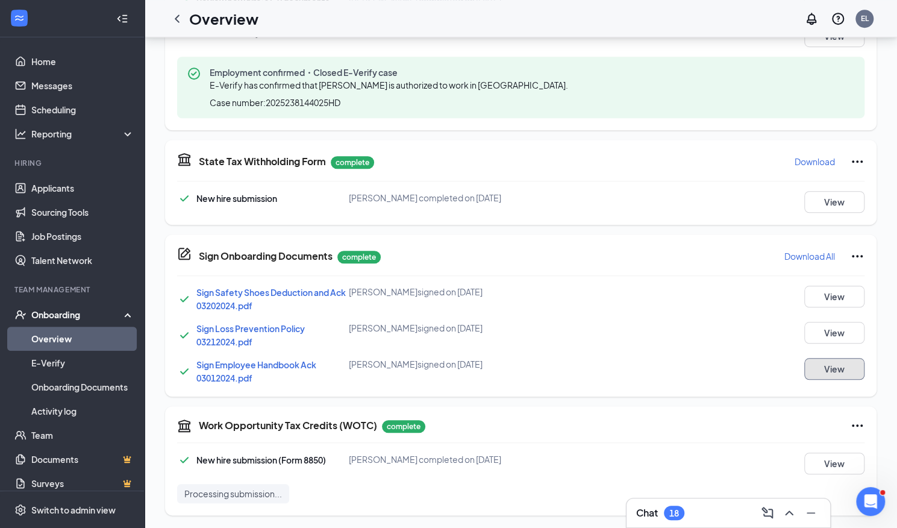
click at [837, 369] on button "View" at bounding box center [834, 369] width 60 height 22
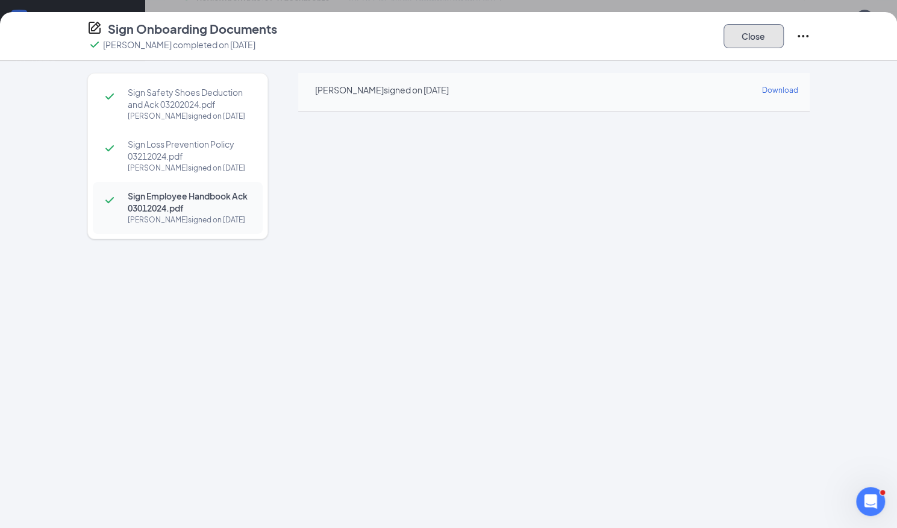
click at [758, 39] on button "Close" at bounding box center [753, 36] width 60 height 24
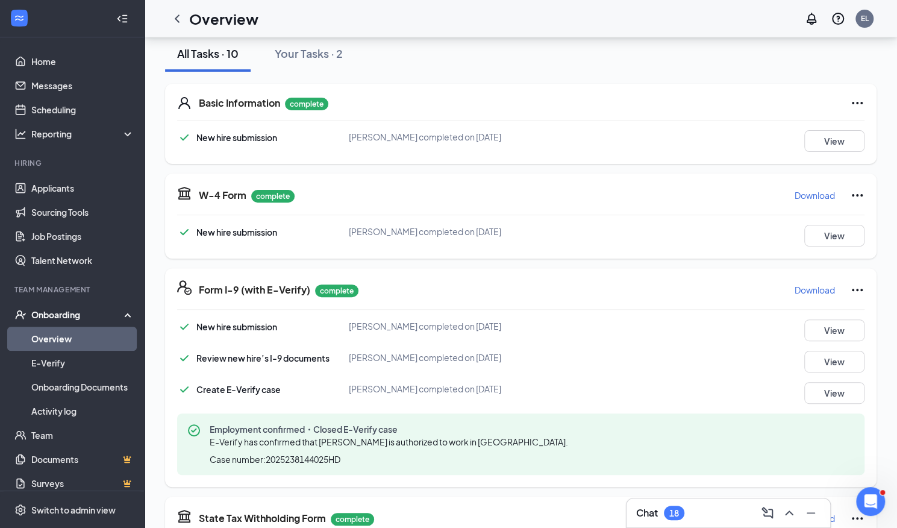
scroll to position [0, 0]
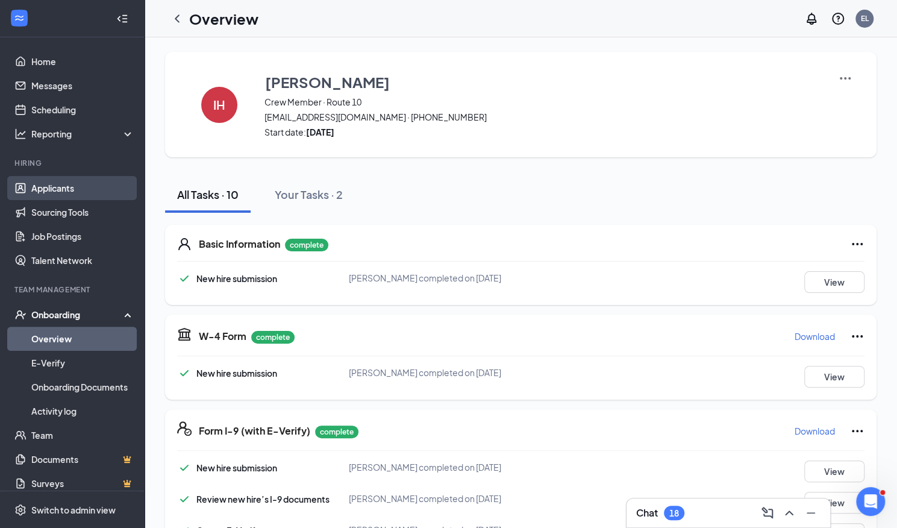
click at [67, 187] on link "Applicants" at bounding box center [82, 188] width 103 height 24
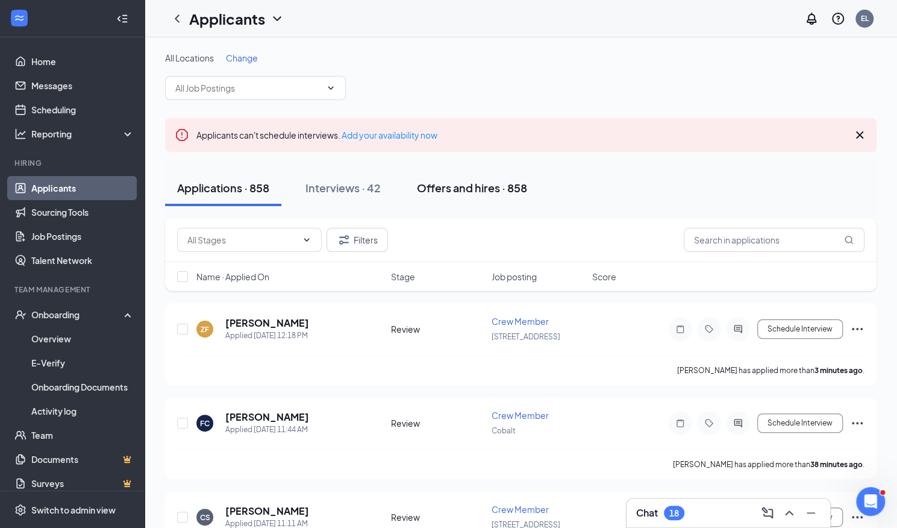
click at [484, 187] on div "Offers and hires · 858" at bounding box center [472, 187] width 110 height 15
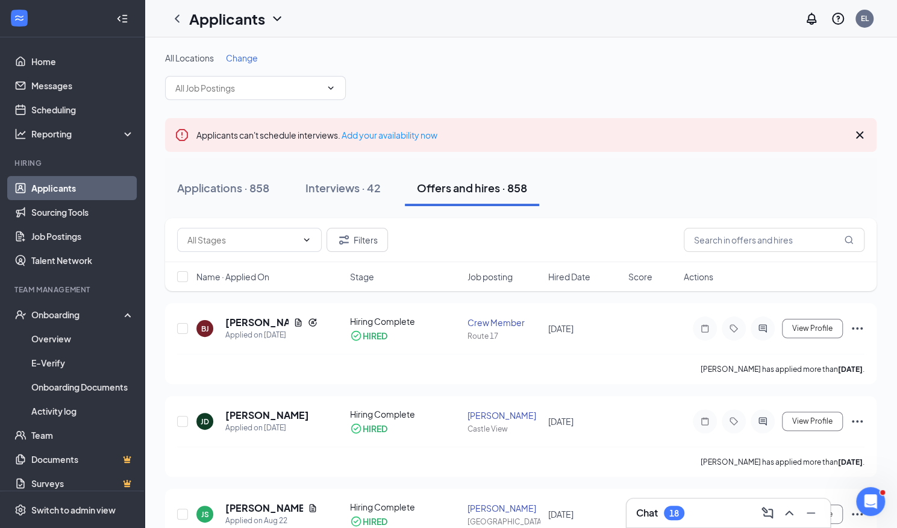
click at [585, 275] on span "Hired Date" at bounding box center [569, 276] width 42 height 12
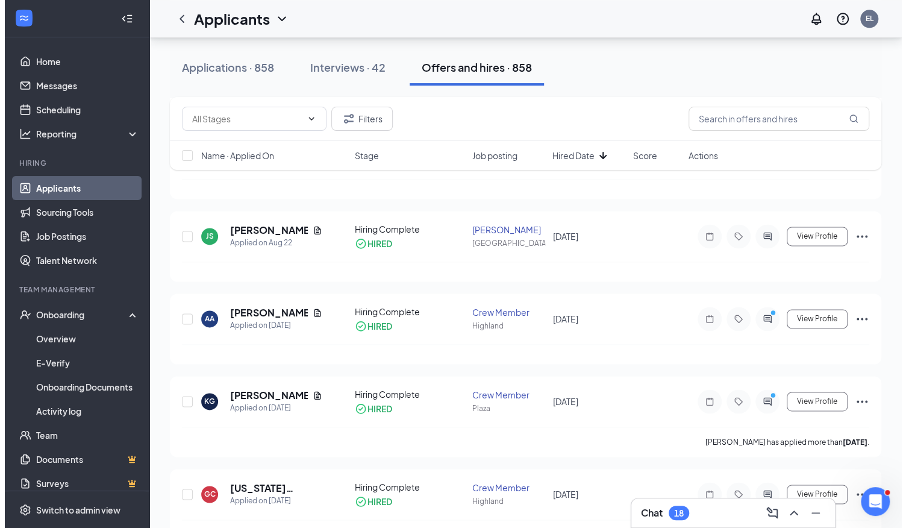
scroll to position [814, 0]
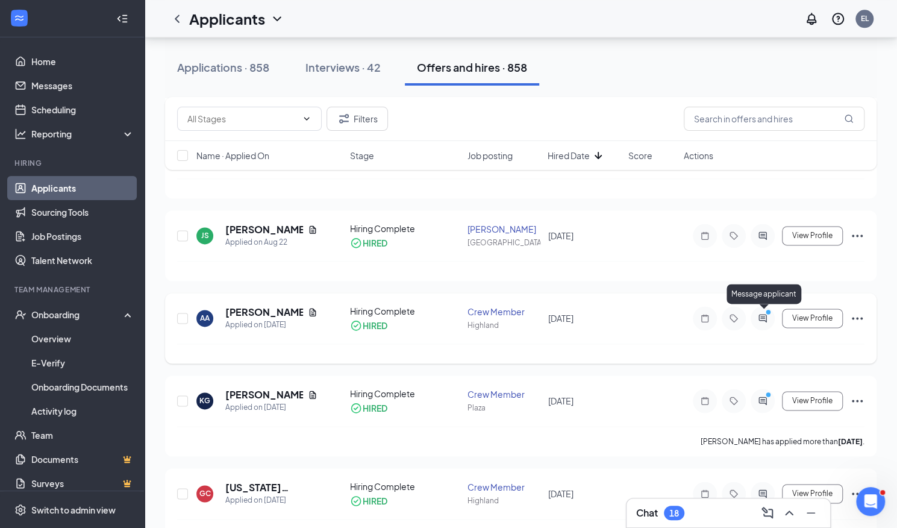
click at [763, 313] on icon "ActiveChat" at bounding box center [762, 318] width 14 height 10
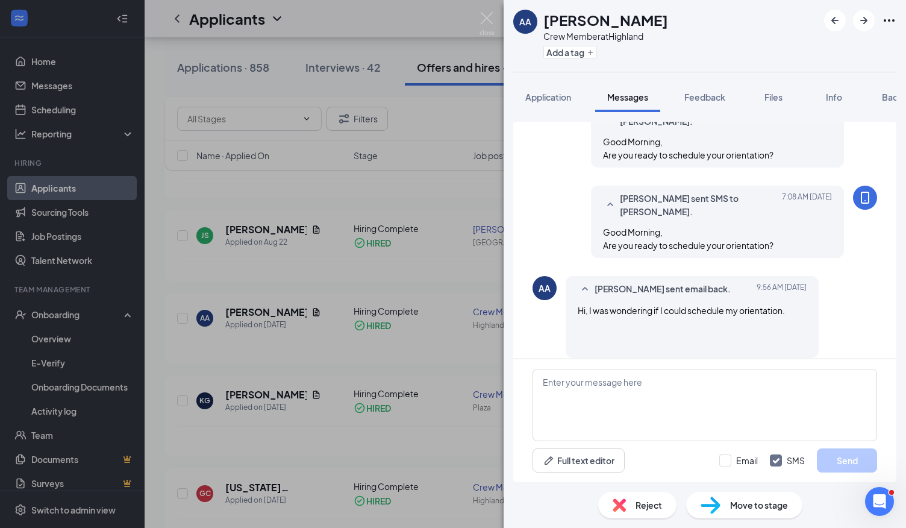
scroll to position [467, 0]
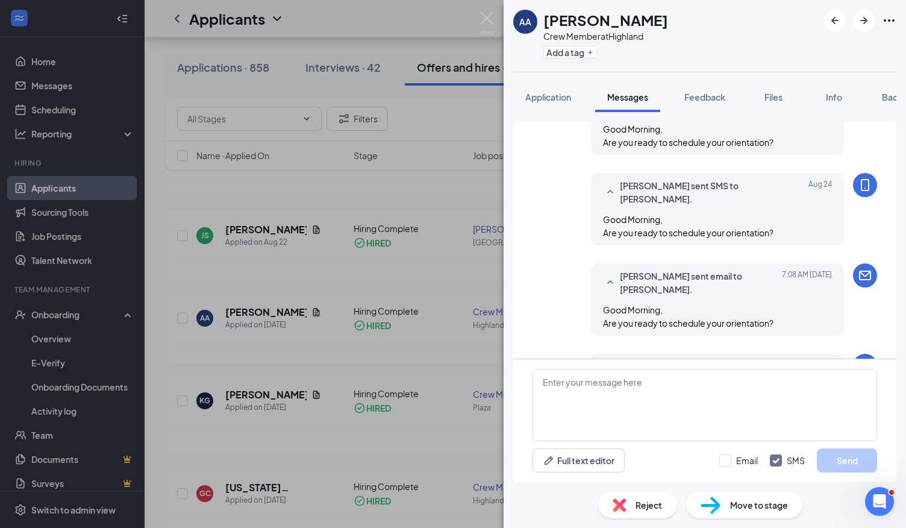
scroll to position [467, 0]
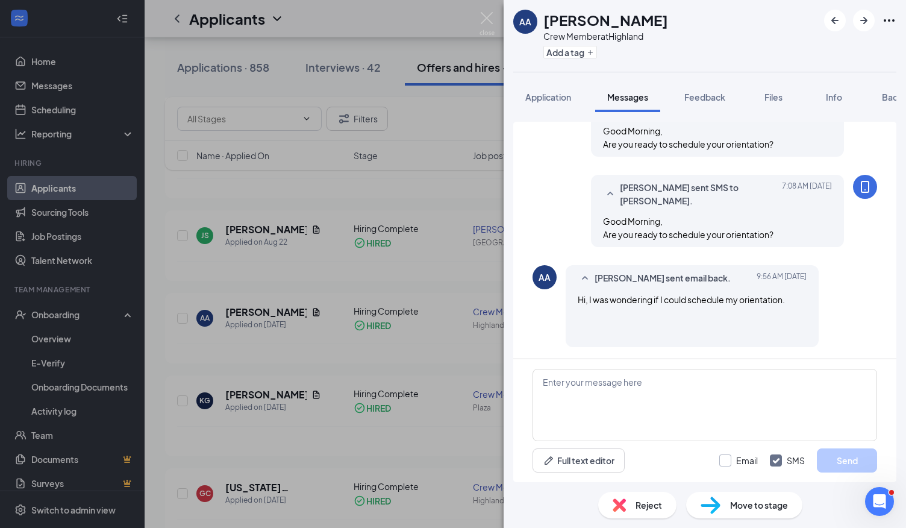
click at [726, 461] on input "Email" at bounding box center [738, 460] width 39 height 12
checkbox input "true"
click at [700, 401] on textarea at bounding box center [704, 405] width 345 height 72
type textarea "I have a spot for [DATE] from 7:00am-9:30am. Are you available?"
click at [847, 463] on button "Send" at bounding box center [847, 460] width 60 height 24
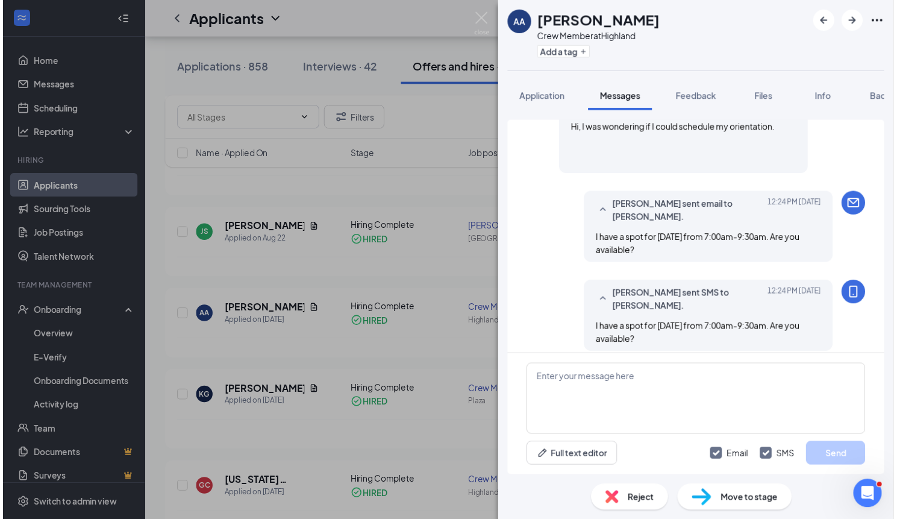
scroll to position [648, 0]
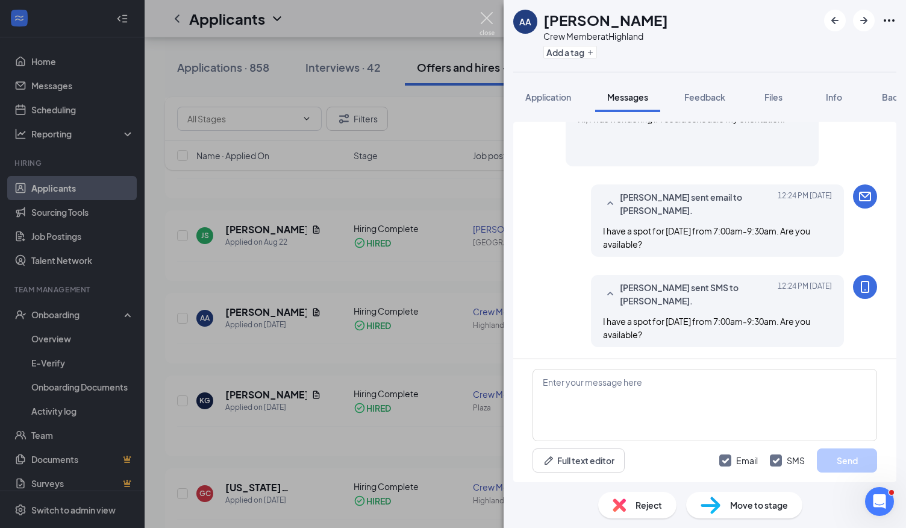
click at [487, 20] on img at bounding box center [486, 23] width 15 height 23
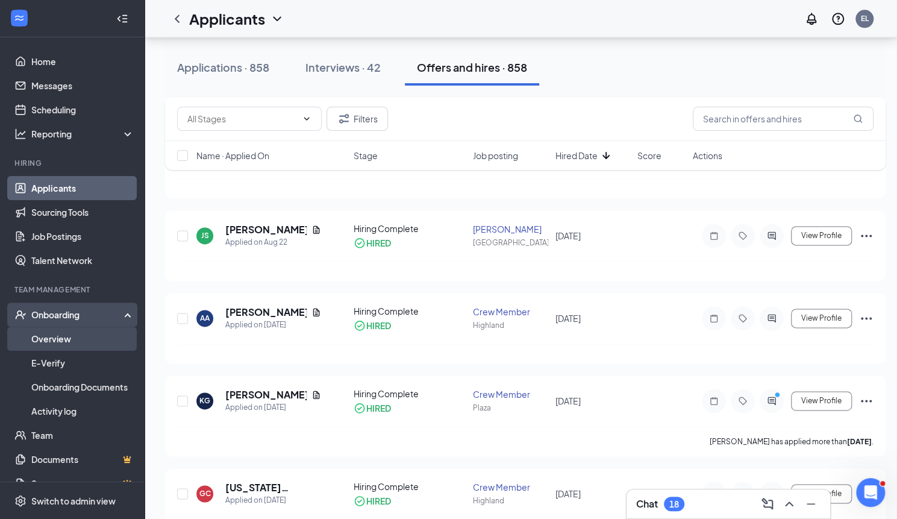
click at [47, 337] on link "Overview" at bounding box center [82, 338] width 103 height 24
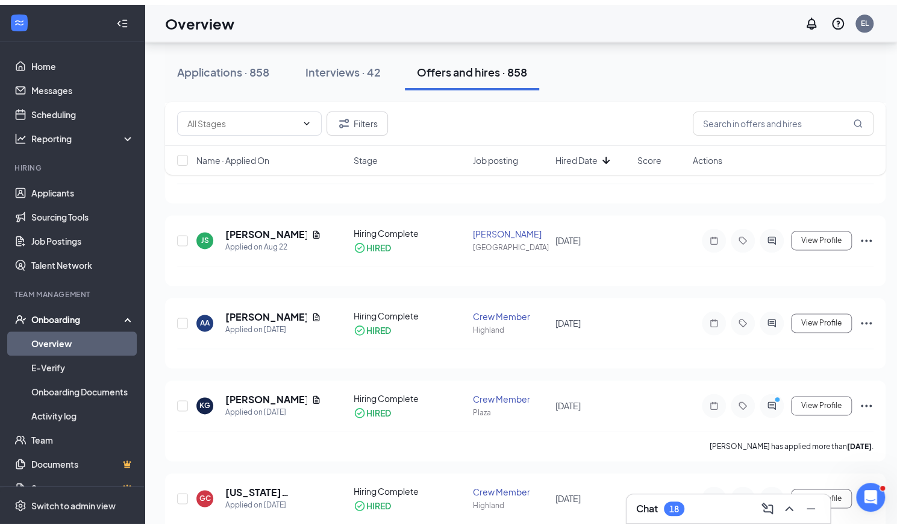
scroll to position [54, 0]
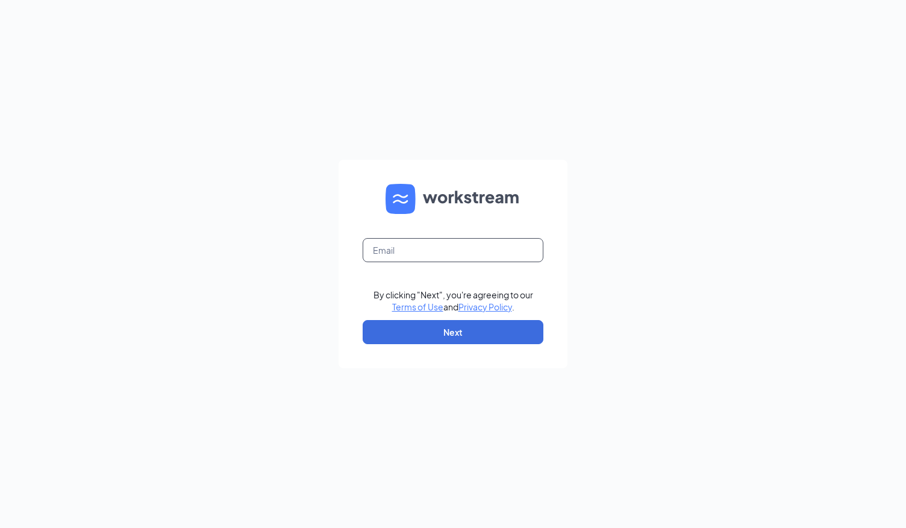
click at [418, 260] on input "text" at bounding box center [453, 250] width 181 height 24
type input "[PERSON_NAME][EMAIL_ADDRESS][PERSON_NAME][DOMAIN_NAME]"
click at [449, 337] on button "Next" at bounding box center [453, 332] width 181 height 24
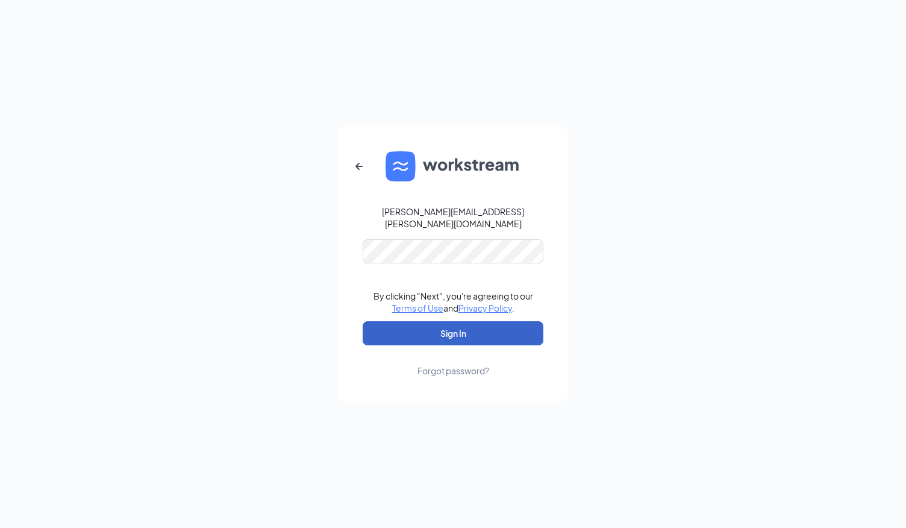
click at [441, 327] on button "Sign In" at bounding box center [453, 333] width 181 height 24
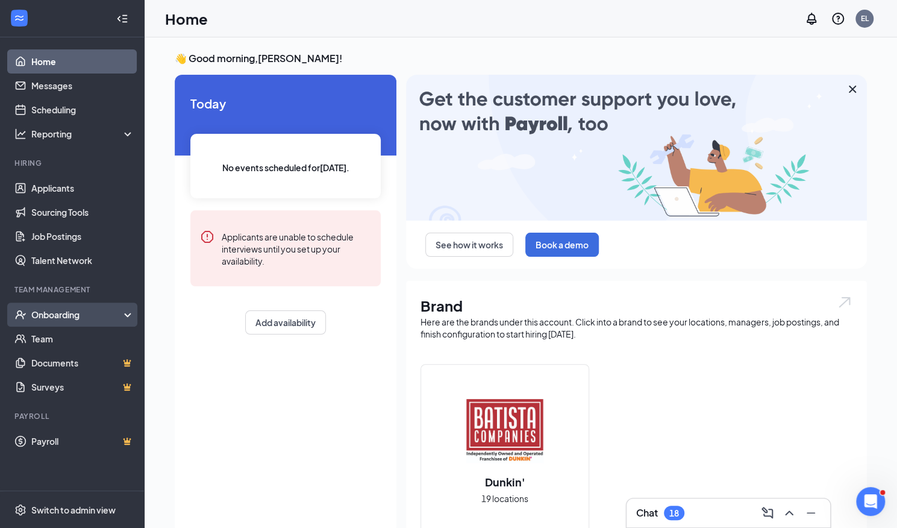
click at [63, 317] on div "Onboarding" at bounding box center [77, 314] width 93 height 12
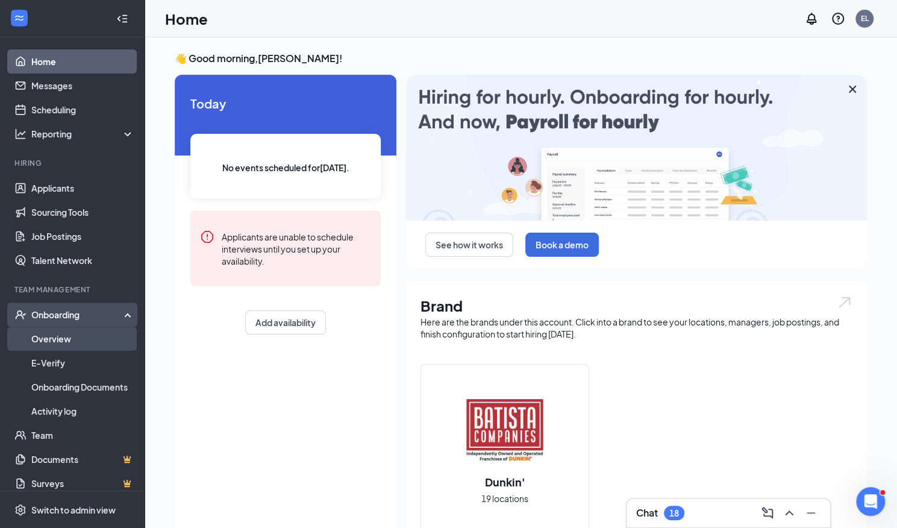
click at [63, 339] on link "Overview" at bounding box center [82, 338] width 103 height 24
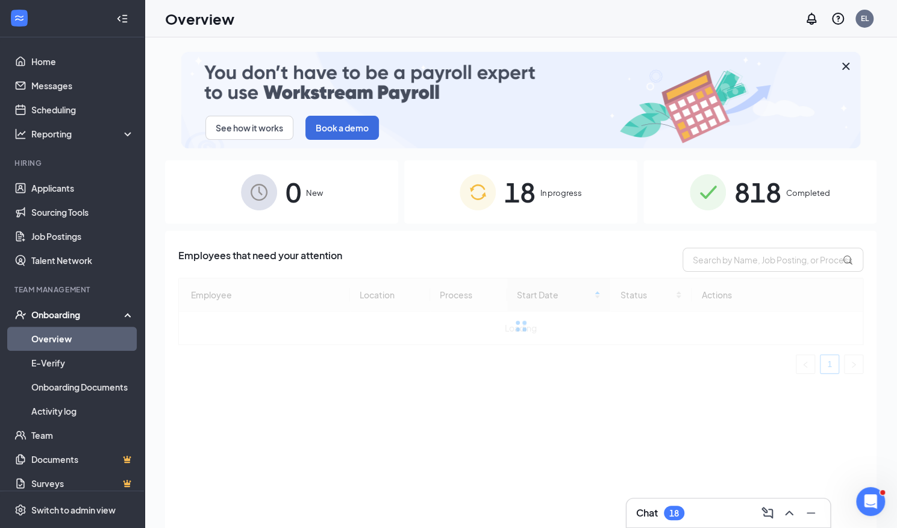
click at [759, 192] on span "818" at bounding box center [757, 192] width 47 height 42
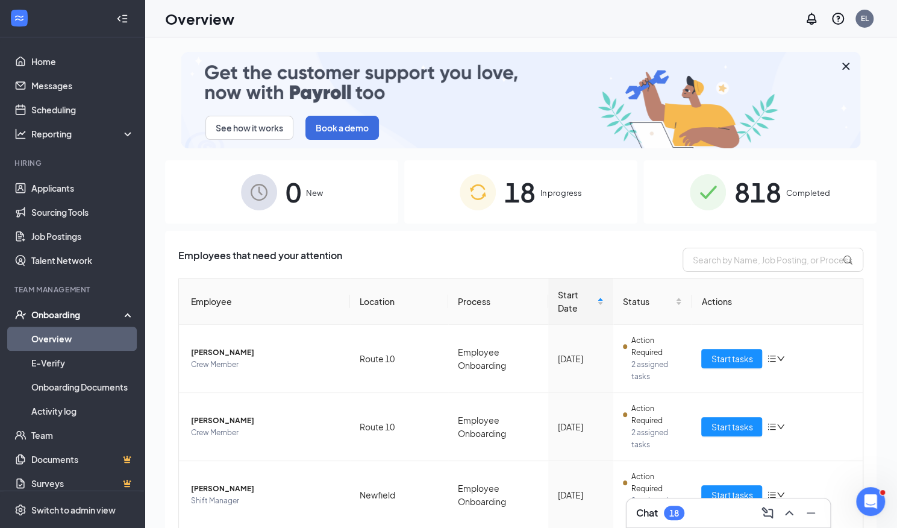
click at [745, 208] on span "818" at bounding box center [757, 192] width 47 height 42
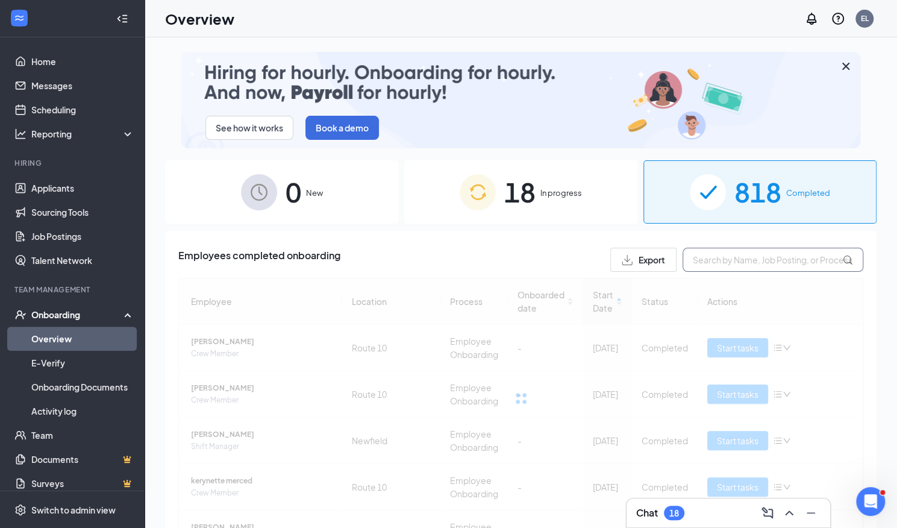
click at [723, 260] on input "text" at bounding box center [772, 260] width 181 height 24
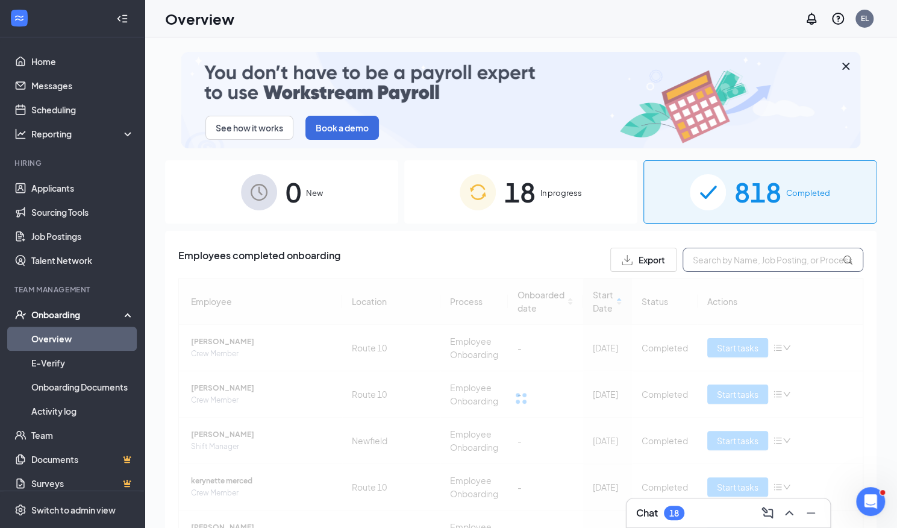
click at [723, 259] on input "text" at bounding box center [772, 260] width 181 height 24
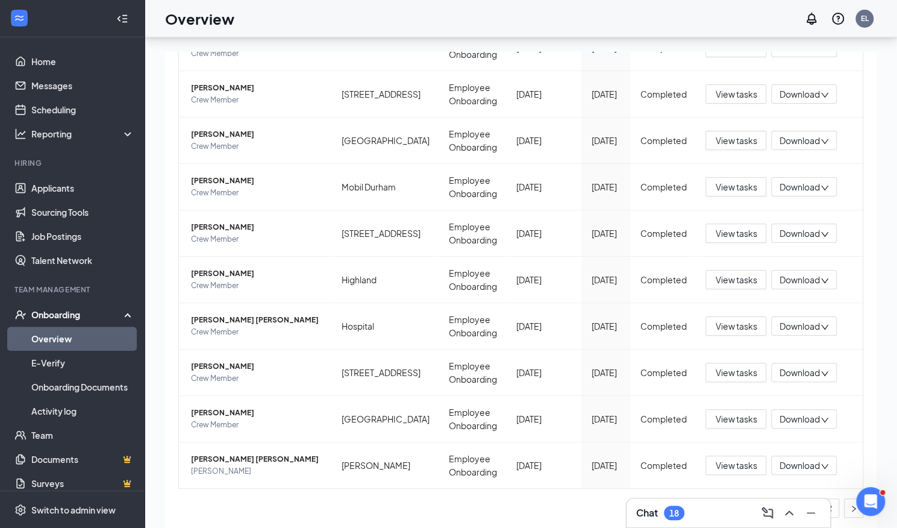
scroll to position [54, 0]
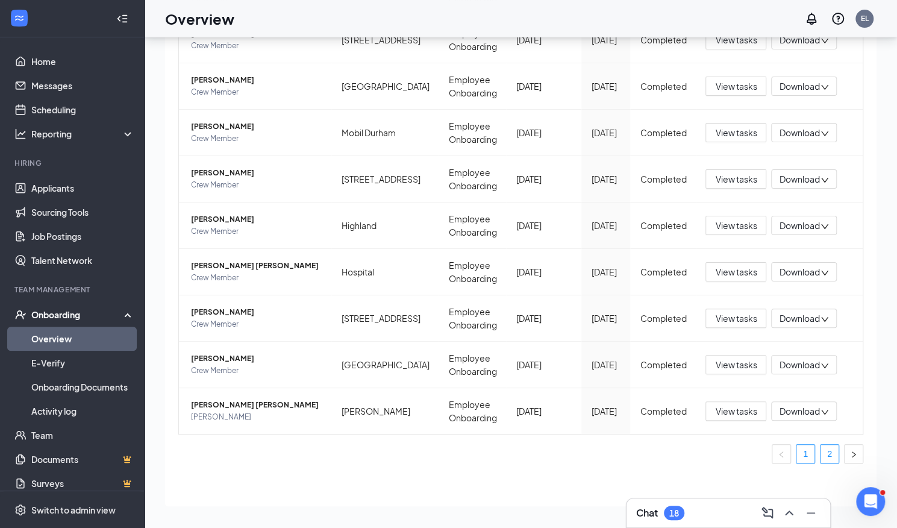
type input "[PERSON_NAME]"
click at [820, 448] on link "2" at bounding box center [829, 454] width 18 height 18
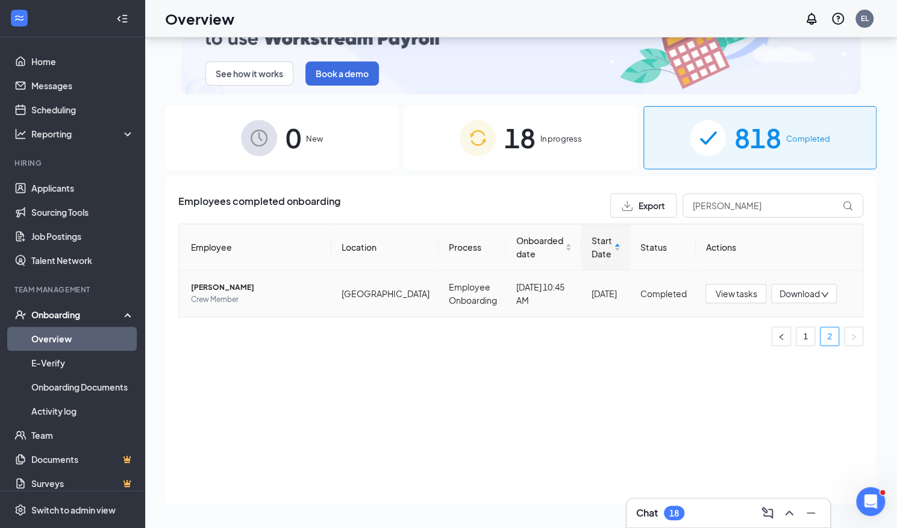
click at [219, 286] on span "[PERSON_NAME]" at bounding box center [256, 287] width 131 height 12
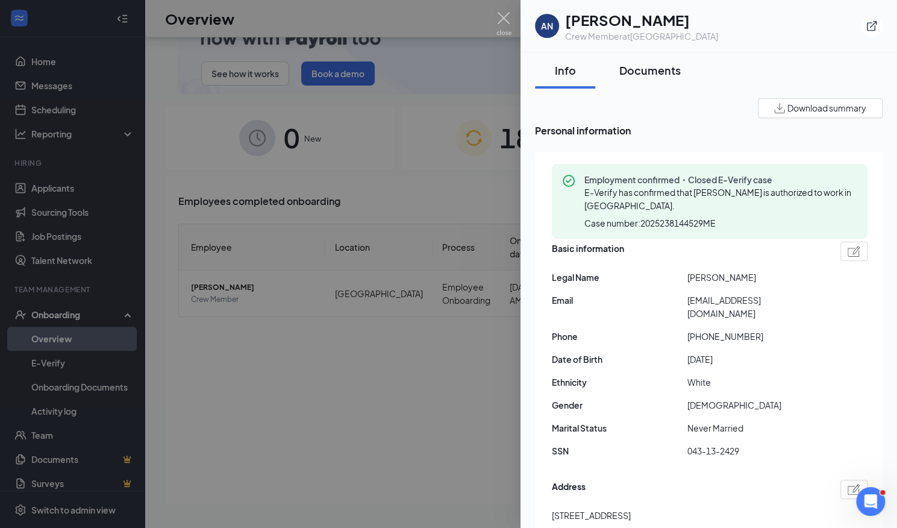
click at [640, 73] on div "Documents" at bounding box center [649, 70] width 61 height 15
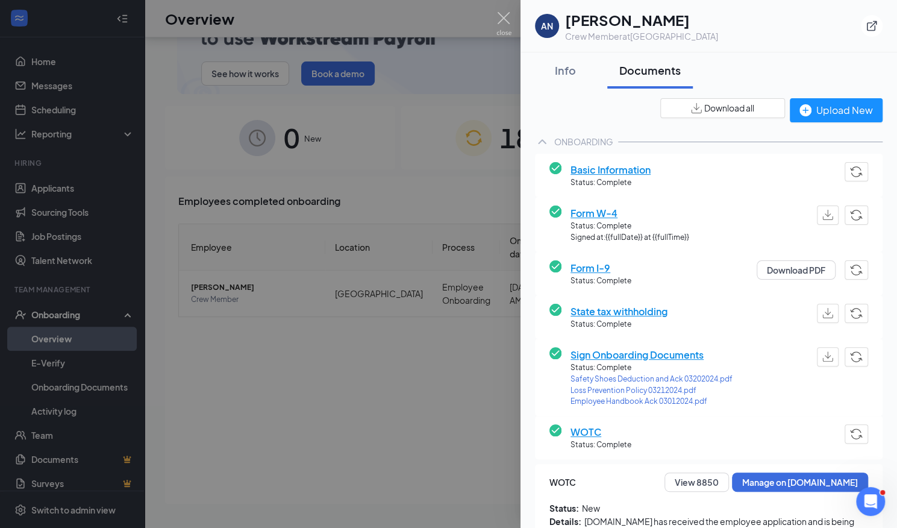
click at [584, 264] on span "Form I-9" at bounding box center [600, 267] width 61 height 15
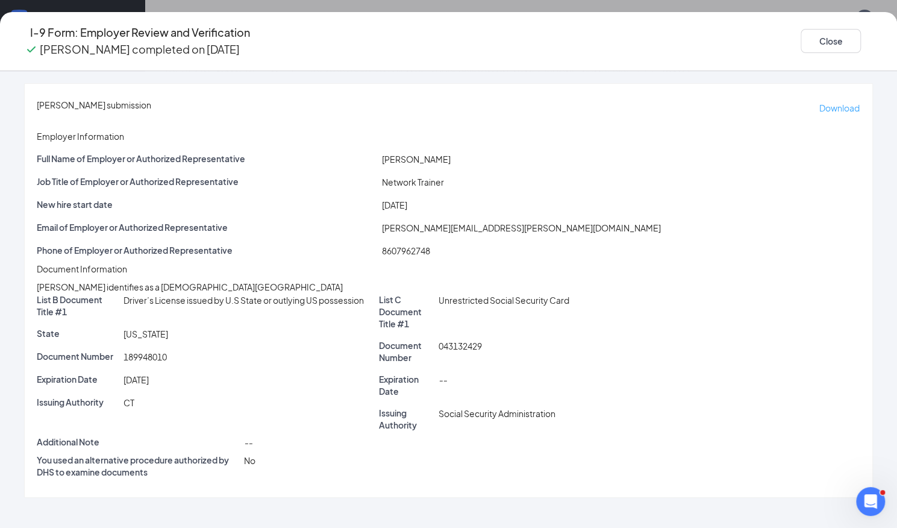
click at [819, 101] on p "Download" at bounding box center [839, 107] width 40 height 13
click at [801, 36] on button "Close" at bounding box center [831, 41] width 60 height 24
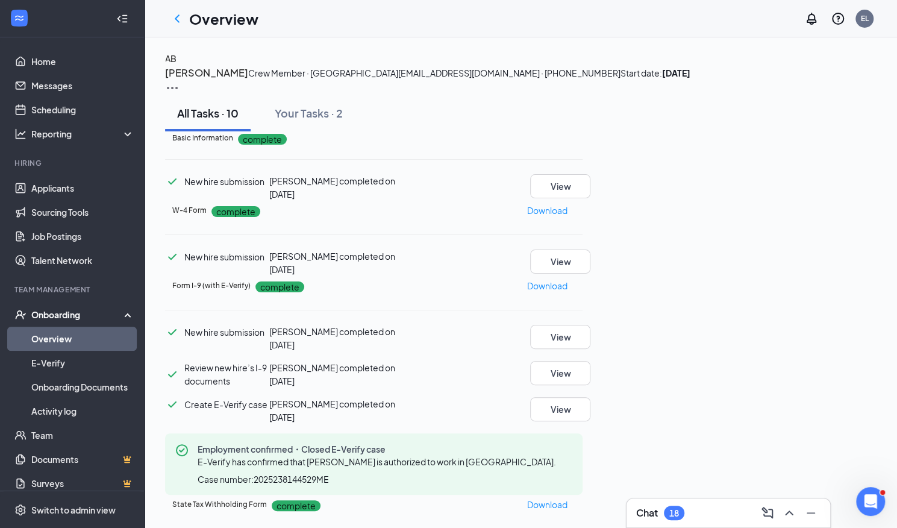
click at [781, 512] on button at bounding box center [788, 512] width 19 height 19
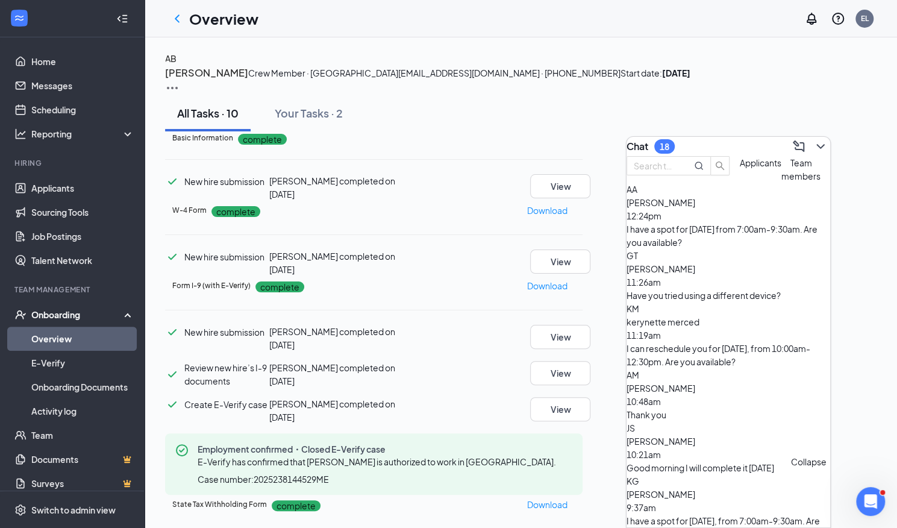
click at [813, 141] on icon "ChevronDown" at bounding box center [820, 146] width 14 height 14
